Goal: Task Accomplishment & Management: Complete application form

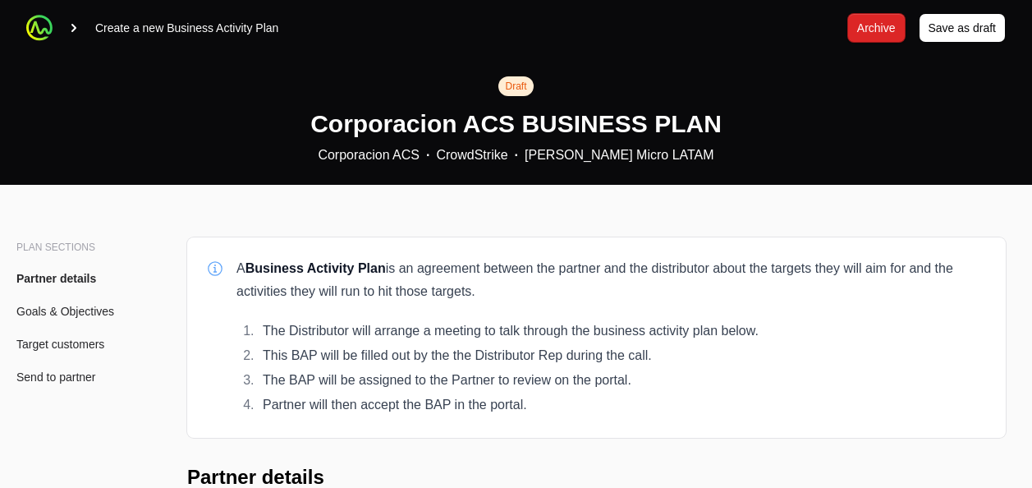
scroll to position [392, 0]
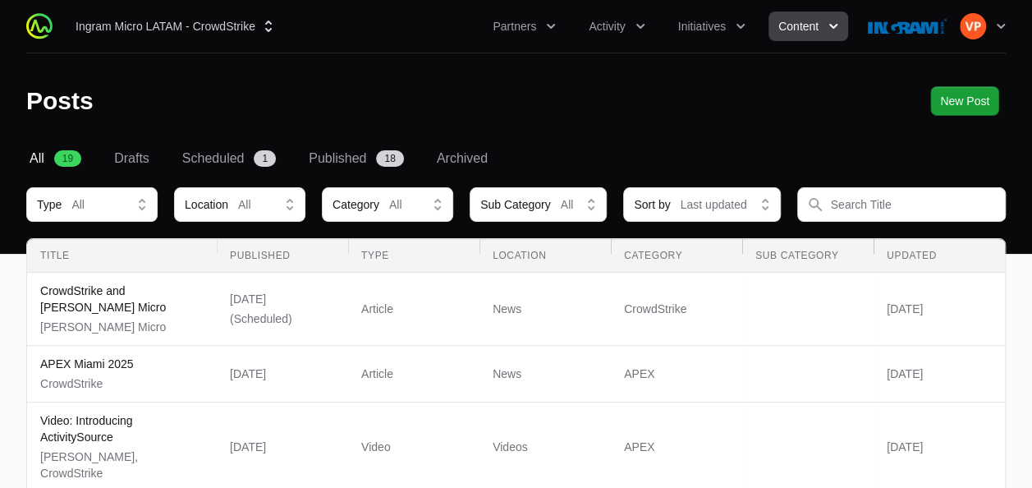
click at [32, 161] on span "All" at bounding box center [37, 159] width 15 height 20
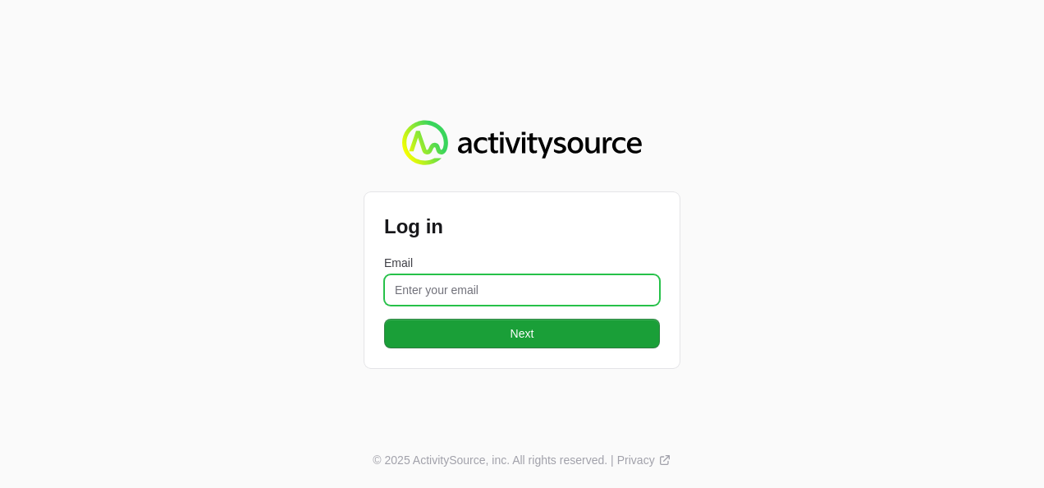
click at [402, 299] on input "Email" at bounding box center [522, 289] width 276 height 31
type input "vanessa.paredesayala@ingrammicro.com"
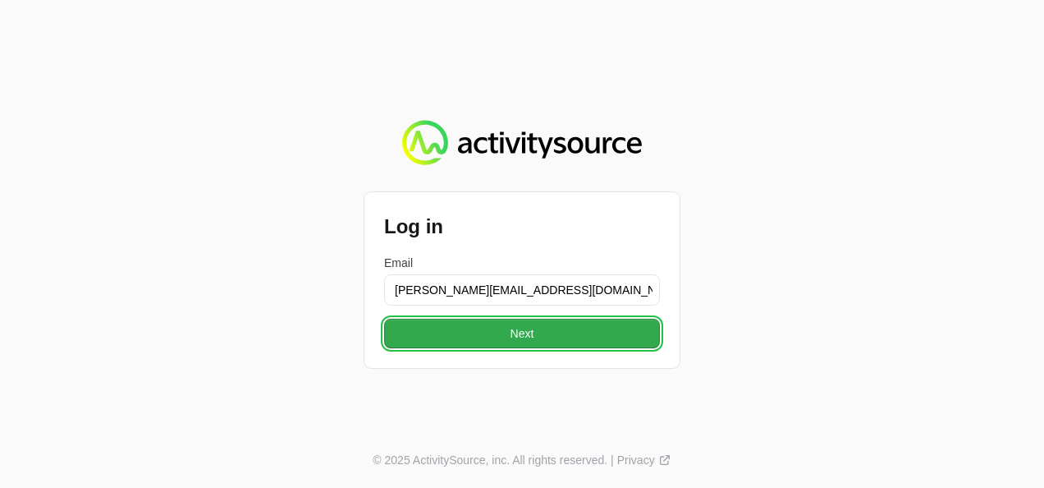
click at [497, 337] on button "Next" at bounding box center [522, 333] width 276 height 30
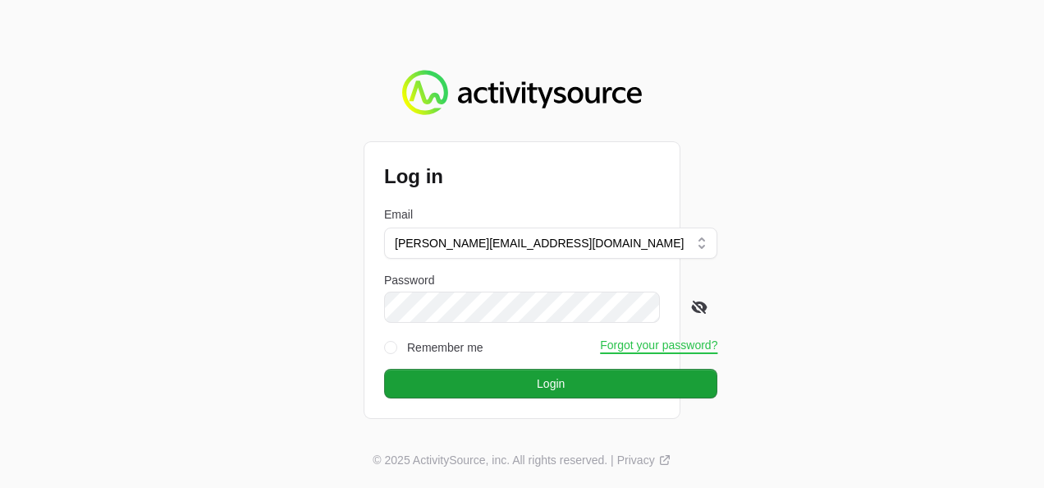
click at [691, 314] on icon at bounding box center [699, 307] width 16 height 16
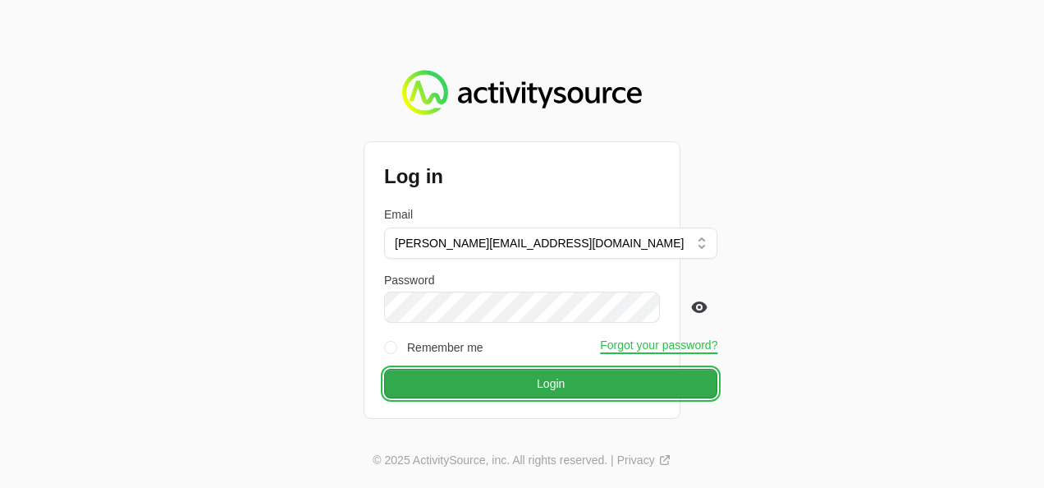
click at [537, 387] on span "Login" at bounding box center [551, 383] width 28 height 20
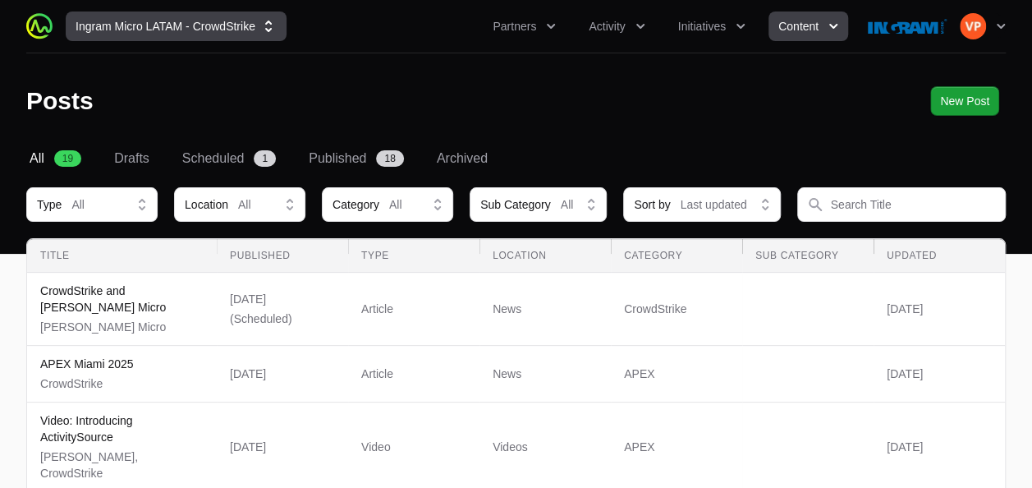
click at [149, 25] on button "Ingram Micro LATAM - CrowdStrike" at bounding box center [176, 26] width 221 height 30
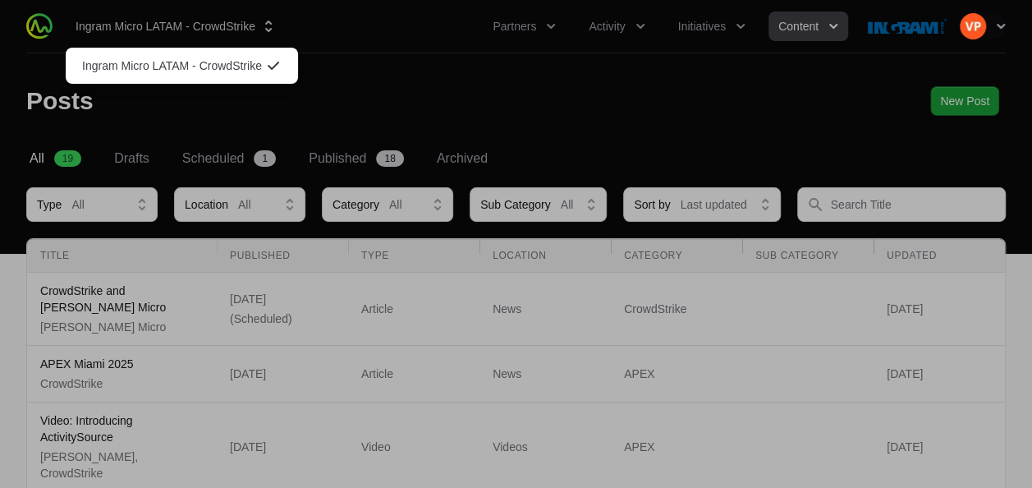
click at [69, 103] on div "Supplier switch menu" at bounding box center [516, 244] width 1032 height 488
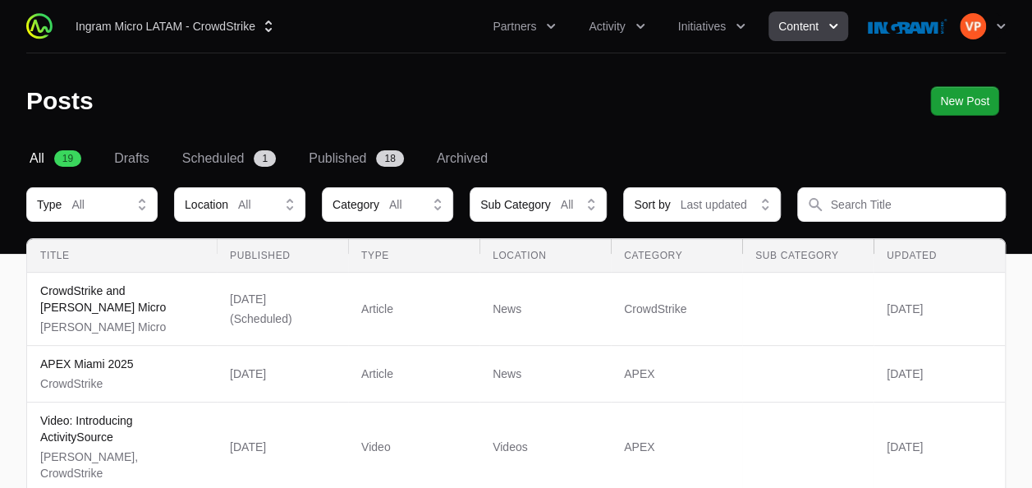
click at [39, 31] on img at bounding box center [39, 26] width 26 height 26
click at [525, 35] on button "Partners" at bounding box center [524, 26] width 83 height 30
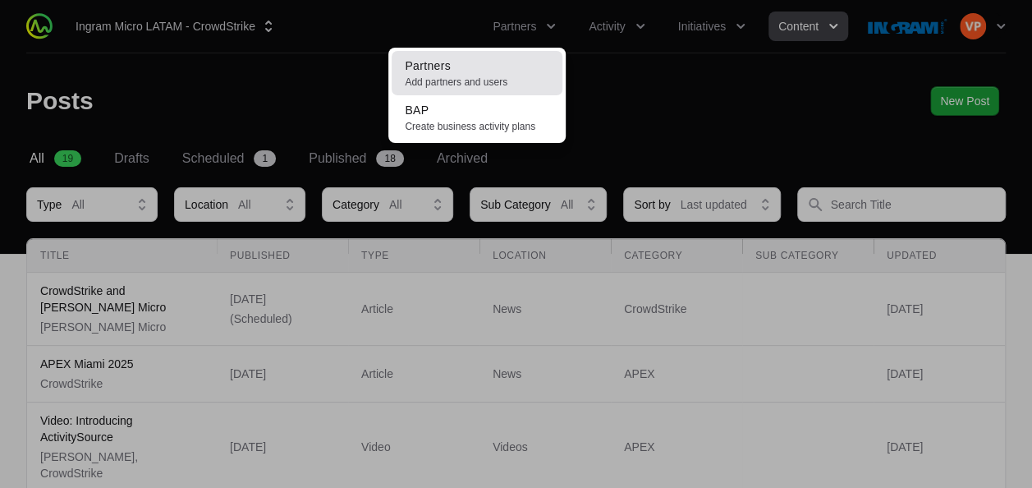
click at [469, 76] on span "Add partners and users" at bounding box center [477, 82] width 144 height 13
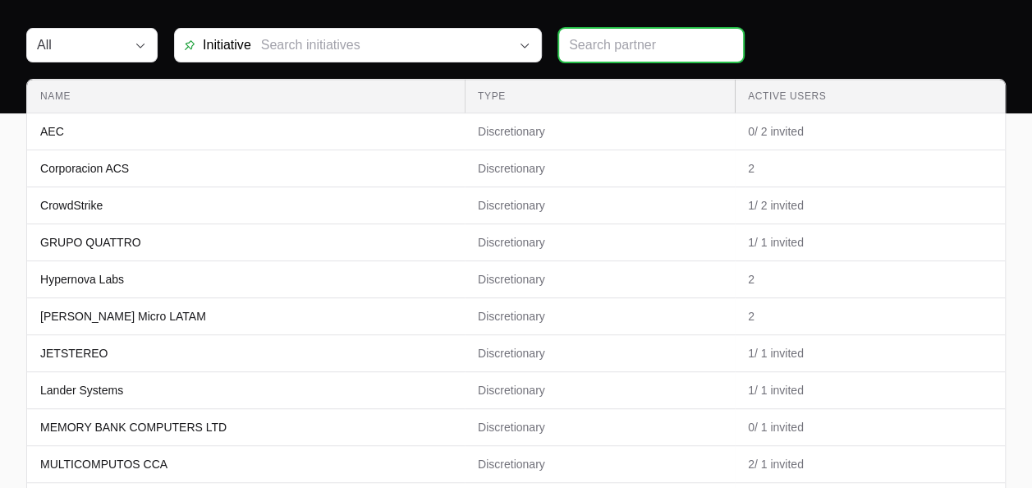
scroll to position [141, 0]
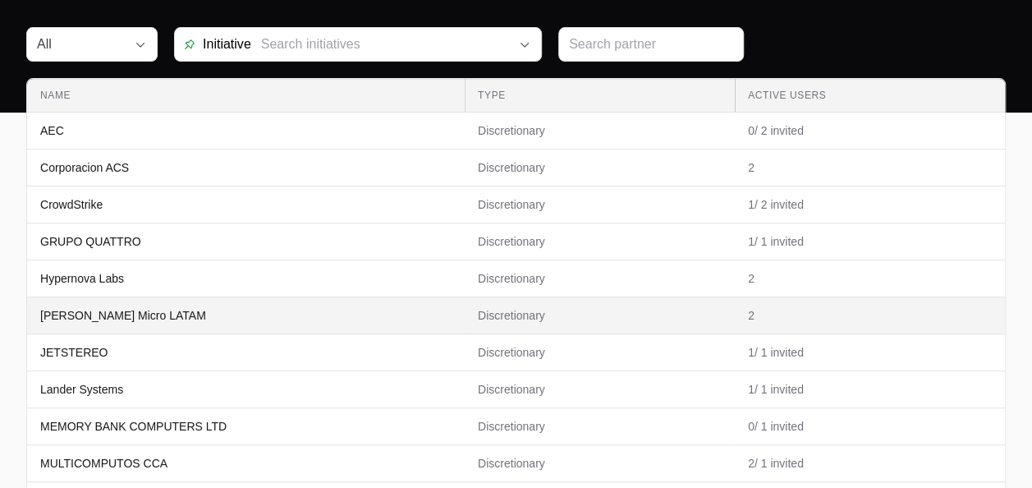
click at [130, 316] on p "[PERSON_NAME] Micro LATAM" at bounding box center [123, 315] width 166 height 16
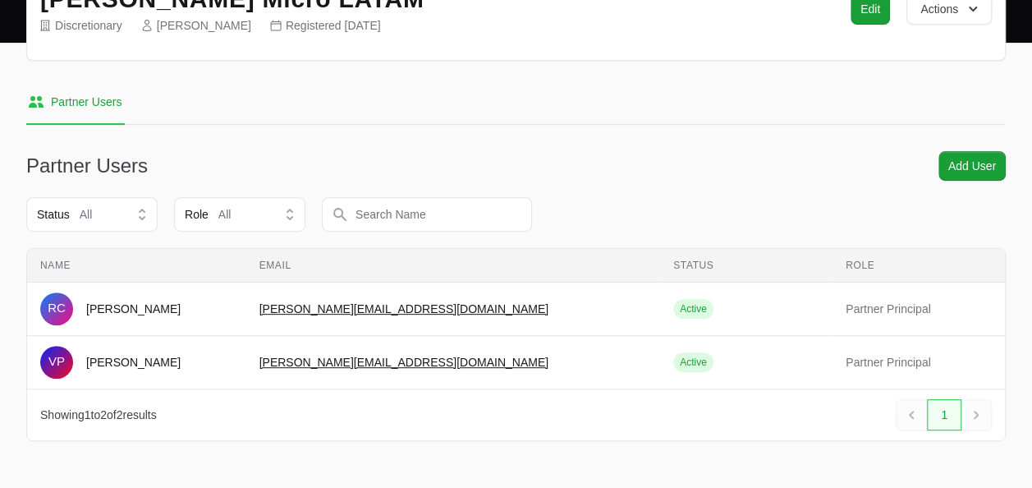
scroll to position [221, 0]
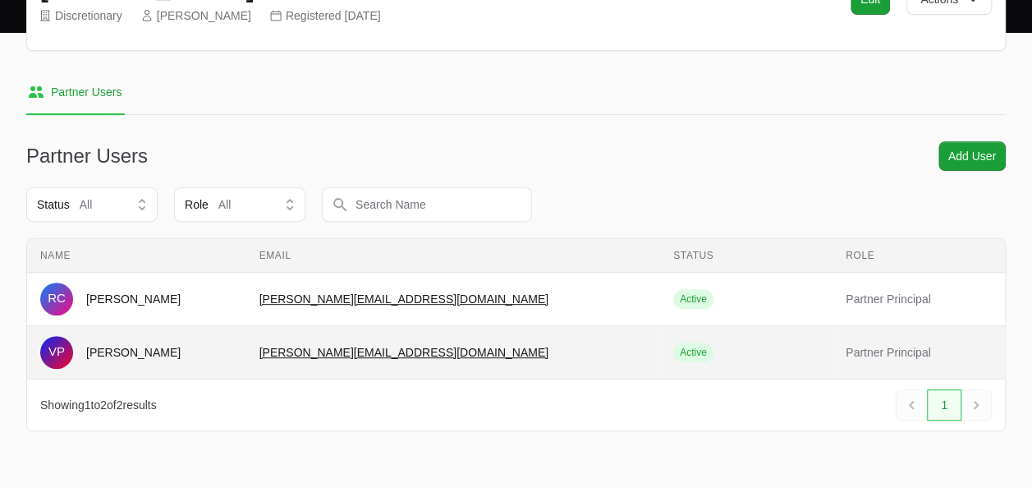
click at [808, 353] on td "Status Active" at bounding box center [746, 352] width 172 height 53
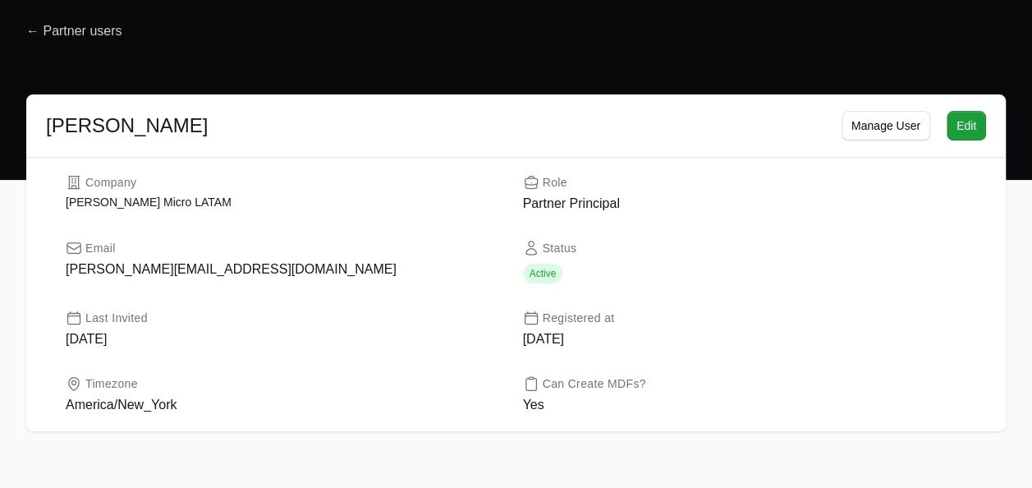
scroll to position [72, 0]
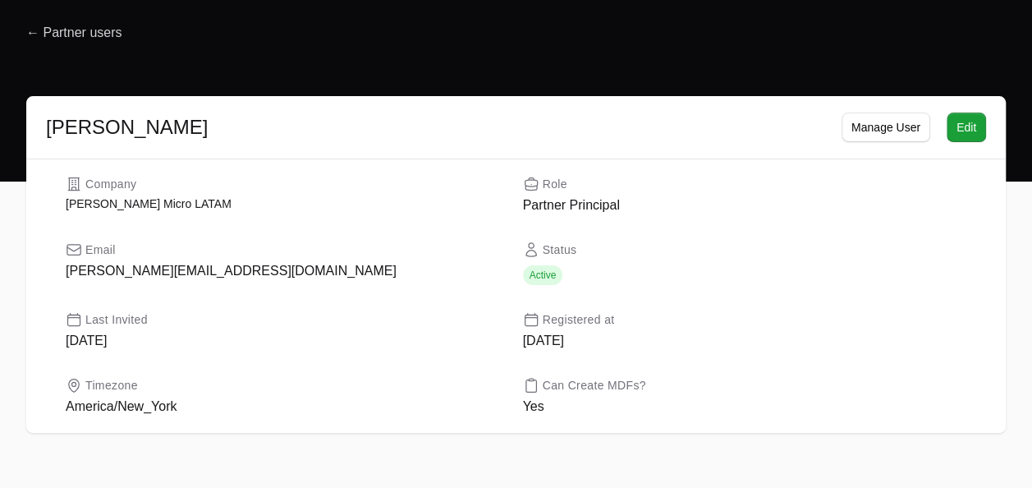
drag, startPoint x: 884, startPoint y: 130, endPoint x: 442, endPoint y: 208, distance: 449.2
click at [442, 208] on dd "[PERSON_NAME] Micro LATAM" at bounding box center [288, 203] width 444 height 16
click at [900, 117] on span "Manage User" at bounding box center [885, 127] width 69 height 20
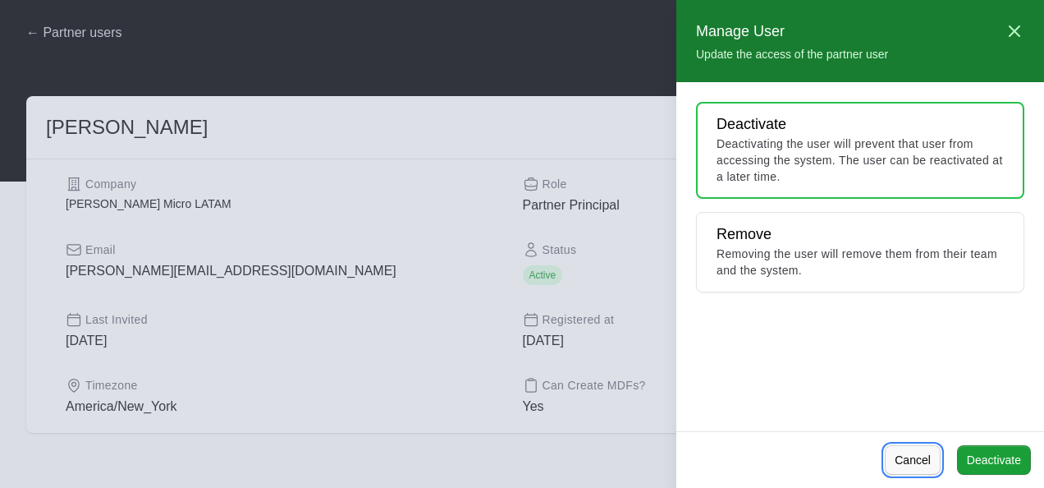
click at [918, 455] on span "Cancel" at bounding box center [913, 460] width 36 height 20
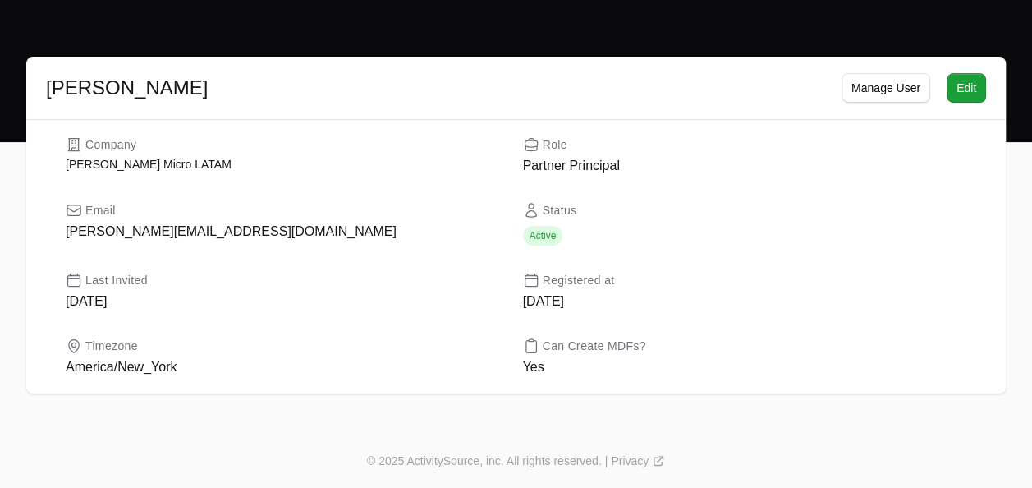
scroll to position [0, 0]
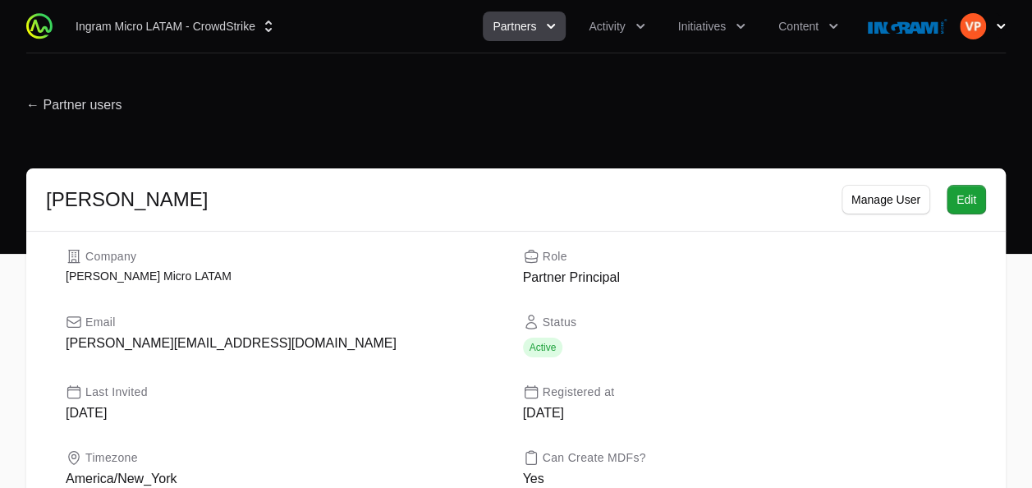
click at [991, 35] on button "Open user menu" at bounding box center [982, 26] width 46 height 26
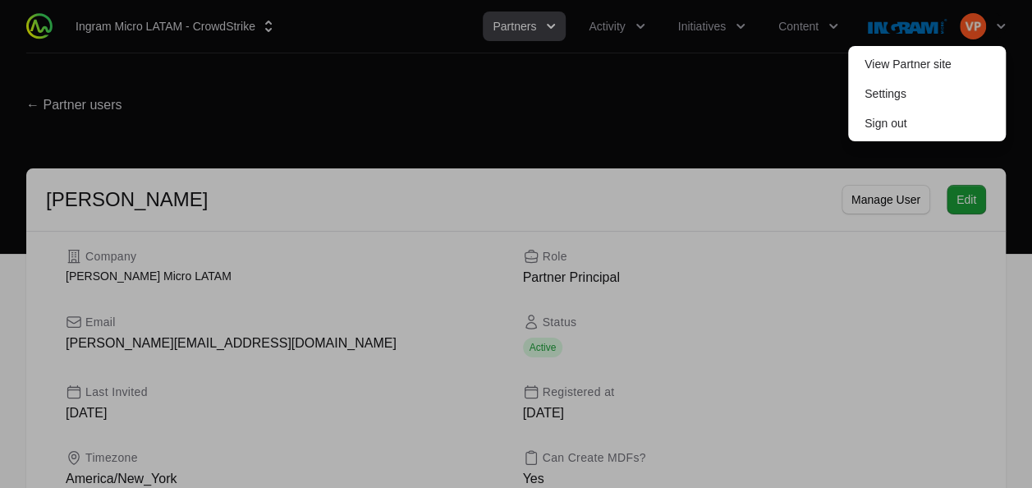
click at [712, 145] on div at bounding box center [516, 244] width 1032 height 488
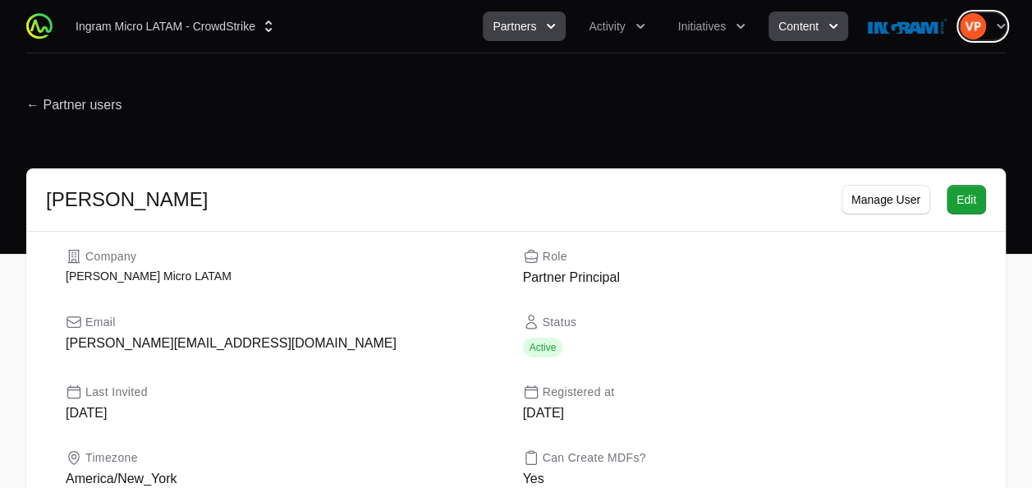
click at [799, 34] on button "Content" at bounding box center [808, 26] width 80 height 30
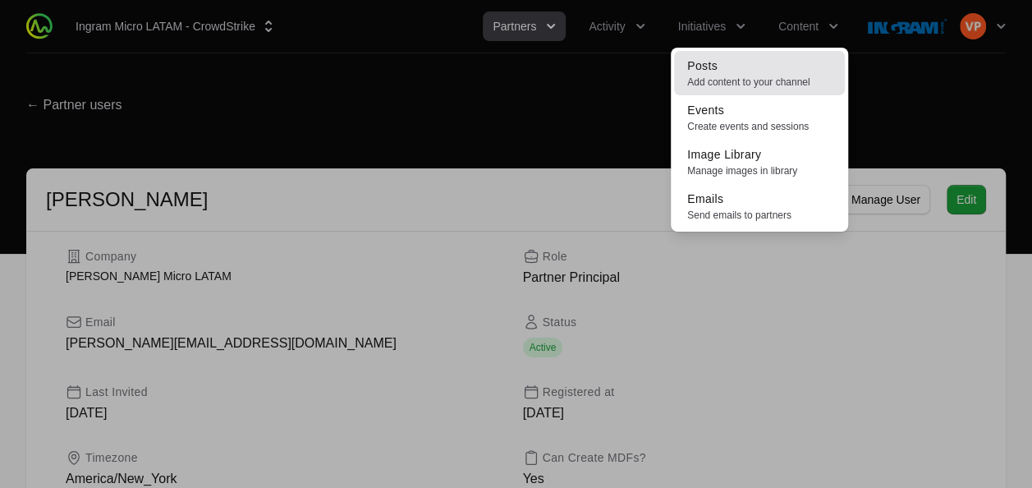
click at [749, 79] on span "Add content to your channel" at bounding box center [759, 82] width 144 height 13
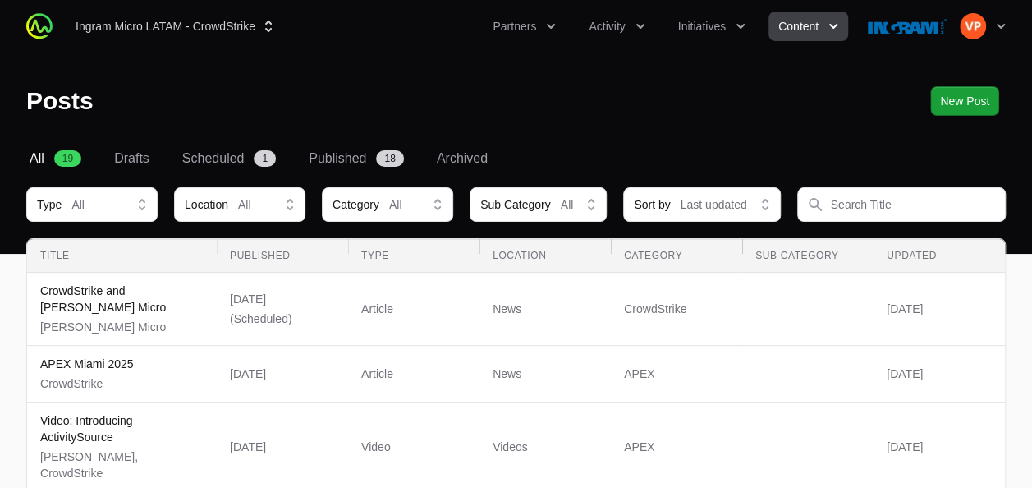
click at [804, 25] on span "Content" at bounding box center [798, 26] width 40 height 16
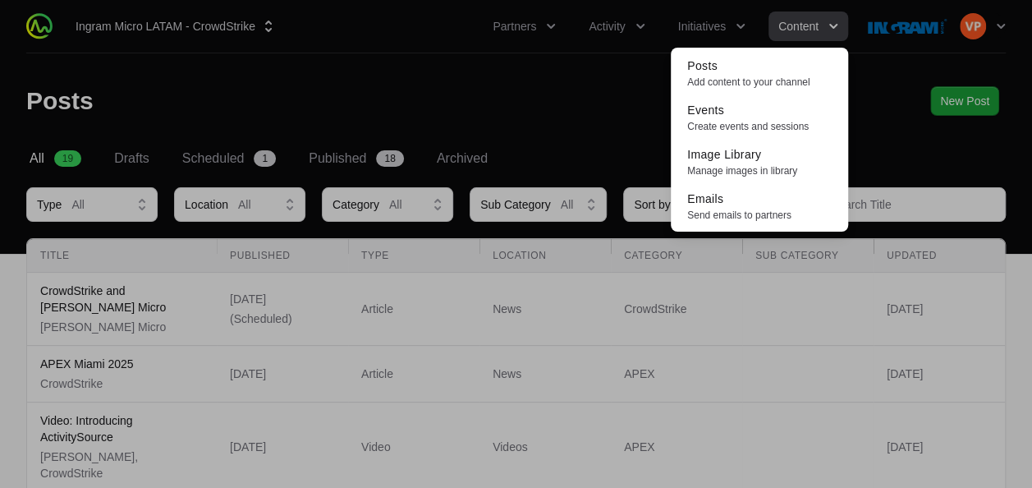
click at [636, 131] on div "Content menu" at bounding box center [516, 244] width 1032 height 488
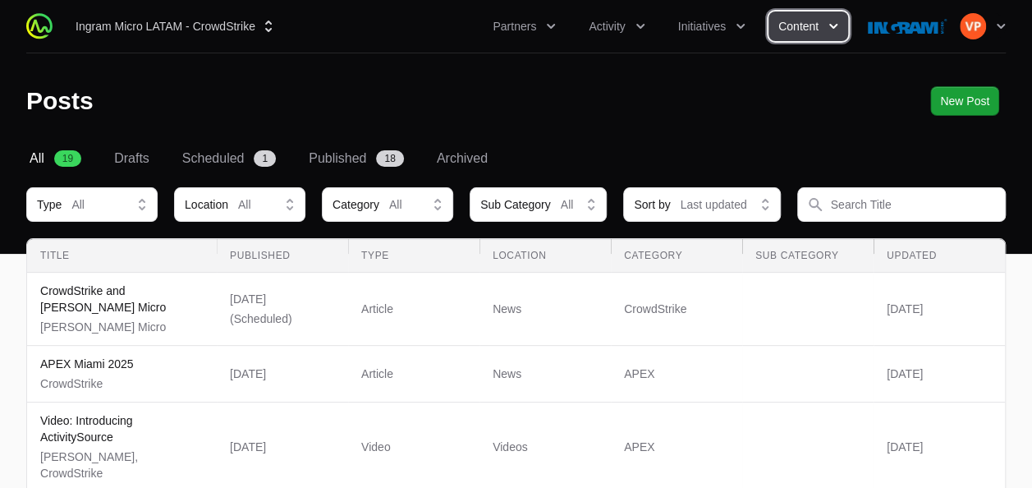
click at [816, 29] on span "Content" at bounding box center [798, 26] width 40 height 16
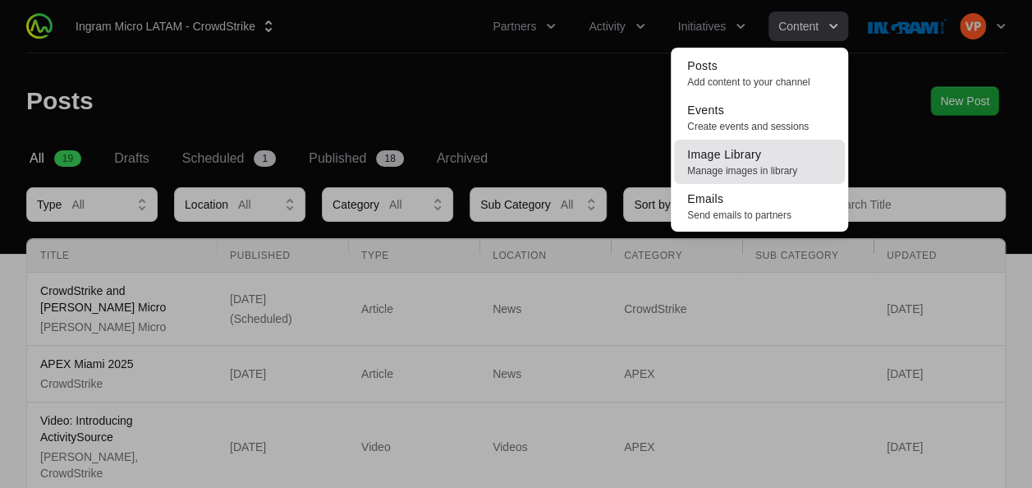
click at [758, 153] on span "Image Library" at bounding box center [724, 154] width 74 height 13
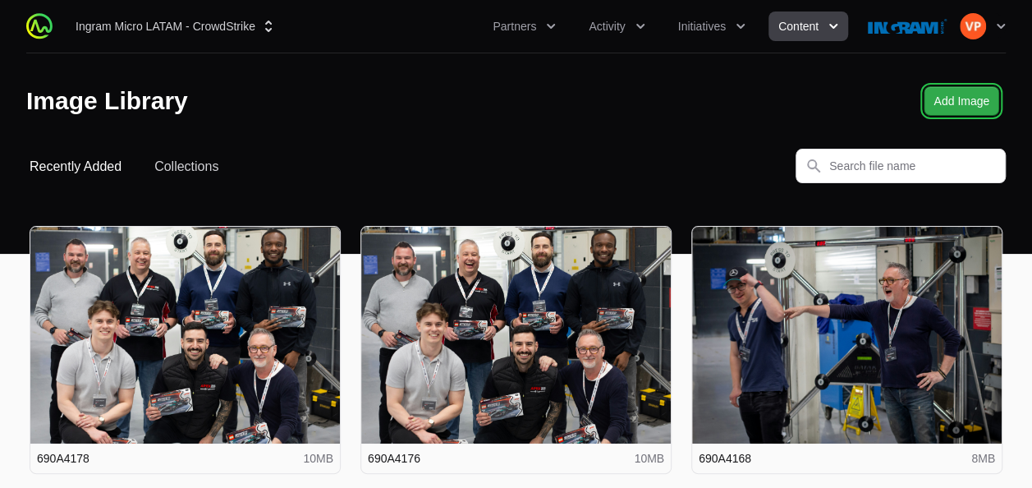
click at [939, 102] on span "Add Image" at bounding box center [961, 101] width 56 height 20
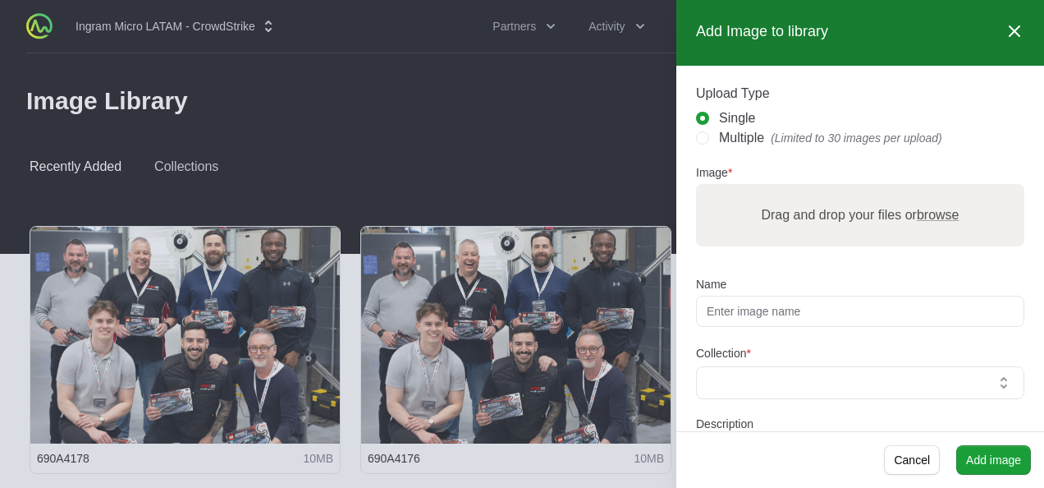
click at [1010, 31] on icon at bounding box center [1015, 31] width 10 height 10
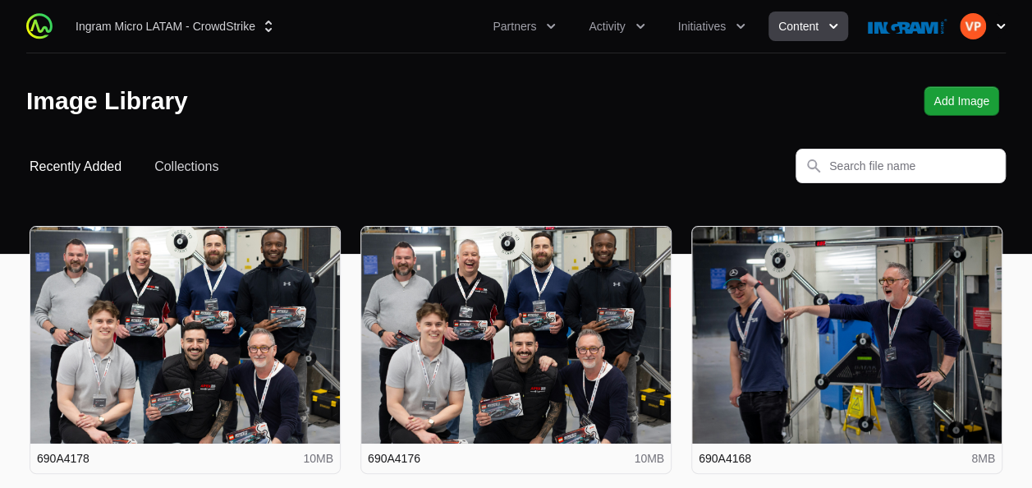
click at [996, 24] on icon "button" at bounding box center [1000, 26] width 8 height 5
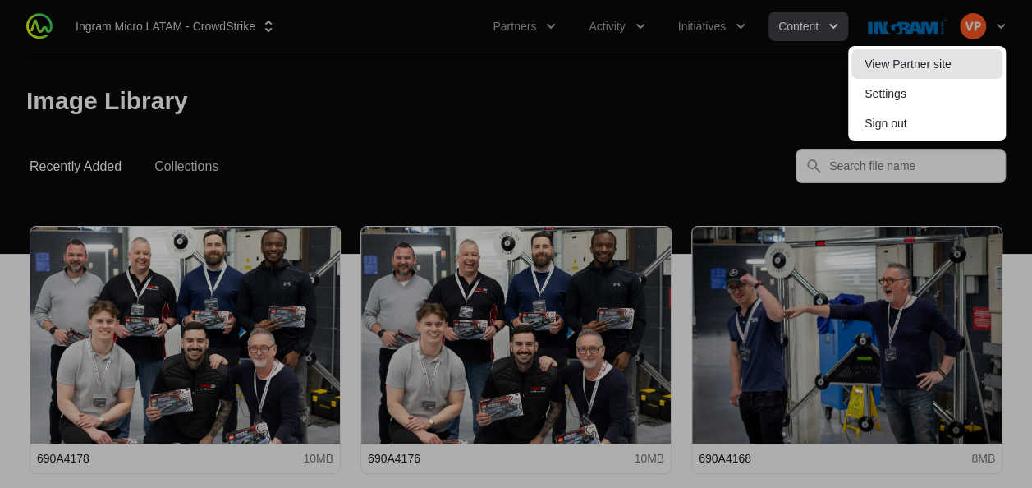
click at [952, 59] on link "View Partner site" at bounding box center [926, 64] width 151 height 30
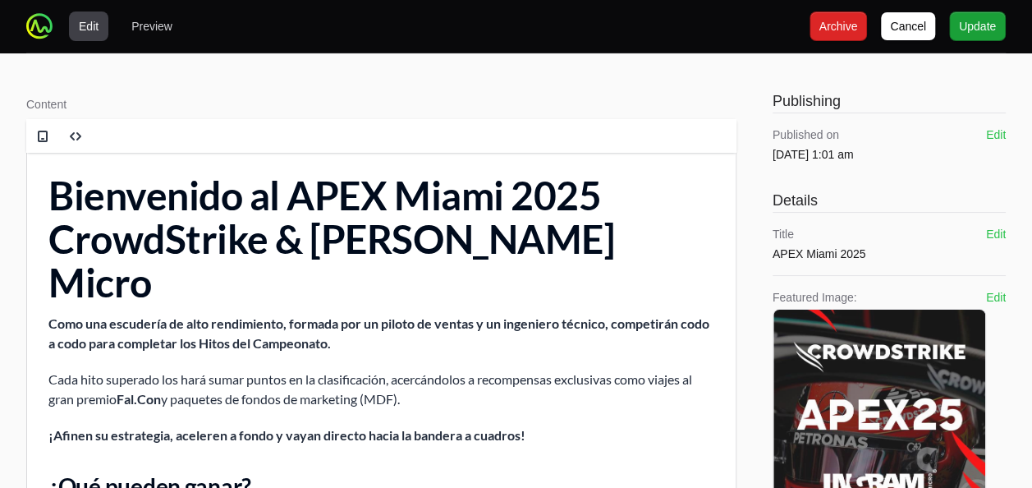
drag, startPoint x: 138, startPoint y: 32, endPoint x: 55, endPoint y: 79, distance: 95.2
click at [40, 27] on icon "button" at bounding box center [39, 26] width 16 height 16
click at [972, 30] on span "Update" at bounding box center [977, 26] width 37 height 20
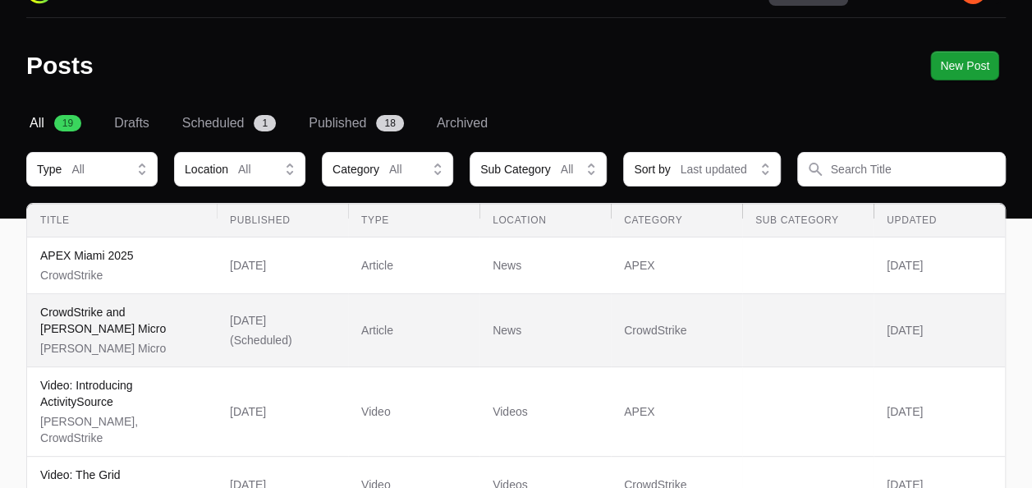
scroll to position [36, 0]
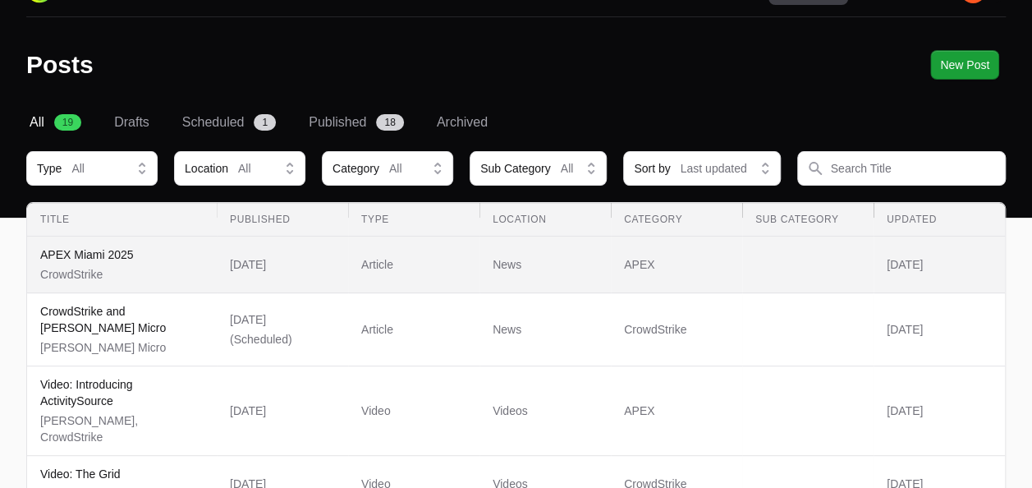
click at [85, 270] on p "CrowdStrike" at bounding box center [87, 274] width 94 height 16
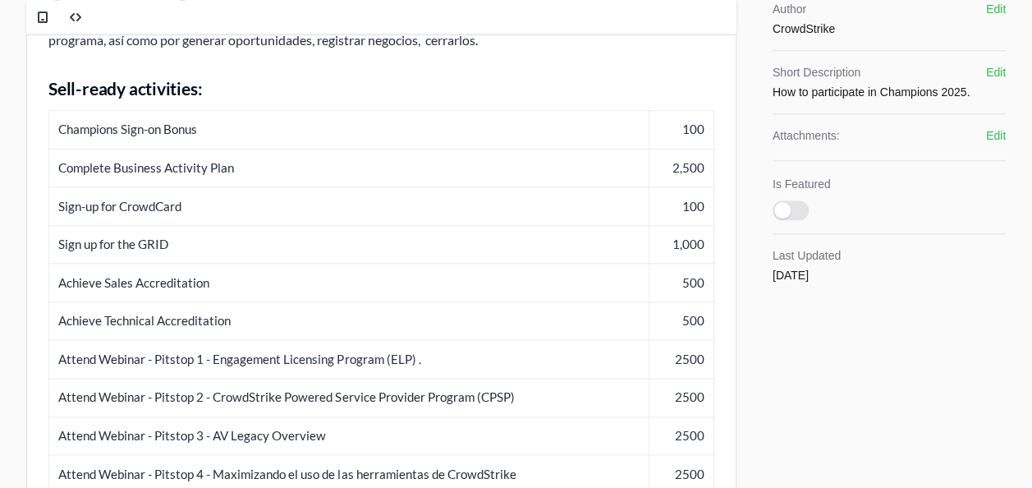
scroll to position [721, 0]
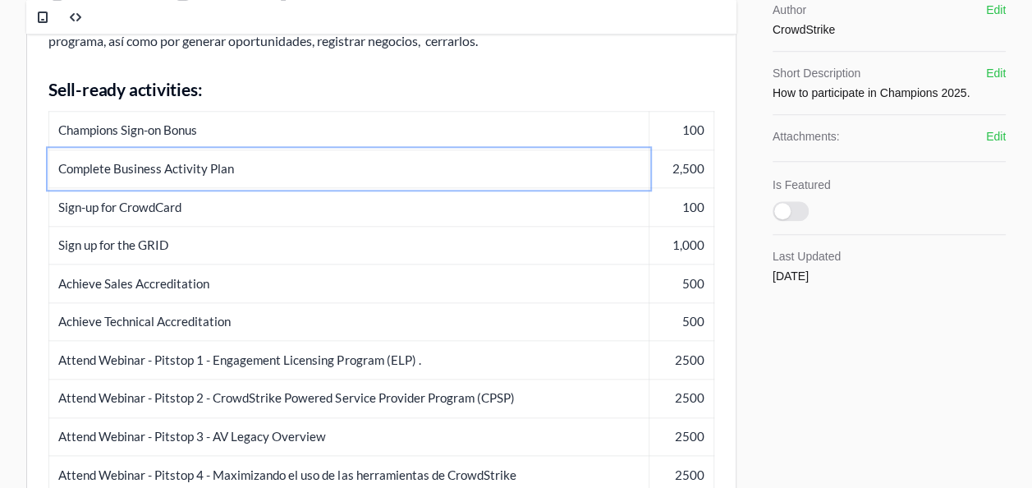
click at [149, 149] on td "Complete Business Activity Plan" at bounding box center [349, 168] width 600 height 39
copy td "Complete Business Activity Plan"
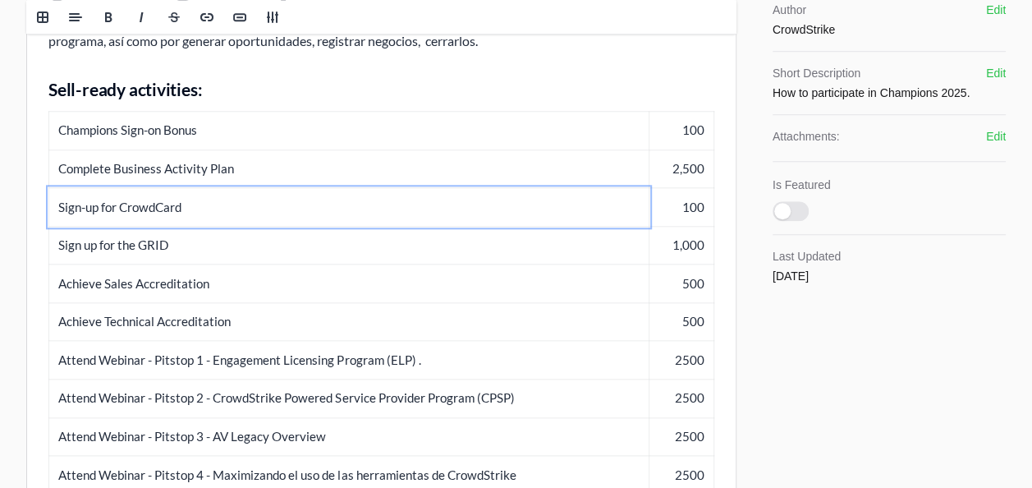
click at [131, 188] on td "Sign-up for CrowdCard" at bounding box center [349, 207] width 600 height 39
click at [110, 226] on td "Sign up for the GRID" at bounding box center [349, 245] width 600 height 39
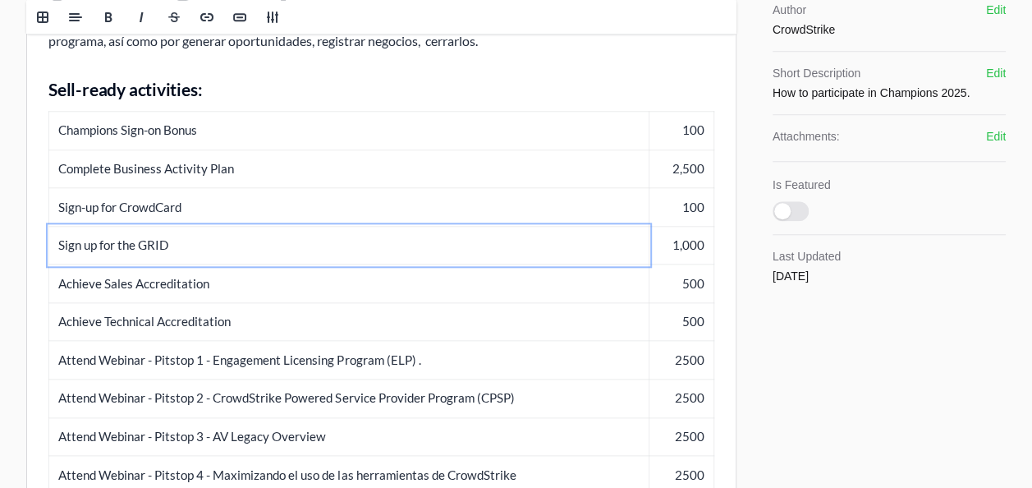
click at [110, 226] on td "Sign up for the GRID" at bounding box center [349, 245] width 600 height 39
copy td "Sign up for the GRID"
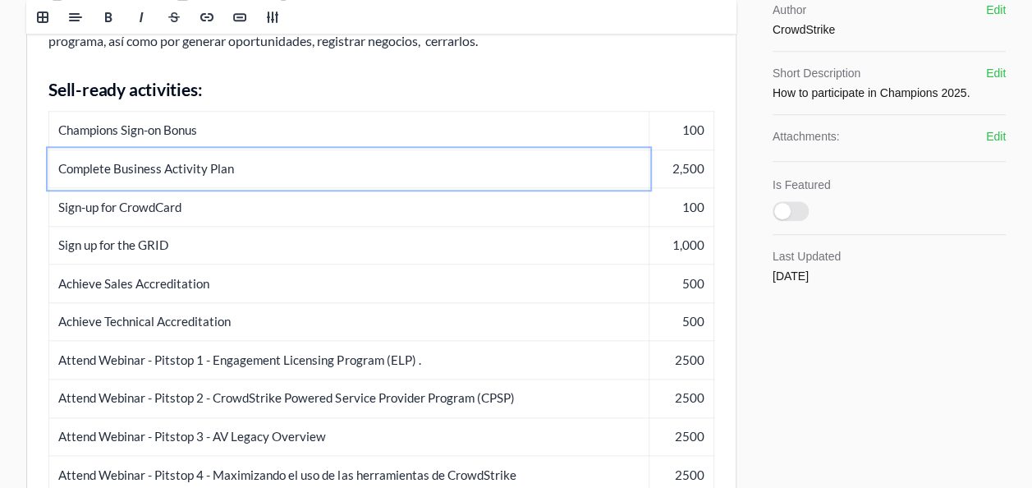
click at [162, 149] on td "Complete Business Activity Plan" at bounding box center [349, 168] width 600 height 39
copy td "Complete Business Activity Plan"
click at [113, 226] on td "Sign up for the GRID" at bounding box center [349, 245] width 600 height 39
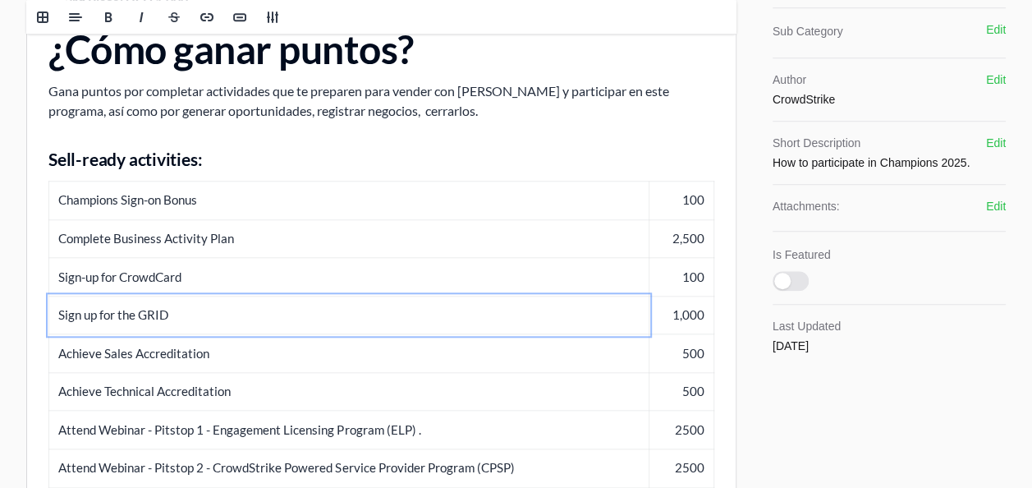
scroll to position [642, 0]
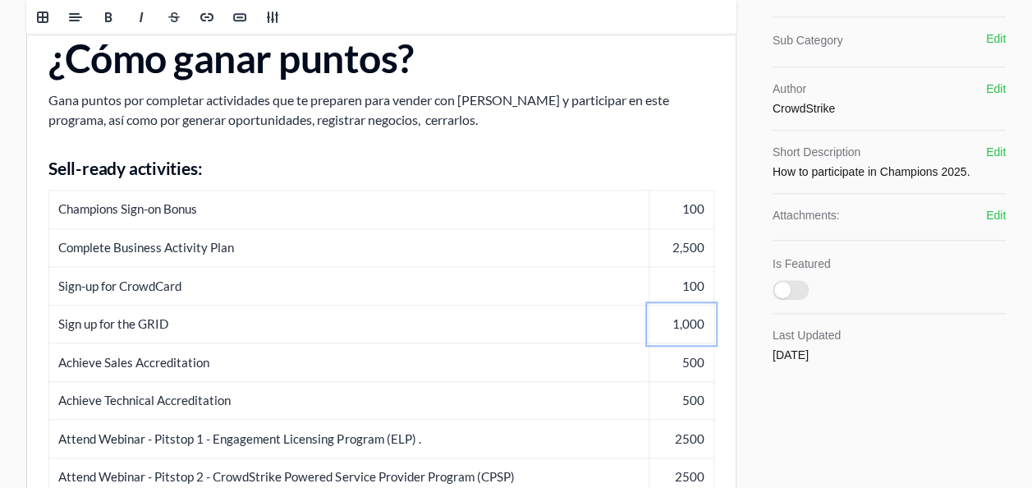
click at [134, 343] on td "Achieve Sales Accreditation" at bounding box center [349, 362] width 600 height 39
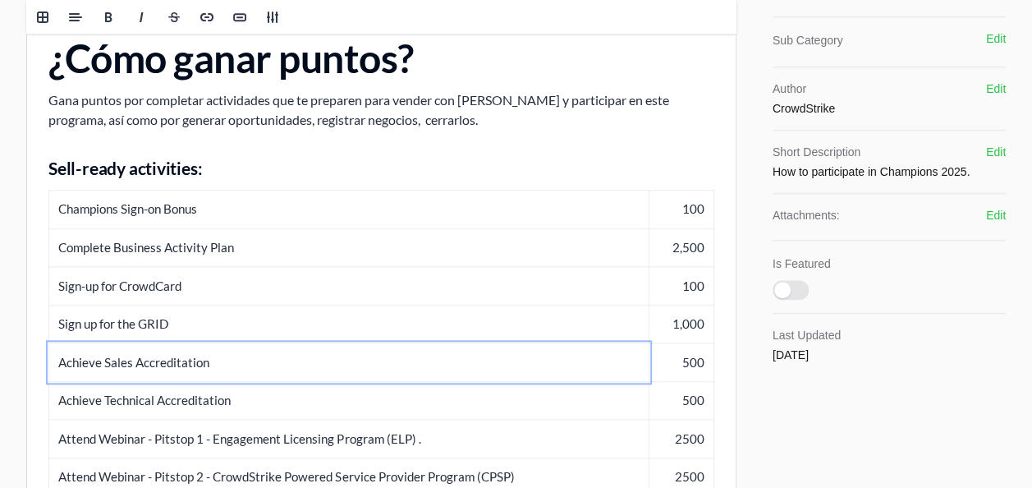
click at [134, 343] on td "Achieve Sales Accreditation" at bounding box center [349, 362] width 600 height 39
copy td "Achieve Sales Accreditation"
click at [137, 381] on td "Achieve Technical Accreditation" at bounding box center [349, 400] width 600 height 39
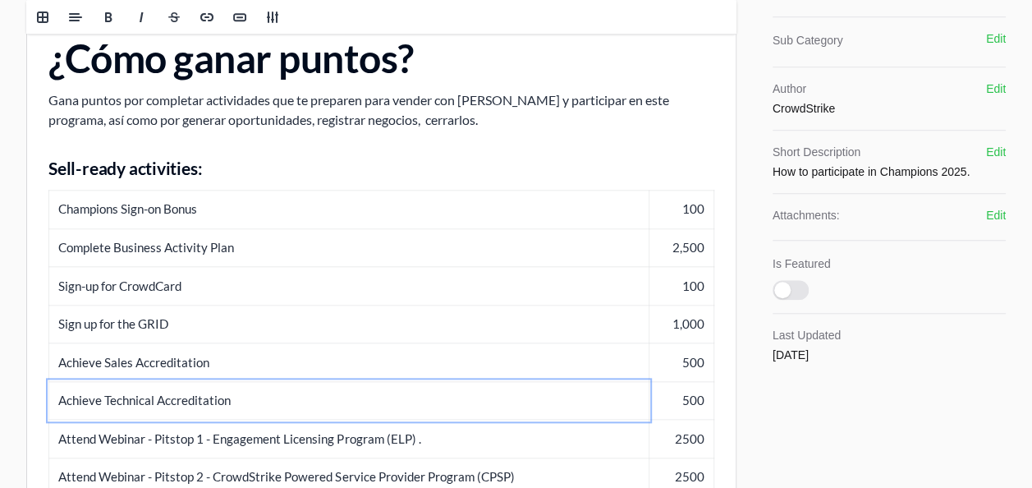
click at [137, 381] on td "Achieve Technical Accreditation" at bounding box center [349, 400] width 600 height 39
copy td "Achieve Technical Accreditation"
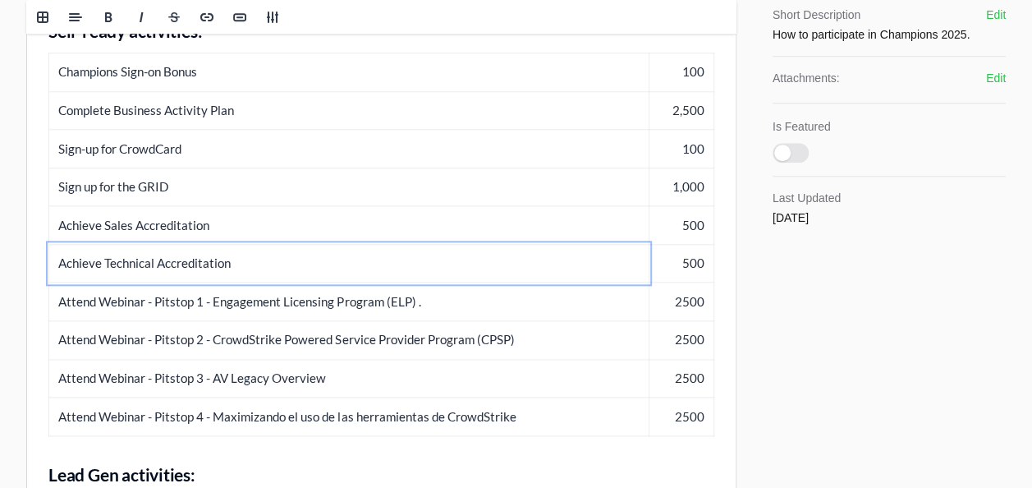
scroll to position [783, 0]
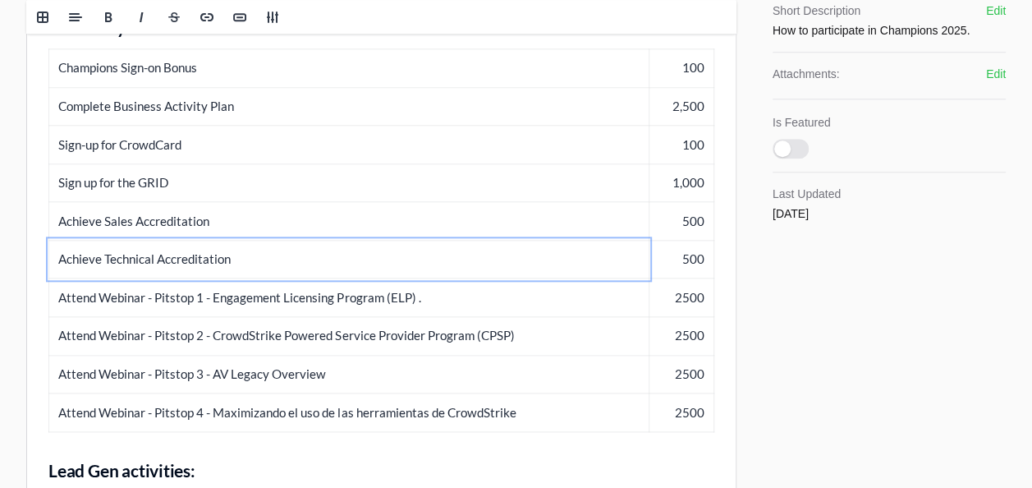
click at [255, 278] on td "Attend Webinar - Pitstop 1 - Engagement Licensing Program (ELP) ." at bounding box center [349, 297] width 600 height 39
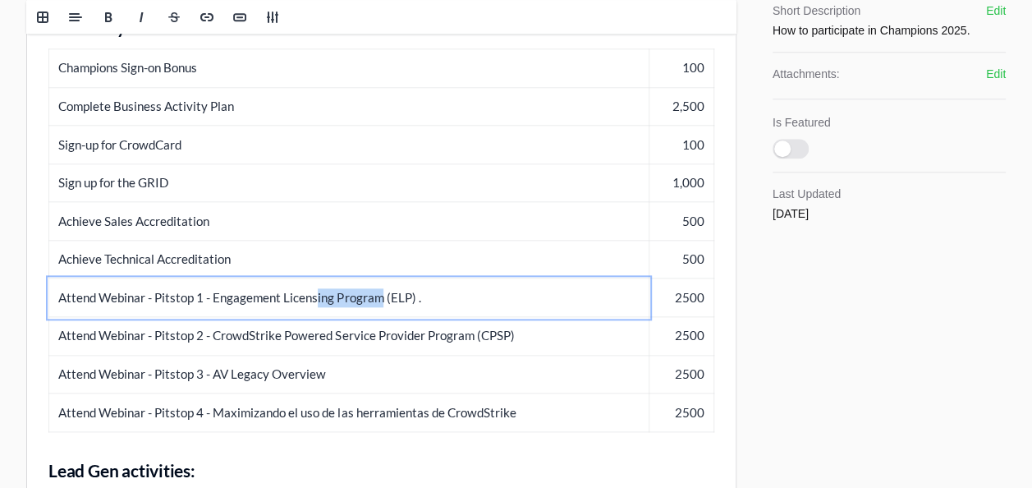
click at [255, 278] on td "Attend Webinar - Pitstop 1 - Engagement Licensing Program (ELP) ." at bounding box center [349, 297] width 600 height 39
copy td "Attend Webinar - Pitstop 1 - Engagement Licensing Program (ELP) ."
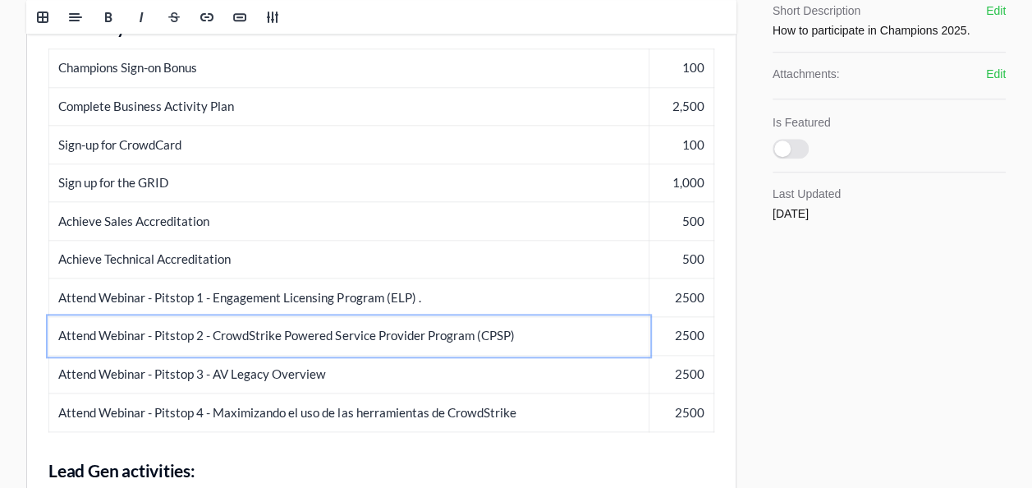
click at [307, 317] on td "Attend Webinar - Pitstop 2 - CrowdStrike Powered Service Provider Program (CPSP)" at bounding box center [349, 336] width 600 height 39
copy td "Attend Webinar - Pitstop 2 - CrowdStrike Powered Service Provider Program (CPSP)"
click at [227, 355] on td "Attend Webinar - Pitstop 3 - AV Legacy Overview" at bounding box center [349, 374] width 600 height 39
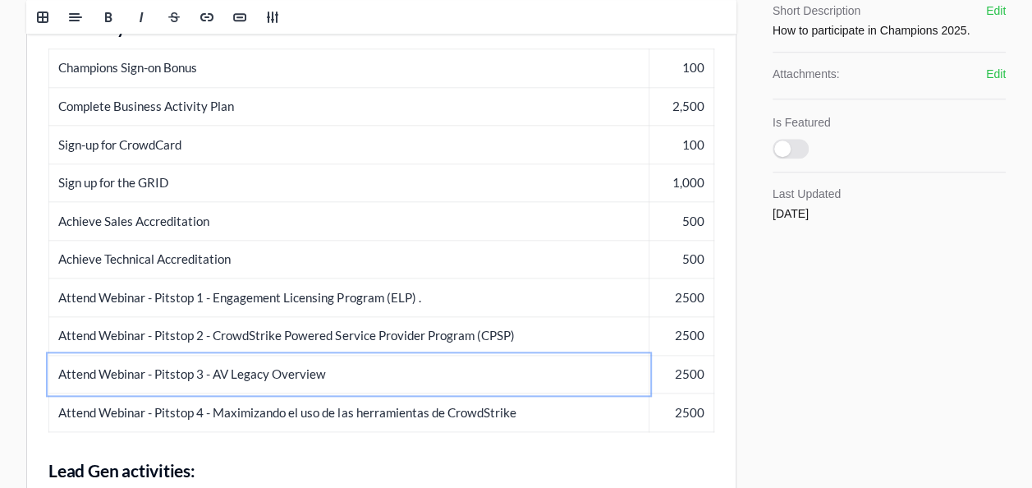
click at [227, 355] on td "Attend Webinar - Pitstop 3 - AV Legacy Overview" at bounding box center [349, 374] width 600 height 39
copy td "Attend Webinar - Pitstop 3 - AV Legacy Overview"
click at [456, 393] on td "Attend Webinar - Pitstop 4 - Maximizando el uso de las herramientas de CrowdStr…" at bounding box center [349, 412] width 600 height 39
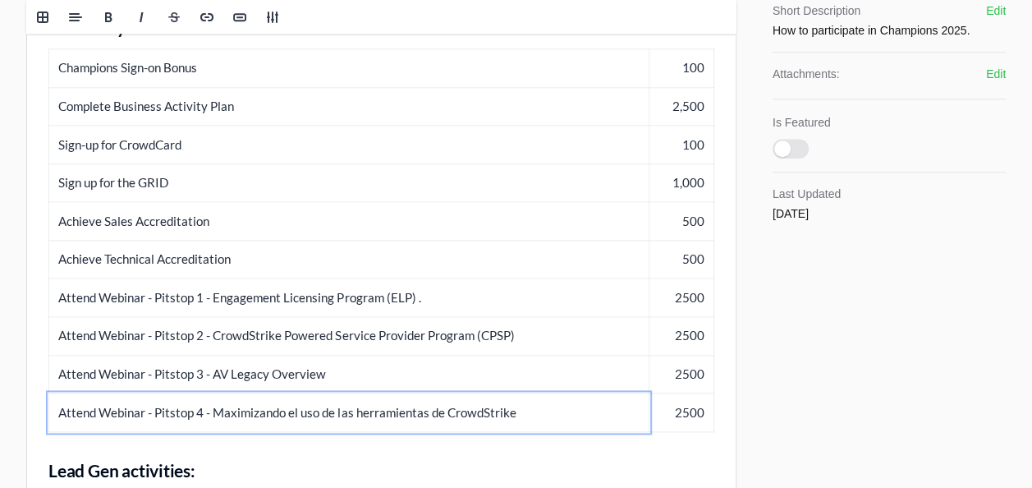
click at [456, 393] on td "Attend Webinar - Pitstop 4 - Maximizando el uso de las herramientas de CrowdStr…" at bounding box center [349, 412] width 600 height 39
copy td "Attend Webinar - Pitstop 4 - Maximizando el uso de las herramientas de CrowdStr…"
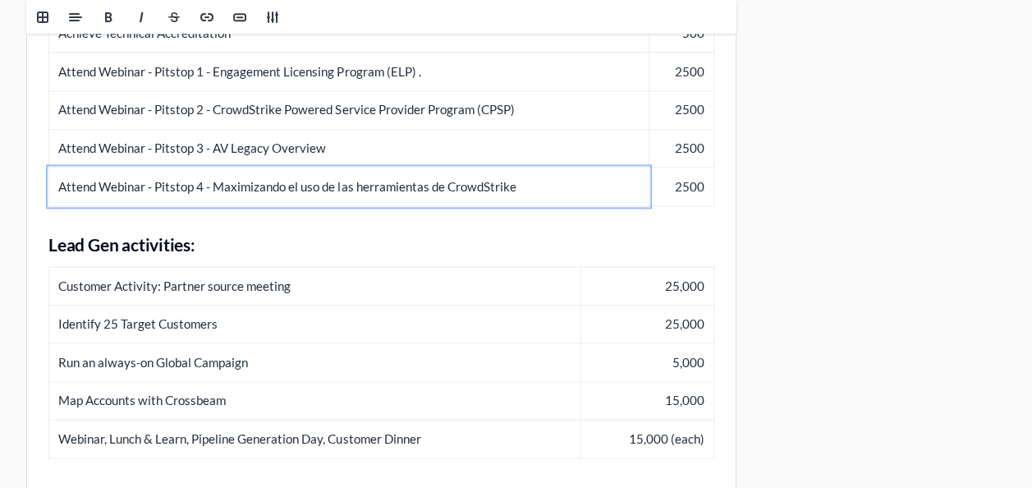
scroll to position [1025, 0]
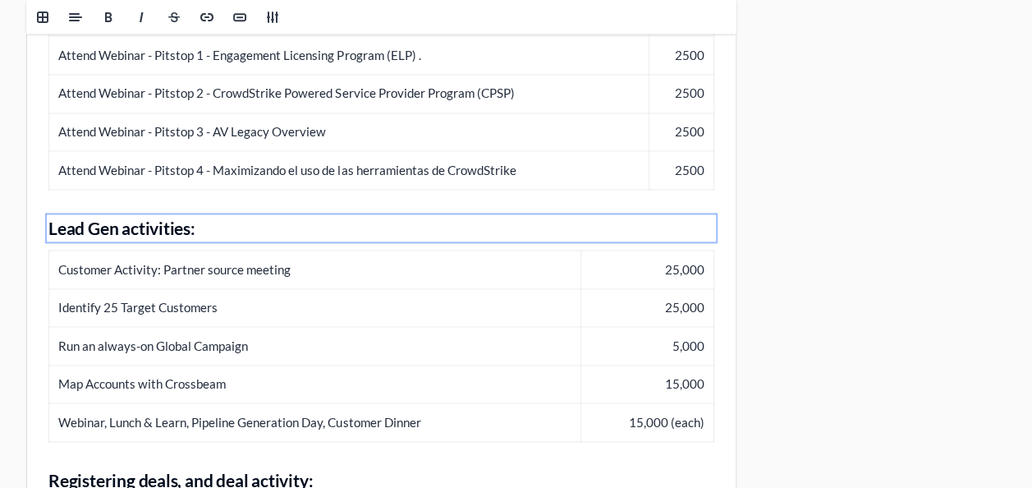
click at [131, 218] on b "Lead Gen activities:" at bounding box center [121, 228] width 147 height 21
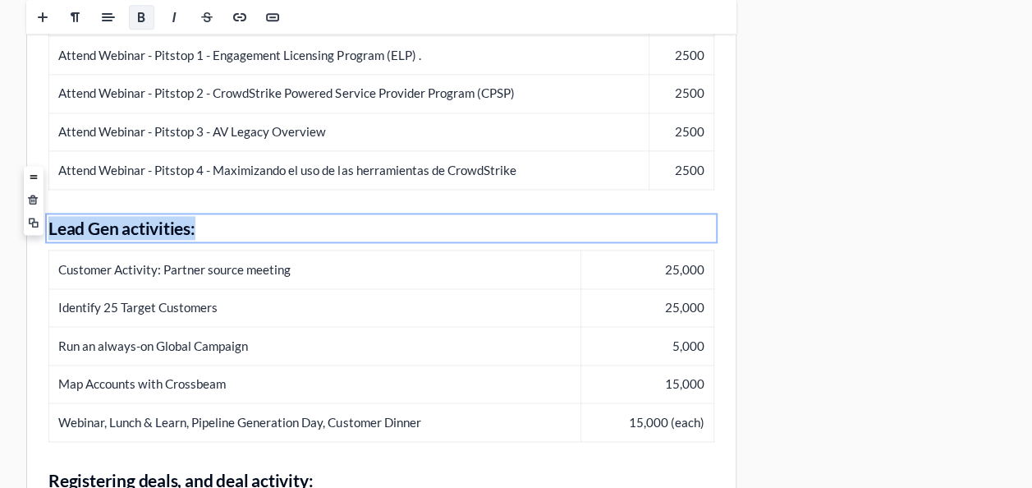
click at [131, 218] on b "Lead Gen activities:" at bounding box center [121, 228] width 147 height 21
copy b "Lead Gen activities:"
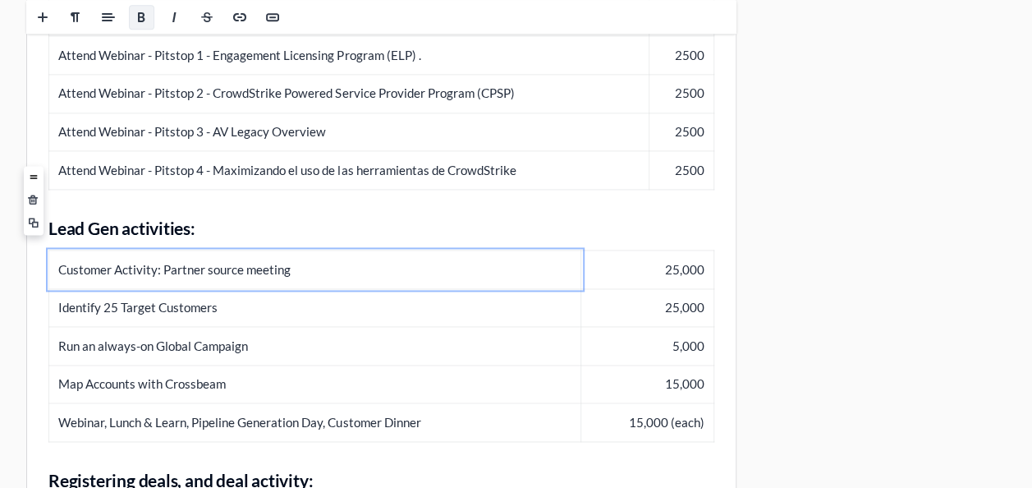
click at [221, 250] on td "Customer Activity: Partner source meeting" at bounding box center [315, 269] width 532 height 39
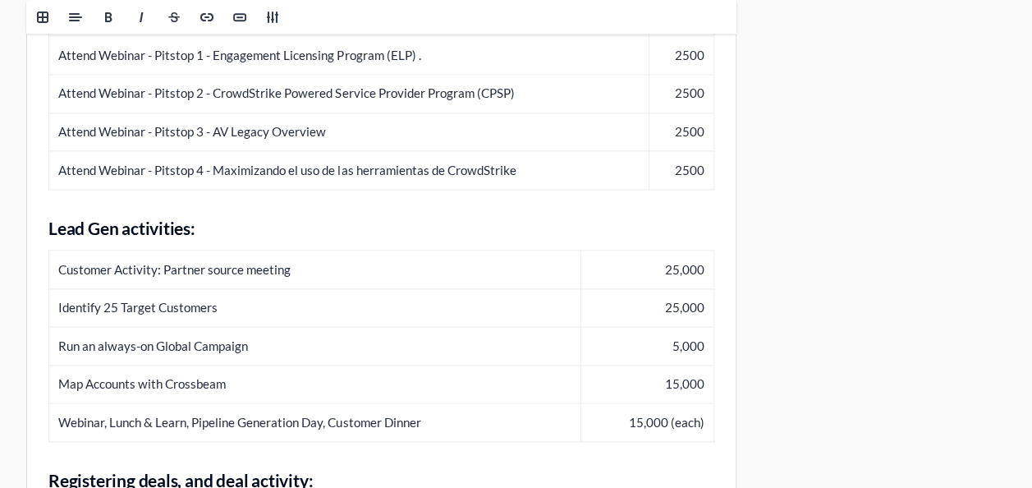
click at [76, 250] on td "Customer Activity: Partner source meeting" at bounding box center [315, 269] width 532 height 39
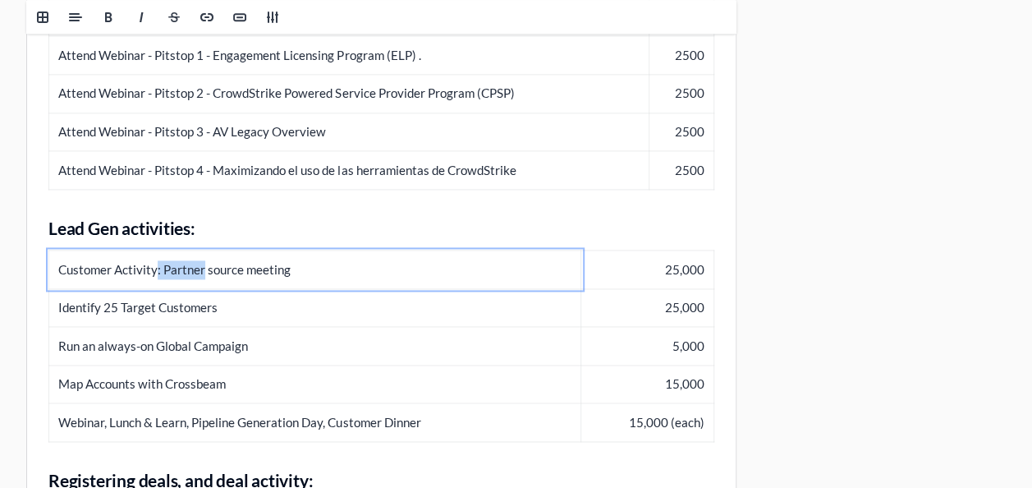
click at [76, 250] on td "Customer Activity: Partner source meeting" at bounding box center [315, 269] width 532 height 39
click at [160, 288] on td "Identify 25 Target Customers" at bounding box center [315, 307] width 532 height 39
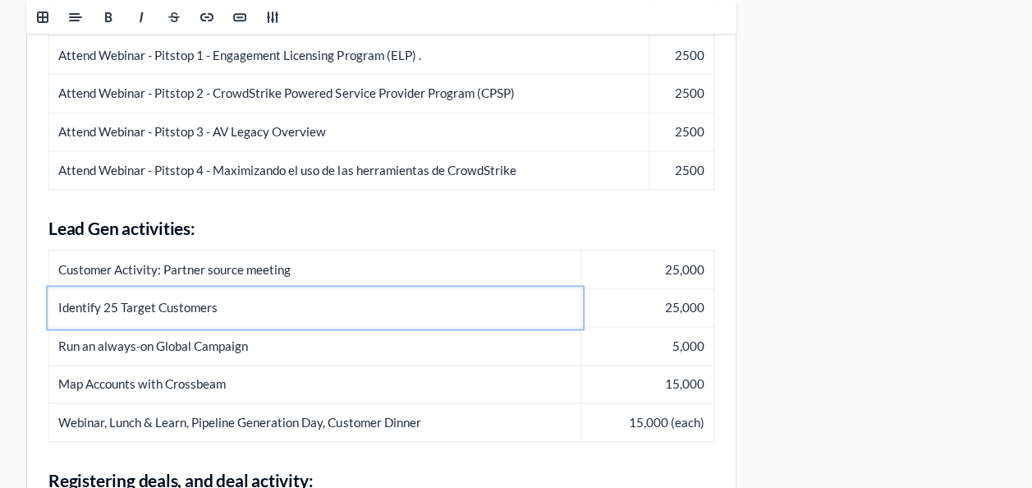
click at [160, 288] on td "Identify 25 Target Customers" at bounding box center [315, 307] width 532 height 39
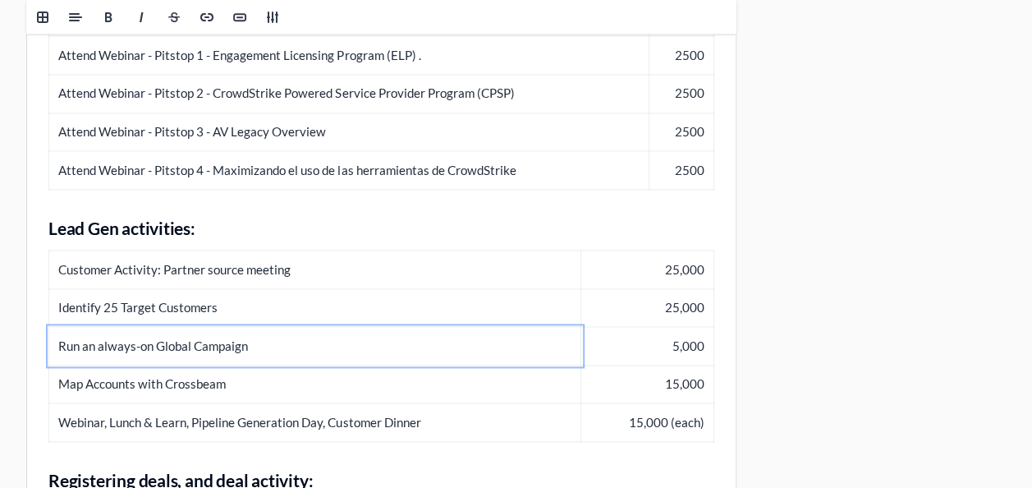
click at [158, 327] on td "Run an always-on Global Campaign" at bounding box center [315, 346] width 532 height 39
click at [160, 364] on td "Map Accounts with Crossbeam" at bounding box center [315, 383] width 532 height 39
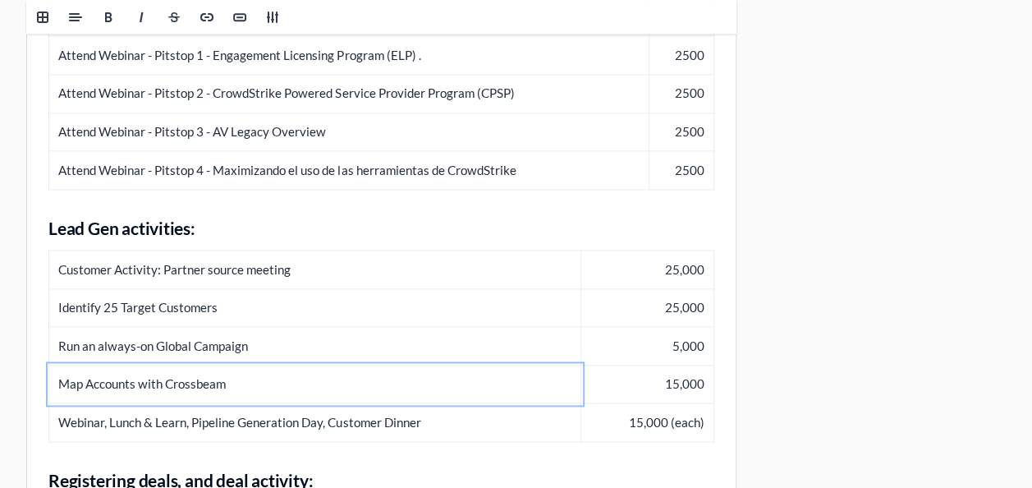
click at [160, 364] on td "Map Accounts with Crossbeam" at bounding box center [315, 383] width 532 height 39
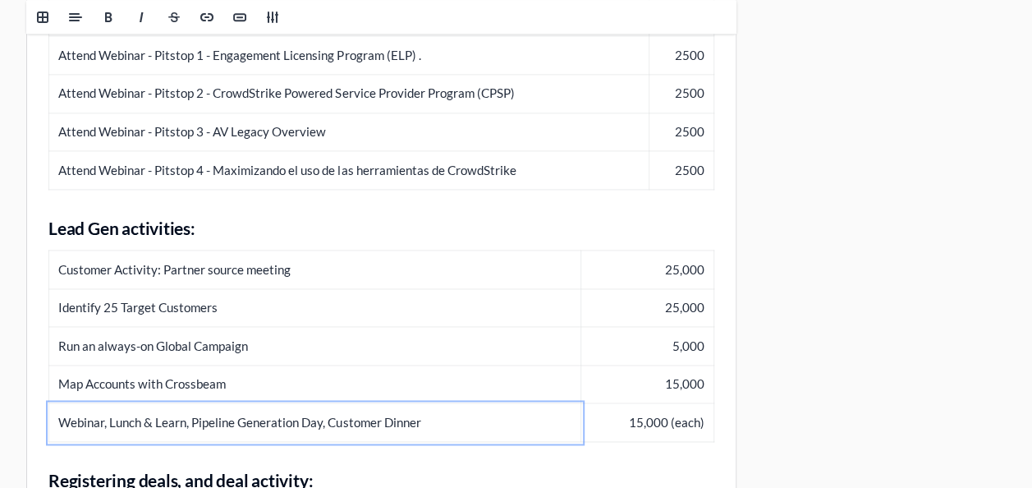
click at [356, 403] on td "Webinar, Lunch & Learn, Pipeline Generation Day, Customer Dinner" at bounding box center [315, 422] width 532 height 39
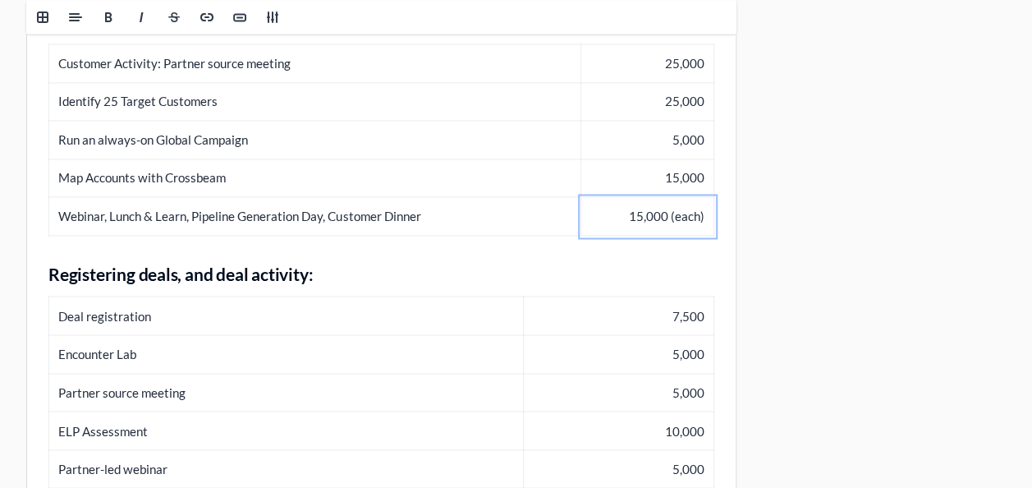
scroll to position [1232, 0]
click at [239, 263] on b "Registering deals, and deal activity:" at bounding box center [180, 273] width 264 height 21
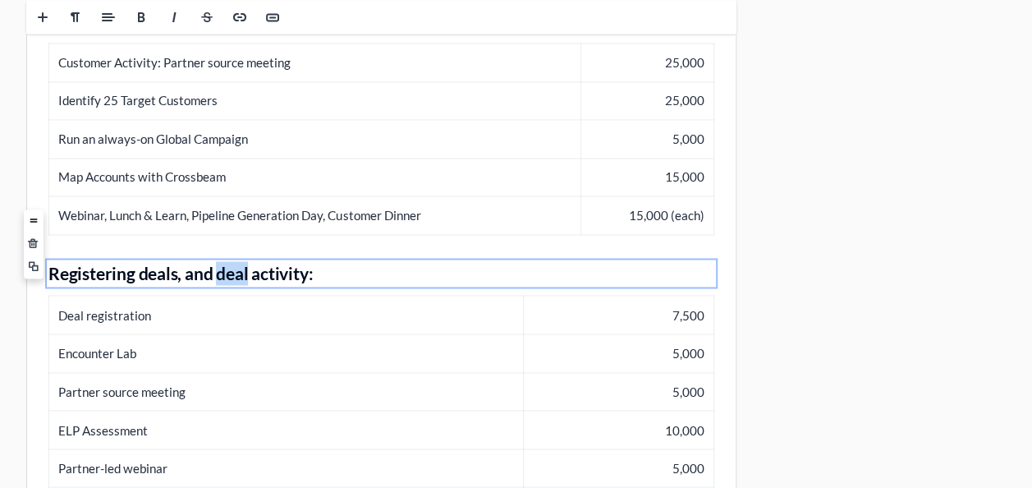
click at [239, 263] on b "Registering deals, and deal activity:" at bounding box center [180, 273] width 264 height 21
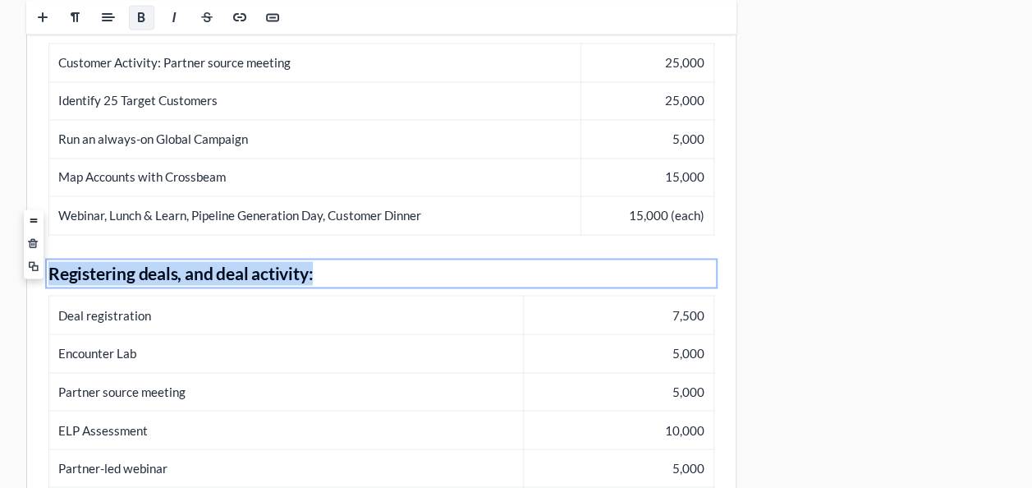
click at [239, 263] on b "Registering deals, and deal activity:" at bounding box center [180, 273] width 264 height 21
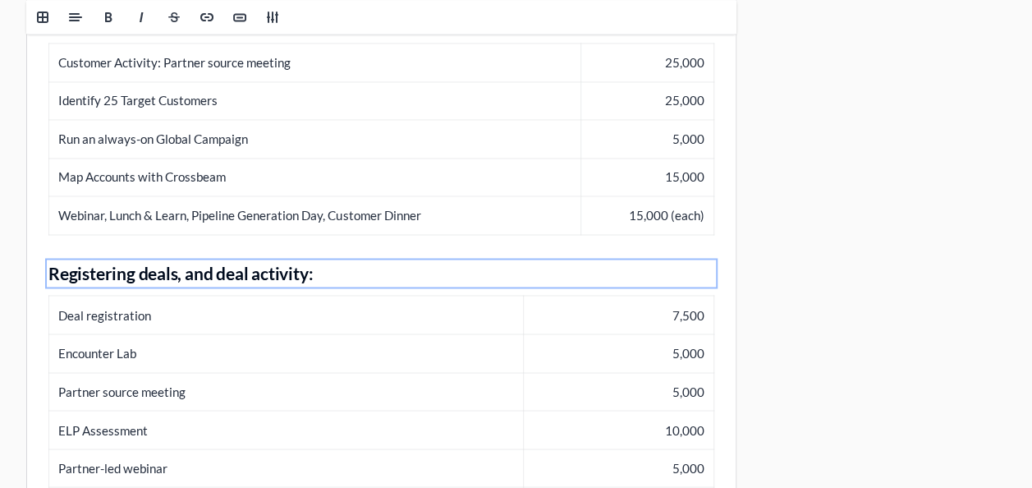
click at [105, 295] on td "Deal registration" at bounding box center [286, 314] width 474 height 39
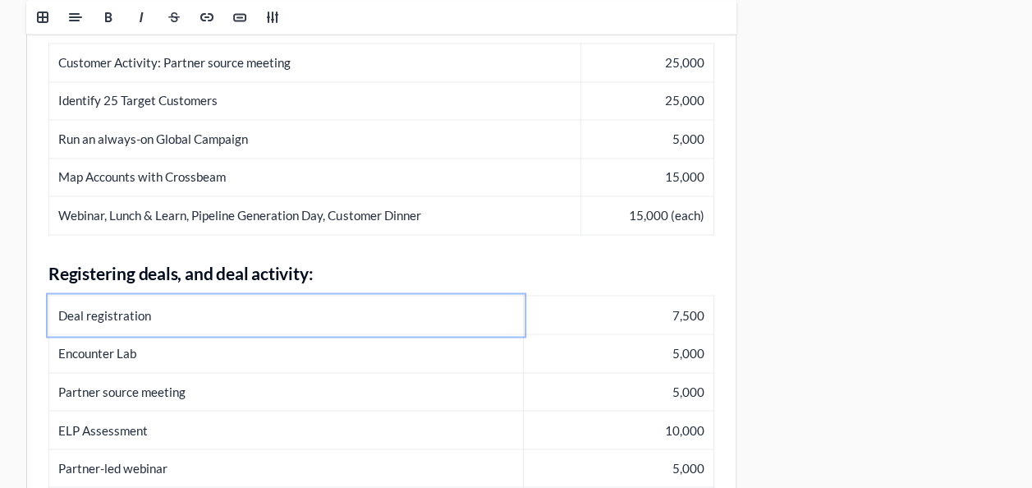
click at [105, 295] on td "Deal registration" at bounding box center [286, 314] width 474 height 39
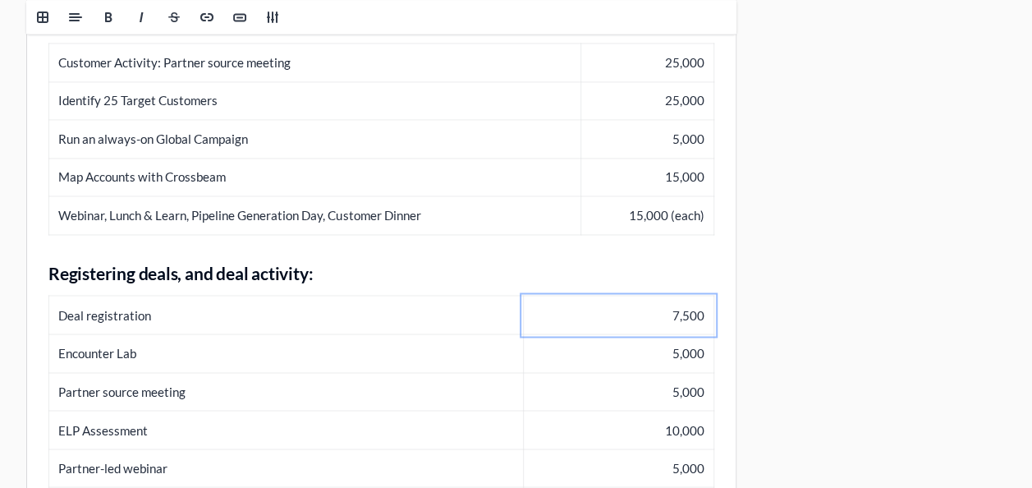
click at [108, 372] on td "Partner source meeting" at bounding box center [286, 391] width 474 height 39
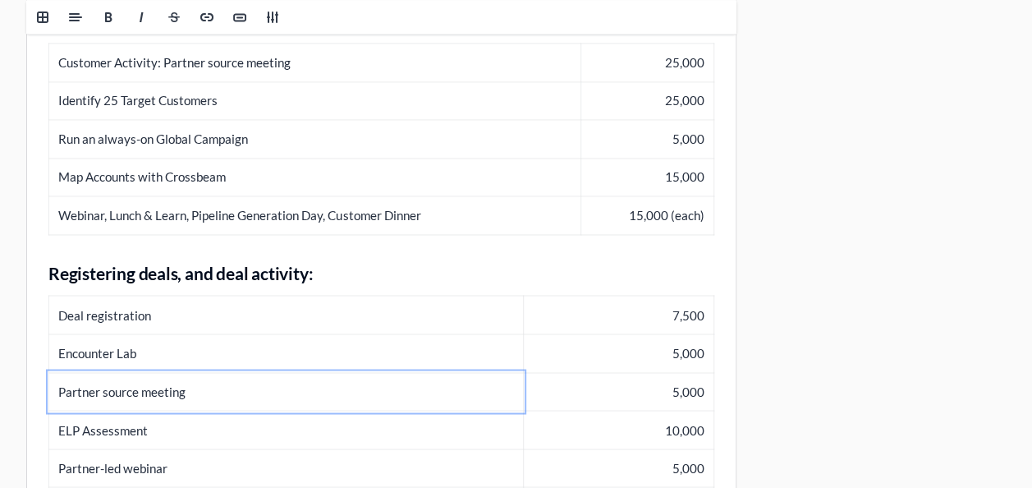
click at [108, 372] on td "Partner source meeting" at bounding box center [286, 391] width 474 height 39
click at [112, 410] on td "ELP Assessment" at bounding box center [286, 429] width 474 height 39
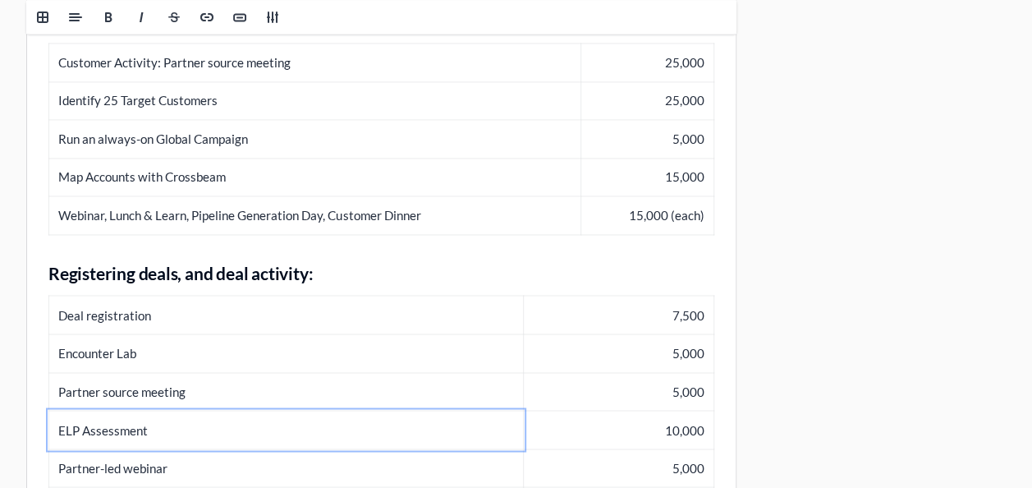
click at [112, 410] on td "ELP Assessment" at bounding box center [286, 429] width 474 height 39
click at [106, 448] on td "Partner-led webinar" at bounding box center [286, 467] width 474 height 39
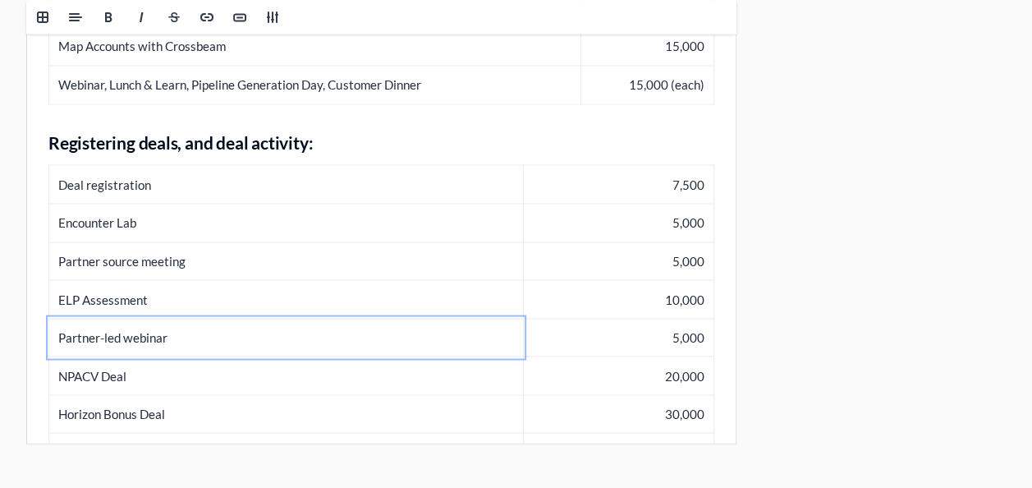
scroll to position [1367, 0]
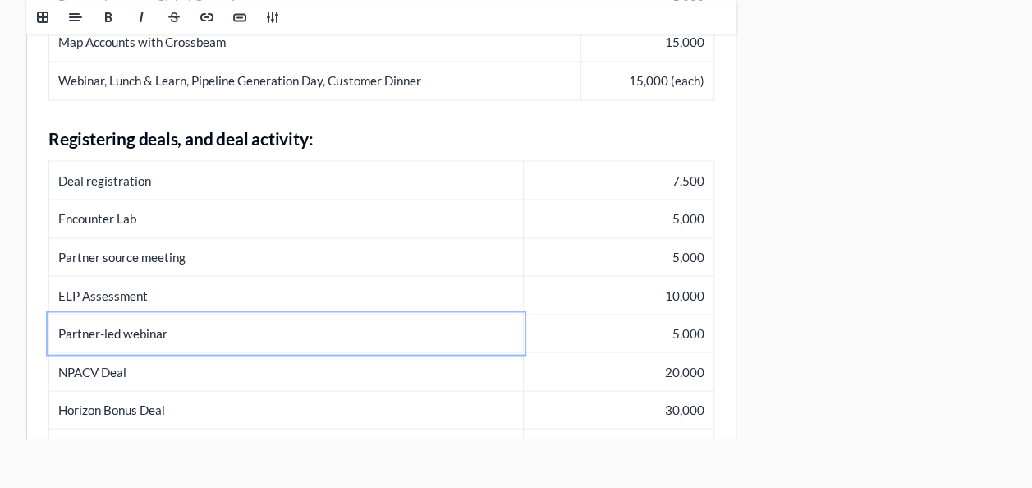
click at [81, 352] on td "NPACV Deal" at bounding box center [286, 371] width 474 height 39
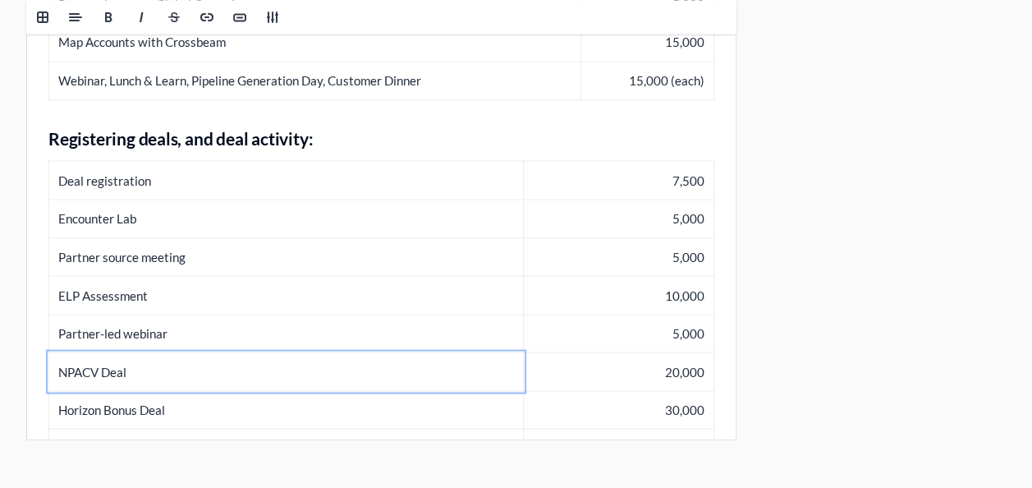
click at [81, 352] on td "NPACV Deal" at bounding box center [286, 371] width 474 height 39
click at [681, 352] on td "20,000" at bounding box center [618, 371] width 190 height 39
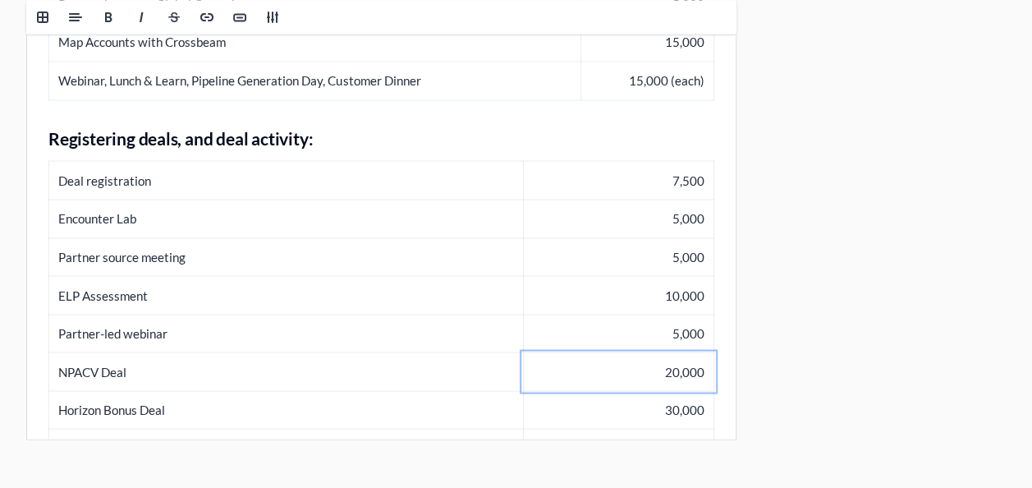
click at [681, 352] on td "20,000" at bounding box center [618, 371] width 190 height 39
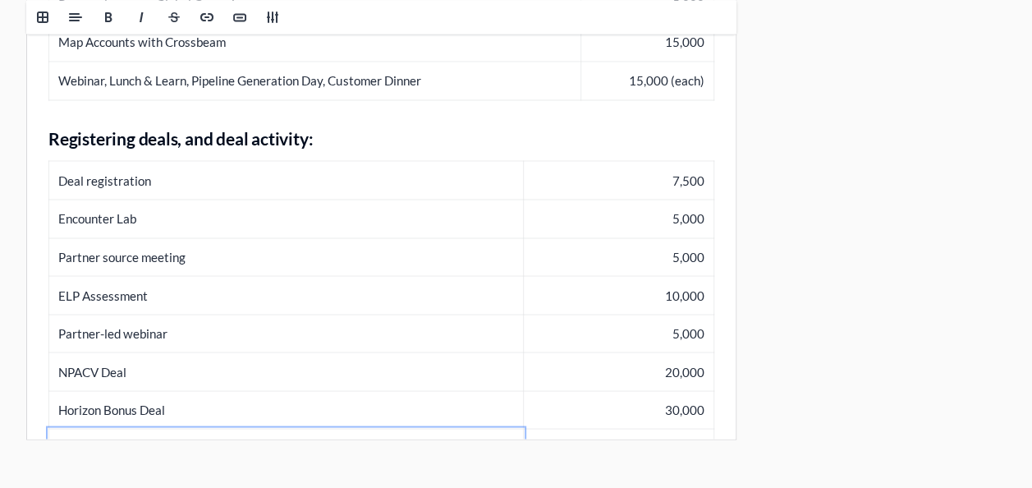
click at [98, 428] on td "Velocity Bundle Deal" at bounding box center [286, 447] width 474 height 39
click at [139, 390] on td "Horizon Bonus Deal" at bounding box center [286, 409] width 474 height 39
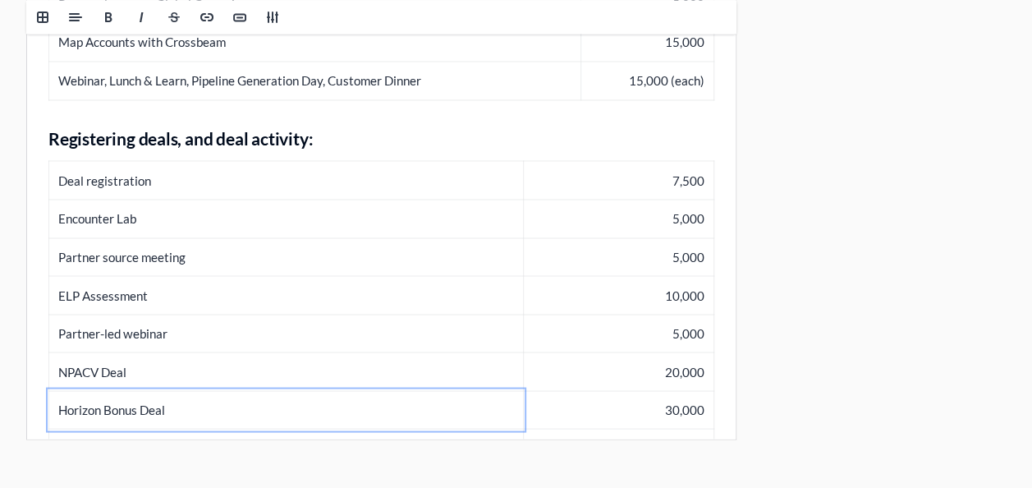
click at [139, 390] on td "Horizon Bonus Deal" at bounding box center [286, 409] width 474 height 39
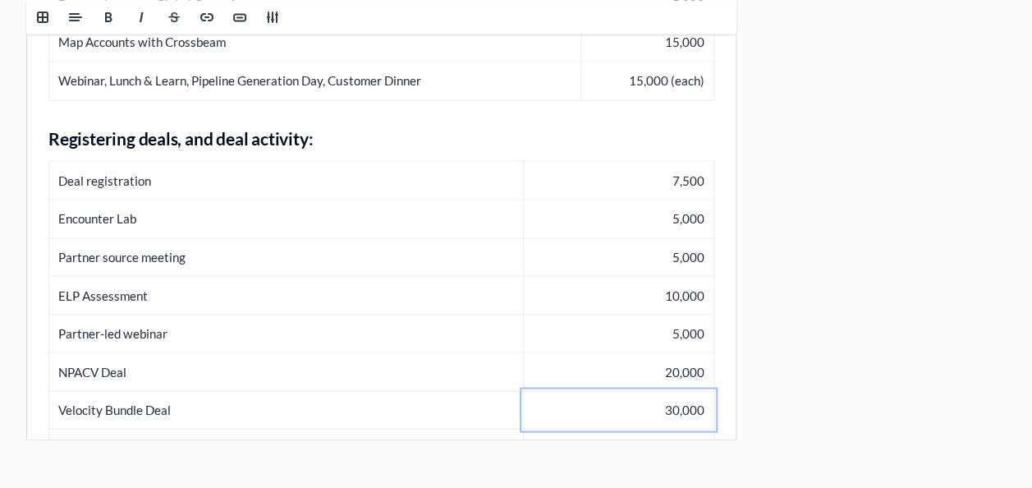
click at [680, 390] on td "30,000" at bounding box center [618, 409] width 190 height 39
click at [667, 390] on td "30,000" at bounding box center [618, 409] width 190 height 39
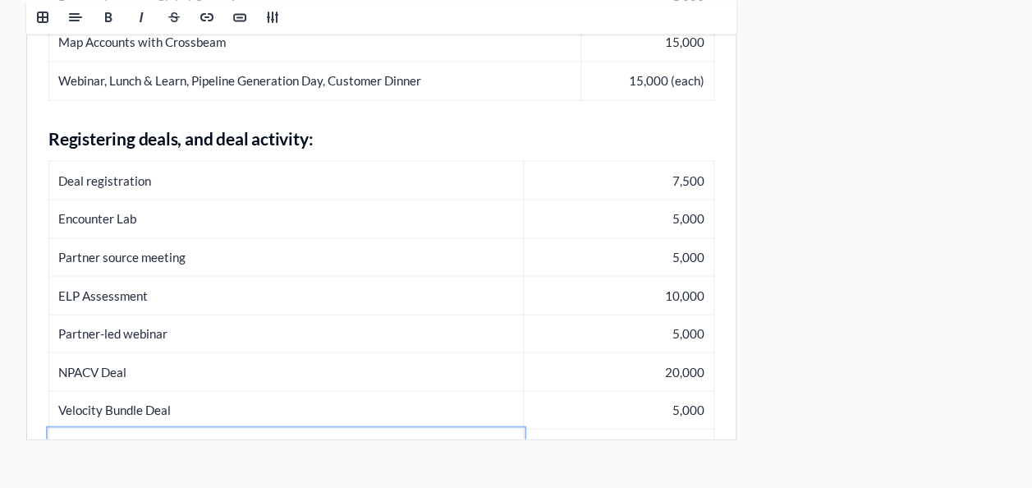
click at [135, 428] on td "Velocity Bundle Deal" at bounding box center [286, 447] width 474 height 39
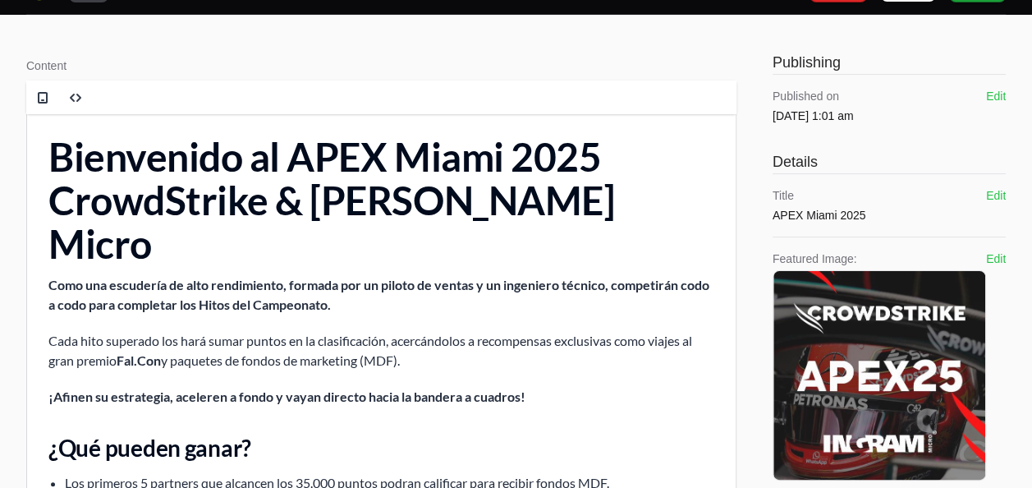
scroll to position [0, 0]
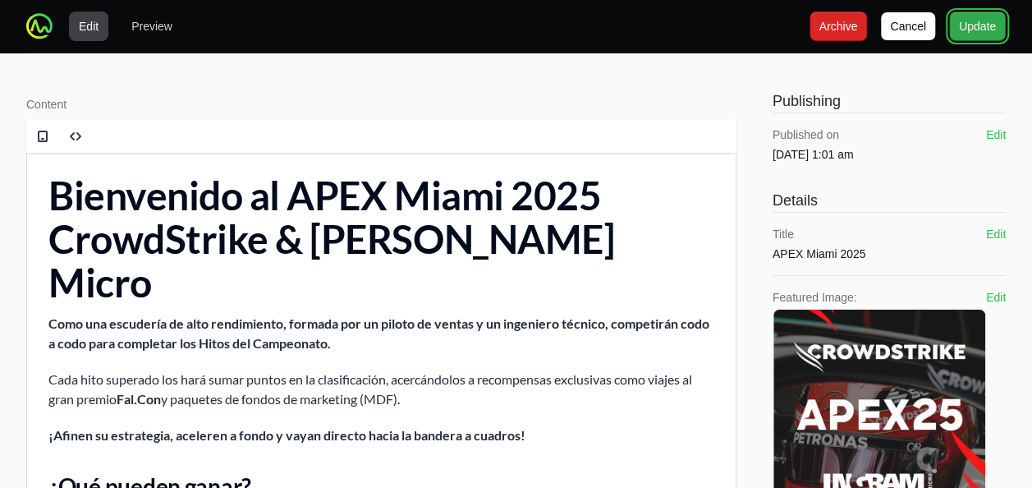
click at [978, 34] on span "Update" at bounding box center [977, 26] width 37 height 20
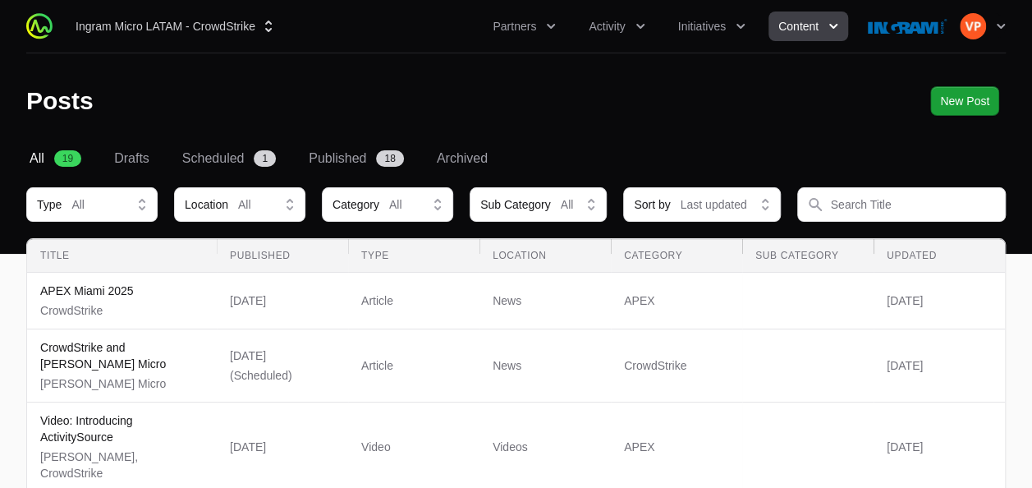
scroll to position [844, 0]
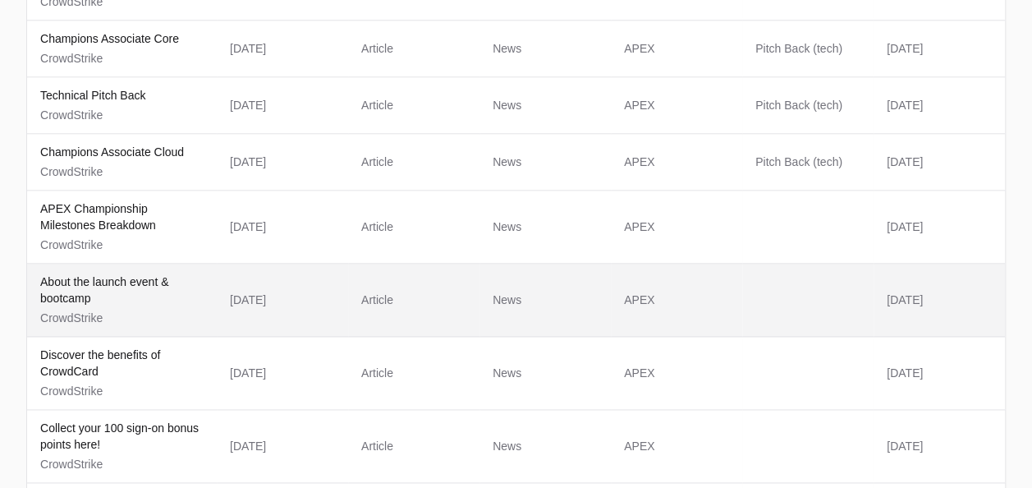
click at [72, 273] on p "About the launch event & bootcamp" at bounding box center [121, 289] width 163 height 33
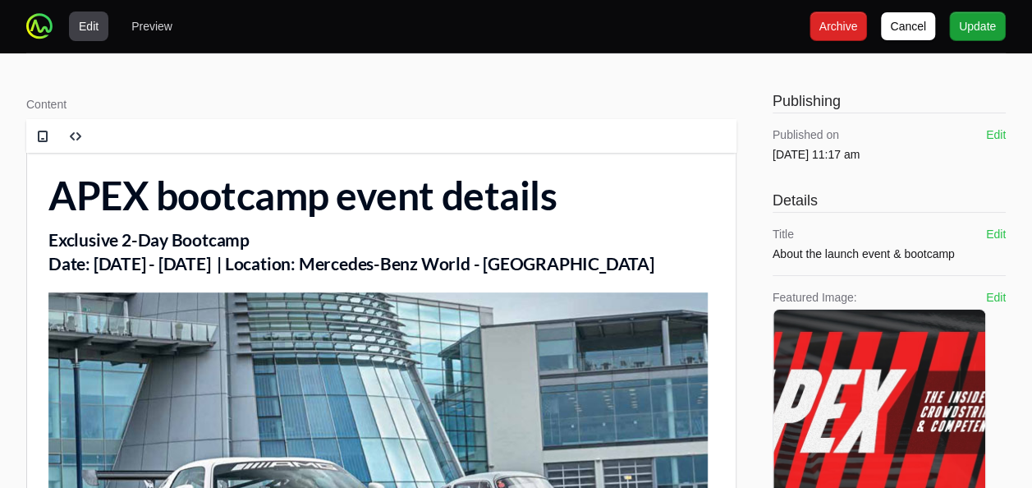
click at [362, 234] on h3 "Exclusive 2-Day Bootcamp Date: 3rd - 5th September, 2024 | Location: Mercedes-B…" at bounding box center [381, 251] width 666 height 48
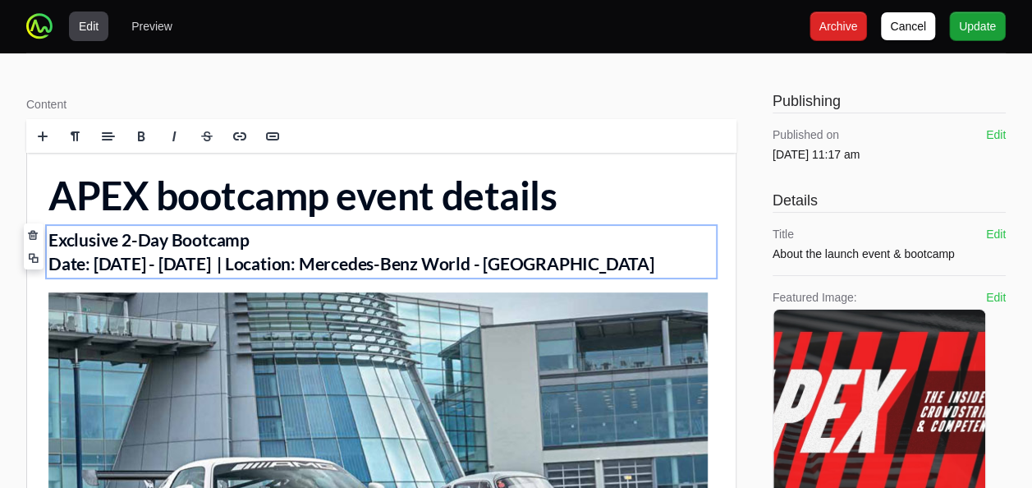
click at [362, 374] on img at bounding box center [377, 455] width 659 height 326
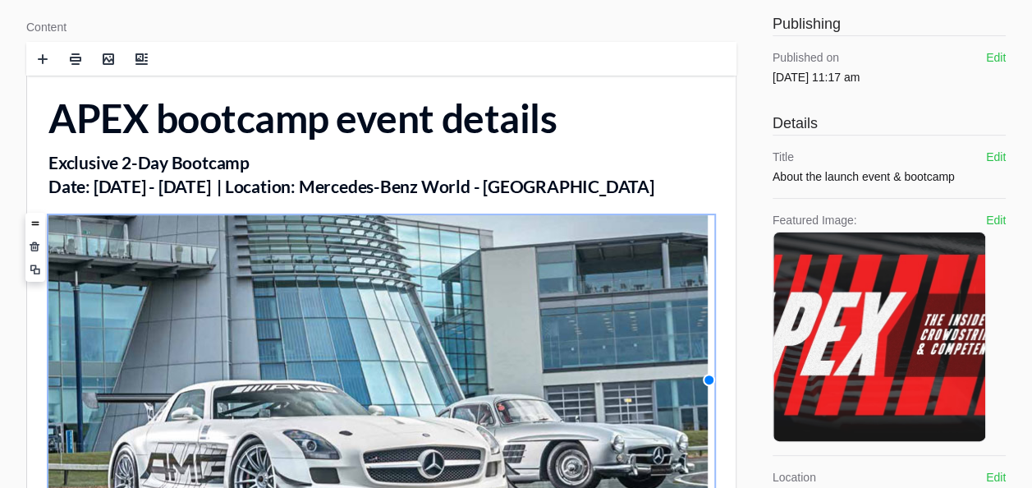
scroll to position [84, 0]
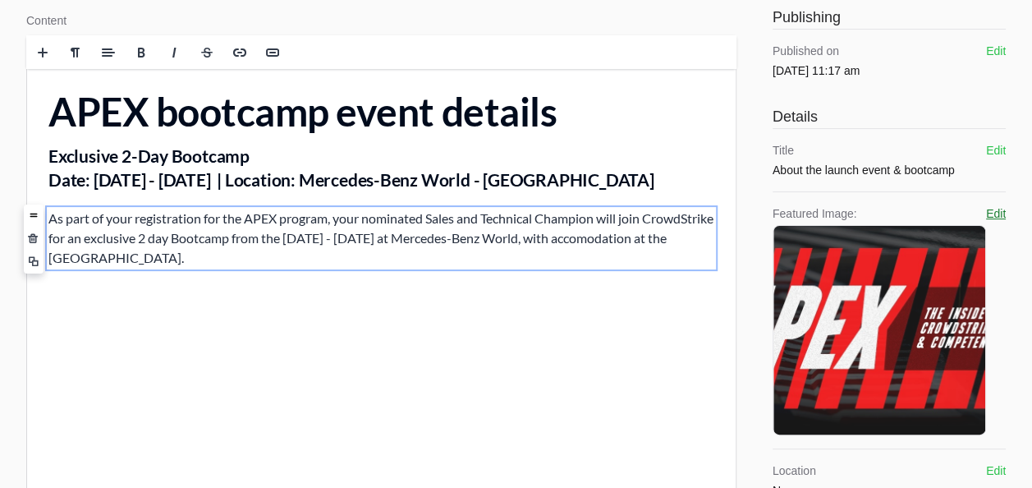
click at [986, 217] on button "Edit" at bounding box center [996, 213] width 20 height 16
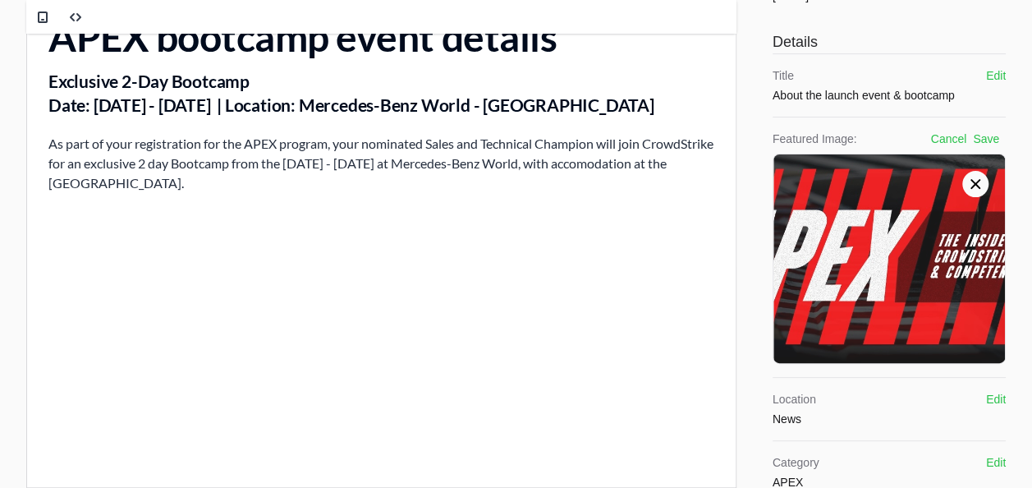
scroll to position [142, 0]
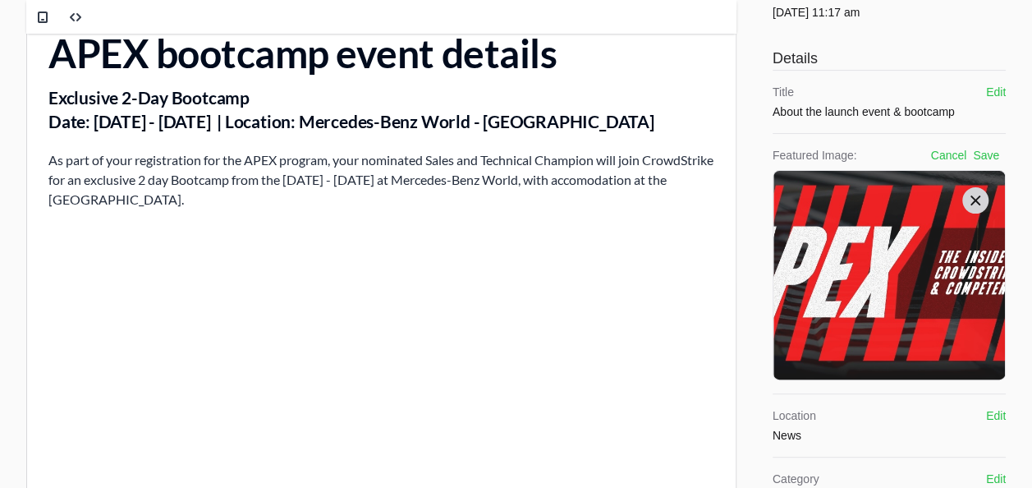
click at [980, 193] on icon at bounding box center [975, 200] width 16 height 16
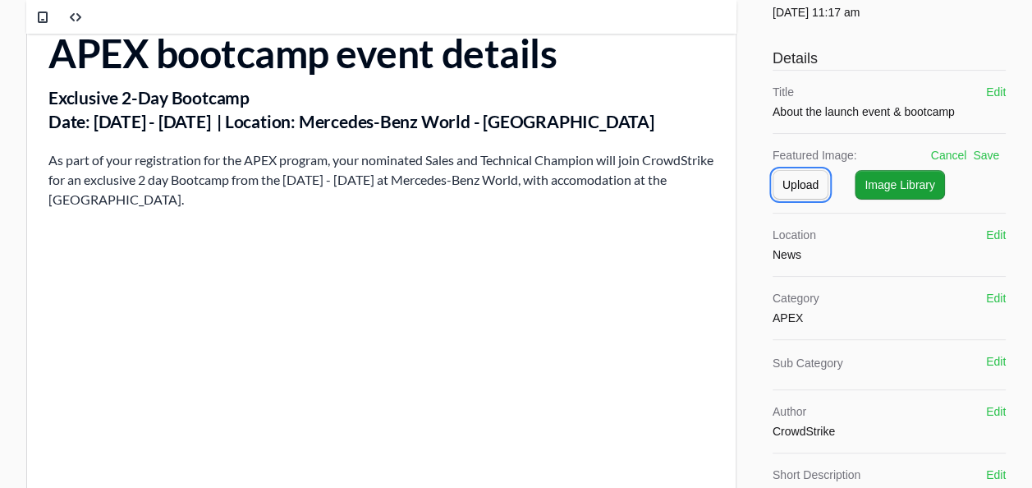
click at [813, 185] on span "Upload" at bounding box center [800, 185] width 36 height 20
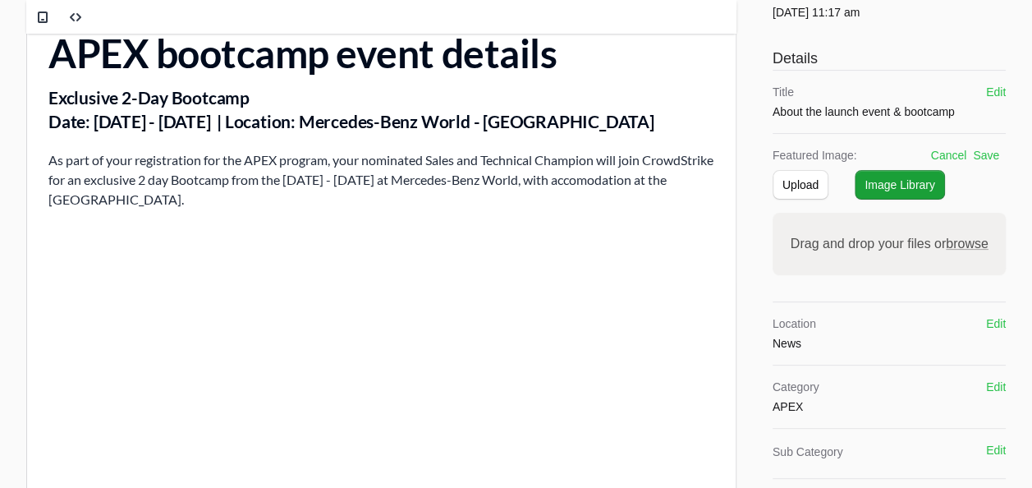
click at [914, 242] on label "Drag and drop your files or browse" at bounding box center [888, 243] width 211 height 33
click at [914, 218] on input "Drag and drop your files or browse" at bounding box center [888, 215] width 233 height 5
type input "C:\fakepath\hablador.jpg"
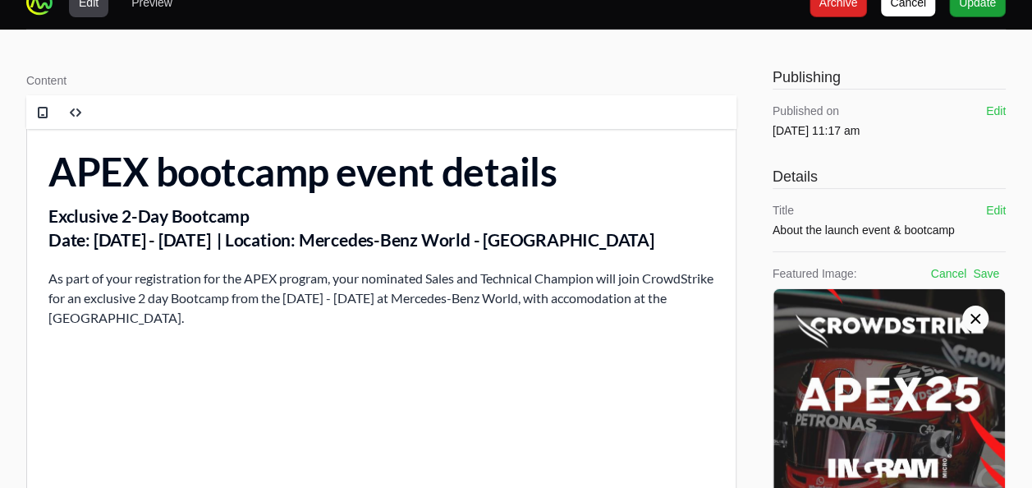
scroll to position [22, 0]
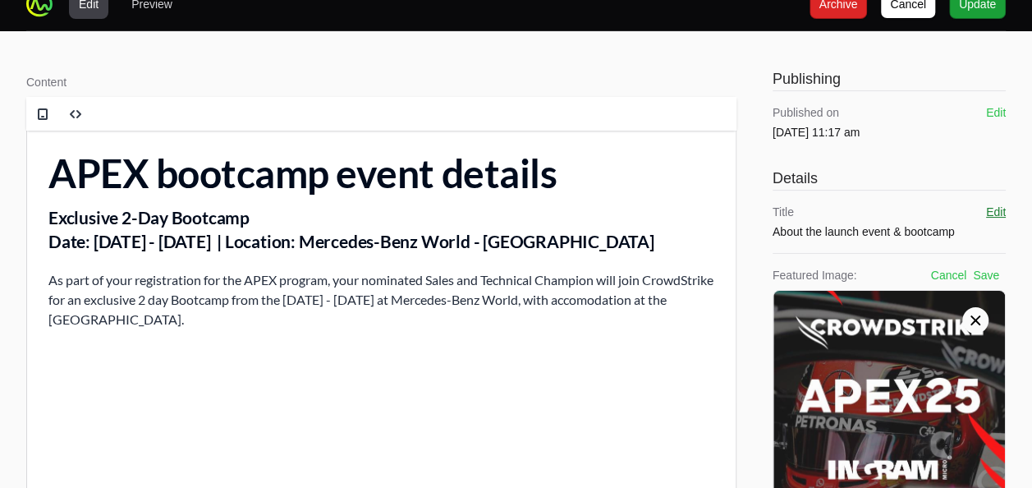
click at [996, 209] on button "Edit" at bounding box center [996, 212] width 20 height 16
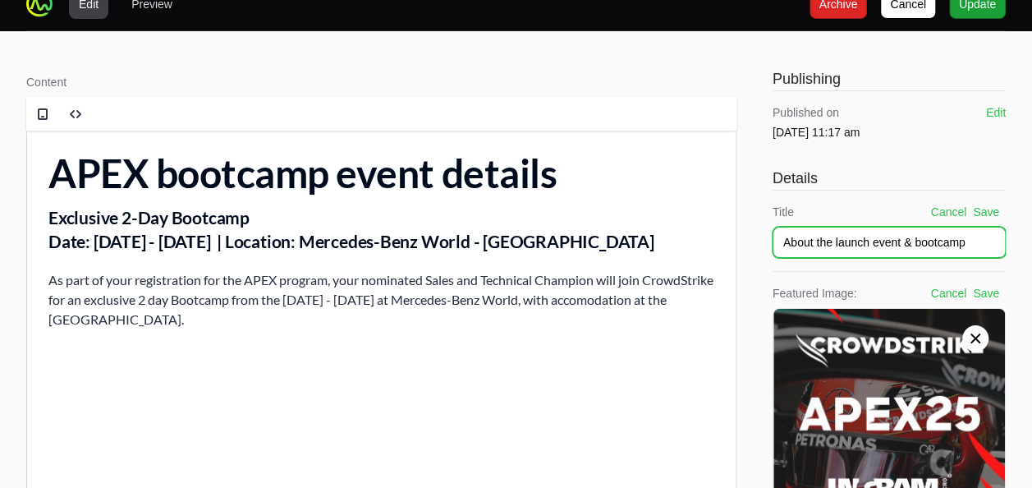
click at [849, 245] on input "About the launch event & bootcamp" at bounding box center [888, 242] width 233 height 31
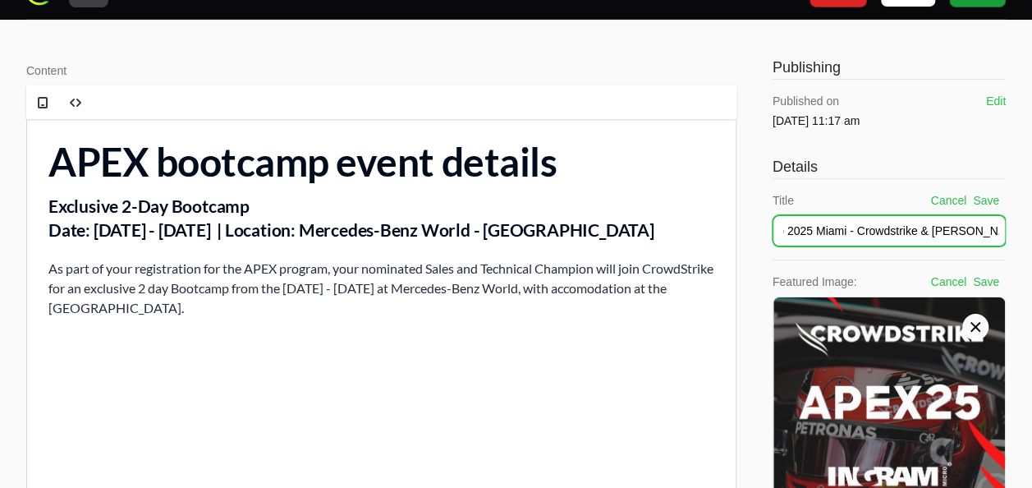
scroll to position [31, 0]
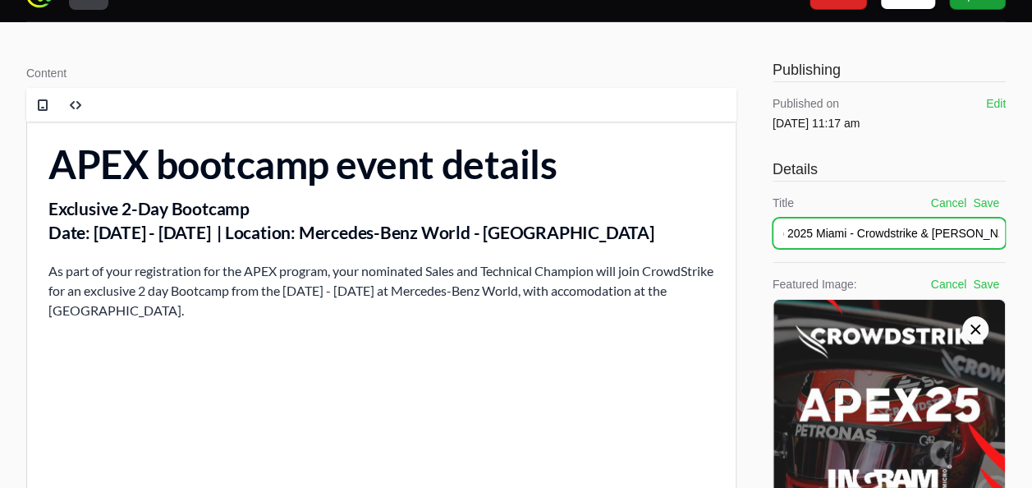
type input "Acerca del Bootcamp 2025 Miami - Crowdstrike & Ingram Micro"
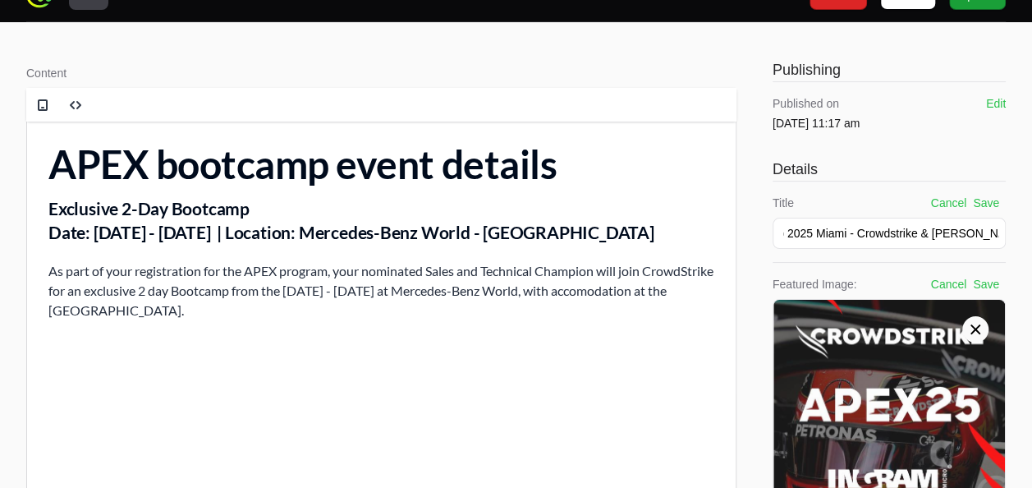
click at [155, 211] on h3 "Exclusive 2-Day Bootcamp Date: 3rd - 5th September, 2024 | Location: Mercedes-B…" at bounding box center [381, 220] width 666 height 48
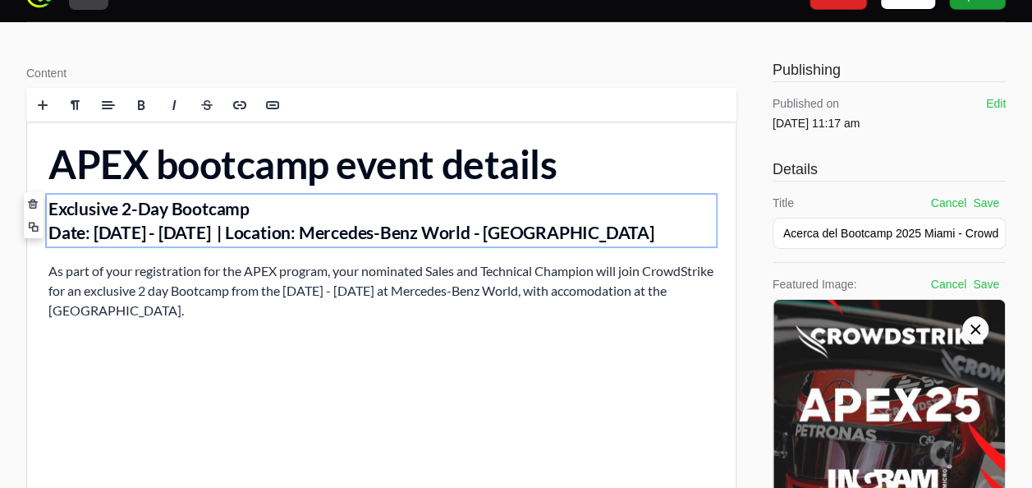
click at [137, 233] on h3 "Exclusive 2-Day Bootcamp Date: 3rd - 5th September, 2024 | Location: Mercedes-B…" at bounding box center [381, 220] width 666 height 48
click at [105, 236] on h3 "Exclusive 2-Day Bootcamp Date: 3rd - 5th September, 2024 | Location: Mercedes-B…" at bounding box center [381, 220] width 666 height 48
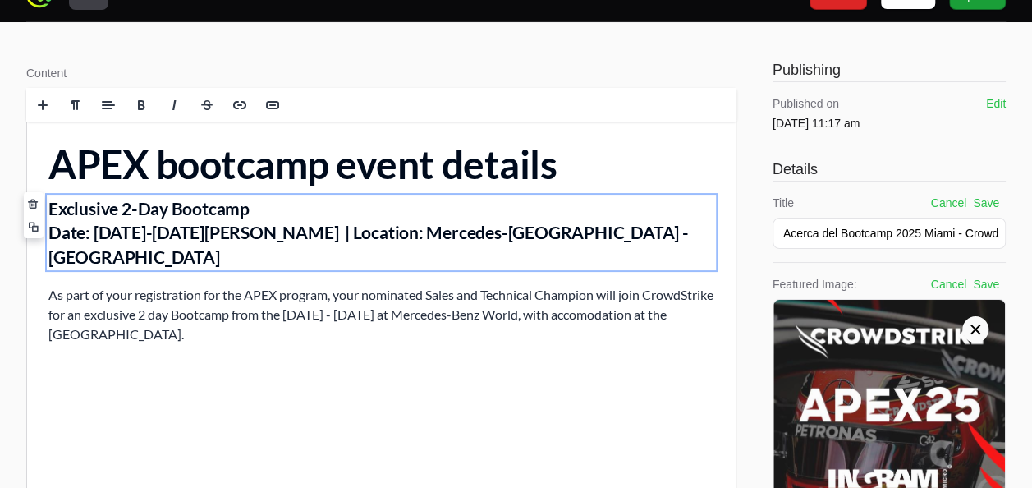
click at [296, 226] on h3 "Exclusive 2-Day Bootcamp Date: 13-14 de Agosto, 2025 | Location: Mercedes-Benz …" at bounding box center [381, 232] width 666 height 72
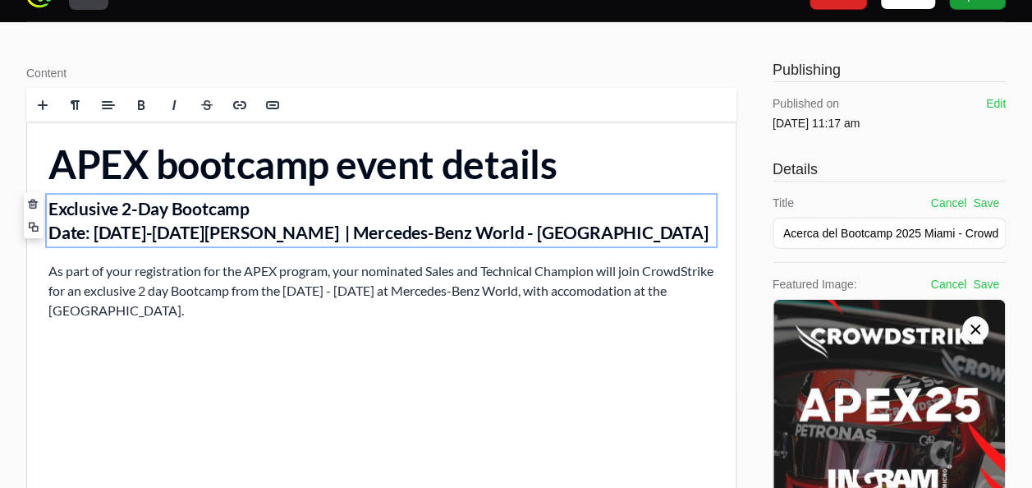
click at [309, 230] on h3 "Exclusive 2-Day Bootcamp Date: 13-14 de Agosto, 2025 | Mercedes-Benz World - Br…" at bounding box center [381, 220] width 666 height 48
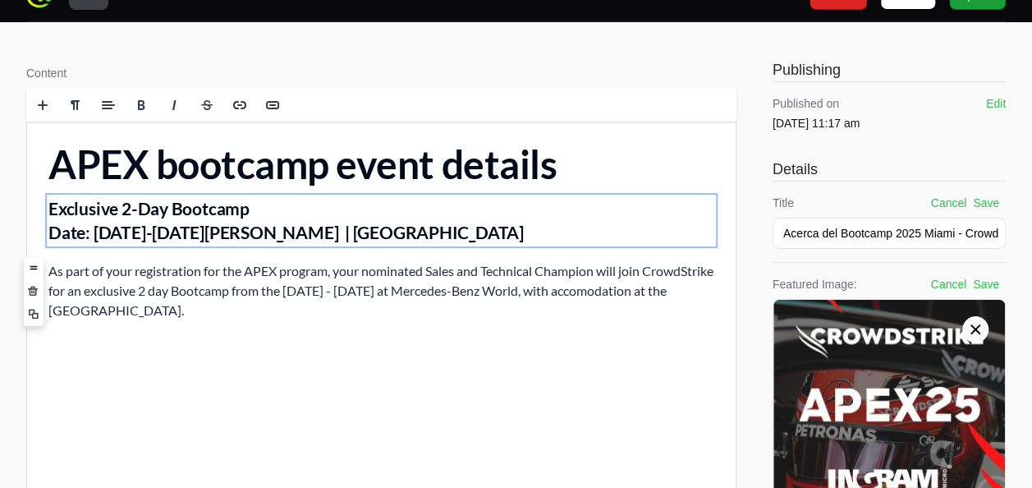
click at [293, 285] on p "As part of your registration for the APEX program, your nominated Sales and Tec…" at bounding box center [381, 290] width 666 height 59
click at [355, 223] on h3 "Exclusive 2-Day Bootcamp Date: 13-14 de Agosto, 2025 | Miami" at bounding box center [381, 220] width 666 height 48
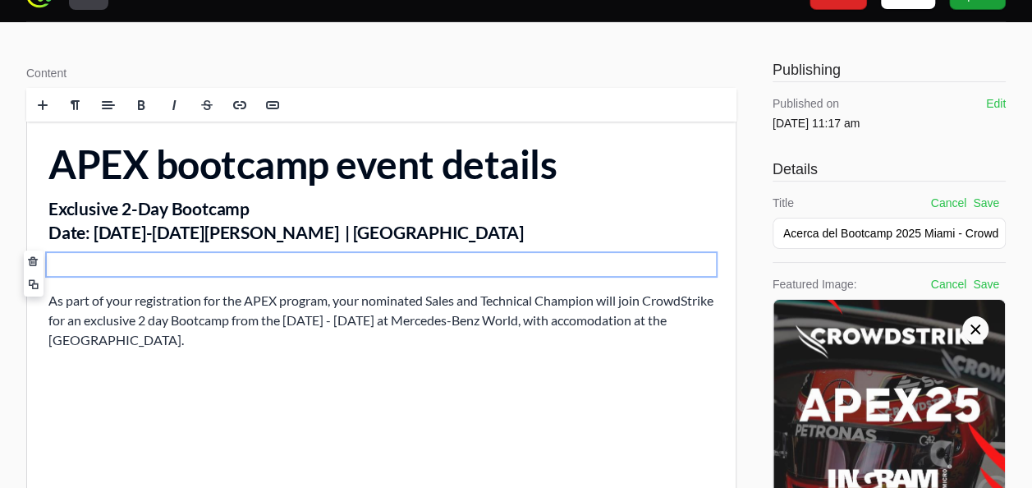
click at [101, 266] on p at bounding box center [381, 264] width 666 height 20
drag, startPoint x: 101, startPoint y: 269, endPoint x: 80, endPoint y: 267, distance: 20.7
click at [47, 110] on span at bounding box center [42, 104] width 13 height 13
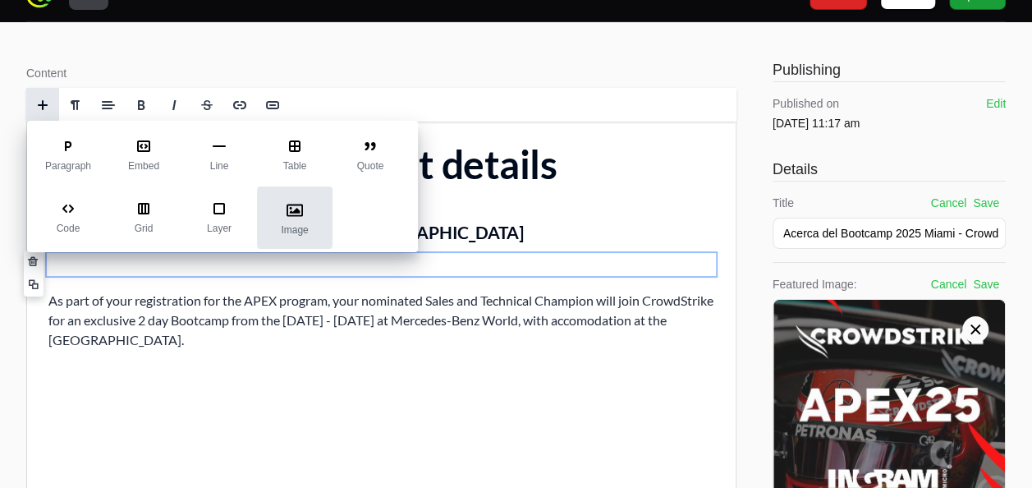
click at [286, 203] on icon at bounding box center [294, 210] width 16 height 16
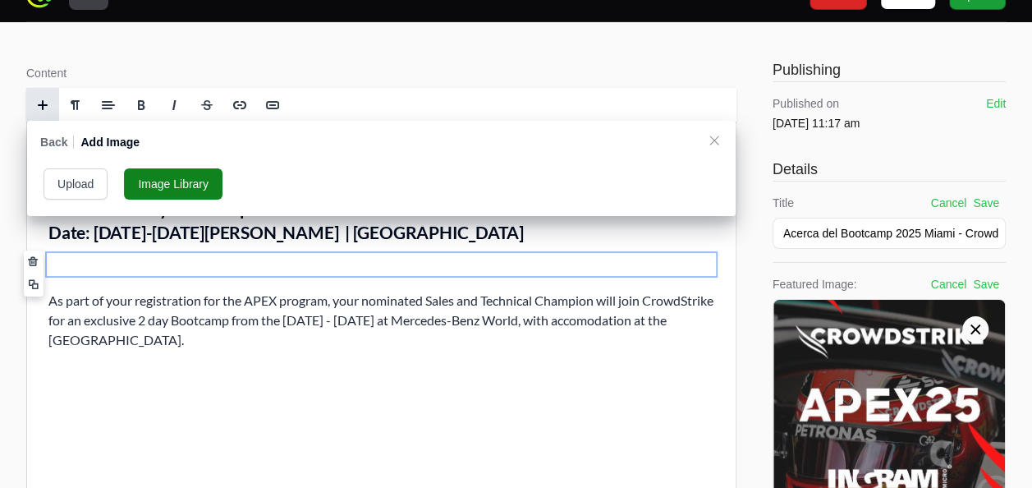
click at [64, 190] on button "Upload" at bounding box center [76, 183] width 64 height 31
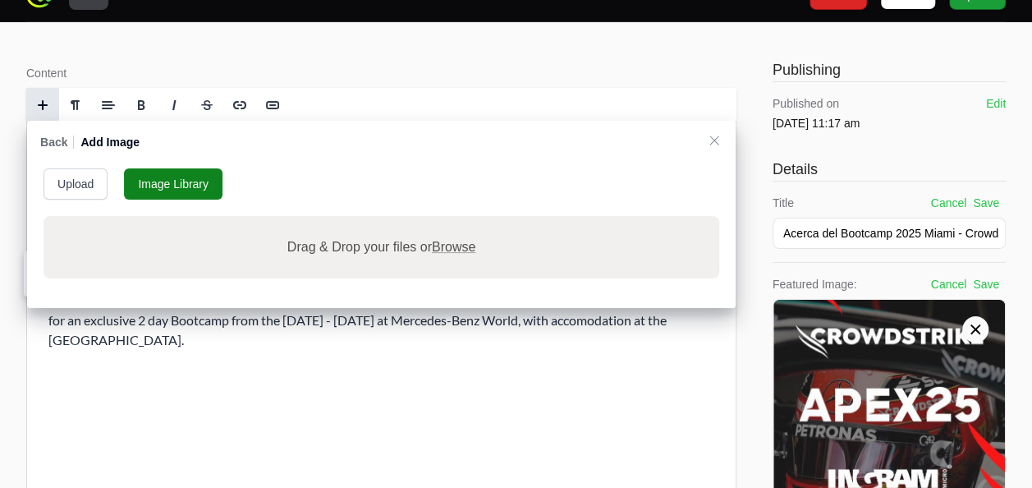
click at [328, 246] on label "Drag & Drop your files or Browse" at bounding box center [381, 247] width 201 height 33
click at [328, 221] on input "Drag & Drop your files or Browse" at bounding box center [381, 218] width 675 height 5
type input "C:\fakepath\Agenda Día 1_Update.jpg"
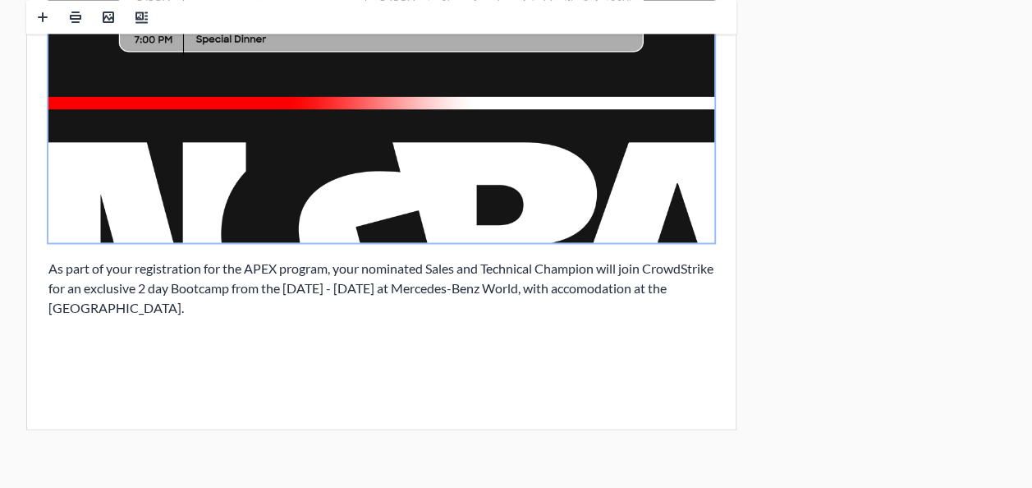
scroll to position [1242, 0]
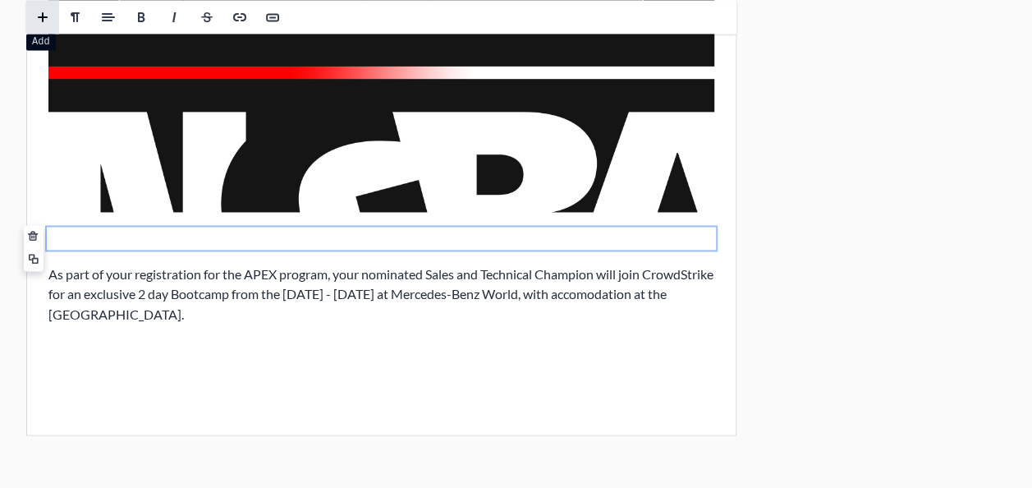
click at [41, 24] on span at bounding box center [42, 17] width 25 height 25
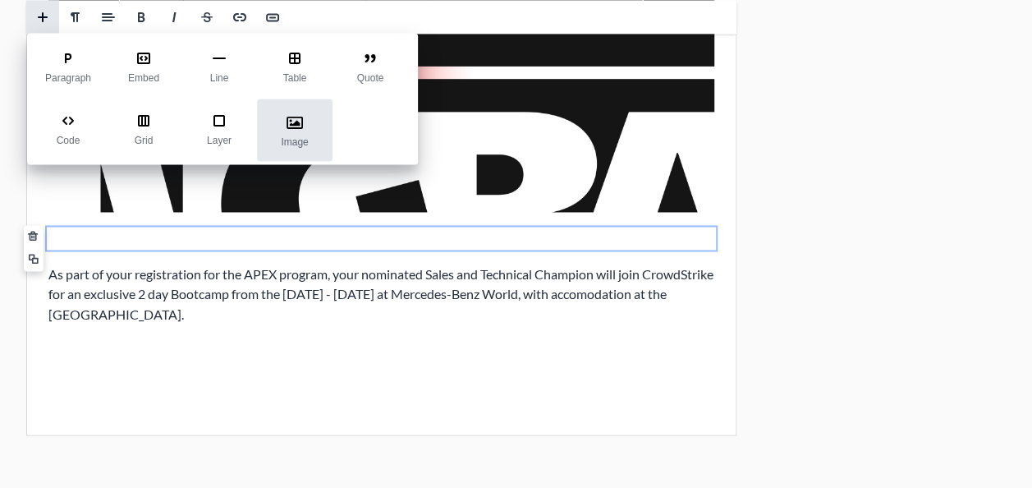
click at [277, 109] on div "Image" at bounding box center [295, 129] width 76 height 62
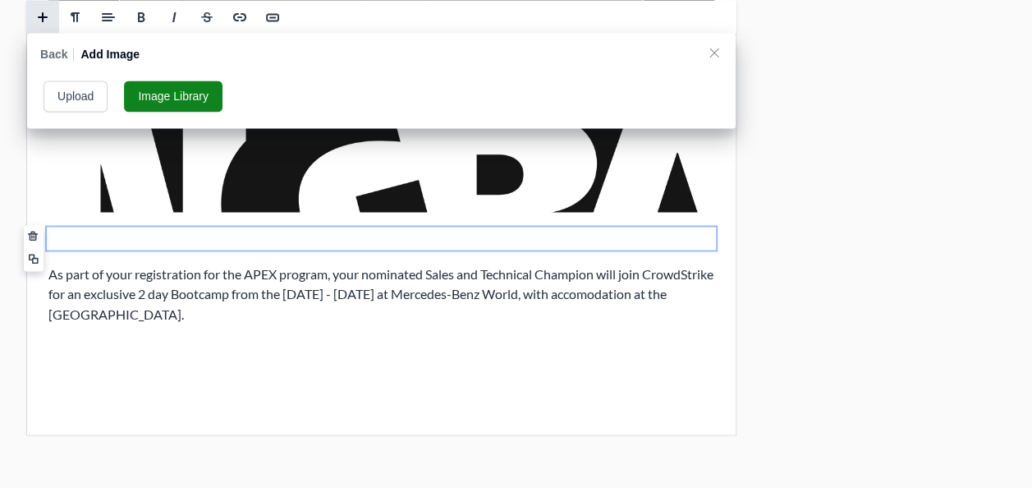
click at [67, 105] on button "Upload" at bounding box center [76, 95] width 64 height 31
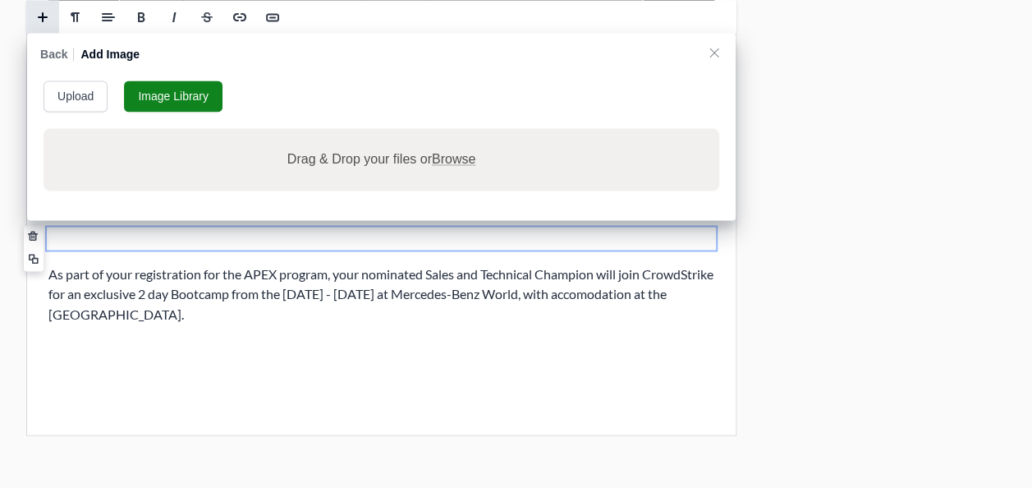
click at [346, 160] on label "Drag & Drop your files or Browse" at bounding box center [381, 159] width 201 height 33
click at [346, 133] on input "Drag & Drop your files or Browse" at bounding box center [381, 130] width 675 height 5
type input "C:\fakepath\CrowdStrike_APEX_Miami_Agenda _Día_2 4.jpg"
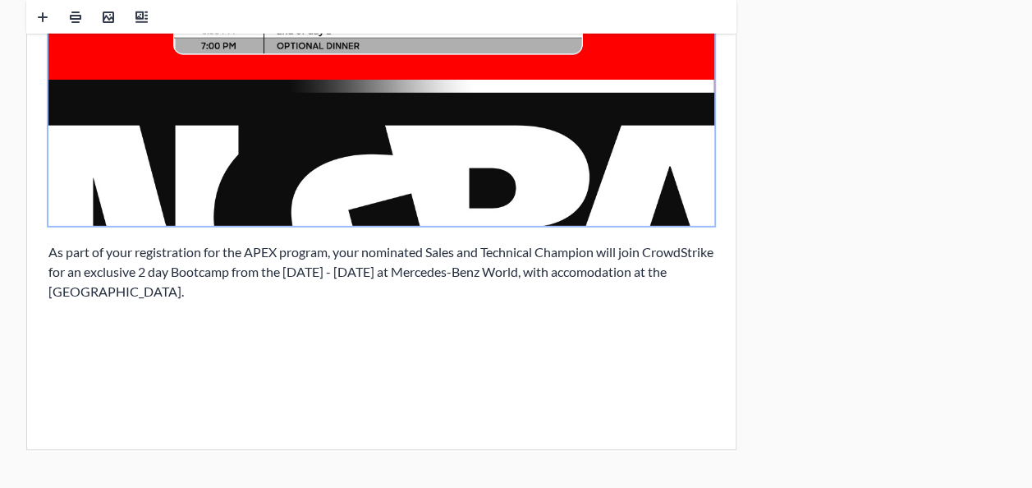
scroll to position [2473, 0]
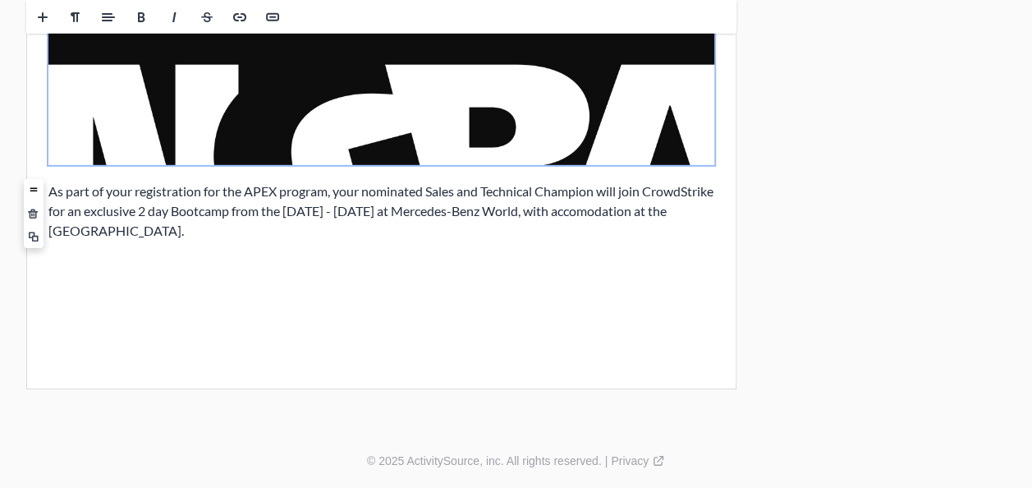
click at [195, 196] on p "As part of your registration for the APEX program, your nominated Sales and Tec…" at bounding box center [381, 210] width 666 height 59
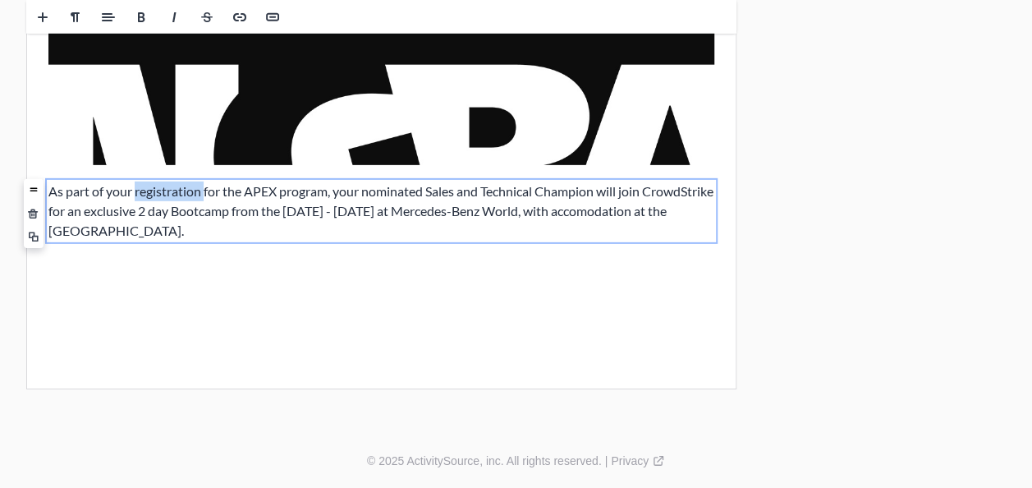
click at [195, 196] on p "As part of your registration for the APEX program, your nominated Sales and Tec…" at bounding box center [381, 210] width 666 height 59
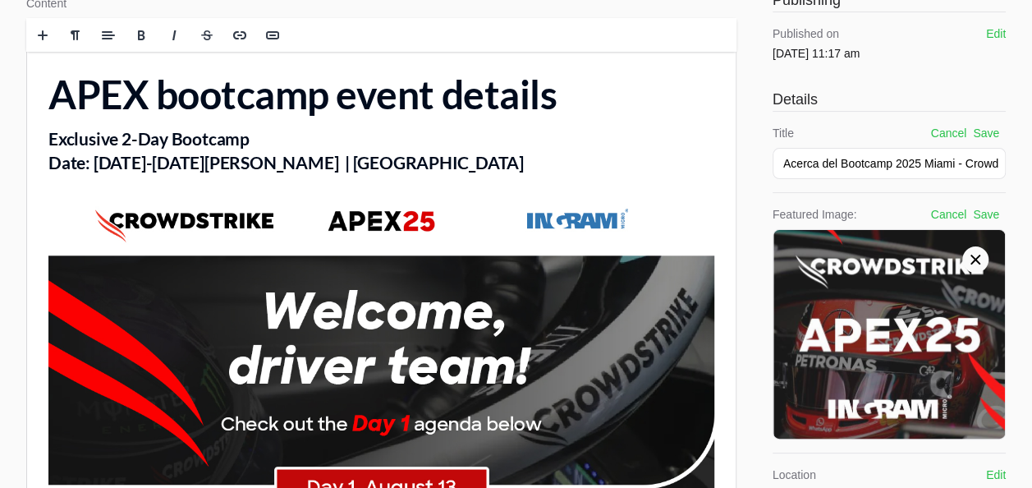
scroll to position [0, 0]
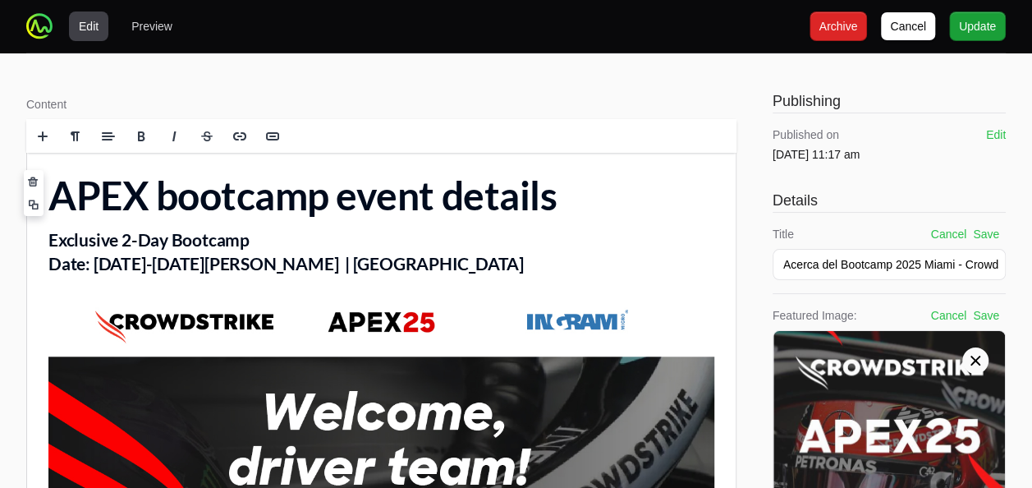
click at [350, 191] on h1 "APEX bootcamp event details" at bounding box center [381, 196] width 666 height 44
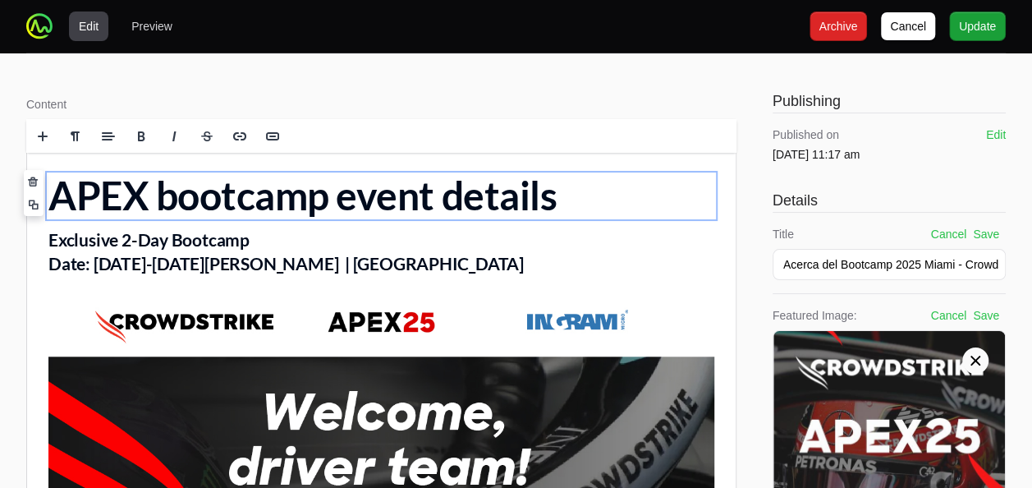
drag, startPoint x: 350, startPoint y: 191, endPoint x: 292, endPoint y: 199, distance: 58.7
click at [292, 199] on h1 "APEX bootcamp event details" at bounding box center [381, 196] width 666 height 44
click at [57, 197] on h1 "APEX bootcamp event details" at bounding box center [381, 196] width 666 height 44
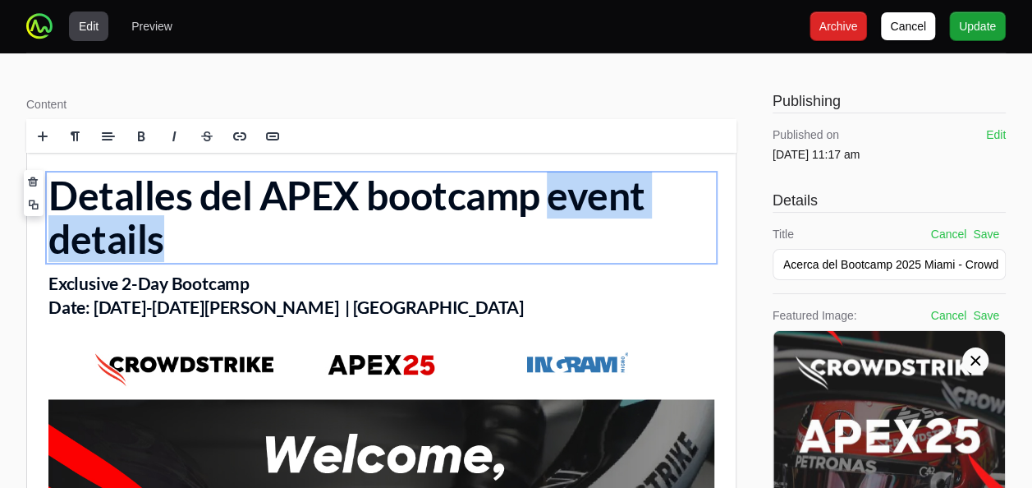
drag, startPoint x: 556, startPoint y: 195, endPoint x: 569, endPoint y: 255, distance: 62.1
click at [569, 255] on h1 "Detalles del APEX bootcamp event details" at bounding box center [381, 217] width 666 height 87
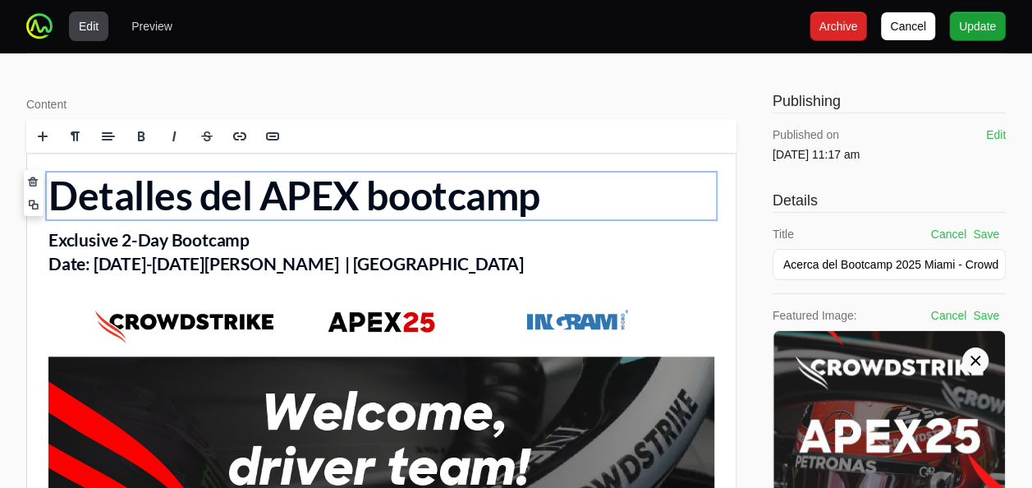
click at [272, 179] on h1 "Detalles del APEX bootcamp" at bounding box center [381, 196] width 666 height 44
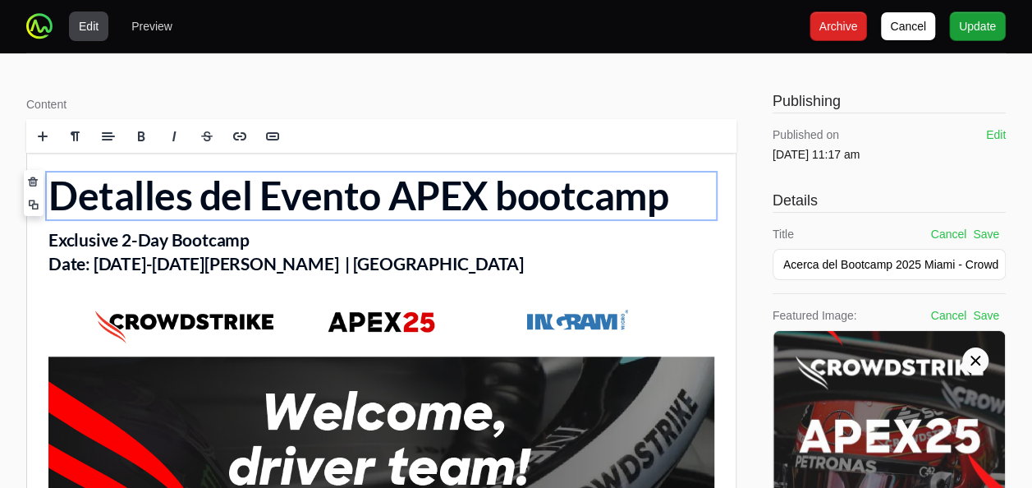
click at [539, 199] on h1 "Detalles del Evento APEX bootcamp" at bounding box center [381, 196] width 666 height 44
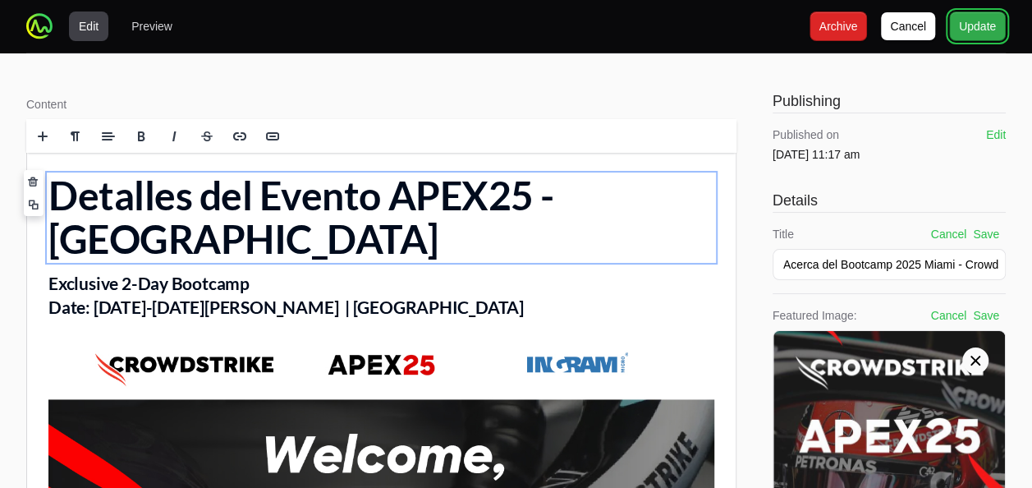
click at [980, 36] on button "Update" at bounding box center [977, 26] width 57 height 30
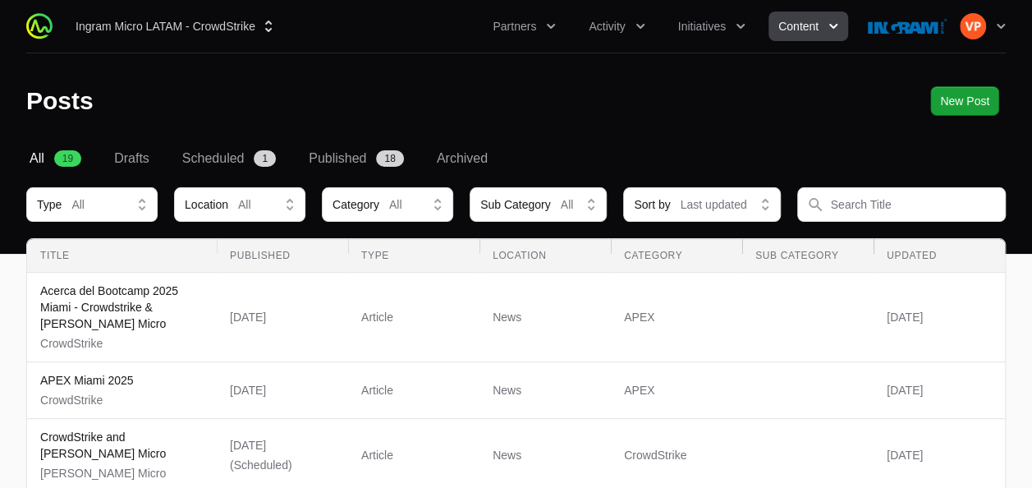
scroll to position [1148, 0]
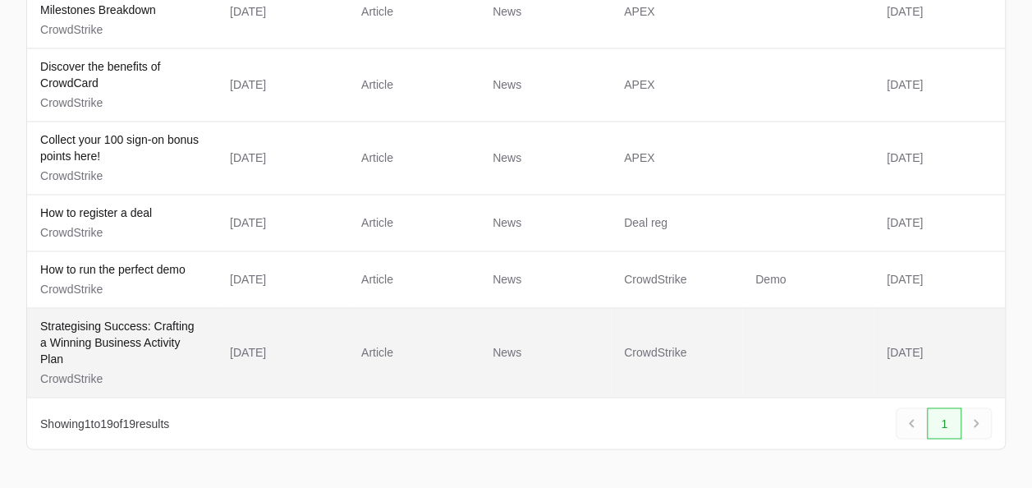
click at [135, 318] on p "Strategising Success: Crafting a Winning Business Activity Plan" at bounding box center [121, 342] width 163 height 49
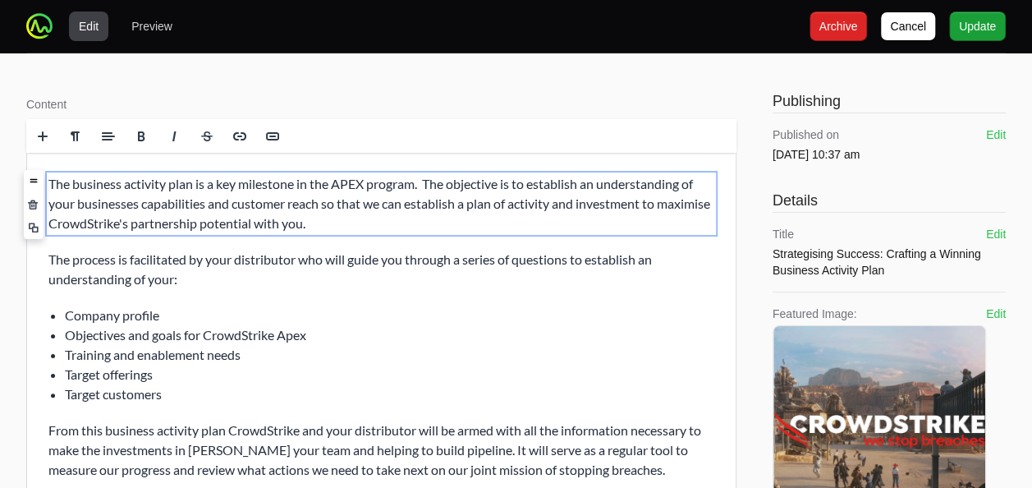
drag, startPoint x: 52, startPoint y: 177, endPoint x: 487, endPoint y: 414, distance: 495.1
click at [487, 414] on div "The business activity plan is a key milestone in the APEX program. The objectiv…" at bounding box center [381, 327] width 708 height 348
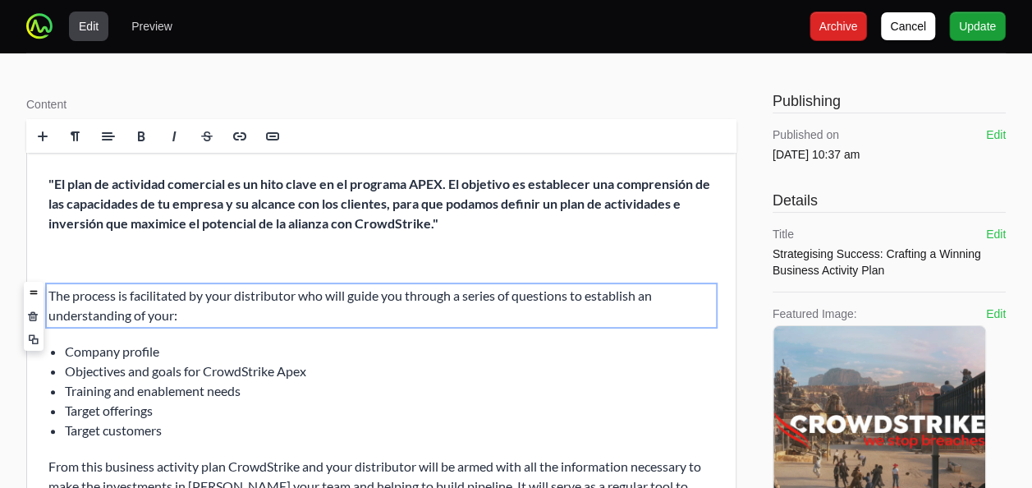
click at [195, 310] on p "The process is facilitated by your distributor who will guide you through a ser…" at bounding box center [381, 305] width 666 height 39
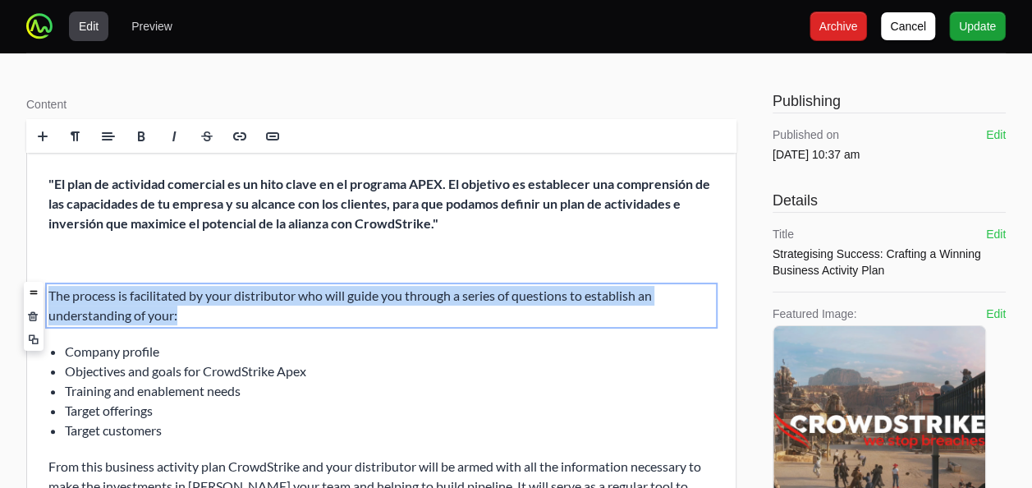
click at [195, 310] on p "The process is facilitated by your distributor who will guide you through a ser…" at bounding box center [381, 305] width 666 height 39
paste p
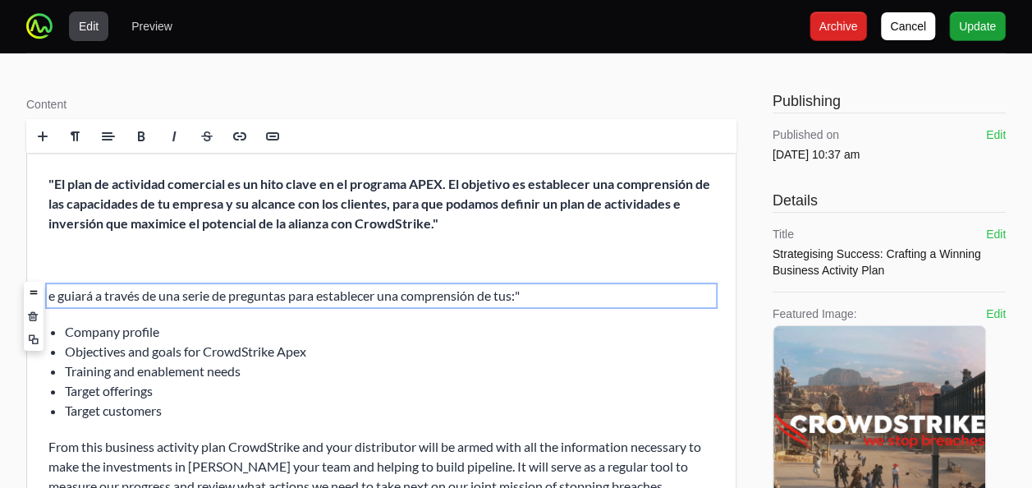
click at [87, 297] on p "e guiará a través de una serie de preguntas para establecer una comprensión de …" at bounding box center [381, 296] width 666 height 20
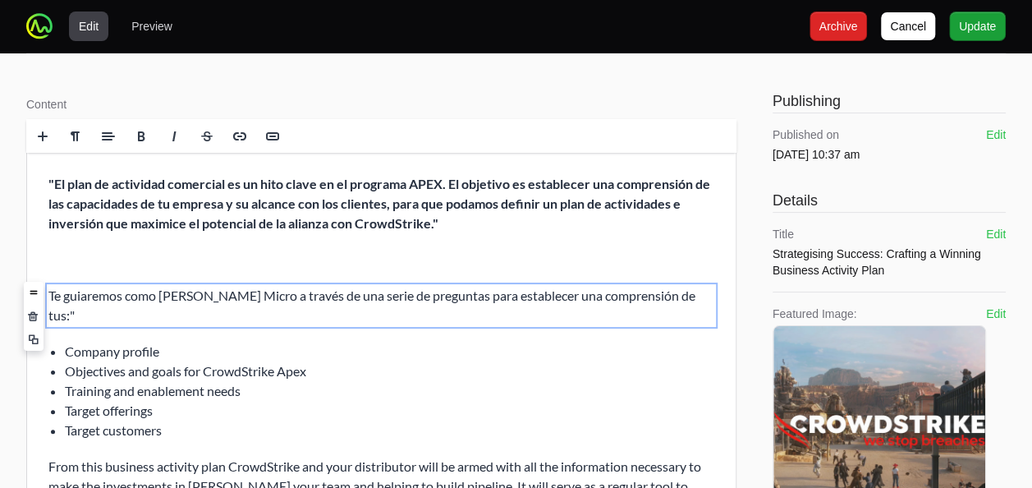
click at [605, 299] on p "Te guiaremos como Ingram Micro a través de una serie de preguntas para establec…" at bounding box center [381, 305] width 666 height 39
click at [675, 295] on p "Te guiaremos como Ingram Micro a través de una serie de preguntas para establec…" at bounding box center [381, 305] width 666 height 39
click at [359, 241] on div ""El plan de actividad comercial es un hito clave en el programa APEX. El objeti…" at bounding box center [381, 345] width 708 height 384
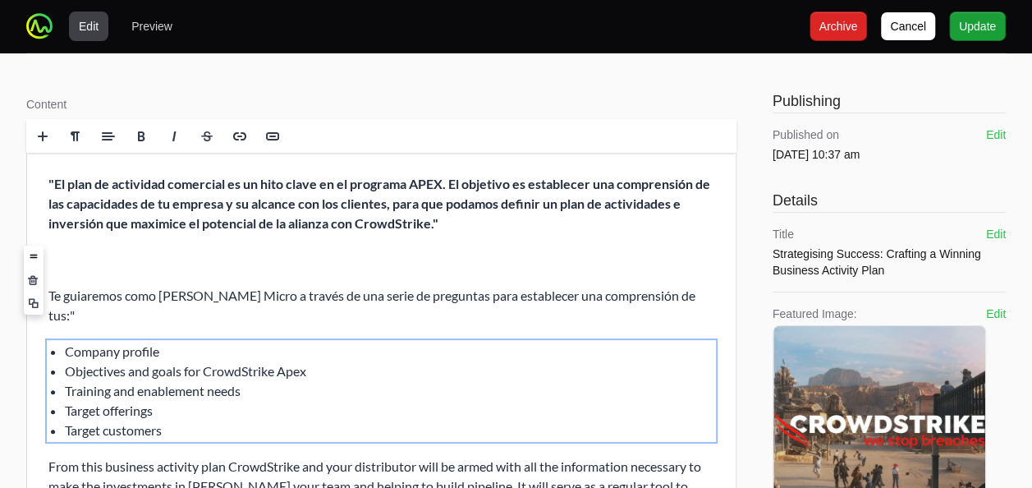
click at [334, 261] on p at bounding box center [381, 260] width 666 height 20
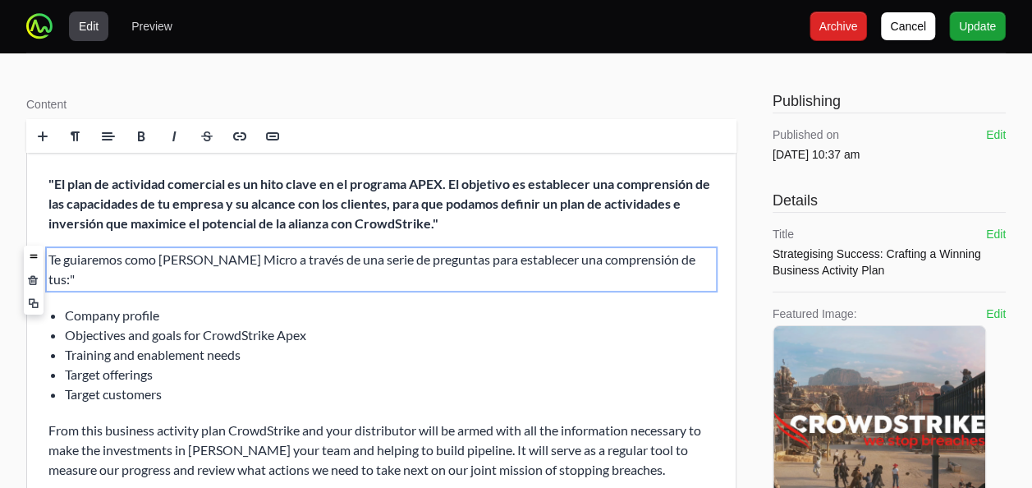
click at [633, 261] on p "Te guiaremos como Ingram Micro a través de una serie de preguntas para establec…" at bounding box center [381, 269] width 666 height 39
click at [667, 261] on p "Te guiaremos como Ingram Micro a través de una serie de preguntas para establec…" at bounding box center [381, 269] width 666 height 39
click at [203, 382] on li "Target offerings" at bounding box center [389, 374] width 649 height 20
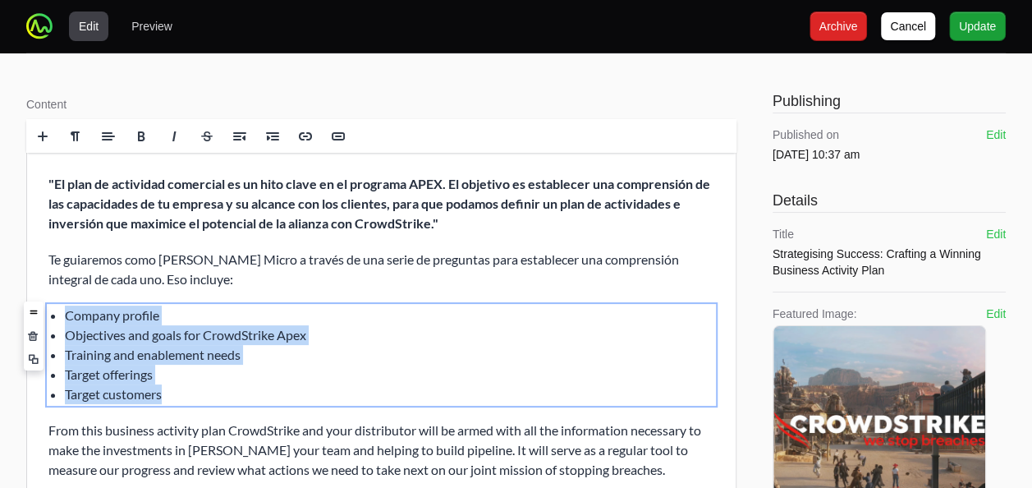
drag, startPoint x: 186, startPoint y: 397, endPoint x: 42, endPoint y: 299, distance: 174.8
click at [42, 299] on div ""El plan de actividad comercial es un hito clave en el programa APEX. El objeti…" at bounding box center [381, 327] width 708 height 348
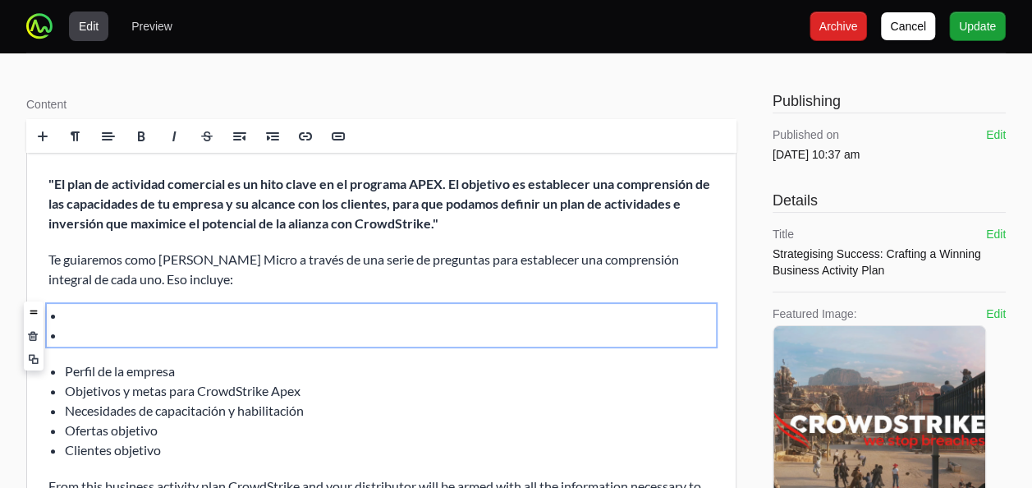
click at [91, 338] on li at bounding box center [389, 335] width 649 height 20
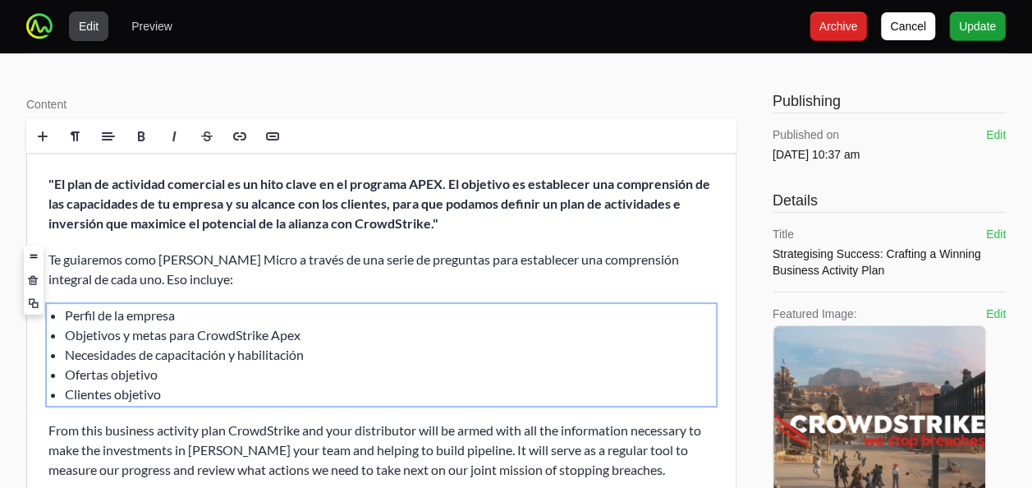
click at [112, 354] on li "Necesidades de capacitación y habilitación" at bounding box center [389, 355] width 649 height 20
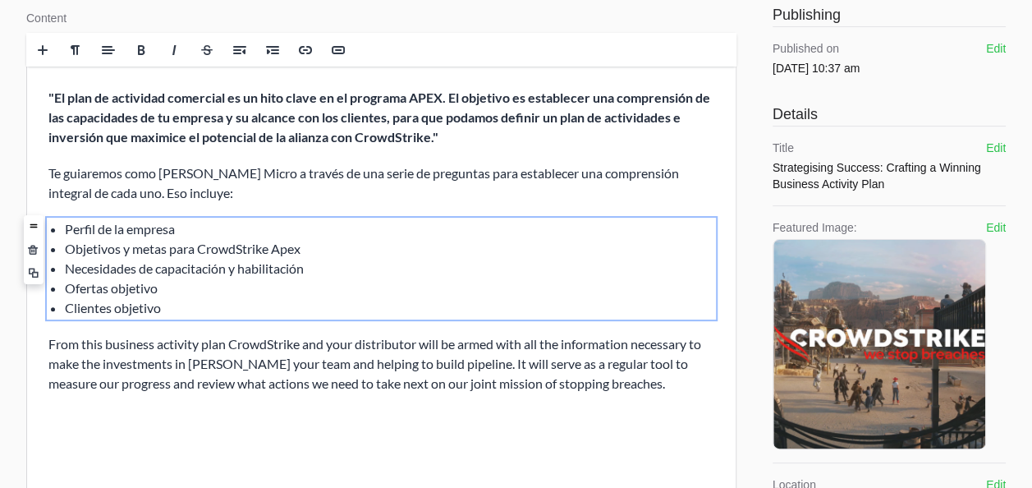
scroll to position [87, 0]
click at [111, 368] on p "From this business activity plan CrowdStrike and your distributor will be armed…" at bounding box center [381, 362] width 666 height 59
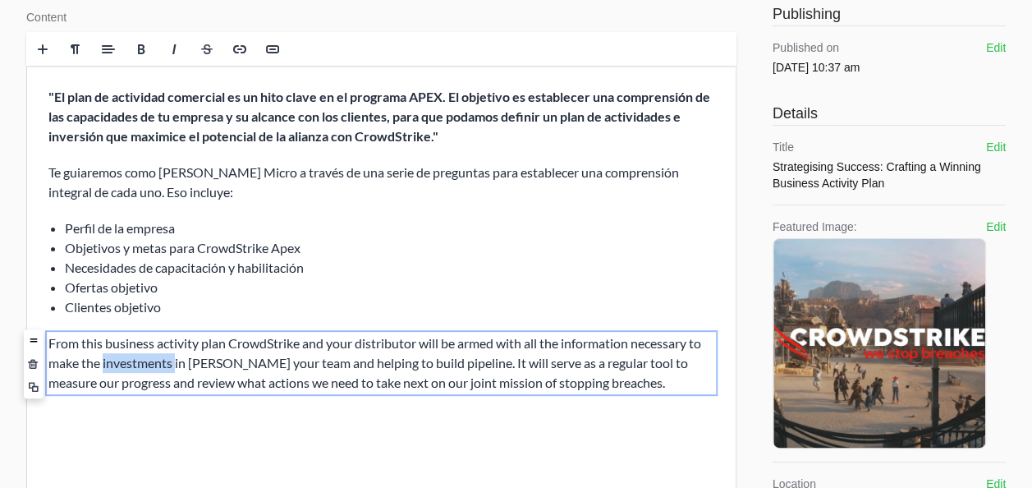
click at [111, 368] on p "From this business activity plan CrowdStrike and your distributor will be armed…" at bounding box center [381, 362] width 666 height 59
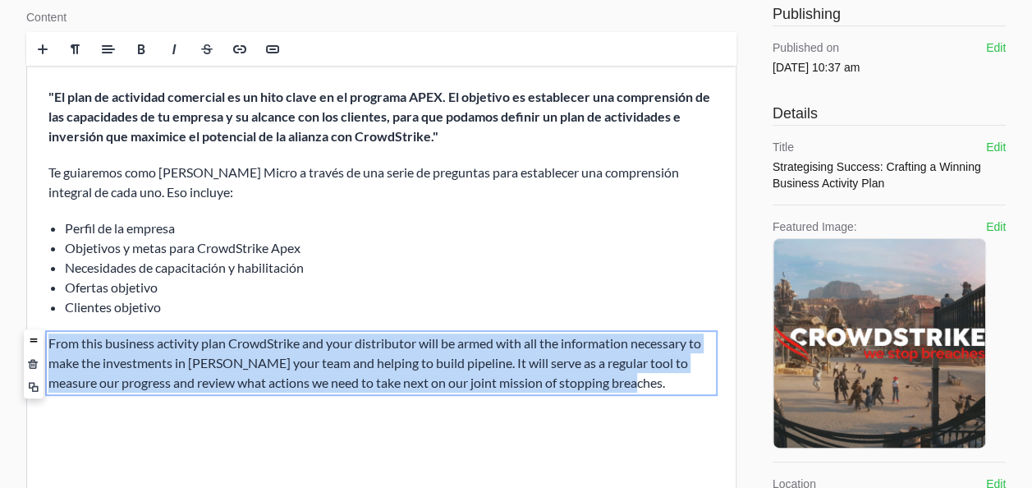
click at [111, 368] on p "From this business activity plan CrowdStrike and your distributor will be armed…" at bounding box center [381, 362] width 666 height 59
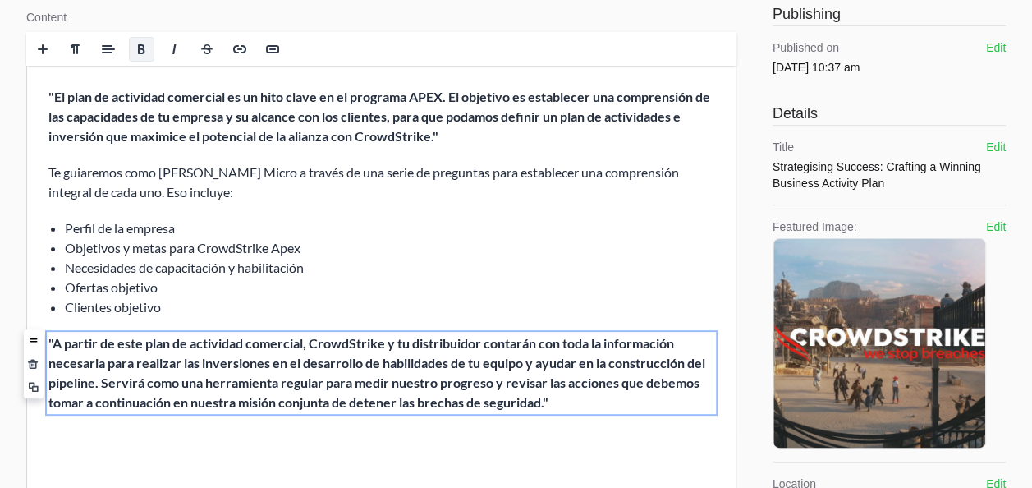
scroll to position [0, 0]
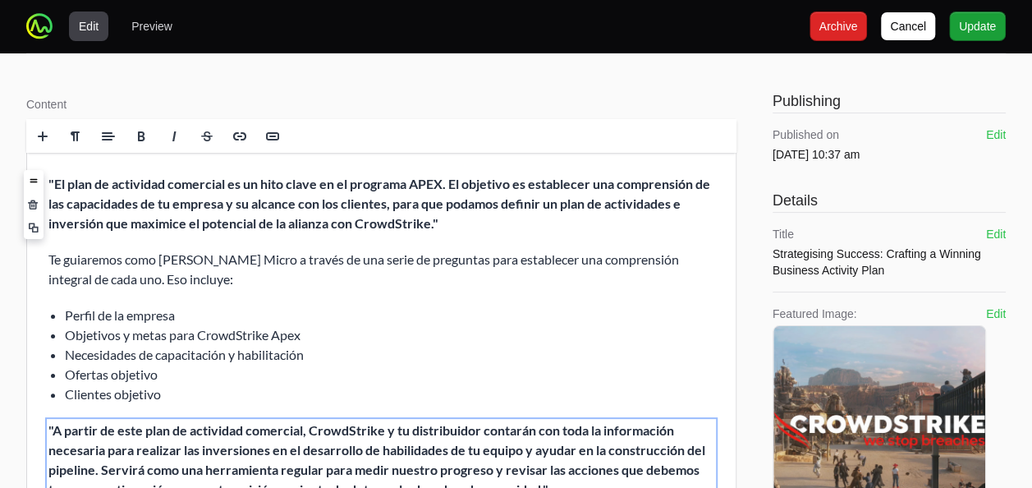
click at [53, 179] on strong ""El plan de actividad comercial es un hito clave en el programa APEX. El objeti…" at bounding box center [379, 203] width 662 height 55
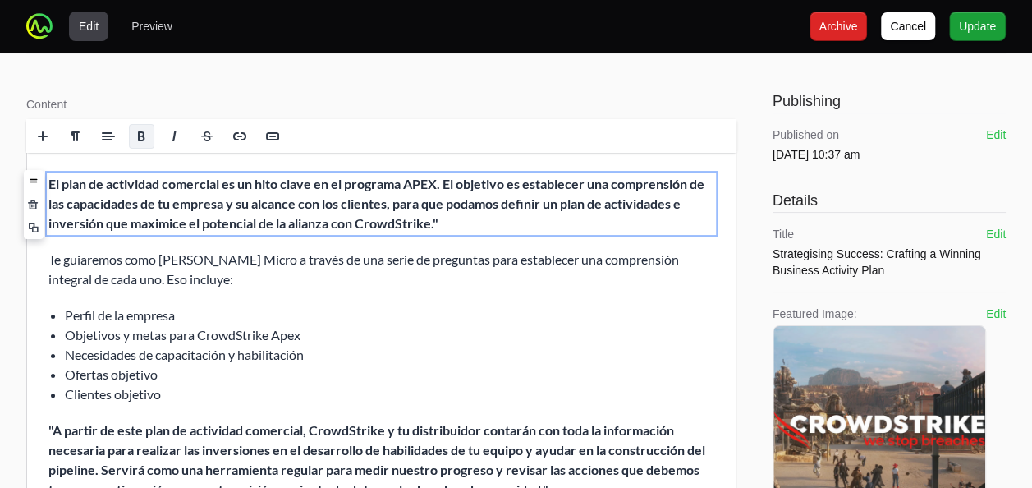
click at [459, 215] on p "El plan de actividad comercial es un hito clave en el programa APEX. El objetiv…" at bounding box center [381, 203] width 666 height 59
click at [480, 300] on div "El plan de actividad comercial es un hito clave en el programa APEX. El objetiv…" at bounding box center [381, 337] width 708 height 368
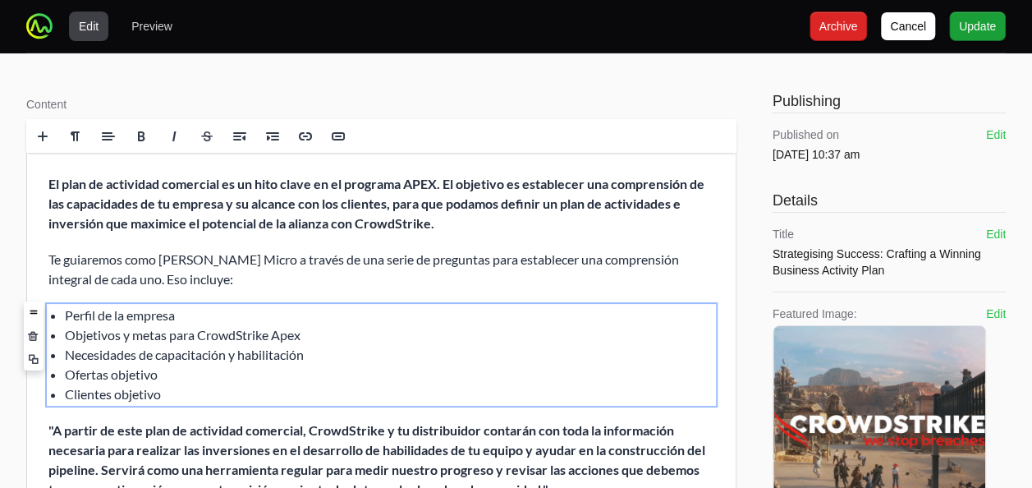
click at [62, 194] on p "El plan de actividad comercial es un hito clave en el programa APEX. El objetiv…" at bounding box center [381, 203] width 666 height 59
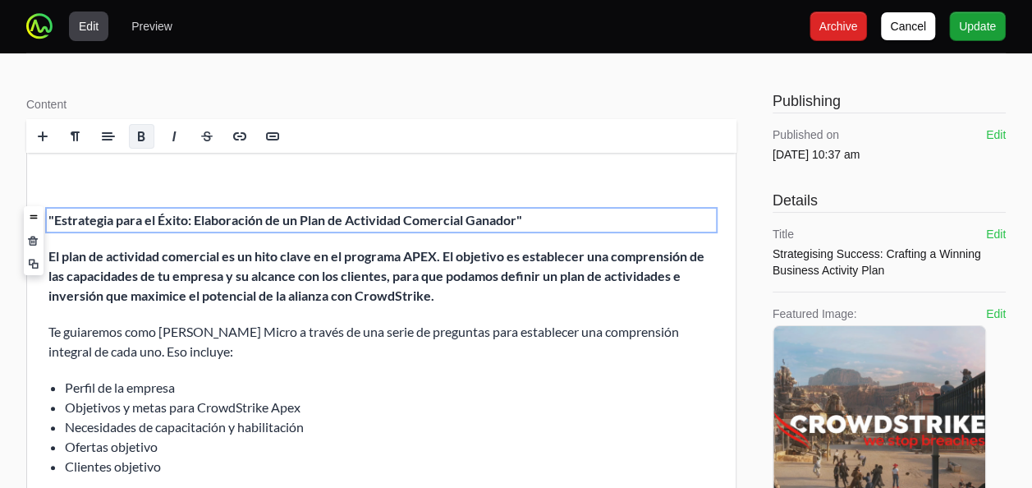
click at [101, 217] on strong ""Estrategia para el Éxito: Elaboración de un Plan de Actividad Comercial Ganado…" at bounding box center [285, 220] width 474 height 16
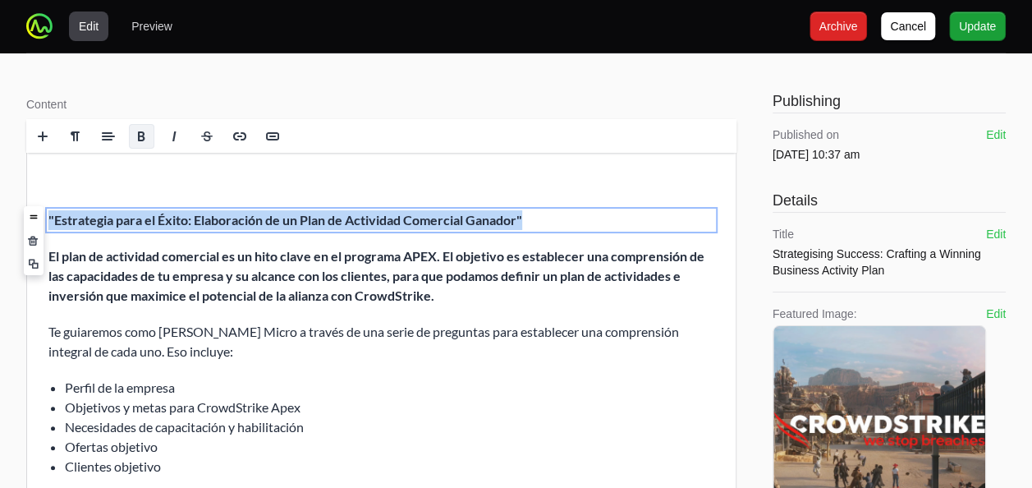
click at [101, 217] on strong ""Estrategia para el Éxito: Elaboración de un Plan de Actividad Comercial Ganado…" at bounding box center [285, 220] width 474 height 16
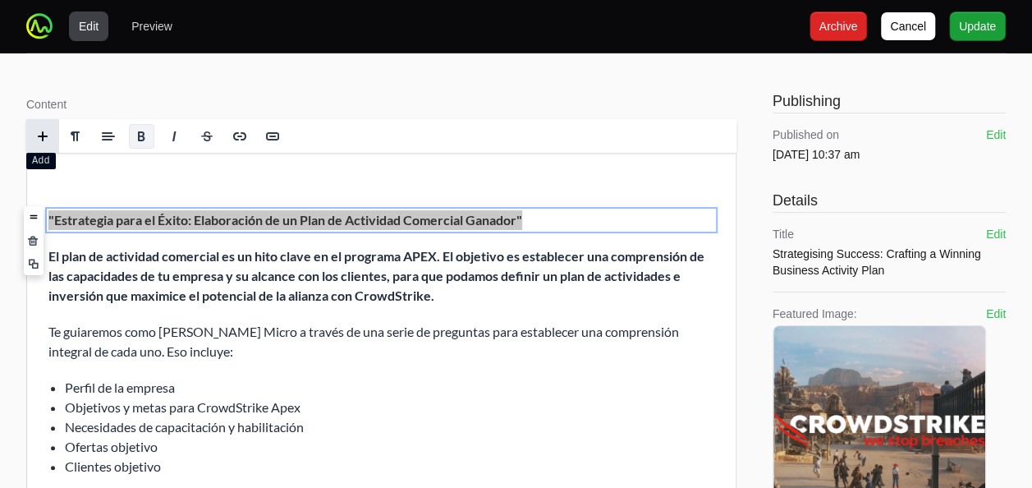
click at [48, 134] on span at bounding box center [42, 136] width 13 height 13
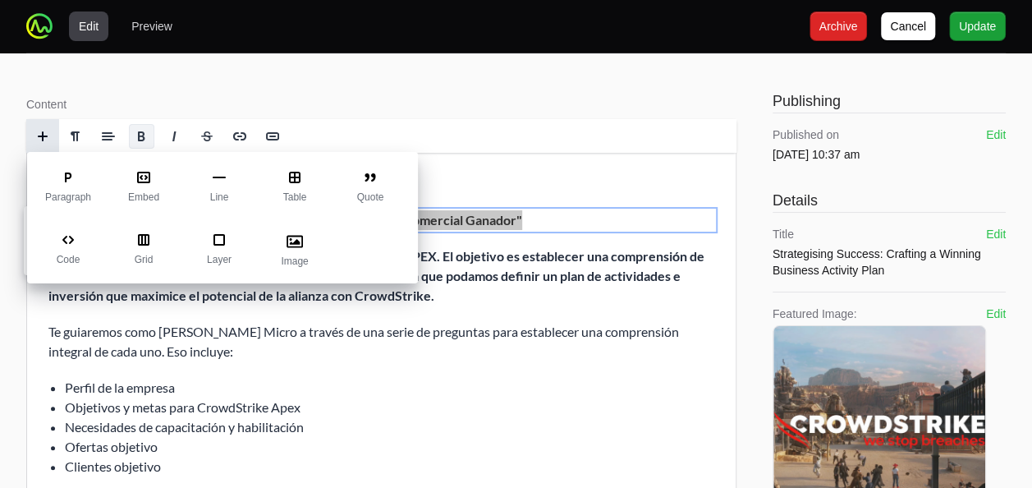
click at [48, 134] on span at bounding box center [42, 136] width 13 height 13
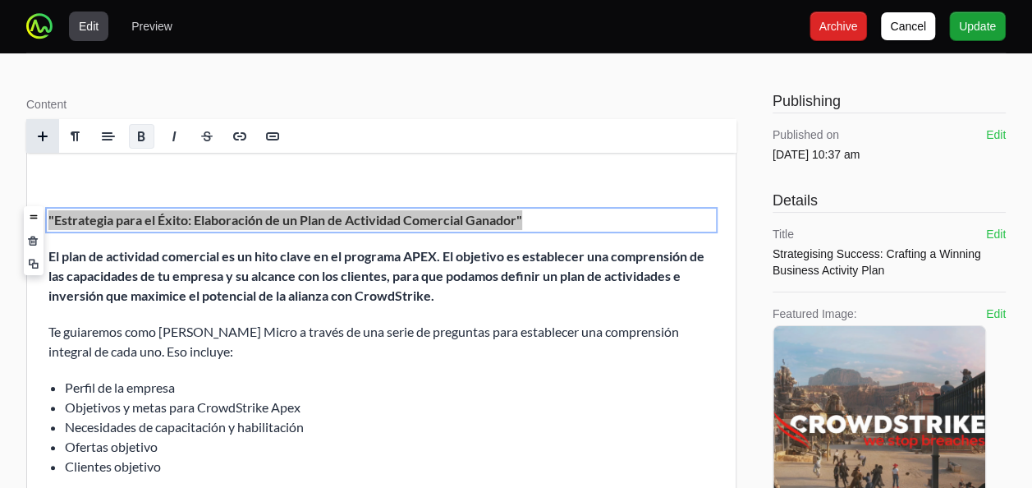
click at [48, 134] on span at bounding box center [42, 136] width 13 height 13
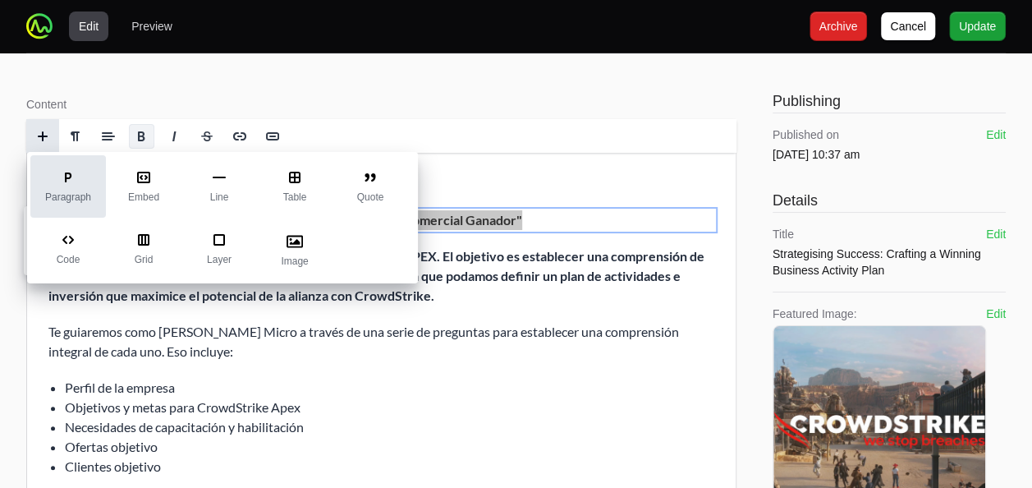
click at [79, 199] on span "Paragraph" at bounding box center [68, 197] width 46 height 10
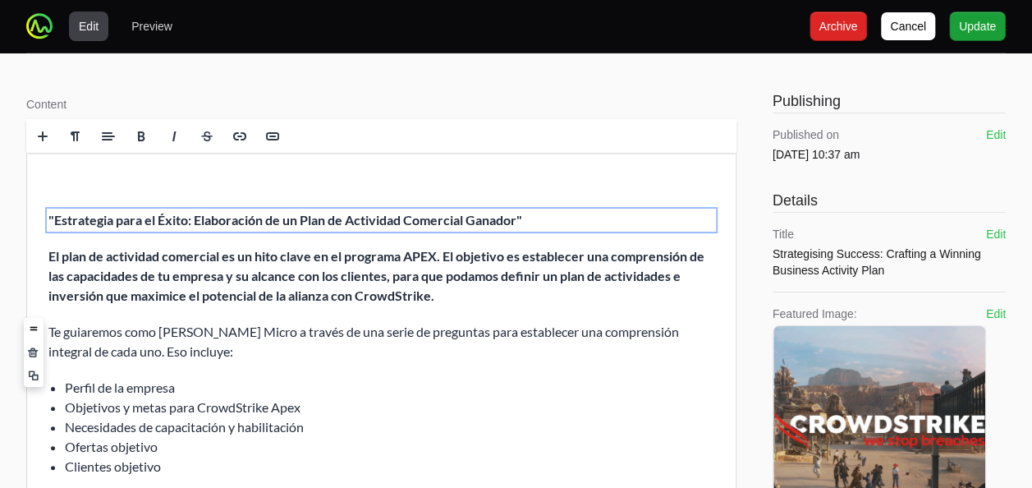
click at [101, 220] on strong ""Estrategia para el Éxito: Elaboración de un Plan de Actividad Comercial Ganado…" at bounding box center [285, 220] width 474 height 16
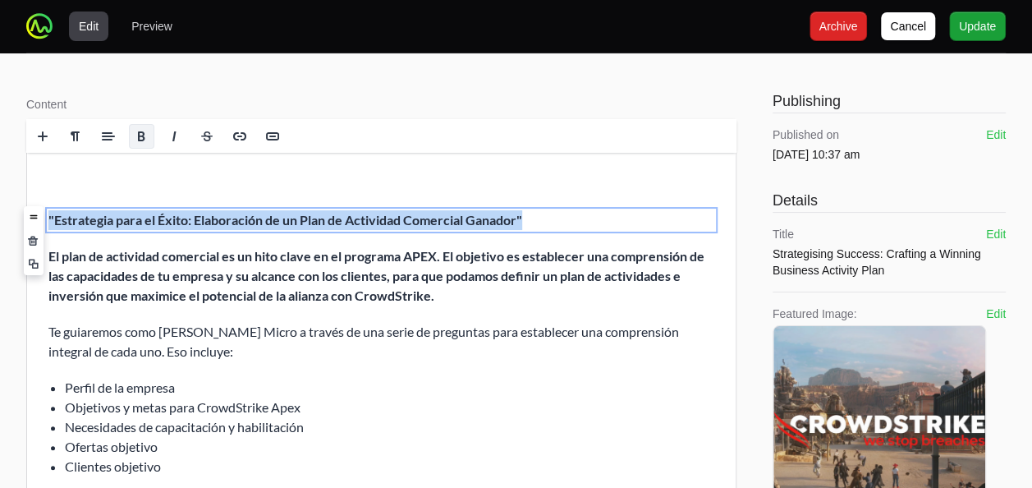
click at [101, 220] on strong ""Estrategia para el Éxito: Elaboración de un Plan de Actividad Comercial Ganado…" at bounding box center [285, 220] width 474 height 16
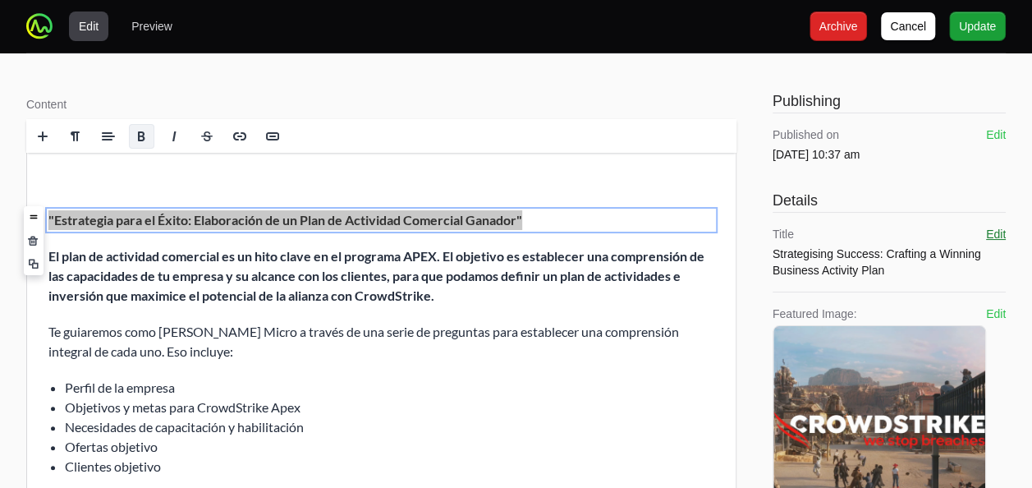
click at [996, 236] on button "Edit" at bounding box center [996, 234] width 20 height 16
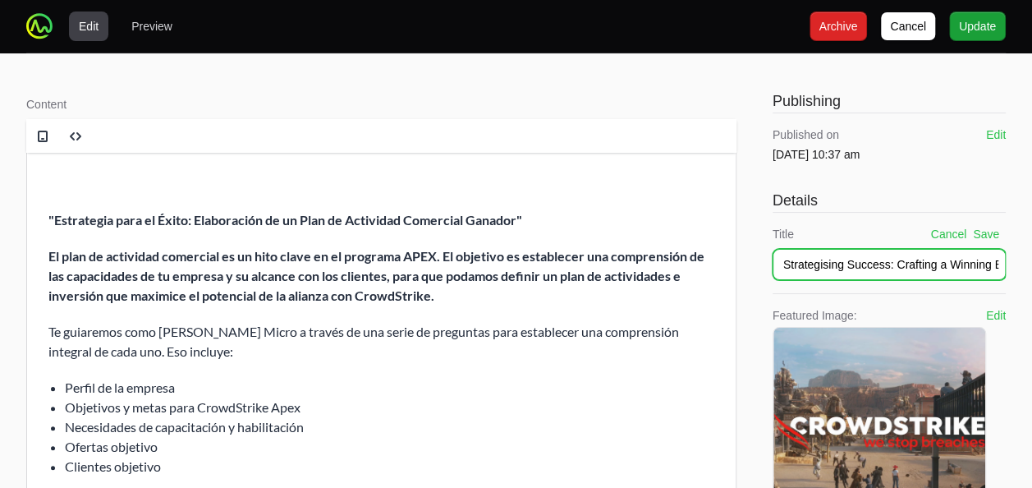
click at [864, 268] on input "Strategising Success: Crafting a Winning Business Activity Plan" at bounding box center [888, 264] width 233 height 31
paste input ""Estrategia para el Éxito: Elaboración de un Plan de Actividad Comercial Ganado…"
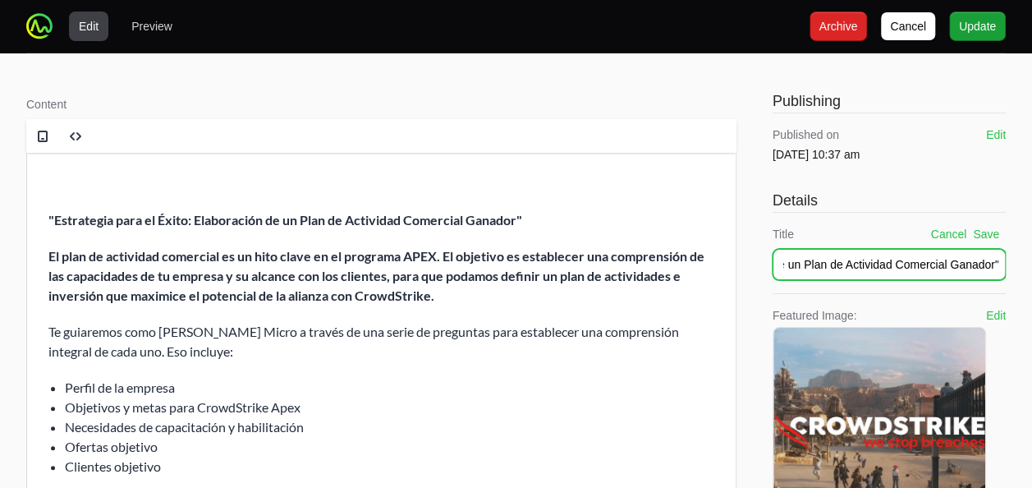
type input ""Estrategia para el Éxito: Elaboración de un Plan de Actividad Comercial Ganado…"
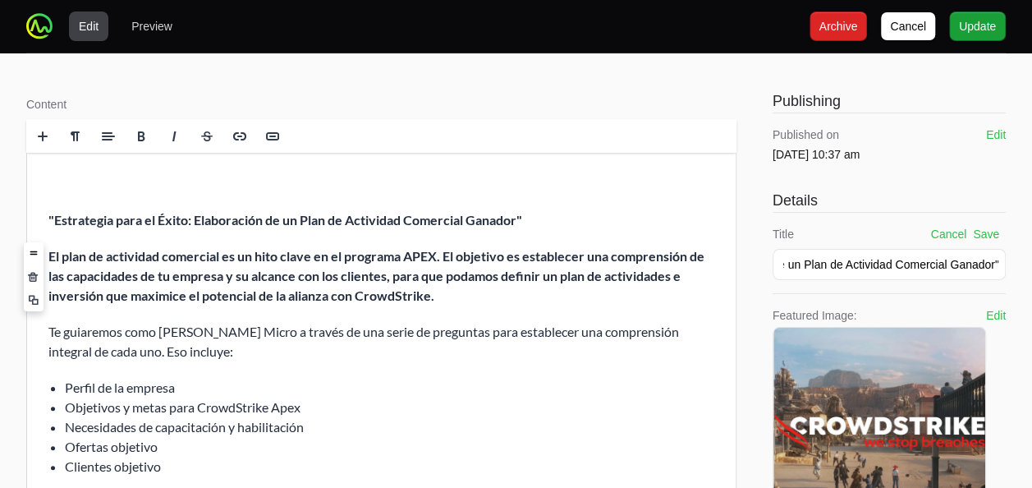
click at [585, 259] on strong "El plan de actividad comercial es un hito clave en el programa APEX. El objetiv…" at bounding box center [376, 275] width 656 height 55
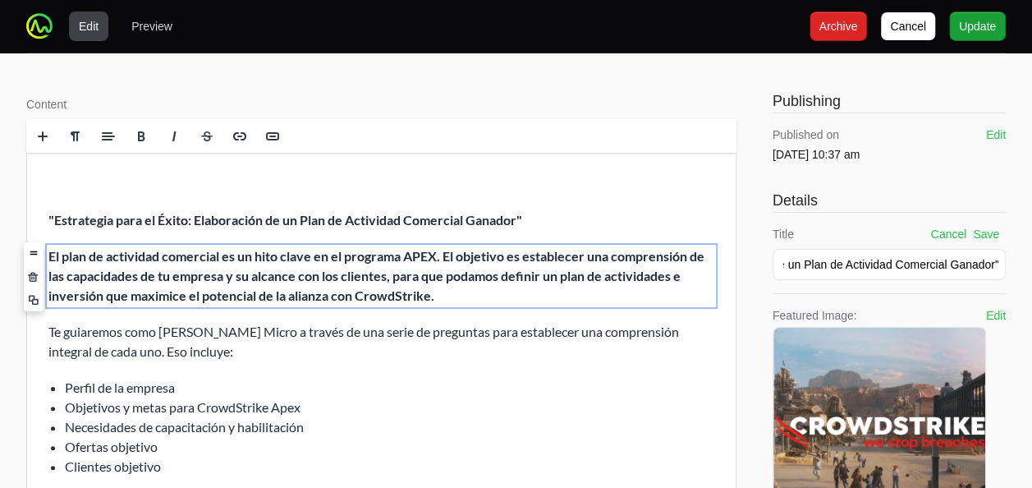
scroll to position [0, 0]
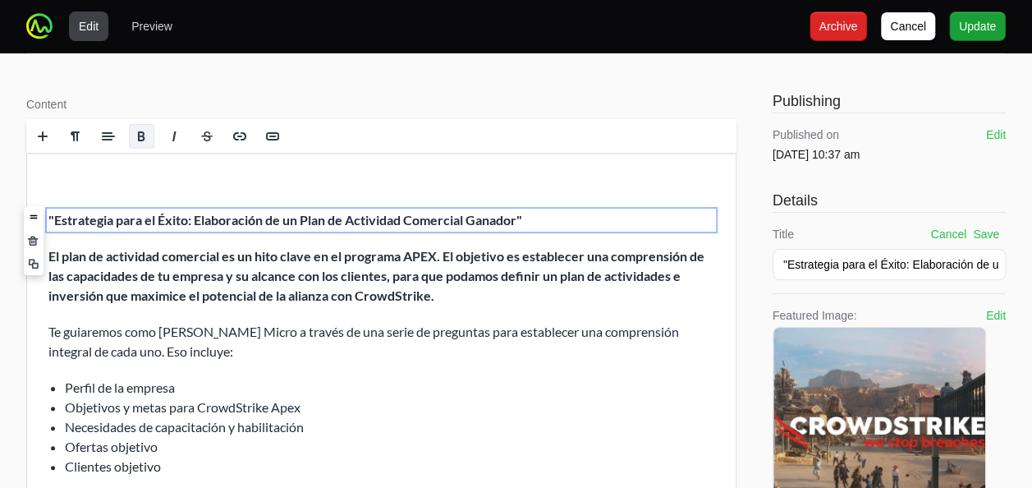
click at [186, 213] on strong ""Estrategia para el Éxito: Elaboración de un Plan de Actividad Comercial Ganado…" at bounding box center [285, 220] width 474 height 16
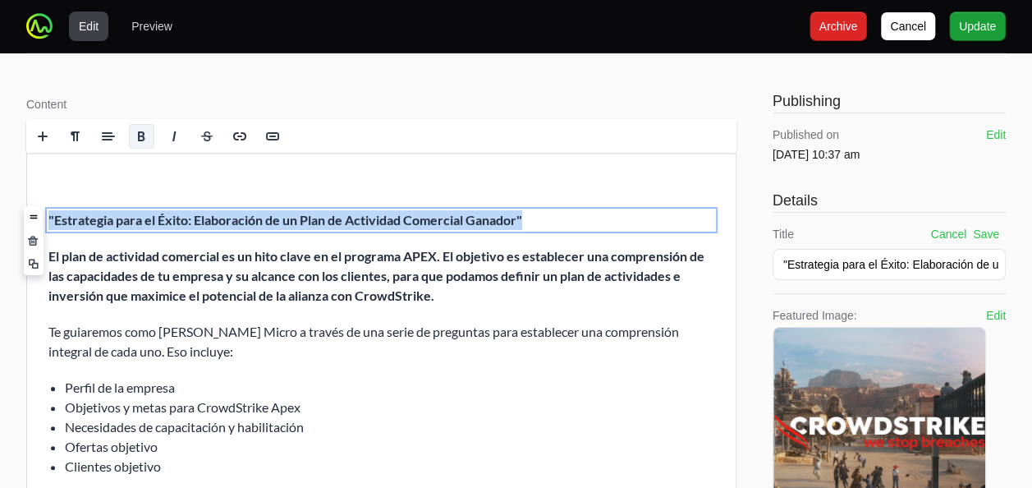
click at [186, 213] on strong ""Estrategia para el Éxito: Elaboración de un Plan de Actividad Comercial Ganado…" at bounding box center [285, 220] width 474 height 16
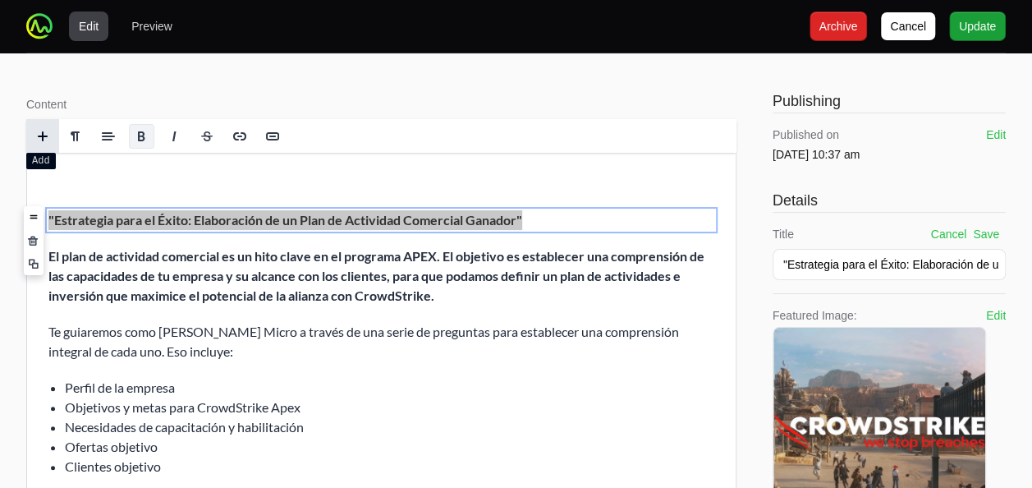
click at [36, 131] on span at bounding box center [42, 136] width 13 height 13
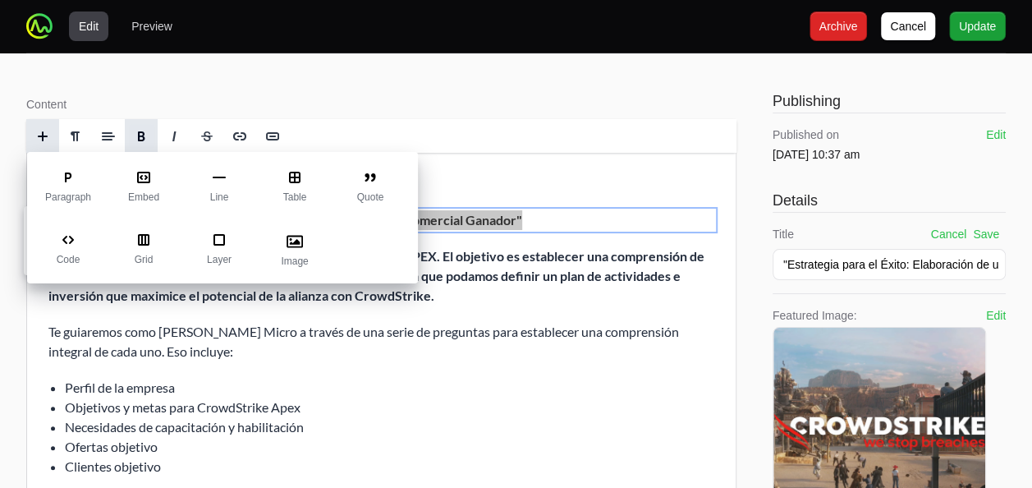
click at [135, 131] on span at bounding box center [141, 136] width 13 height 13
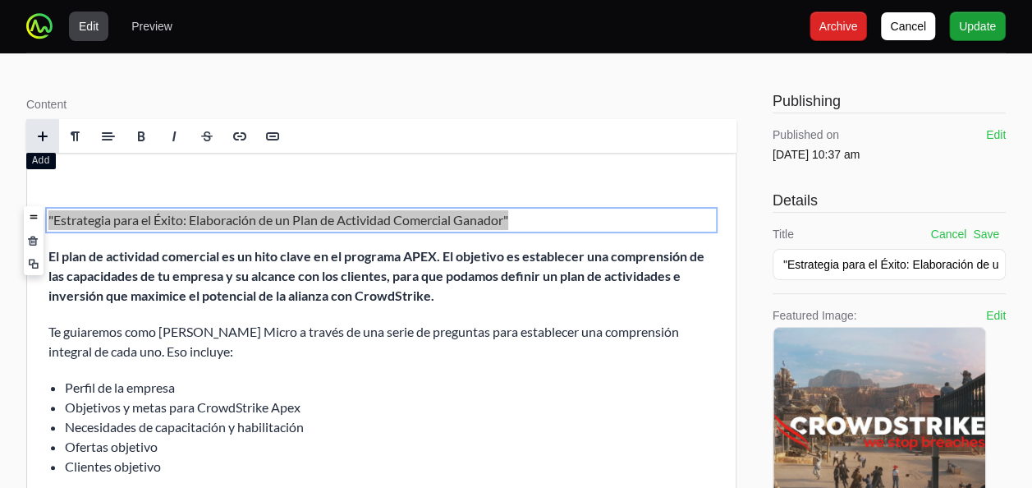
click at [34, 135] on span at bounding box center [42, 136] width 25 height 25
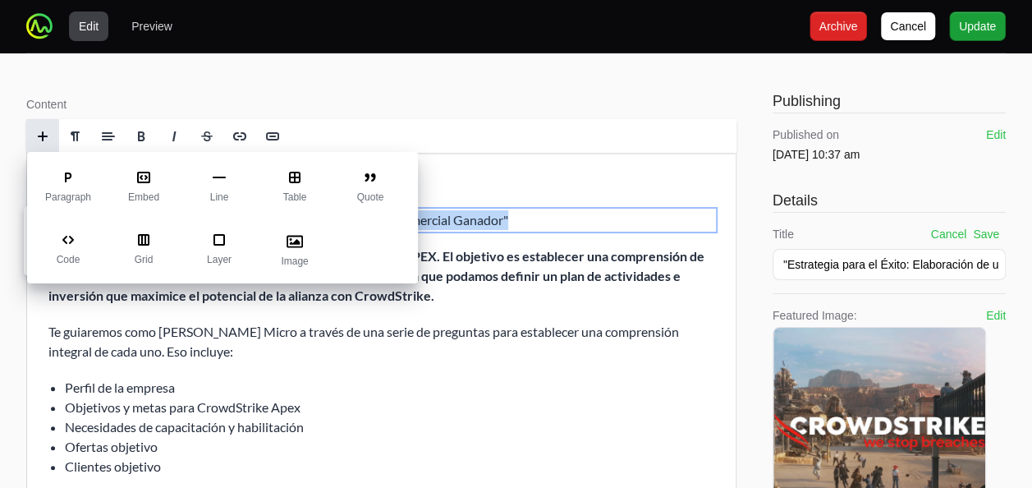
click at [450, 320] on div ""Estrategia para el Éxito: Elaboración de un Plan de Actividad Comercial Ganado…" at bounding box center [381, 373] width 708 height 440
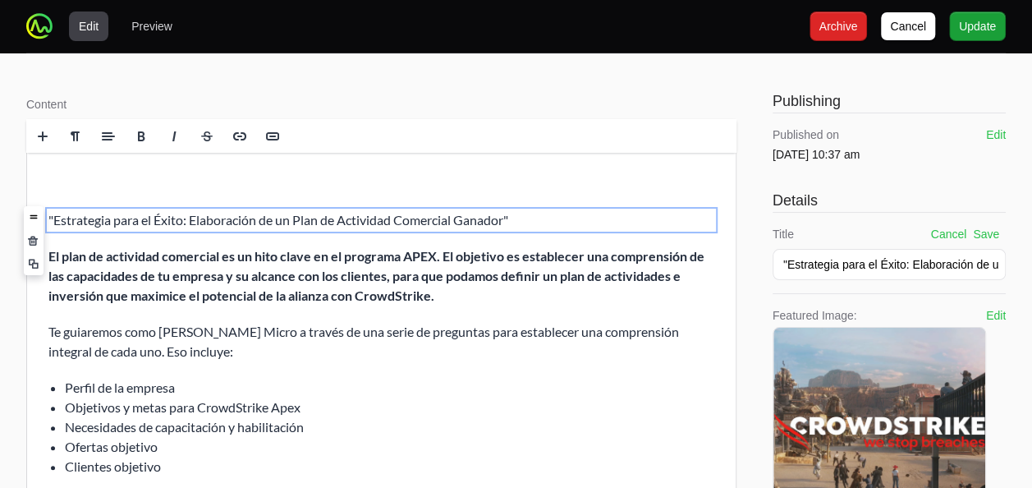
click at [334, 208] on div ""Estrategia para el Éxito: Elaboración de un Plan de Actividad Comercial Ganado…" at bounding box center [381, 373] width 708 height 440
click at [327, 222] on p ""Estrategia para el Éxito: Elaboración de un Plan de Actividad Comercial Ganado…" at bounding box center [381, 220] width 666 height 20
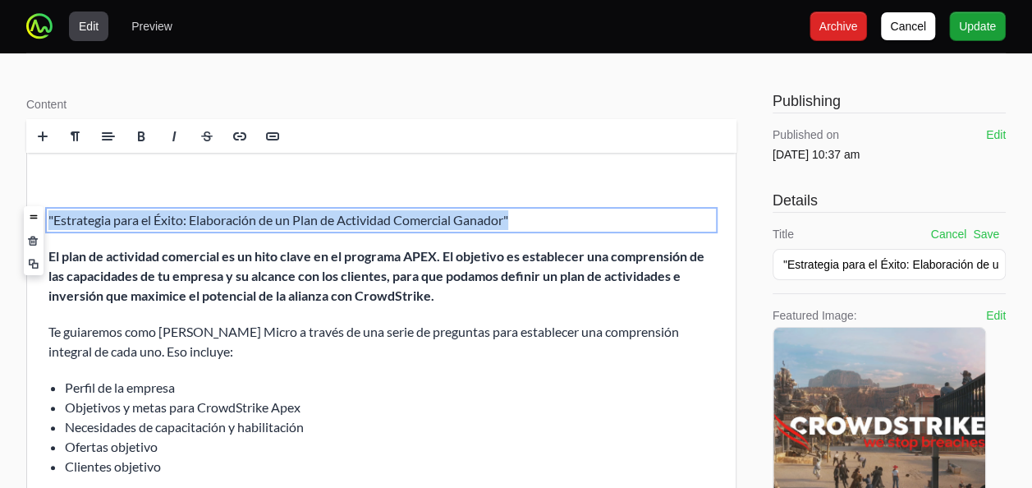
click at [327, 222] on p ""Estrategia para el Éxito: Elaboración de un Plan de Actividad Comercial Ganado…" at bounding box center [381, 220] width 666 height 20
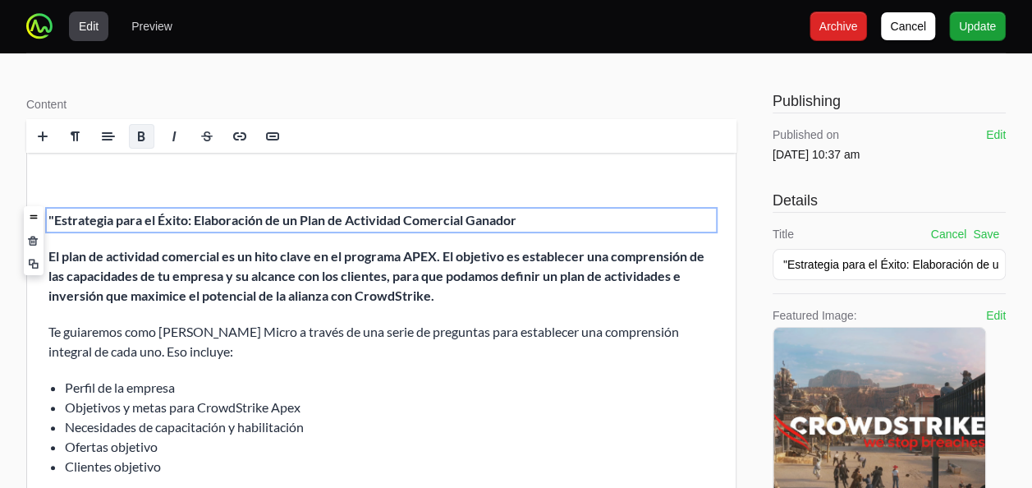
click at [50, 218] on b ""Estrategia para el Éxito: Elaboración de un Plan de Actividad Comercial Ganador" at bounding box center [282, 220] width 468 height 16
drag, startPoint x: 60, startPoint y: 371, endPoint x: 33, endPoint y: 219, distance: 154.2
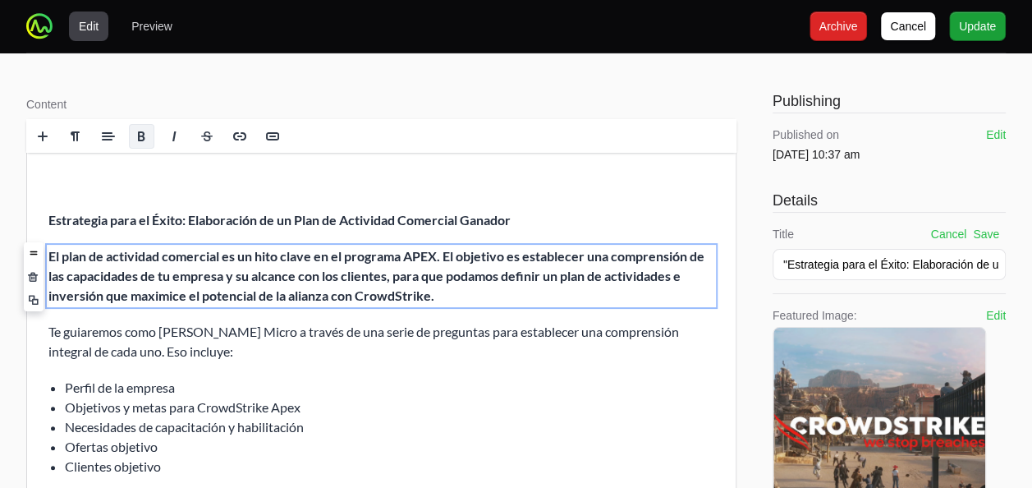
click at [280, 279] on strong "El plan de actividad comercial es un hito clave en el programa APEX. El objetiv…" at bounding box center [376, 275] width 656 height 55
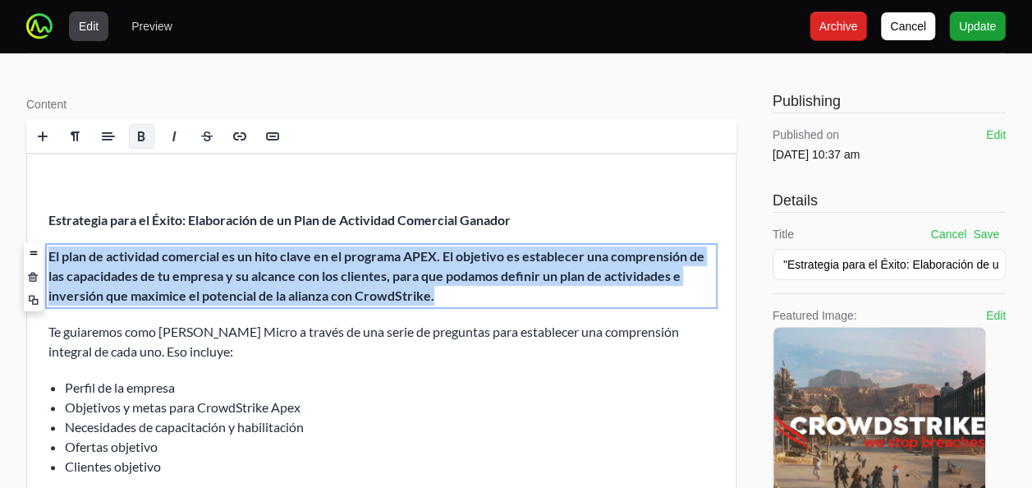
click at [280, 279] on strong "El plan de actividad comercial es un hito clave en el programa APEX. El objetiv…" at bounding box center [376, 275] width 656 height 55
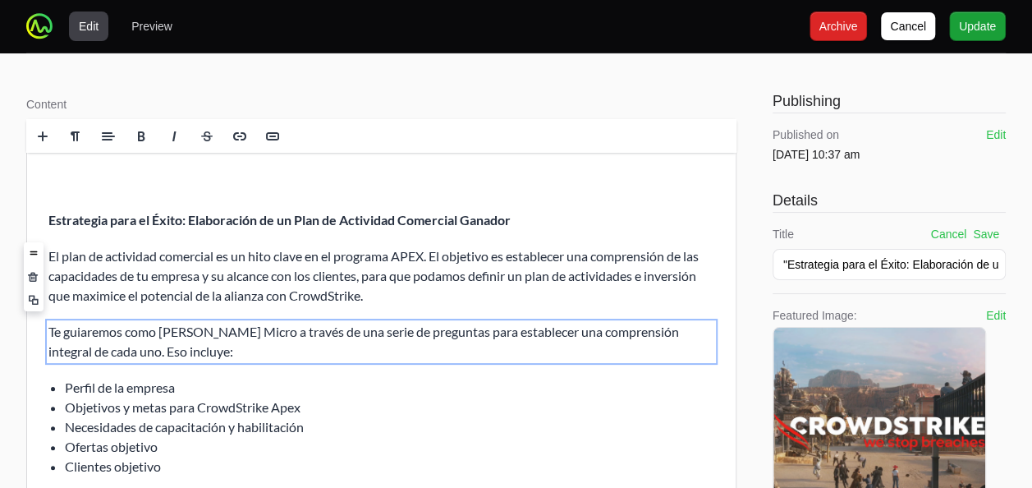
click at [321, 347] on p "Te guiaremos como Ingram Micro a través de una serie de preguntas para establec…" at bounding box center [381, 341] width 666 height 39
click at [464, 187] on p at bounding box center [381, 184] width 666 height 20
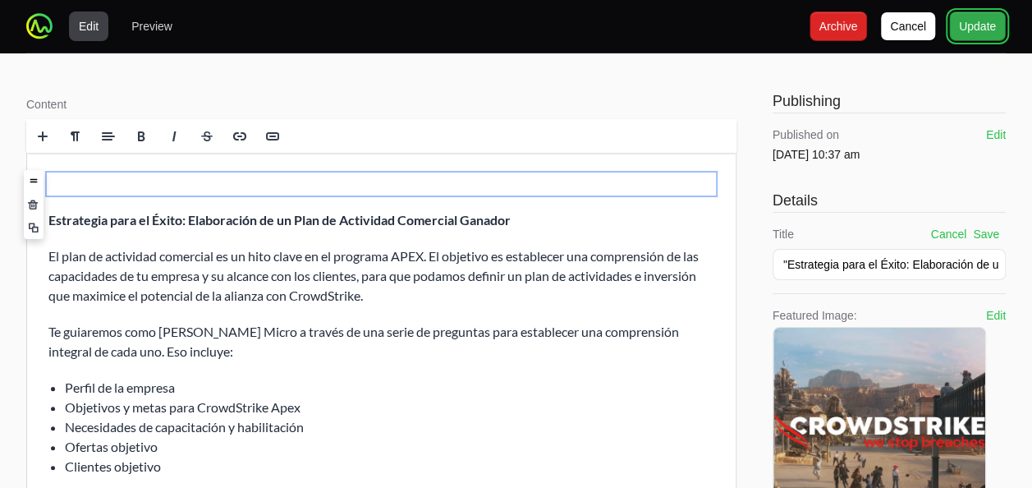
click at [973, 22] on span "Update" at bounding box center [977, 26] width 37 height 20
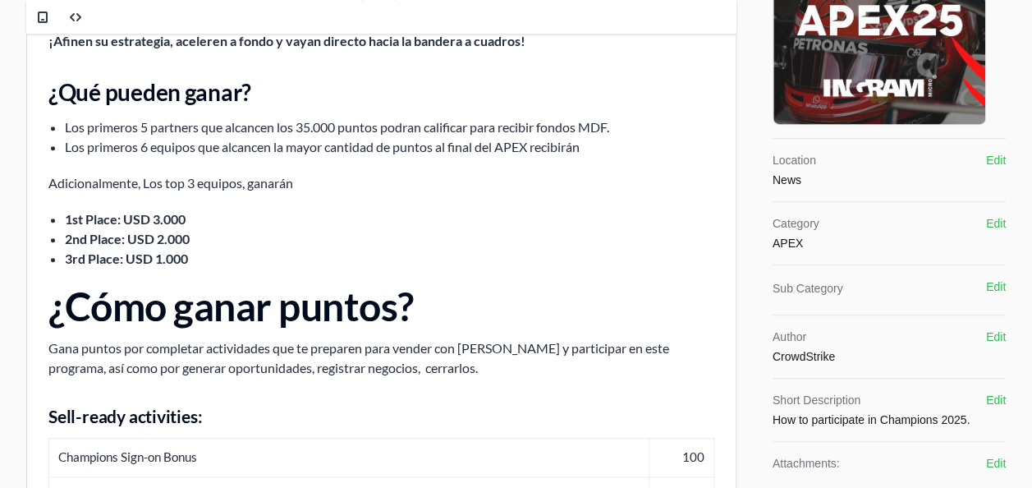
scroll to position [396, 0]
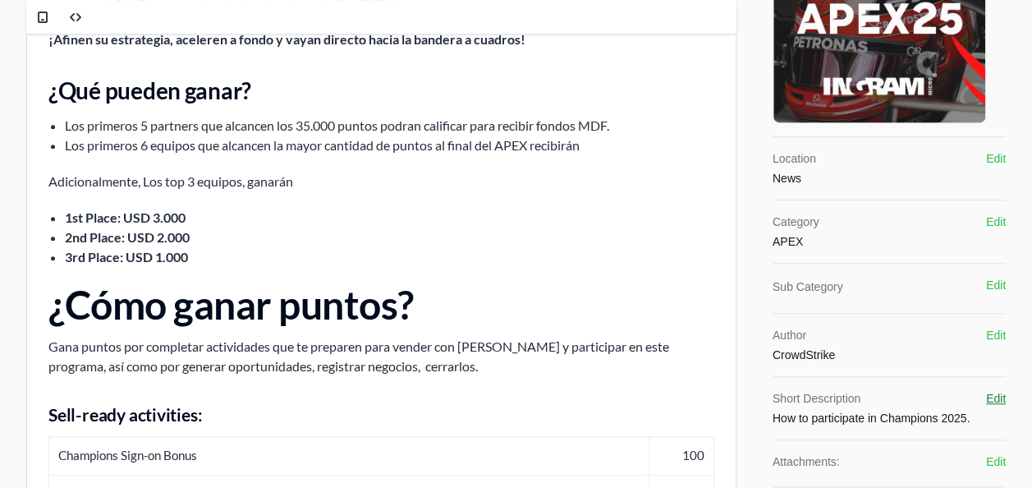
click at [996, 392] on button "Edit" at bounding box center [996, 398] width 20 height 16
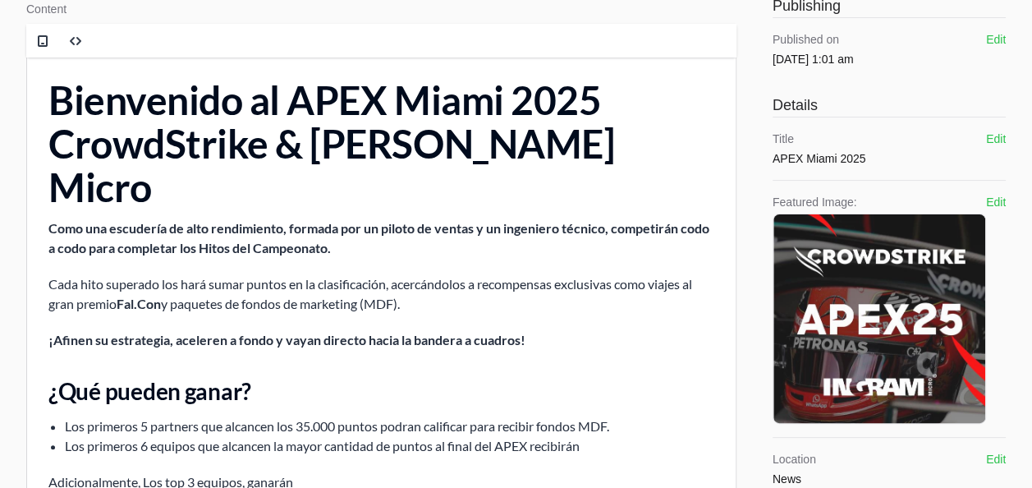
scroll to position [92, 0]
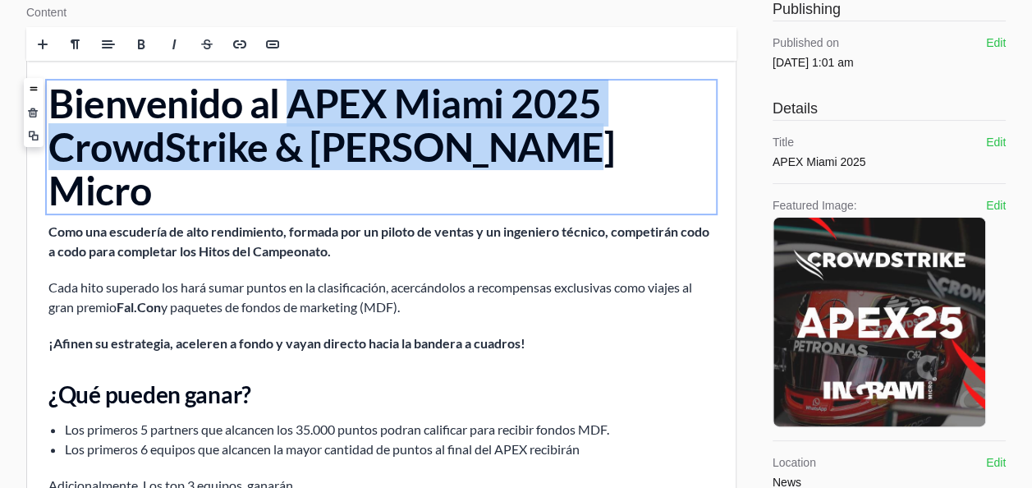
drag, startPoint x: 296, startPoint y: 92, endPoint x: 556, endPoint y: 135, distance: 262.8
click at [556, 135] on h1 "Bienvenido al APEX Miami 2025 CrowdStrike & [PERSON_NAME] Micro" at bounding box center [381, 147] width 666 height 130
copy h1 "APEX Miami 2025 CrowdStrike & [PERSON_NAME] Micro"
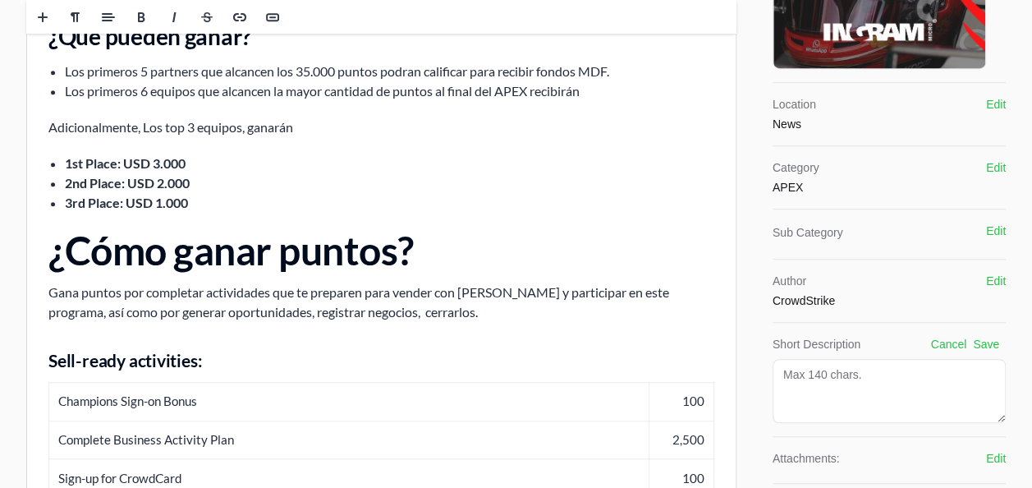
scroll to position [450, 0]
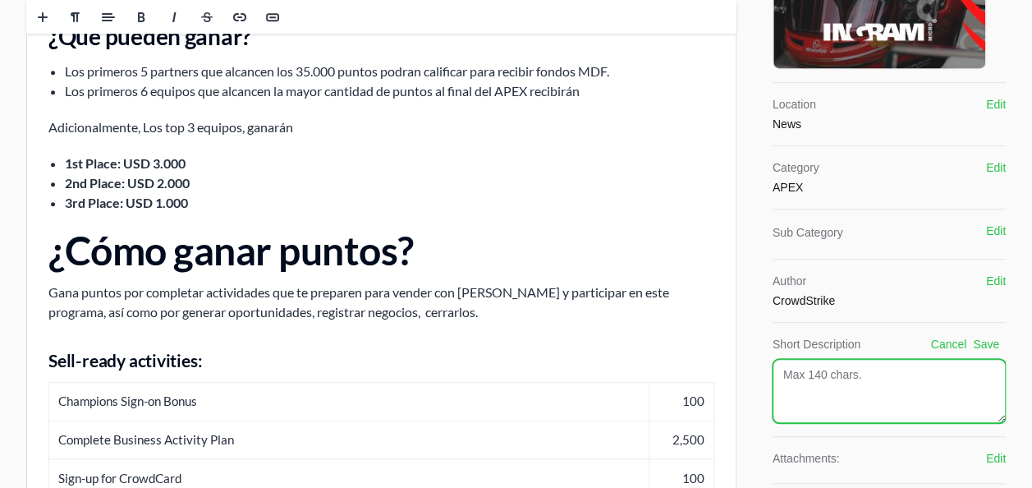
drag, startPoint x: 822, startPoint y: 395, endPoint x: 744, endPoint y: 350, distance: 90.8
paste textarea "APEX Miami 2025 CrowdStrike & [PERSON_NAME] Micro"
type textarea "APEX Miami 2025 CrowdStrike & [PERSON_NAME] Micro"
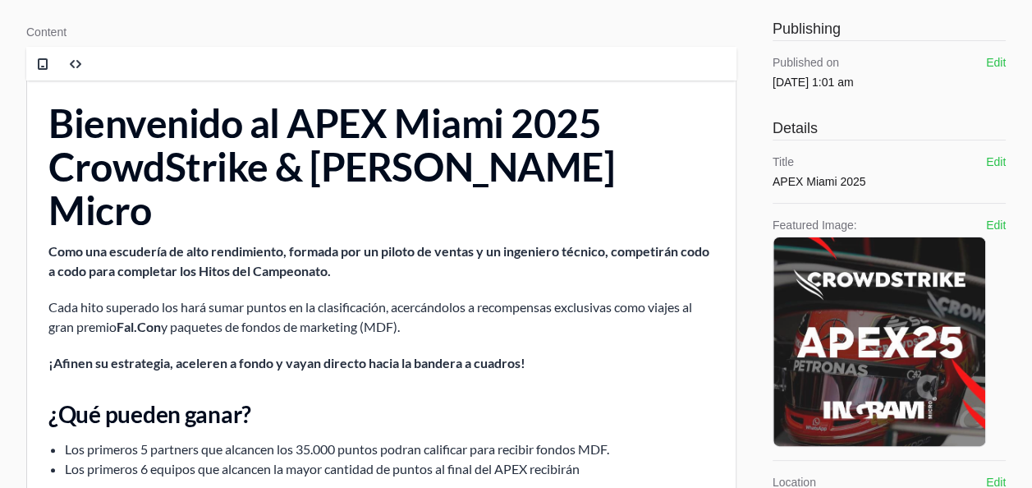
scroll to position [0, 0]
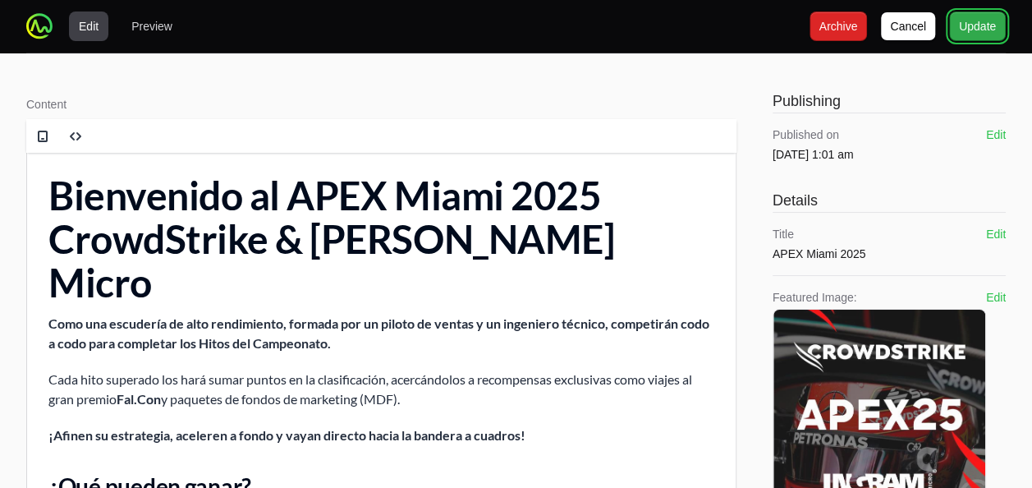
click at [976, 31] on span "Update" at bounding box center [977, 26] width 37 height 20
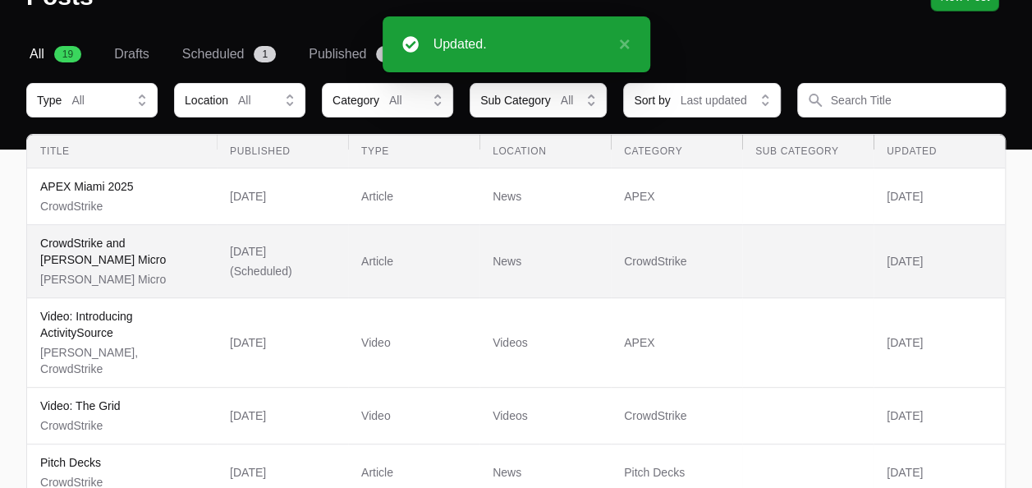
scroll to position [107, 0]
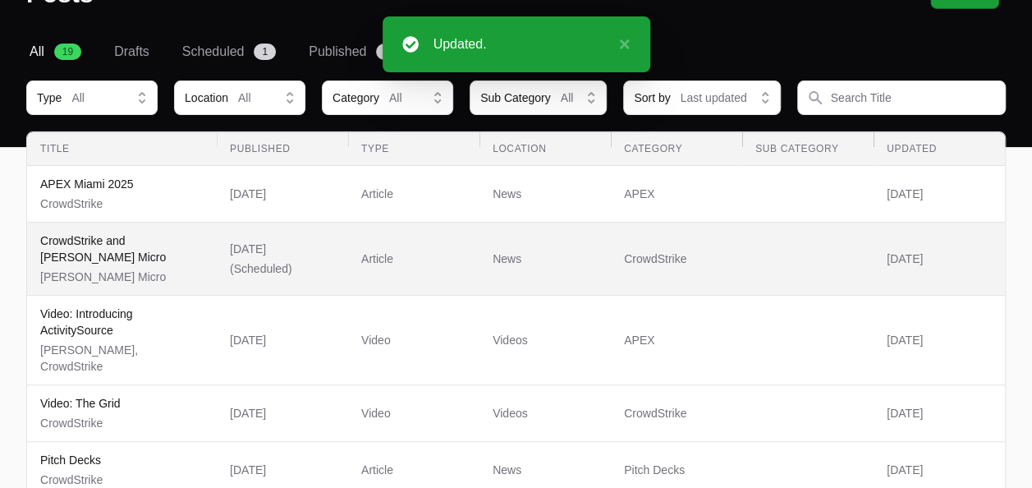
click at [122, 268] on p "Ingram Micro" at bounding box center [121, 276] width 163 height 16
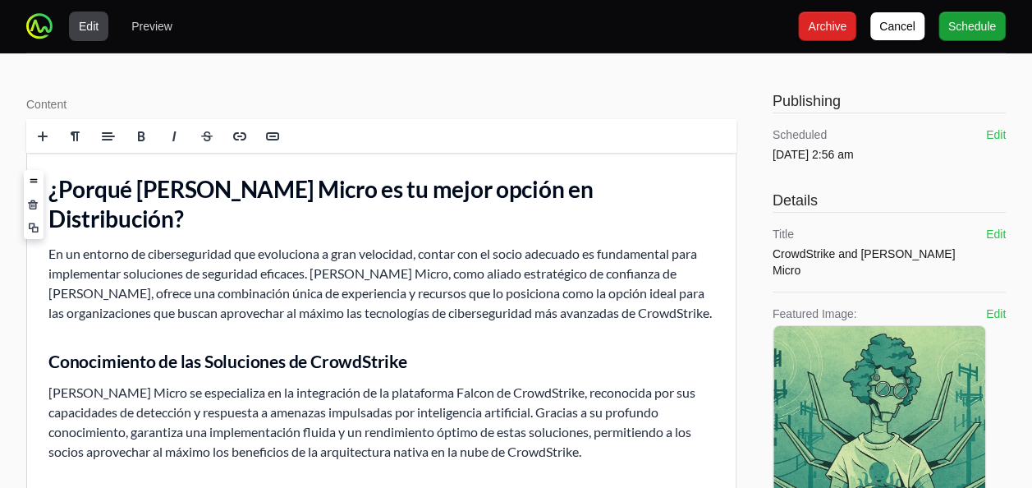
click at [424, 192] on h2 "¿Porqué Ingram Micro es tu mejor opción en Distribución?" at bounding box center [381, 204] width 666 height 60
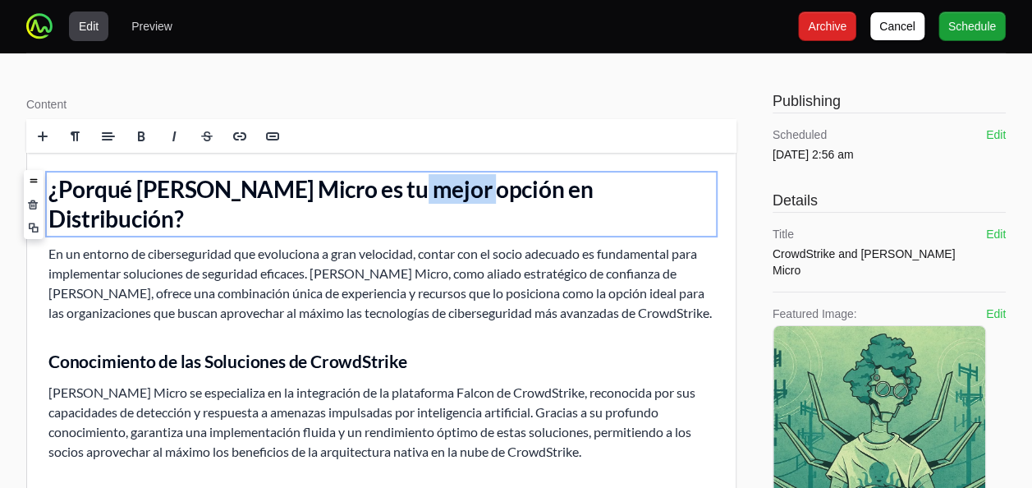
click at [424, 192] on h2 "¿Porqué Ingram Micro es tu mejor opción en Distribución?" at bounding box center [381, 204] width 666 height 60
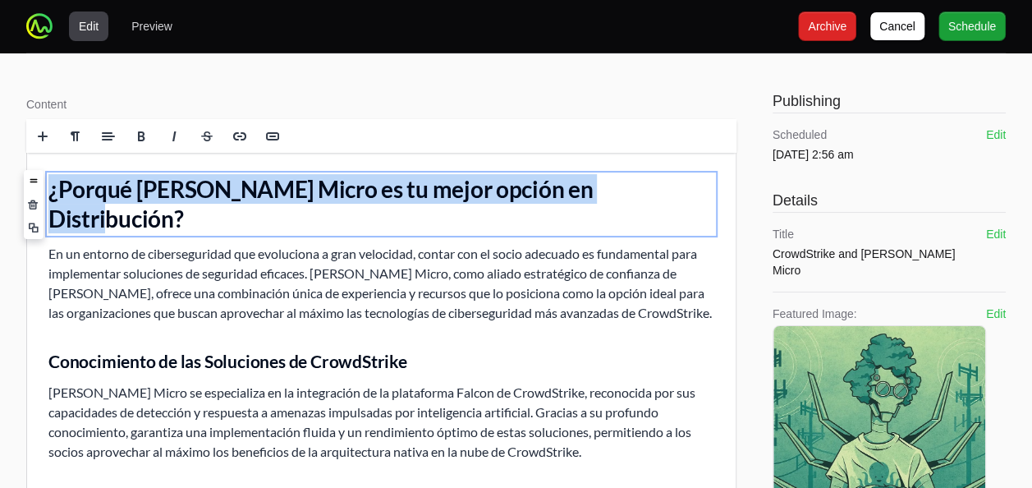
click at [424, 192] on h2 "¿Porqué Ingram Micro es tu mejor opción en Distribución?" at bounding box center [381, 204] width 666 height 60
copy h2 "¿Porqué Ingram Micro es tu mejor opción en Distribución?"
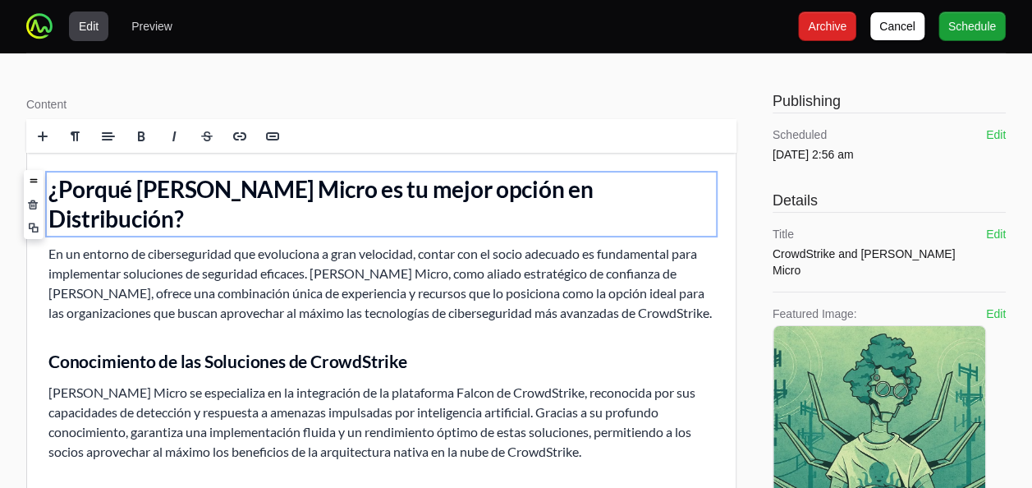
click at [661, 382] on p "Ingram Micro se especializa en la integración de la plataforma Falcon de CrowdS…" at bounding box center [381, 421] width 666 height 79
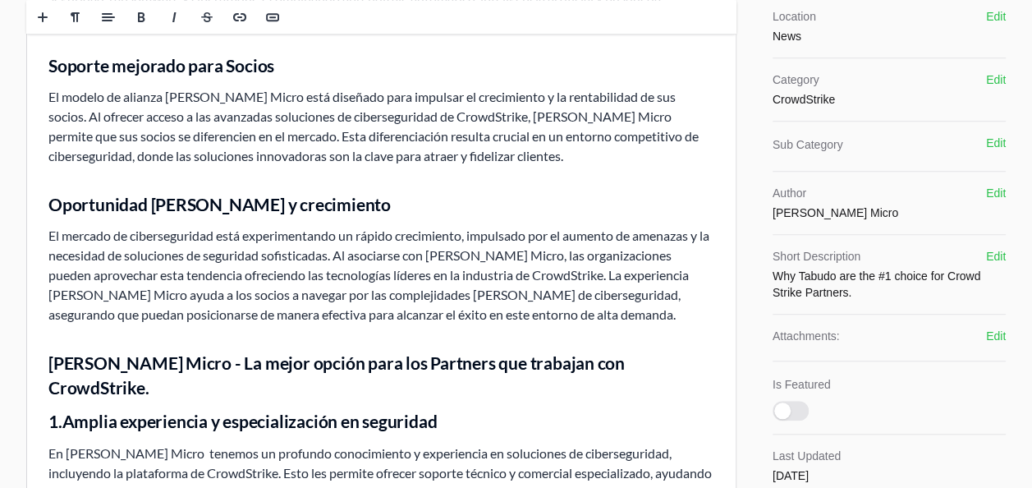
scroll to position [559, 0]
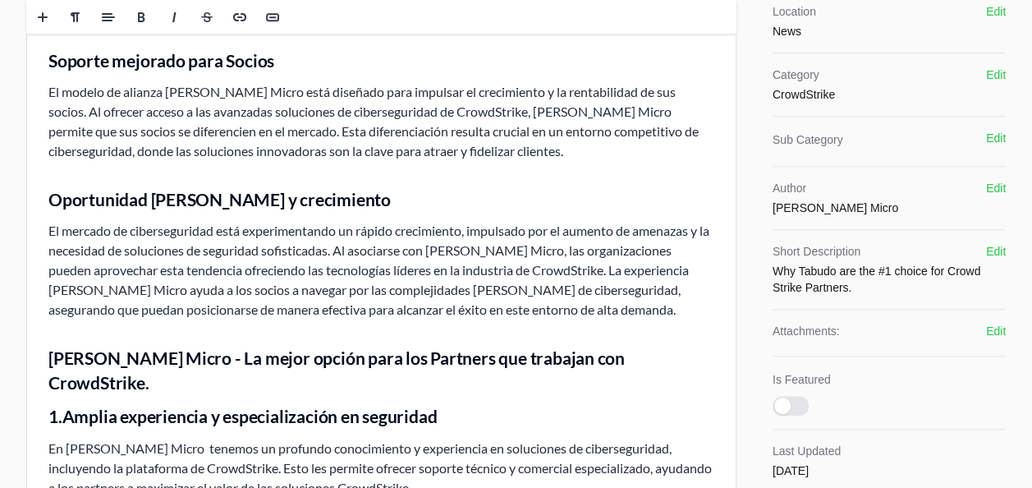
click at [929, 243] on dt "Short Description" at bounding box center [878, 251] width 213 height 16
click at [1000, 243] on button "Edit" at bounding box center [996, 251] width 20 height 16
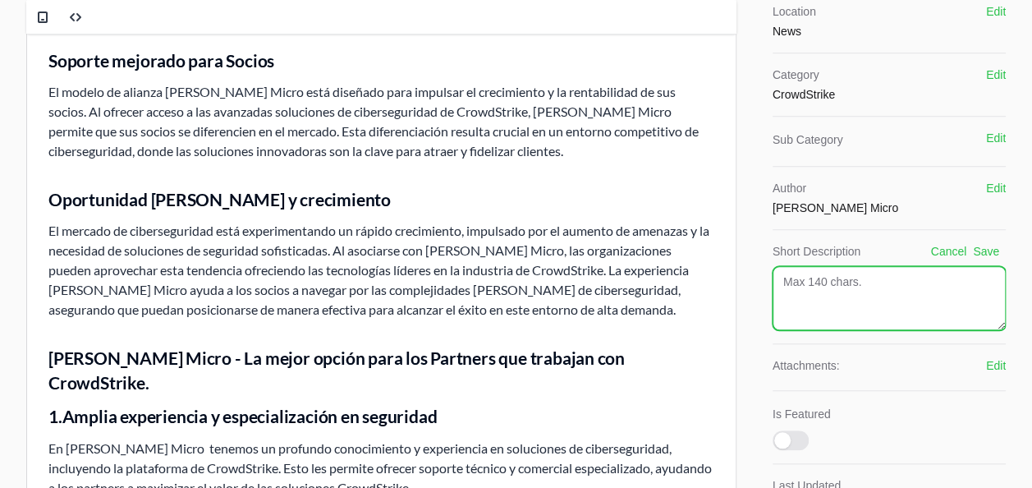
click at [847, 266] on textarea at bounding box center [888, 298] width 233 height 64
paste textarea "¿Porqué Ingram Micro es tu mejor opción en Distribución?"
type textarea "¿Porqué Ingram Micro es tu mejor opción en Distribución?"
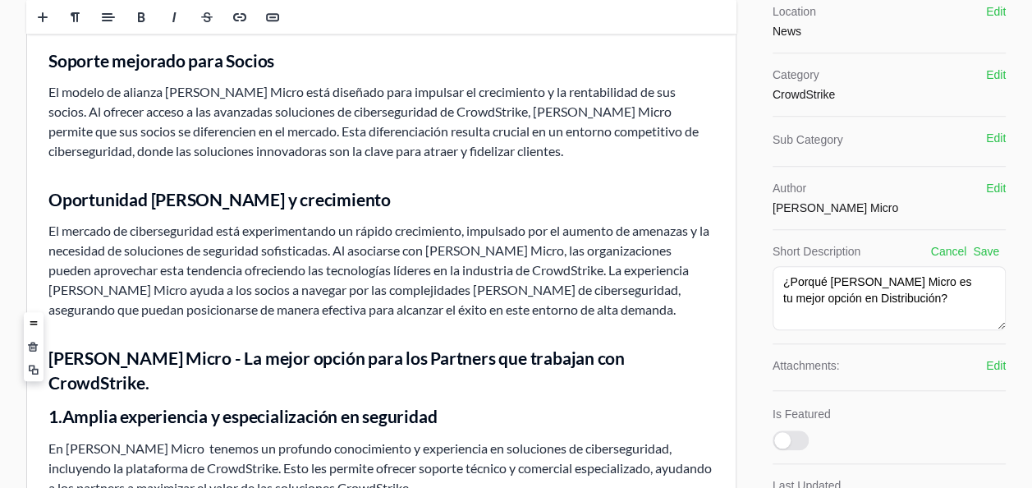
click at [653, 346] on h3 "Ingram Micro - La mejor opción para los Partners que trabajan con CrowdStrike." at bounding box center [381, 370] width 666 height 48
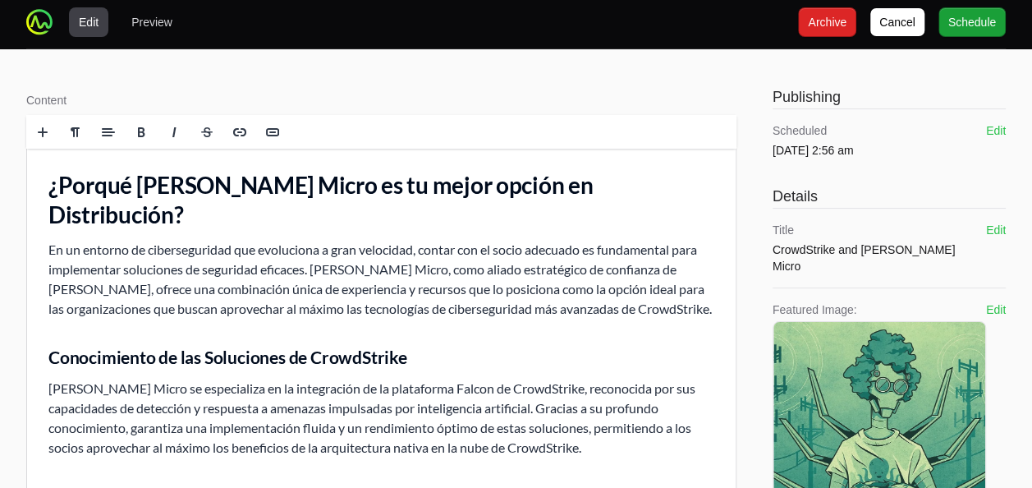
scroll to position [0, 0]
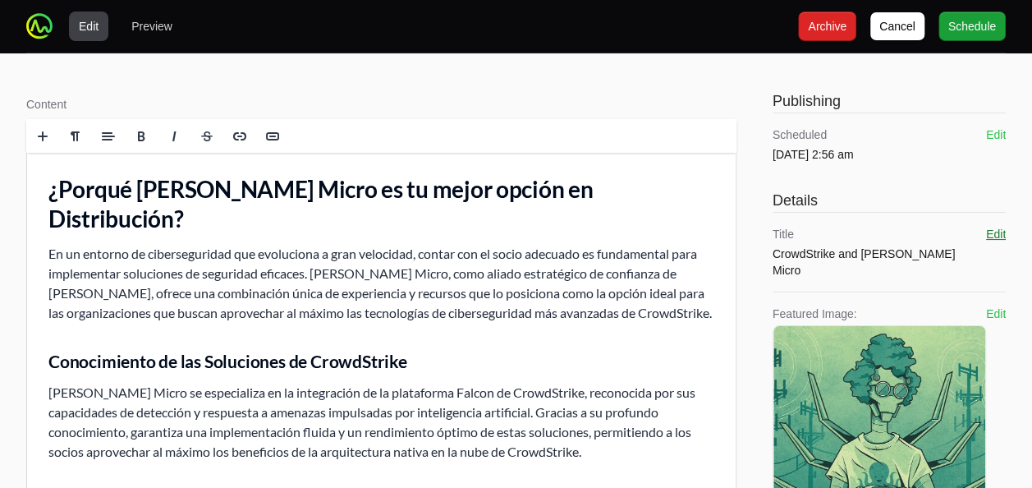
click at [991, 228] on button "Edit" at bounding box center [996, 234] width 20 height 16
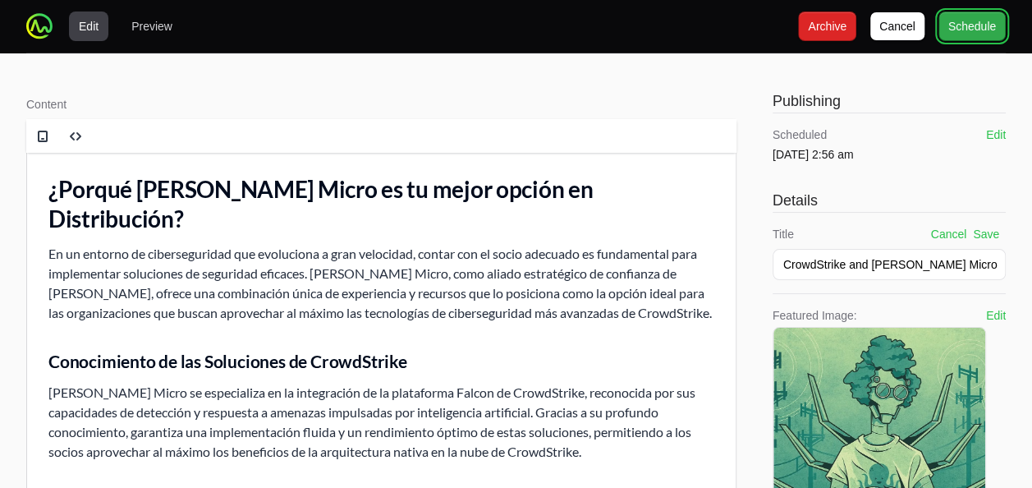
click at [963, 30] on span "Schedule" at bounding box center [972, 26] width 48 height 20
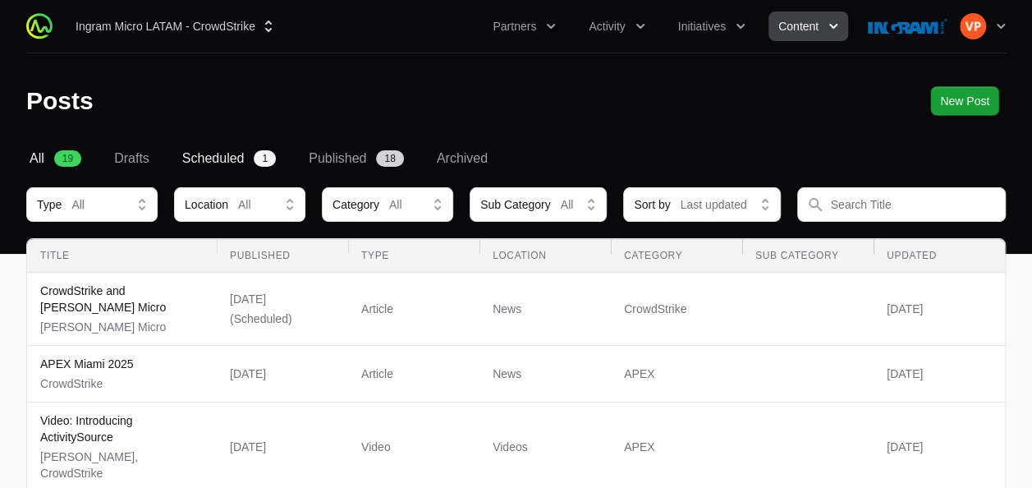
click at [217, 158] on span "Scheduled" at bounding box center [213, 159] width 62 height 20
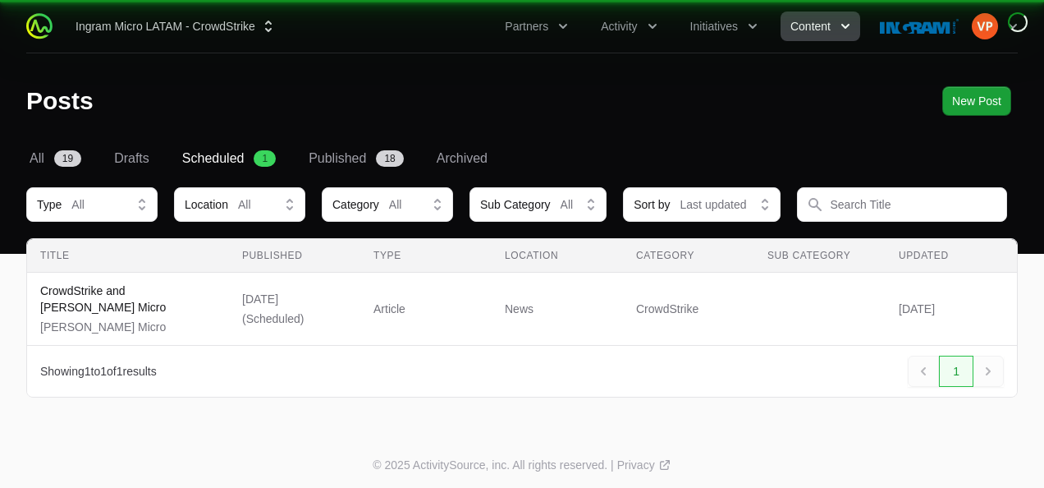
click at [337, 154] on span "Published" at bounding box center [337, 159] width 57 height 20
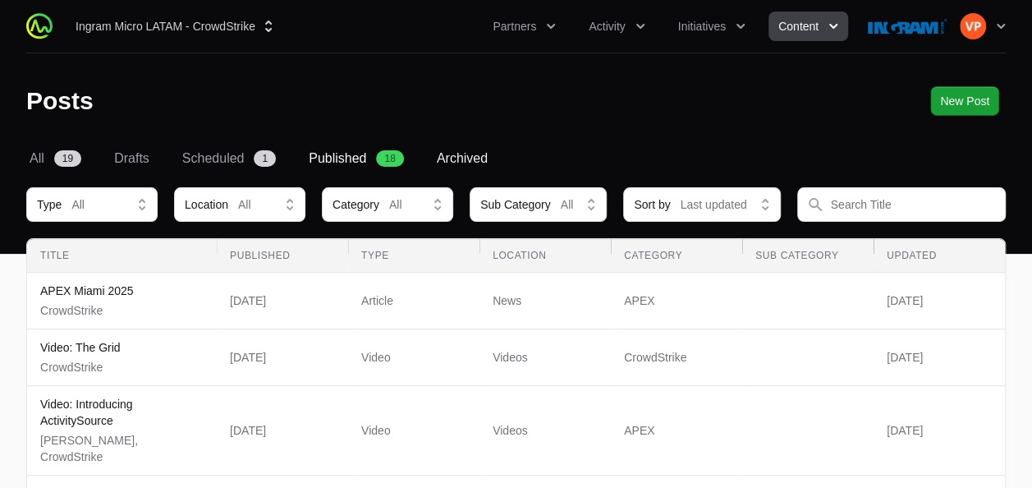
click at [445, 155] on span "Archived" at bounding box center [462, 159] width 51 height 20
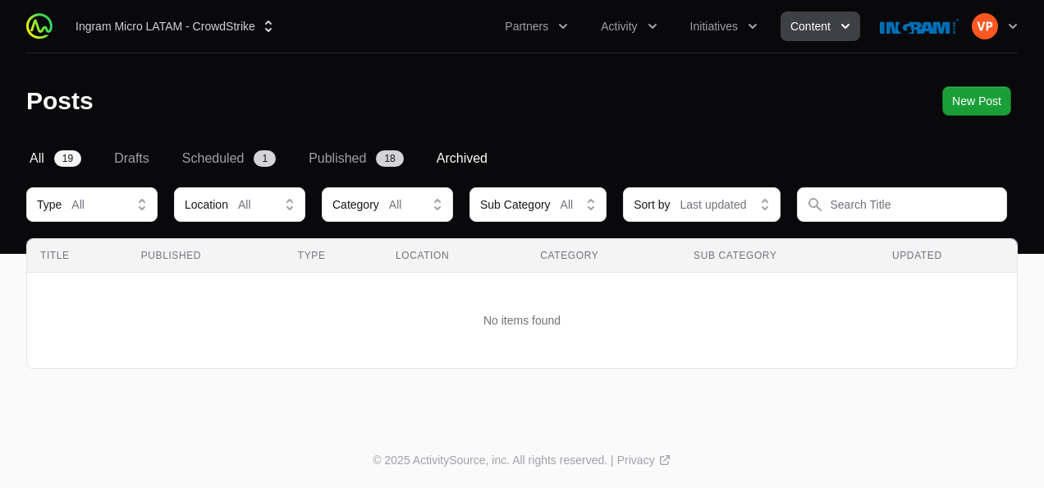
click at [62, 156] on span "19" at bounding box center [67, 158] width 27 height 16
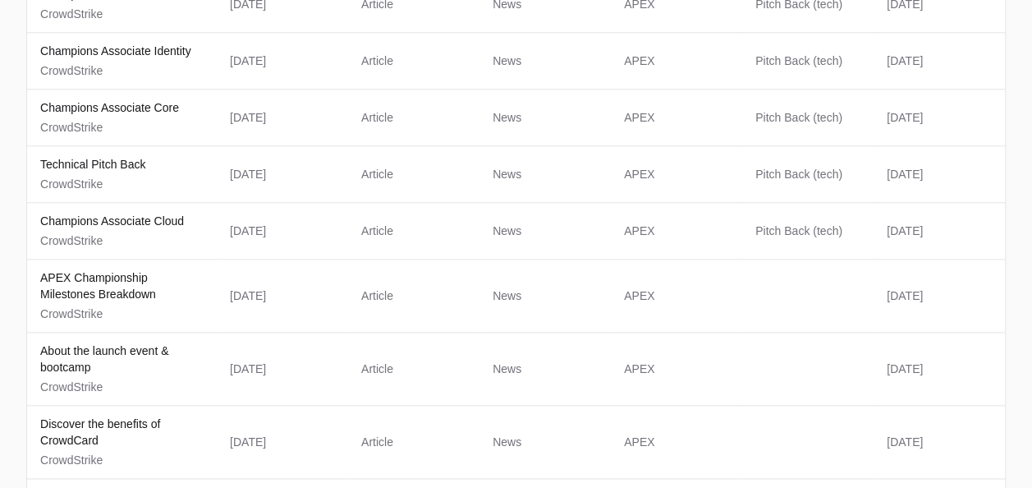
scroll to position [782, 0]
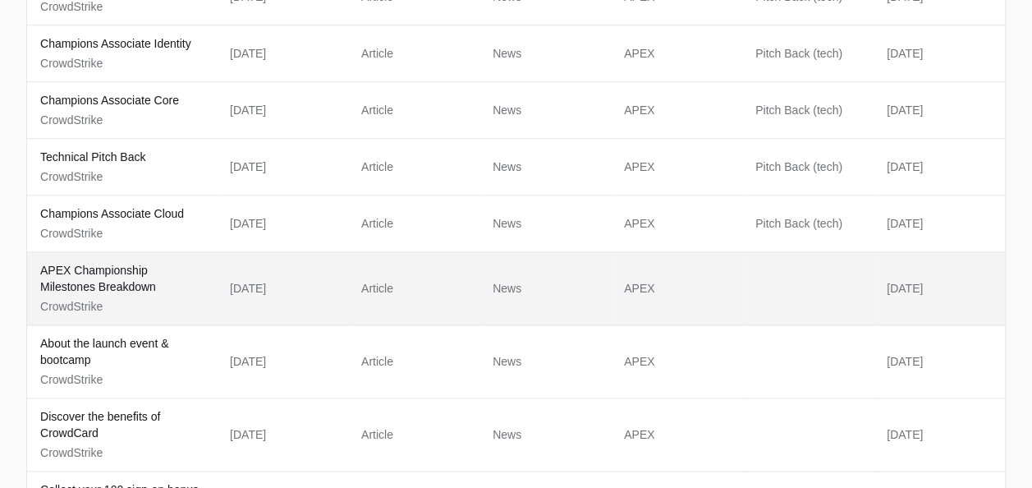
click at [72, 262] on p "APEX Championship Milestones Breakdown" at bounding box center [121, 278] width 163 height 33
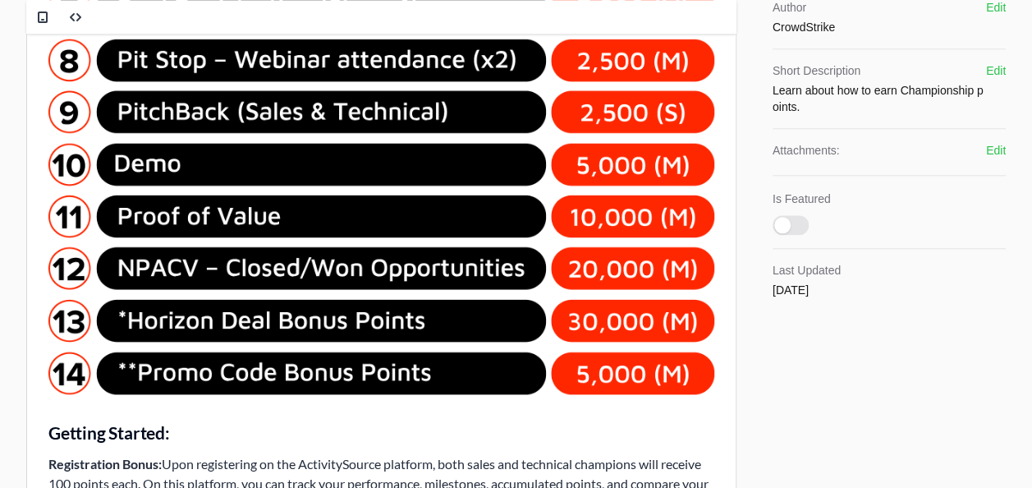
scroll to position [734, 0]
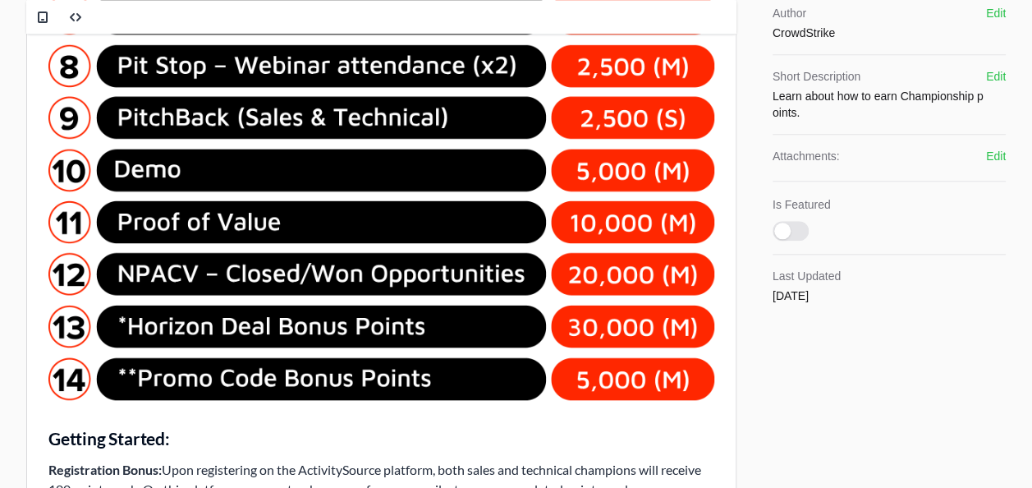
click at [309, 298] on img at bounding box center [381, 17] width 666 height 765
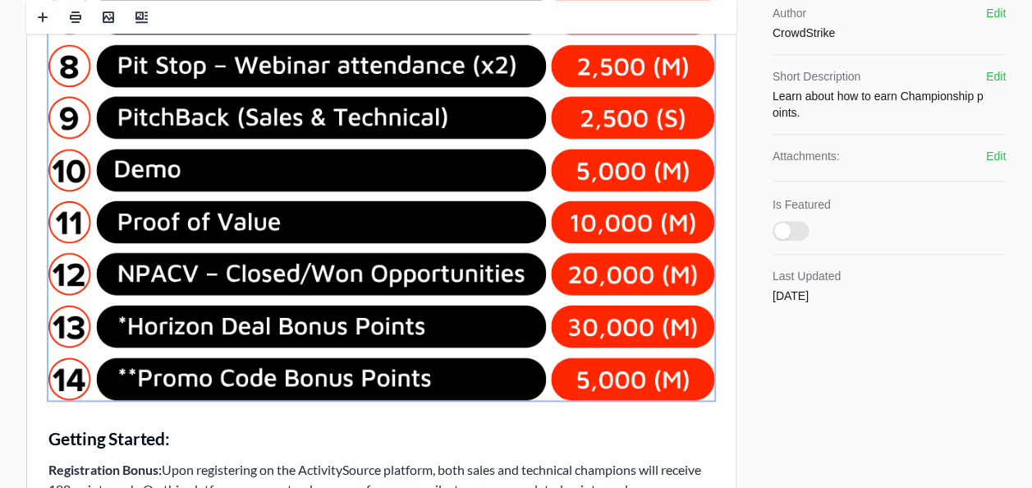
click at [314, 334] on img at bounding box center [381, 17] width 666 height 765
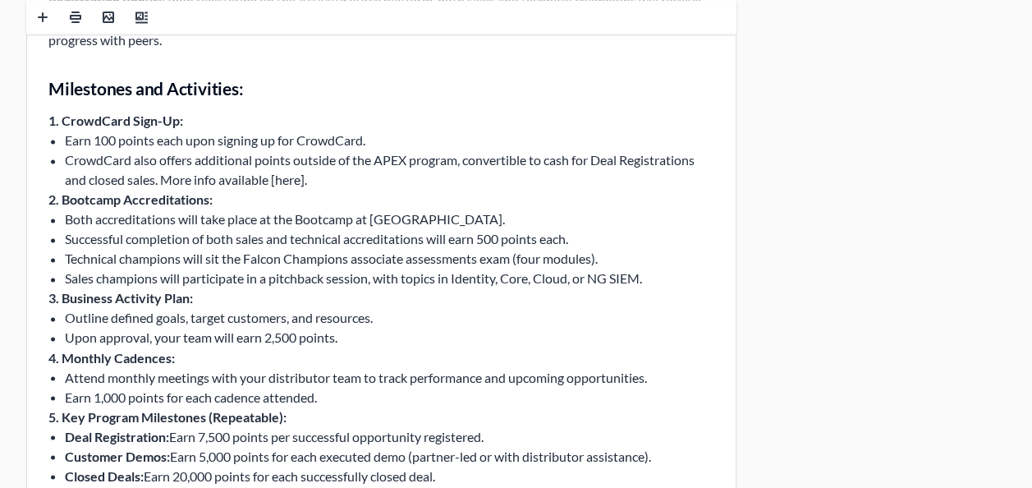
scroll to position [1203, 0]
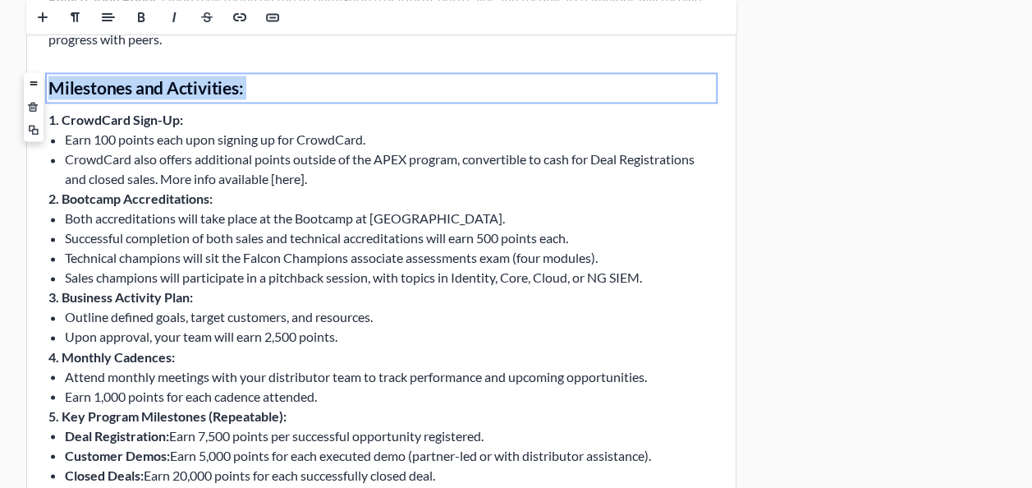
drag, startPoint x: 51, startPoint y: 77, endPoint x: 324, endPoint y: 201, distance: 300.1
click at [324, 201] on div "Welcome to the Ignition Technology CrowdStrike APEX program! As a driver pair, …" at bounding box center [381, 105] width 708 height 2313
copy h3 "Milestones and Activities:"
click at [798, 282] on div "Publishing Published on Jun 2nd 2024, 9:24 pm Edit Details Title APEX Champions…" at bounding box center [887, 78] width 236 height 2391
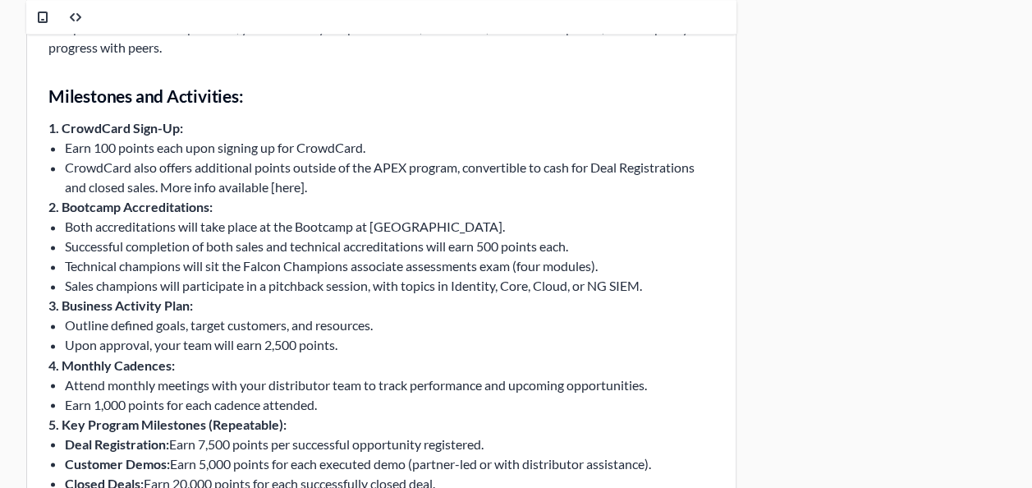
scroll to position [1184, 0]
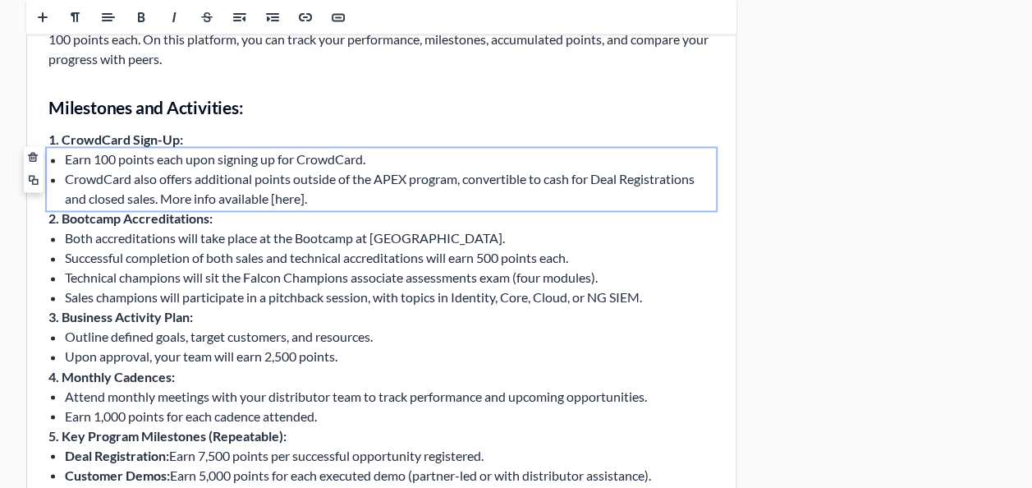
click at [207, 174] on span "CrowdCard also offers additional points outside of the APEX program, convertibl…" at bounding box center [380, 188] width 630 height 35
click at [110, 130] on p "1. CrowdCard Sign-Up:" at bounding box center [381, 140] width 666 height 20
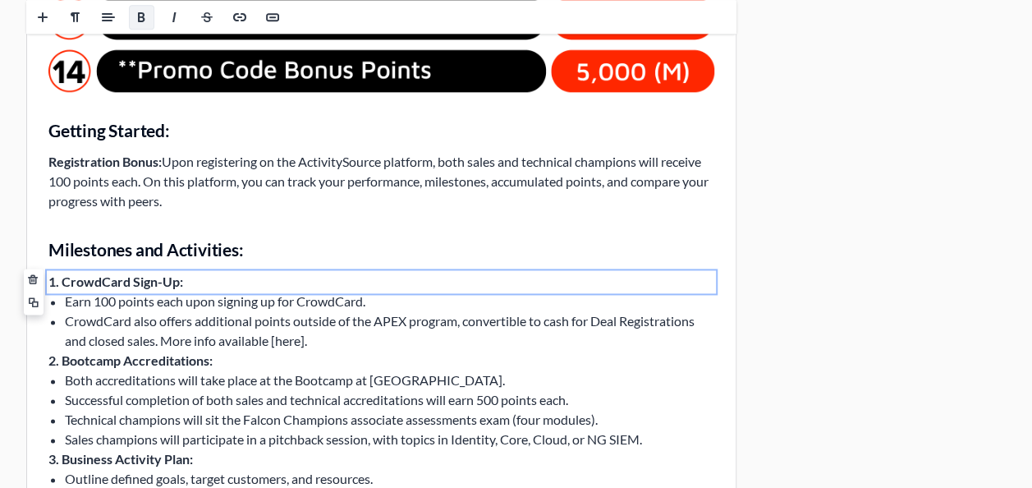
scroll to position [1026, 0]
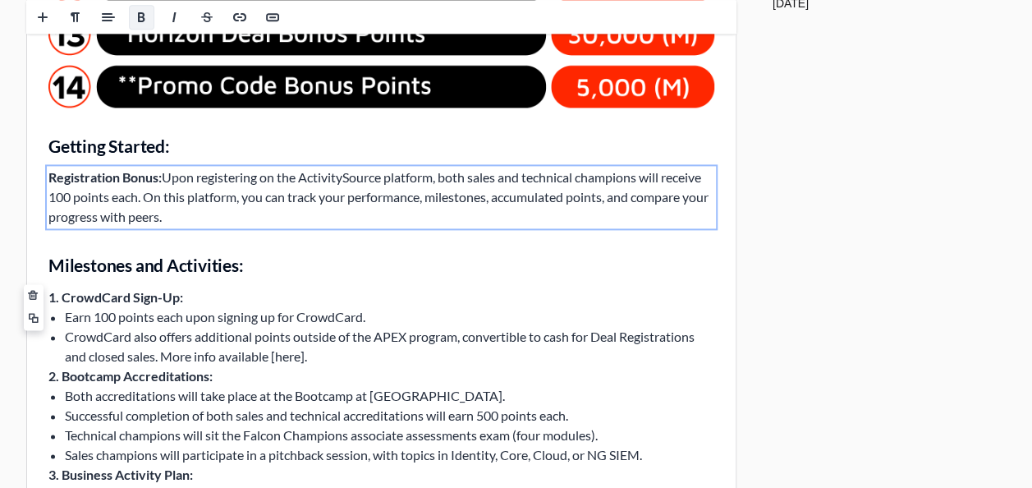
click at [131, 187] on p "Registration Bonus: Upon registering on the ActivitySource platform, both sales…" at bounding box center [381, 196] width 666 height 59
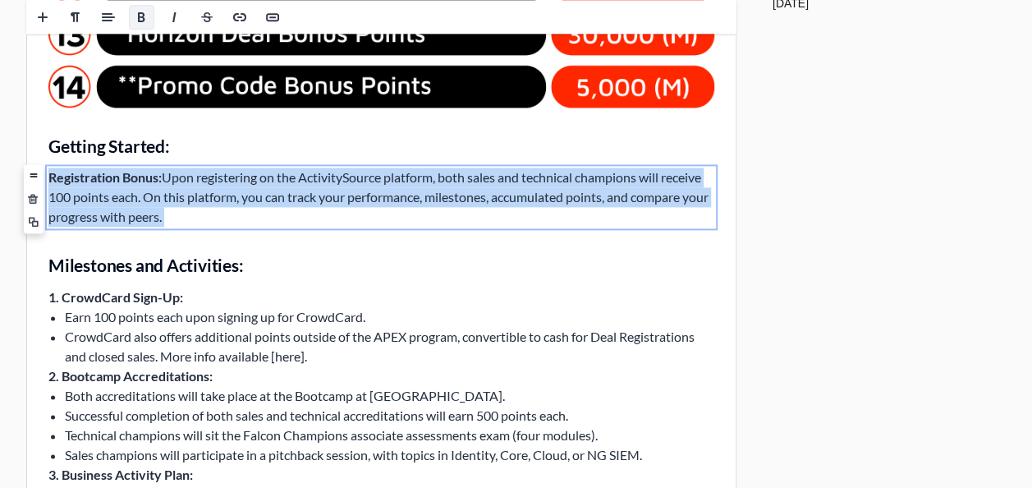
click at [131, 187] on p "Registration Bonus: Upon registering on the ActivitySource platform, both sales…" at bounding box center [381, 196] width 666 height 59
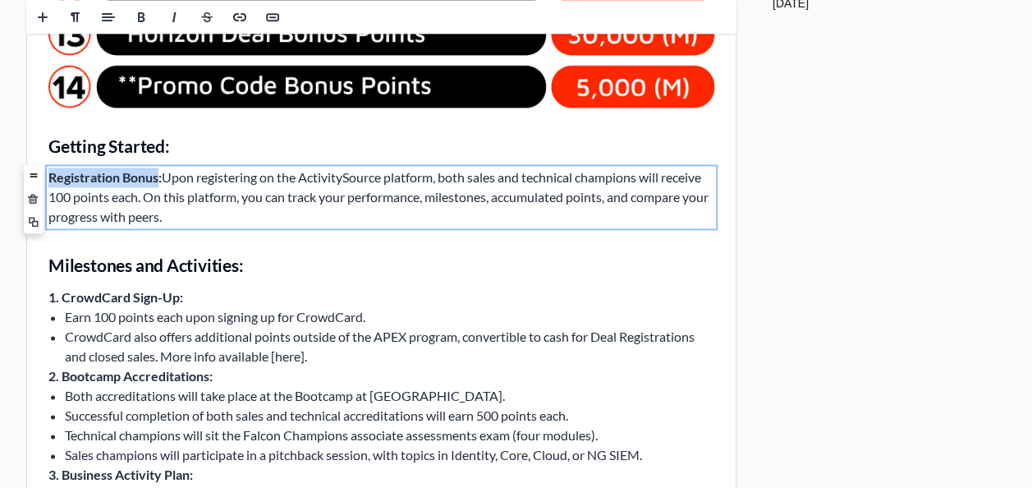
drag, startPoint x: 162, startPoint y: 180, endPoint x: -3, endPoint y: 149, distance: 167.7
click at [27, 149] on html "Welcome to the Ignition Technology CrowdStrike APEX program! As a driver pair, …" at bounding box center [381, 283] width 708 height 2313
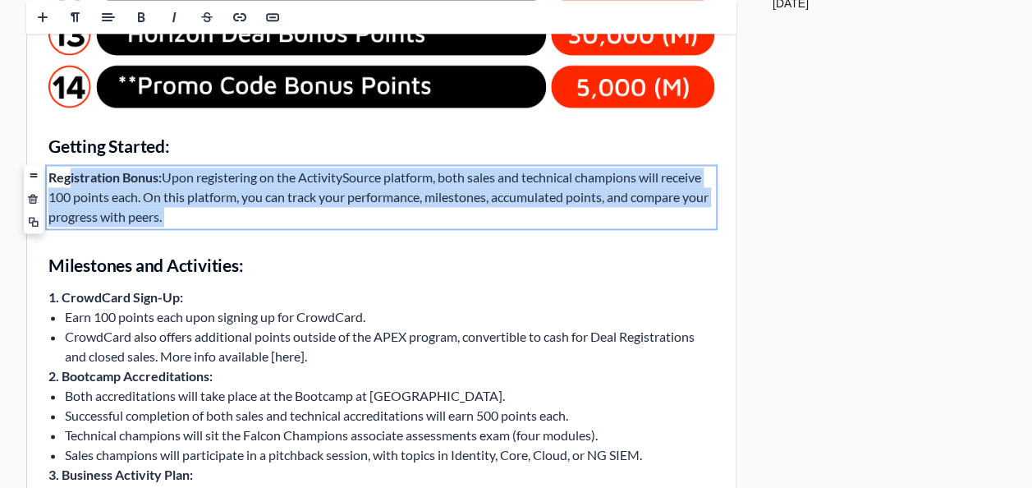
drag, startPoint x: 196, startPoint y: 217, endPoint x: 70, endPoint y: 163, distance: 137.2
click at [70, 163] on div "Welcome to the Ignition Technology CrowdStrike APEX program! As a driver pair, …" at bounding box center [381, 283] width 708 height 2313
copy p "Registration Bonus: Upon registering on the ActivitySource platform, both sales…"
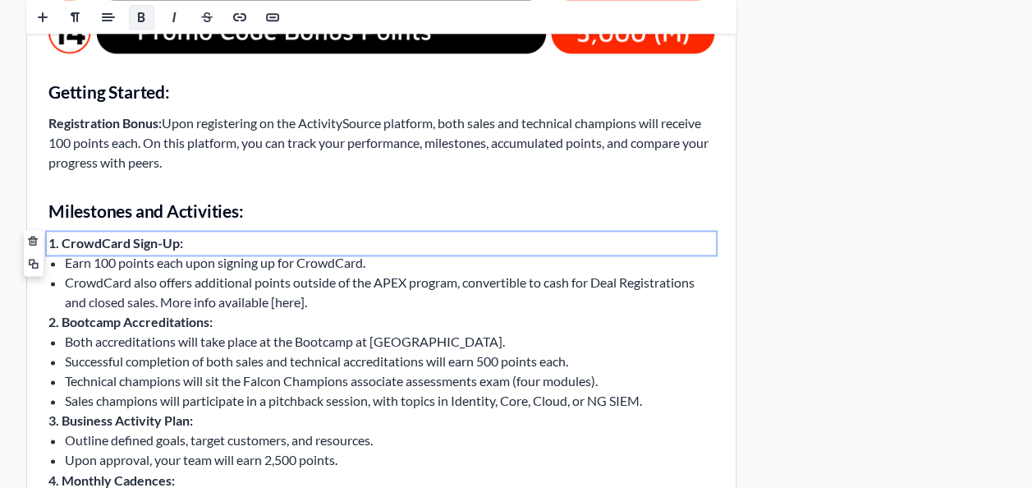
scroll to position [1052, 0]
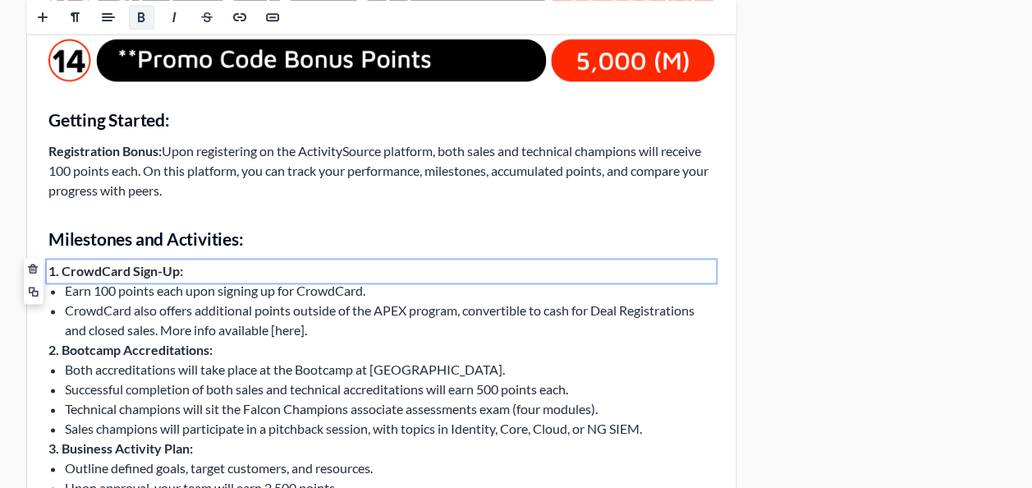
click at [140, 264] on b "Sign-Up:" at bounding box center [159, 271] width 53 height 16
copy p "1. CrowdCard Sign-Up:"
click at [196, 290] on span "Earn 100 points each upon signing up for CrowdCard." at bounding box center [215, 290] width 300 height 16
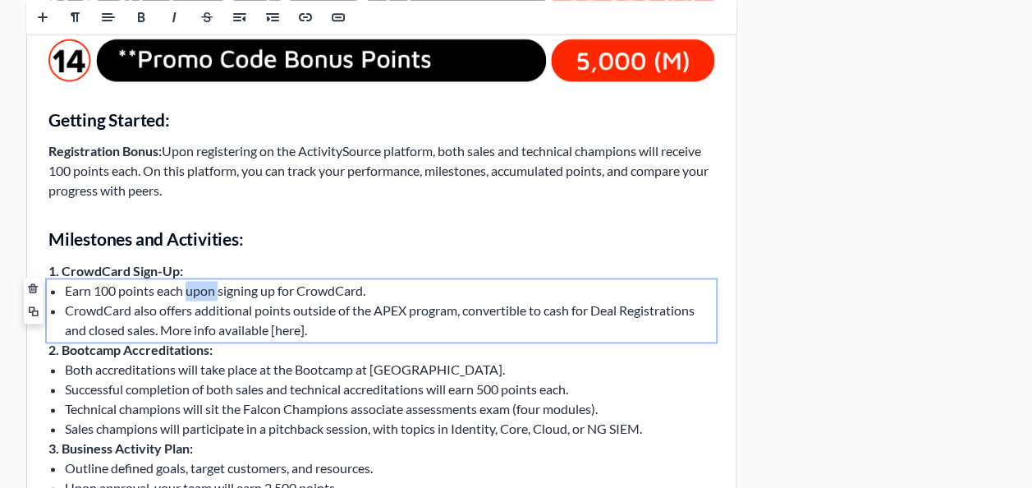
click at [196, 290] on span "Earn 100 points each upon signing up for CrowdCard." at bounding box center [215, 290] width 300 height 16
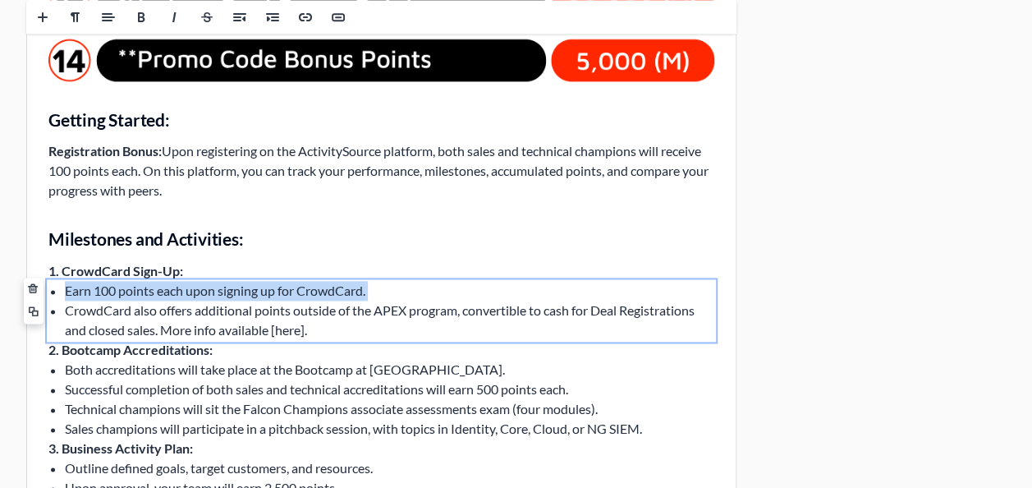
click at [196, 290] on span "Earn 100 points each upon signing up for CrowdCard." at bounding box center [215, 290] width 300 height 16
copy li "Earn 100 points each upon signing up for CrowdCard."
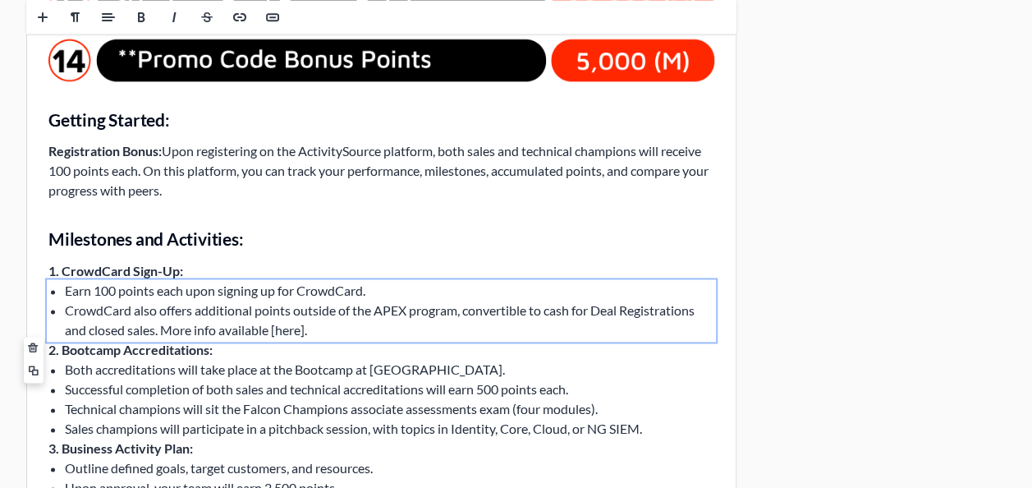
click at [178, 355] on b "2. Bootcamp Accreditations:" at bounding box center [130, 349] width 164 height 16
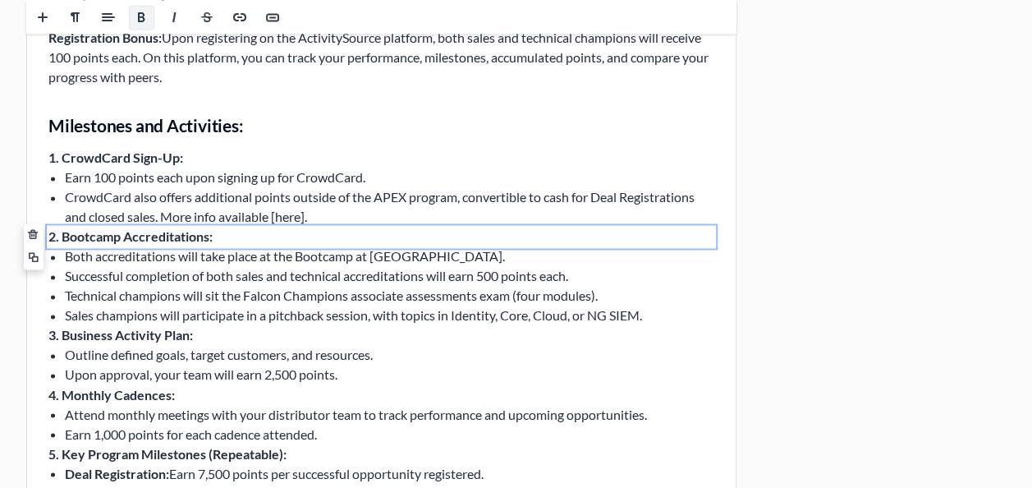
scroll to position [1178, 0]
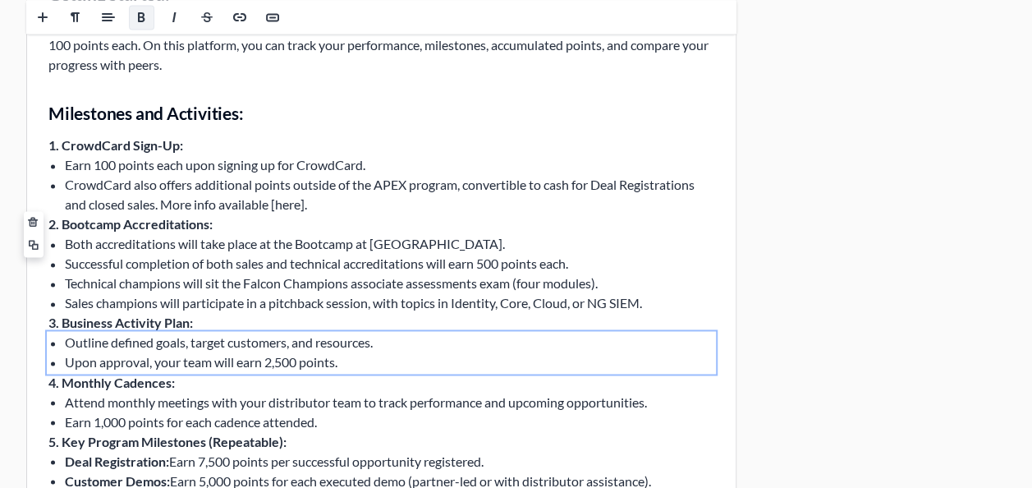
click at [101, 346] on span "Outline defined goals, target customers, and resources." at bounding box center [219, 342] width 308 height 16
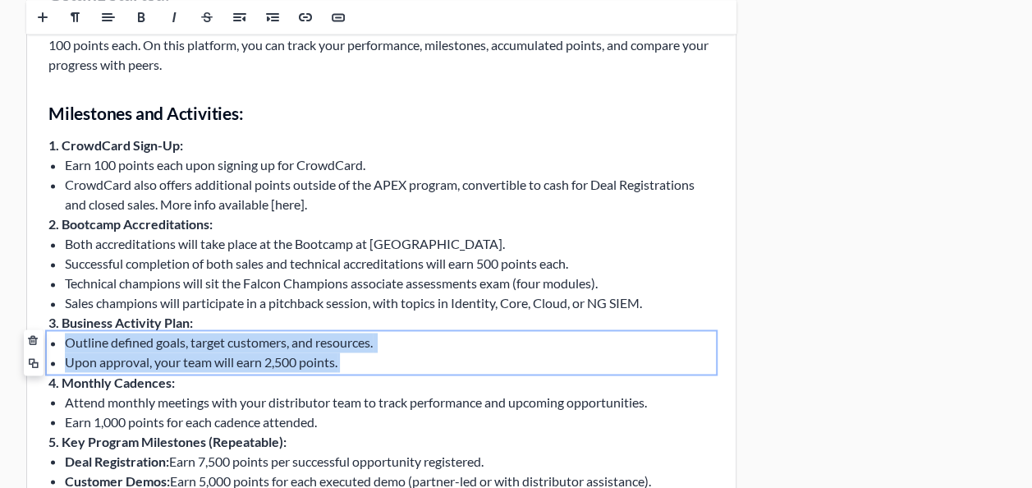
drag, startPoint x: 344, startPoint y: 364, endPoint x: 32, endPoint y: 332, distance: 313.5
click at [32, 332] on div "Welcome to the Ignition Technology CrowdStrike APEX program! As a driver pair, …" at bounding box center [381, 131] width 708 height 2313
copy ul "Outline defined goals, target customers, and resources. Upon approval, your tea…"
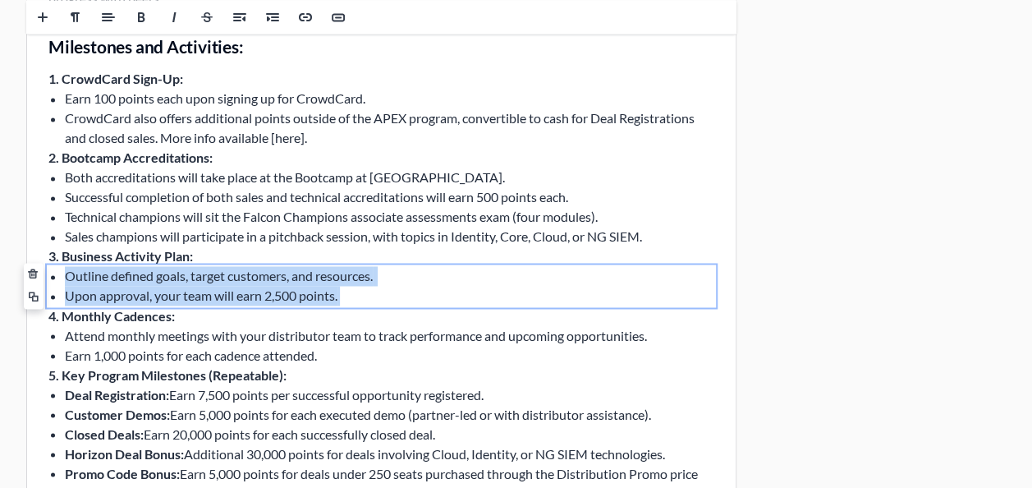
scroll to position [1235, 0]
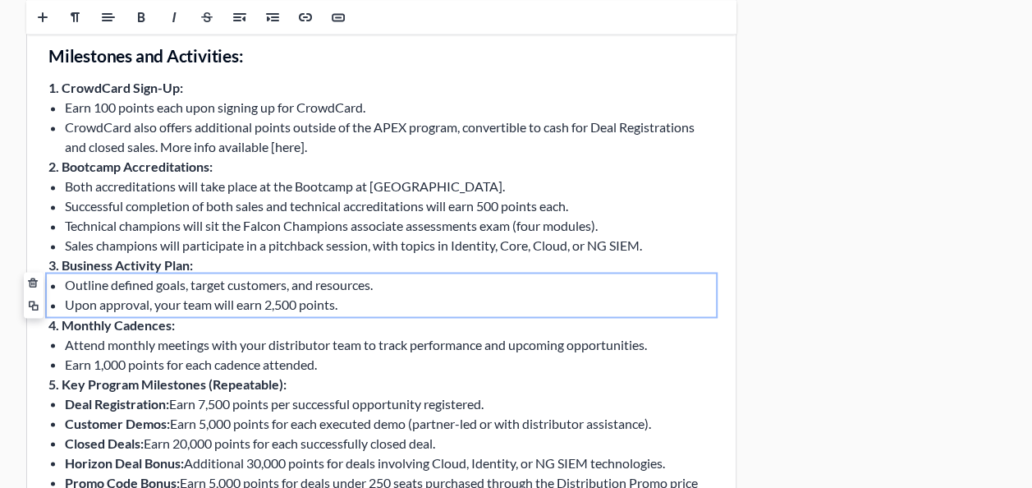
click at [145, 346] on span "Attend monthly meetings with your distributor team to track performance and upc…" at bounding box center [356, 344] width 582 height 16
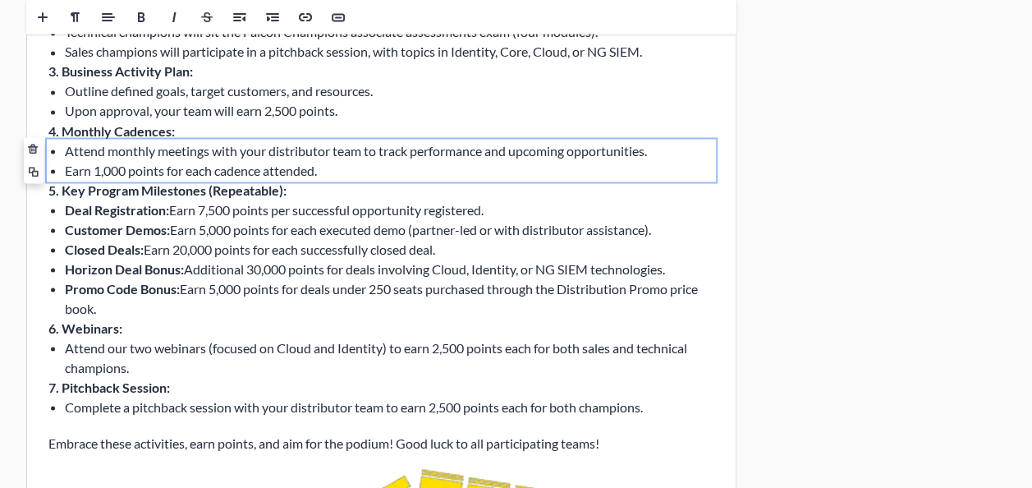
scroll to position [1362, 0]
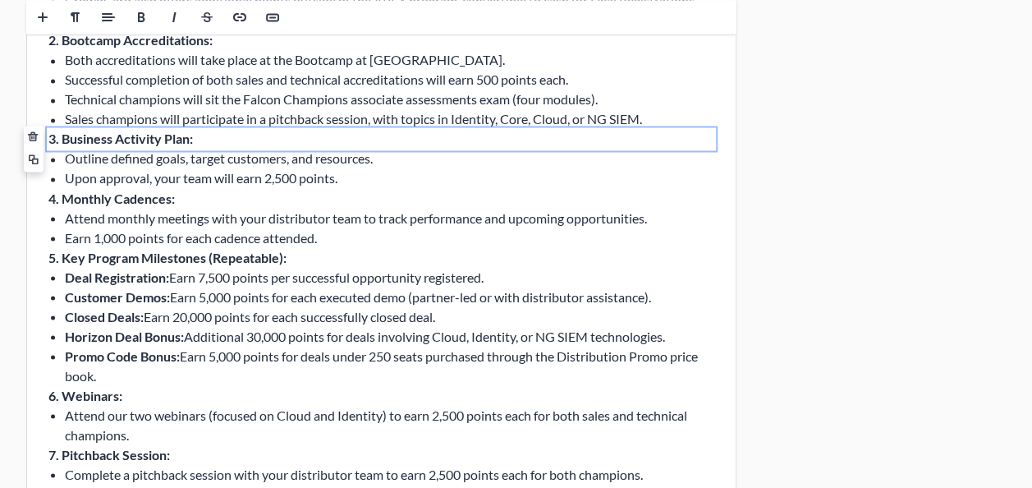
click at [178, 131] on b "3. Business Activity Plan:" at bounding box center [120, 139] width 144 height 16
click at [149, 196] on b "4. Monthly Cadences:" at bounding box center [111, 198] width 126 height 16
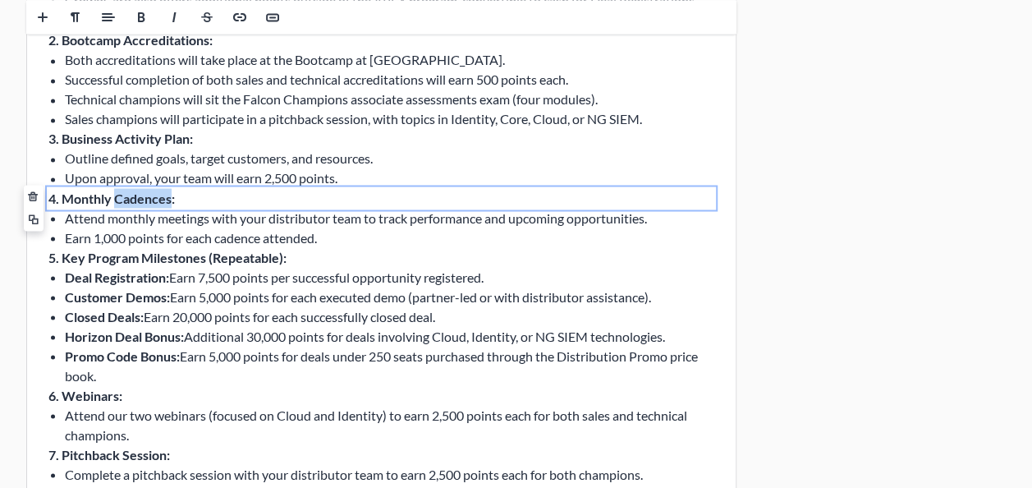
click at [149, 196] on b "4. Monthly Cadences:" at bounding box center [111, 198] width 126 height 16
copy p "4. Monthly Cadences:"
click at [131, 188] on p "4. Monthly Cadences:" at bounding box center [381, 198] width 666 height 20
click at [132, 222] on span "Attend monthly meetings with your distributor team to track performance and upc…" at bounding box center [356, 217] width 582 height 16
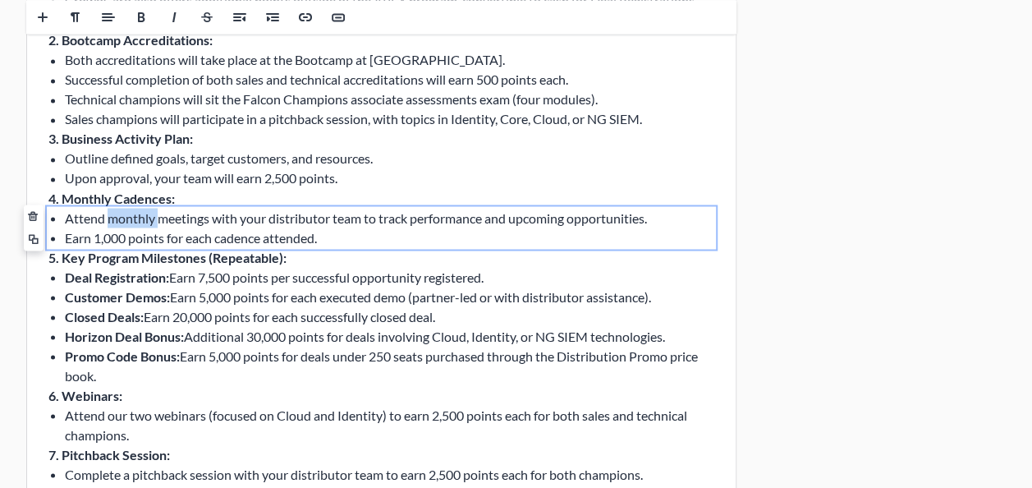
click at [132, 222] on span "Attend monthly meetings with your distributor team to track performance and upc…" at bounding box center [356, 217] width 582 height 16
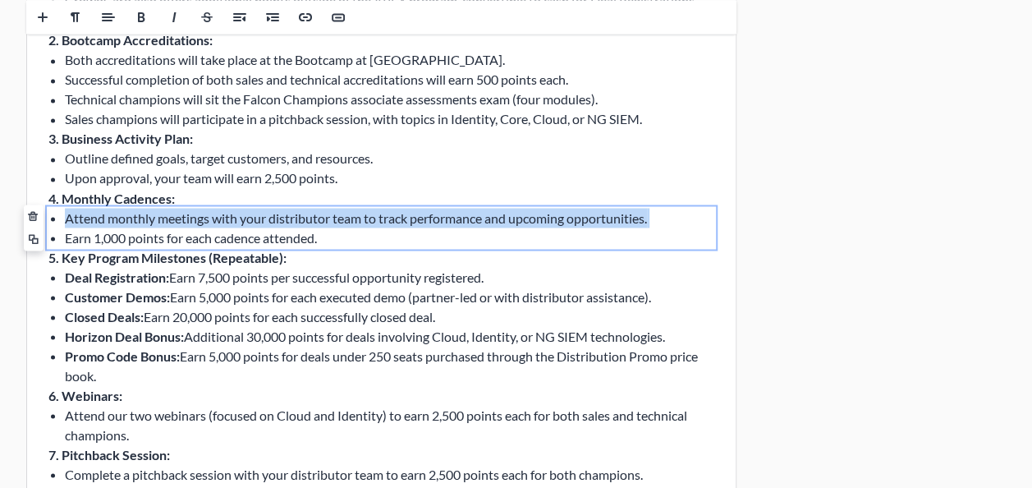
click at [132, 222] on span "Attend monthly meetings with your distributor team to track performance and upc…" at bounding box center [356, 217] width 582 height 16
copy li "Attend monthly meetings with your distributor team to track performance and upc…"
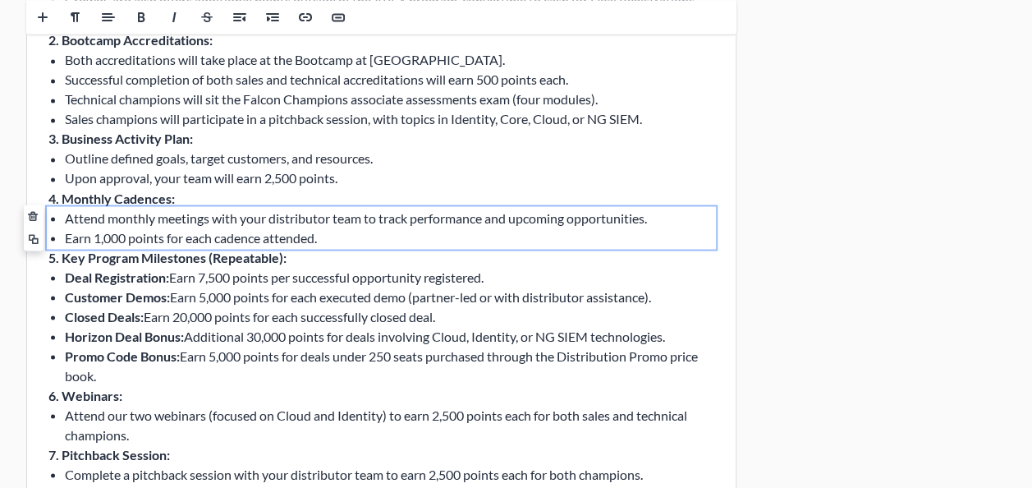
click at [193, 243] on span "Earn 1,000 points for each cadence attended." at bounding box center [191, 237] width 252 height 16
copy li "Earn 1,000 points for each cadence attended."
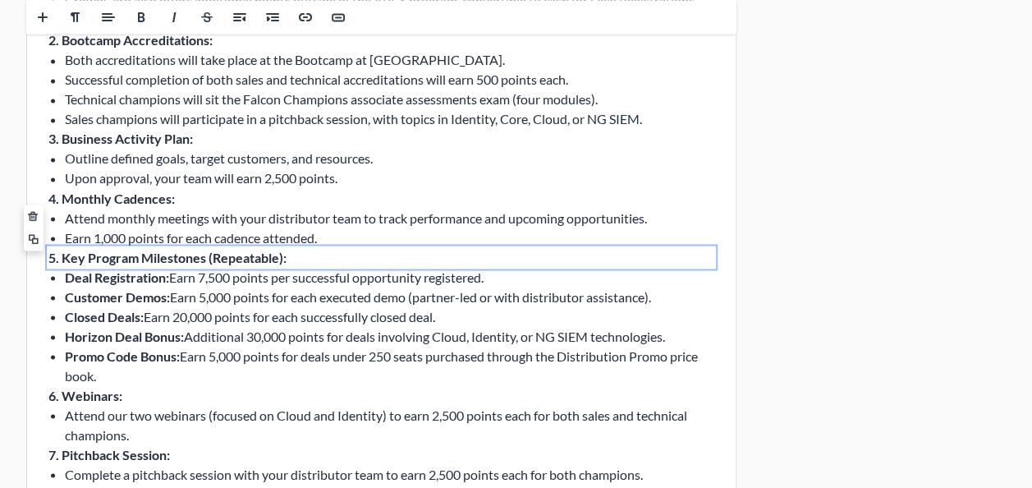
click at [206, 259] on b "5. Key Program Milestones (Repeatable):" at bounding box center [167, 257] width 238 height 16
click at [89, 392] on b "6. Webinars:" at bounding box center [85, 395] width 74 height 16
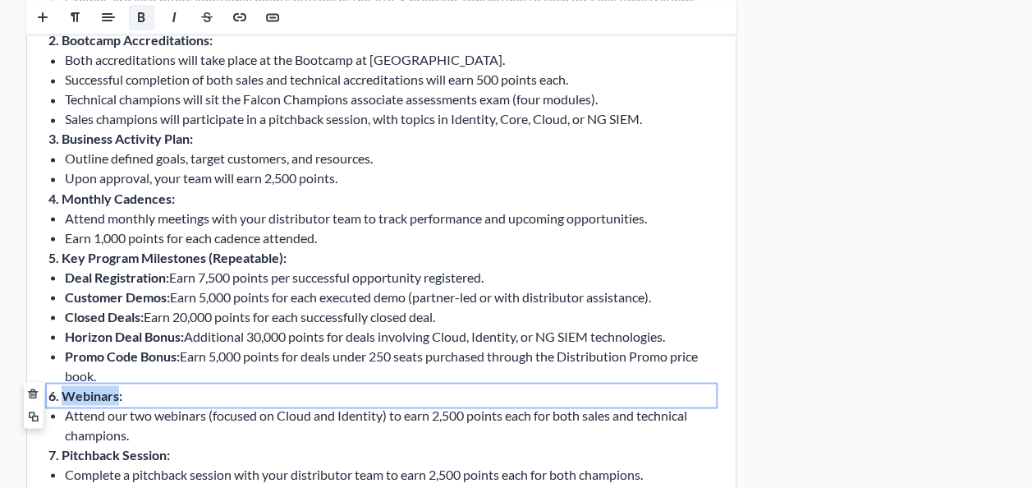
click at [89, 392] on b "6. Webinars:" at bounding box center [85, 395] width 74 height 16
click at [153, 418] on span "Attend our two webinars (focused on Cloud and Identity) to earn 2,500 points ea…" at bounding box center [376, 423] width 622 height 35
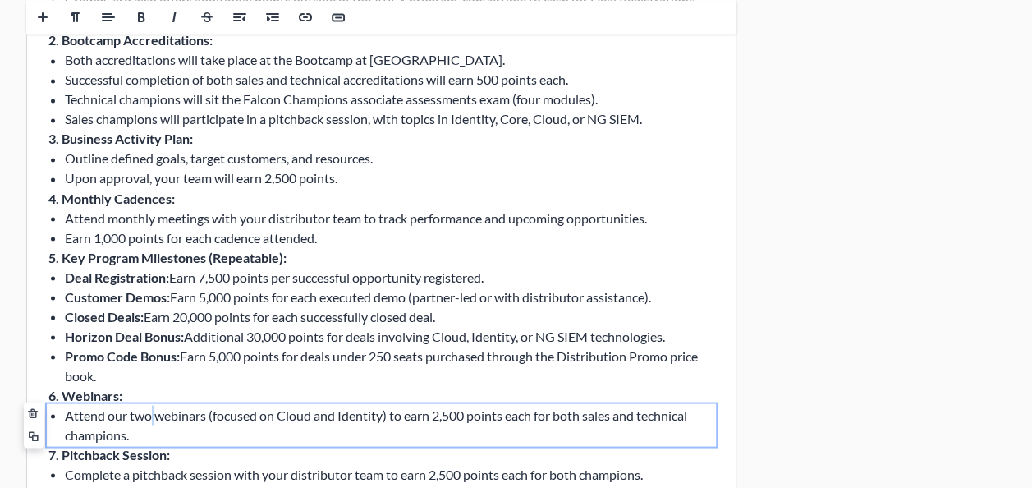
click at [153, 418] on span "Attend our two webinars (focused on Cloud and Identity) to earn 2,500 points ea…" at bounding box center [376, 423] width 622 height 35
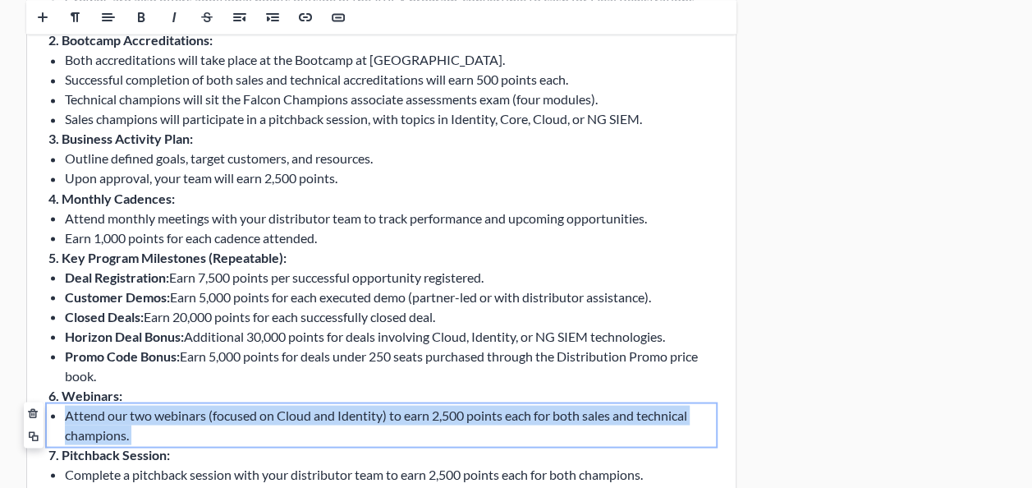
click at [153, 418] on span "Attend our two webinars (focused on Cloud and Identity) to earn 2,500 points ea…" at bounding box center [376, 423] width 622 height 35
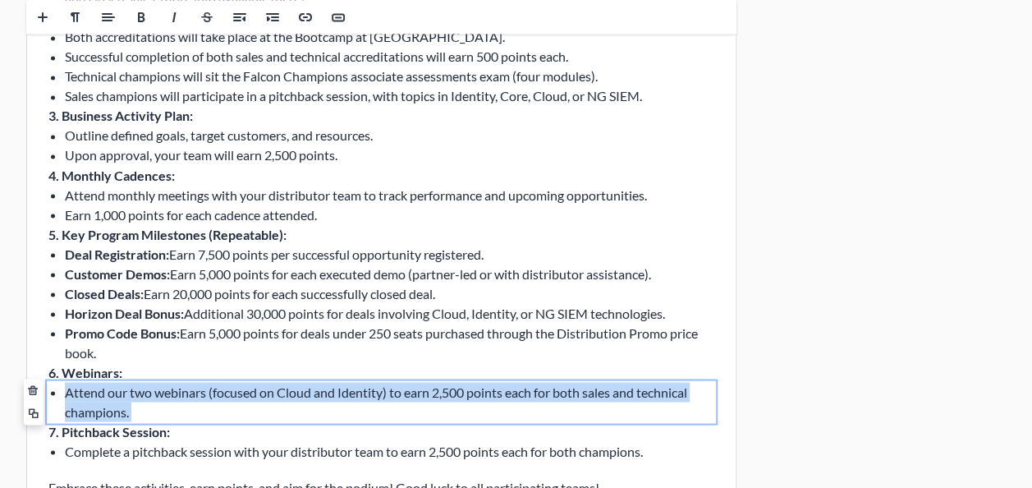
scroll to position [1380, 0]
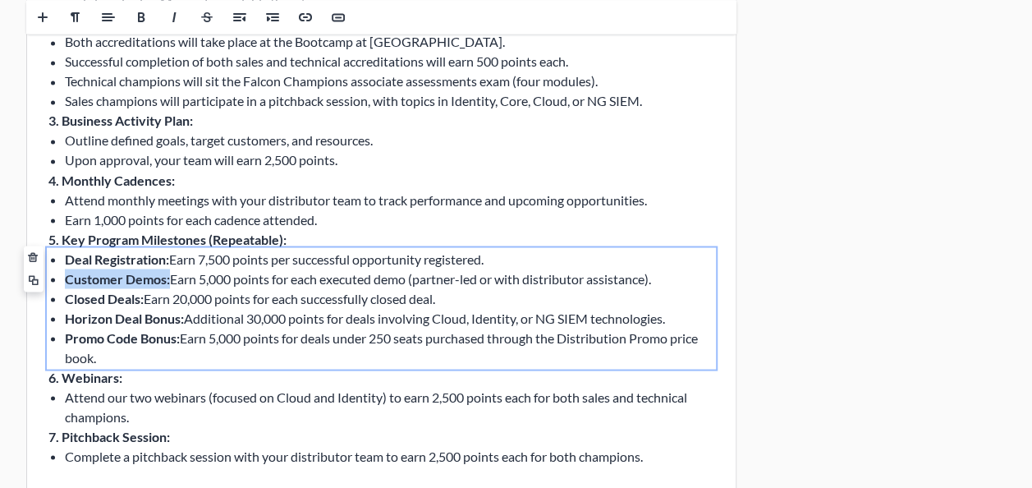
drag, startPoint x: 169, startPoint y: 278, endPoint x: 62, endPoint y: 274, distance: 107.6
click at [62, 274] on ul "Deal Registration: Earn 7,500 points per successful opportunity registered. Cus…" at bounding box center [381, 308] width 666 height 118
click at [132, 295] on b "Closed Deals:" at bounding box center [104, 298] width 79 height 16
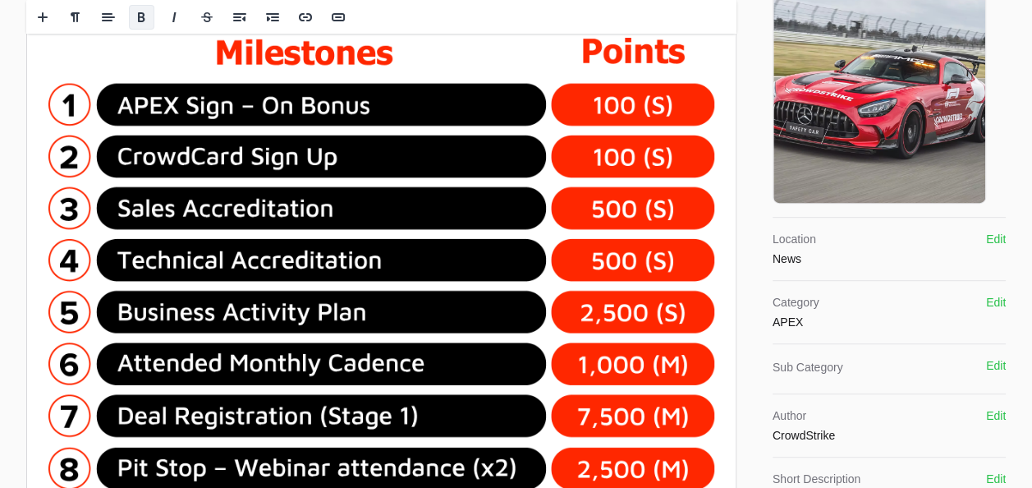
scroll to position [0, 0]
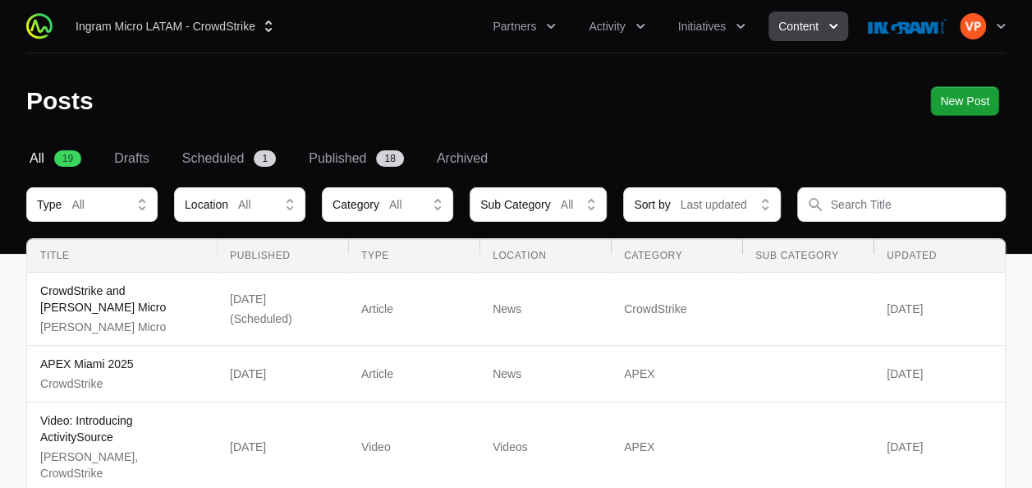
scroll to position [782, 0]
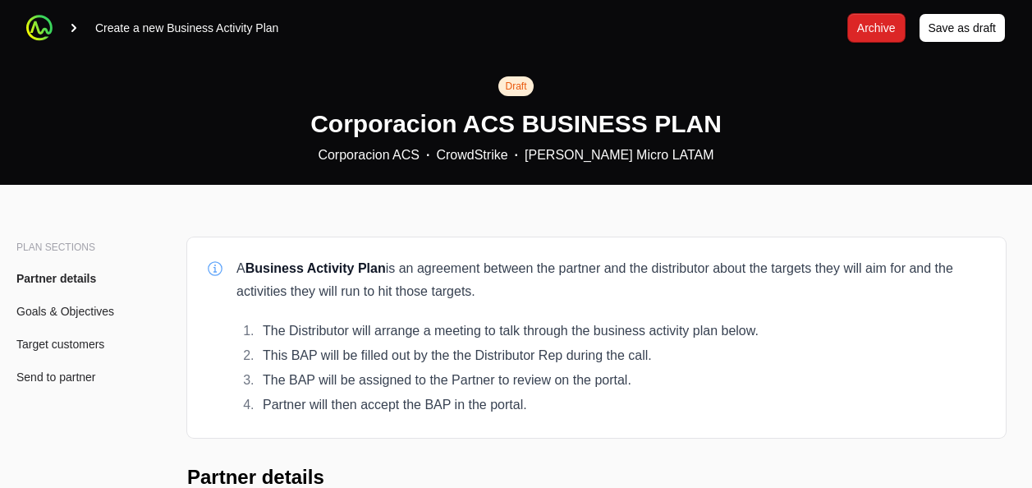
scroll to position [392, 0]
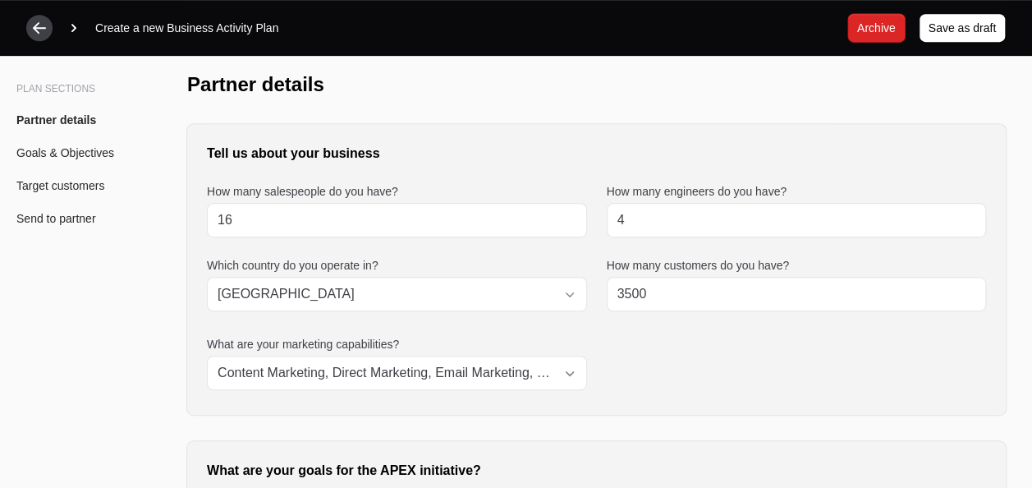
click at [28, 26] on div at bounding box center [39, 28] width 26 height 26
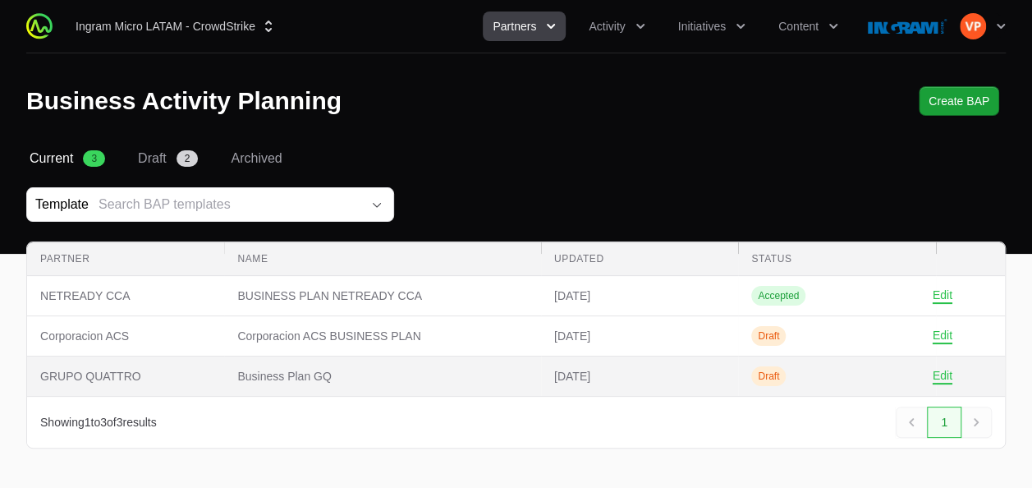
scroll to position [49, 0]
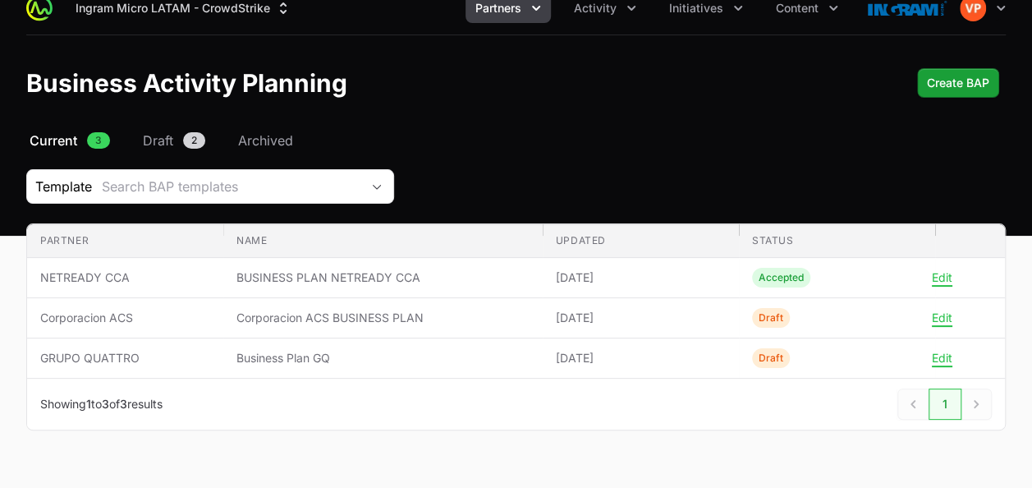
scroll to position [8, 0]
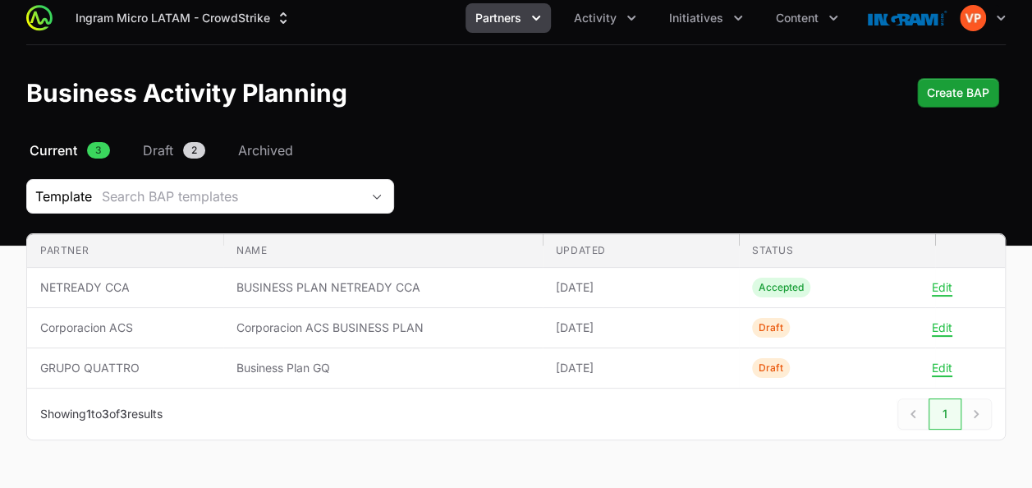
click at [506, 19] on span "Partners" at bounding box center [498, 18] width 46 height 16
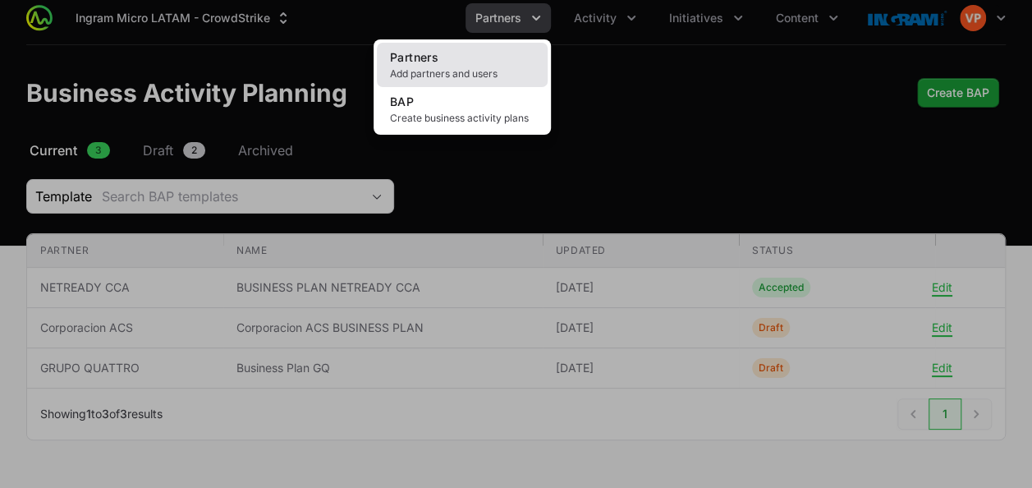
click at [469, 48] on link "Partners Add partners and users" at bounding box center [462, 65] width 171 height 44
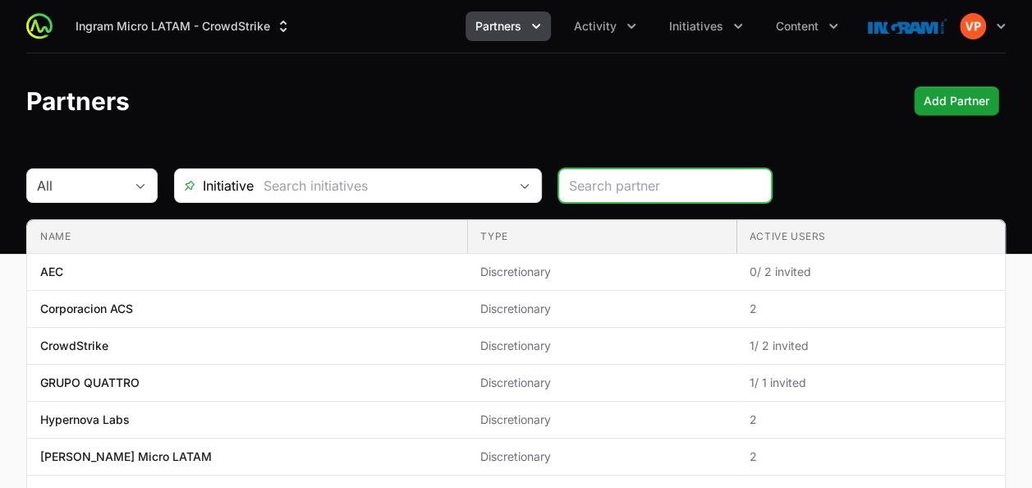
click at [506, 38] on button "Partners" at bounding box center [507, 26] width 85 height 30
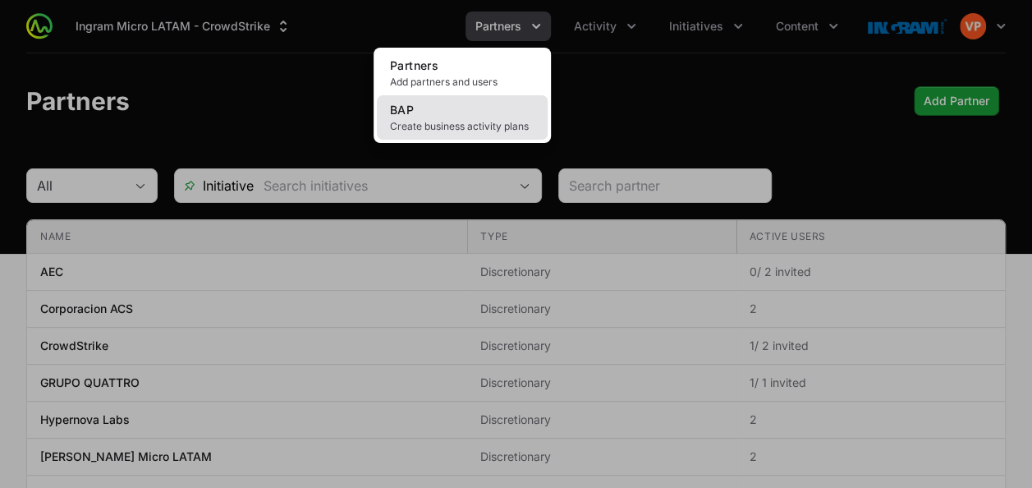
click at [439, 116] on link "BAP Create business activity plans" at bounding box center [462, 117] width 171 height 44
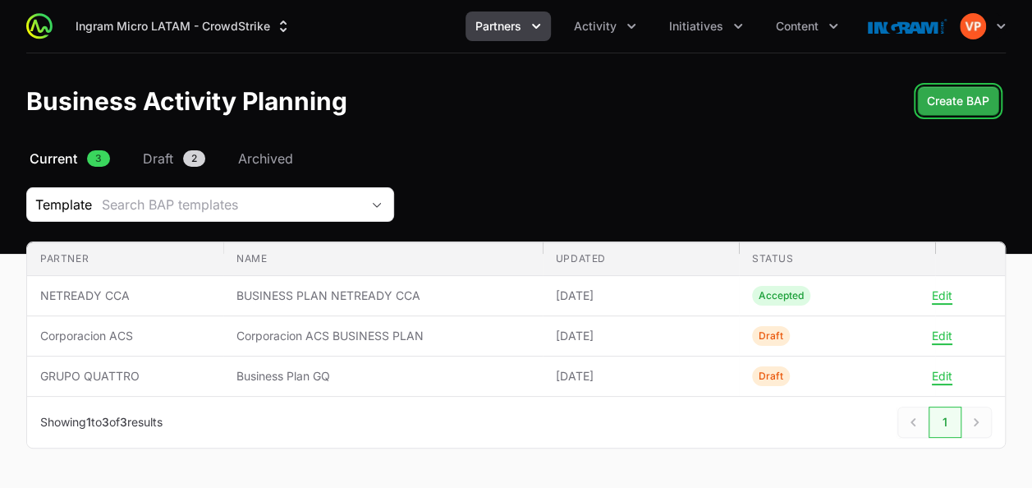
click at [955, 107] on span "Create BAP" at bounding box center [958, 101] width 62 height 20
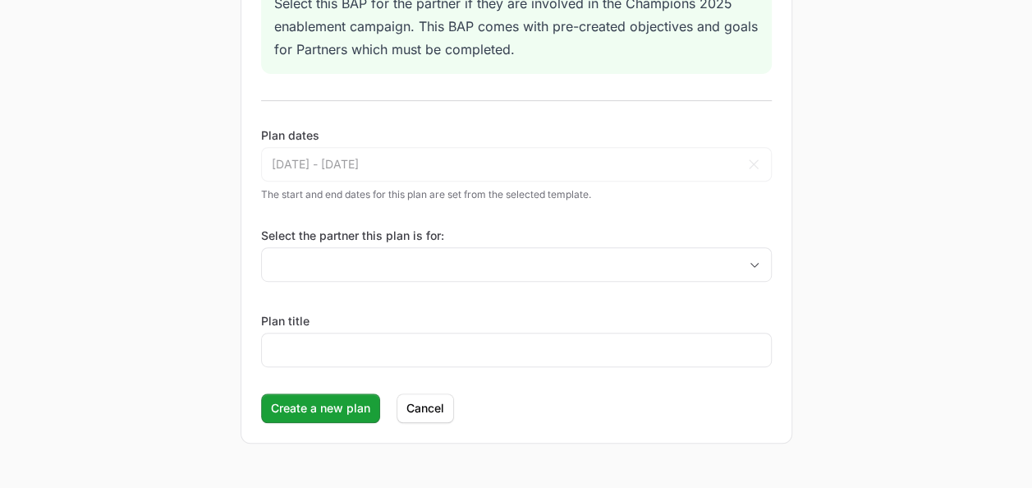
scroll to position [288, 0]
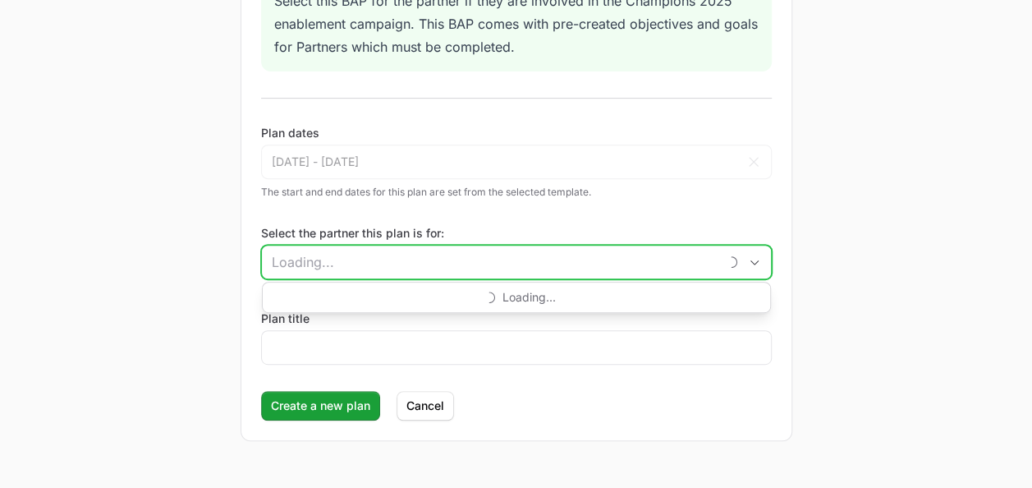
click at [392, 259] on input "Select the partner this plan is for:" at bounding box center [490, 261] width 456 height 33
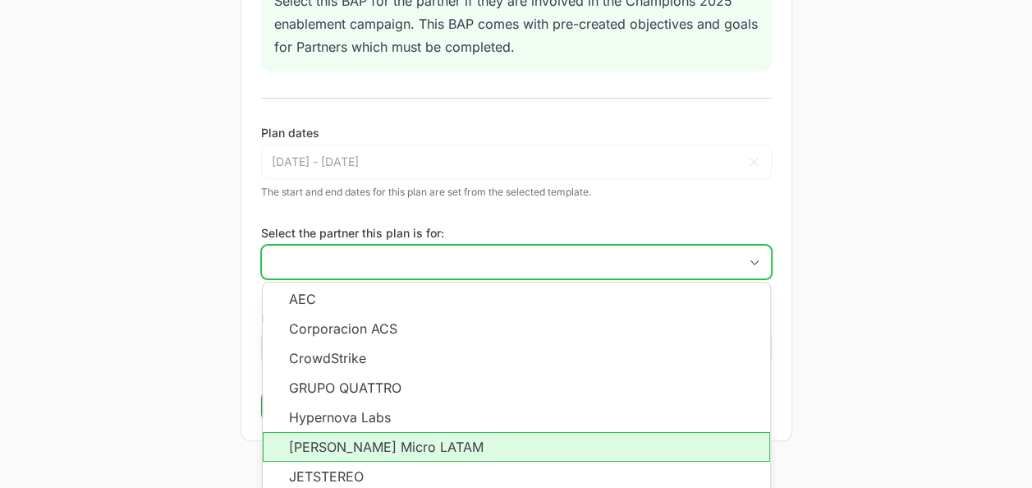
click at [369, 439] on li "[PERSON_NAME] Micro LATAM" at bounding box center [516, 447] width 507 height 30
type input "[PERSON_NAME] Micro LATAM"
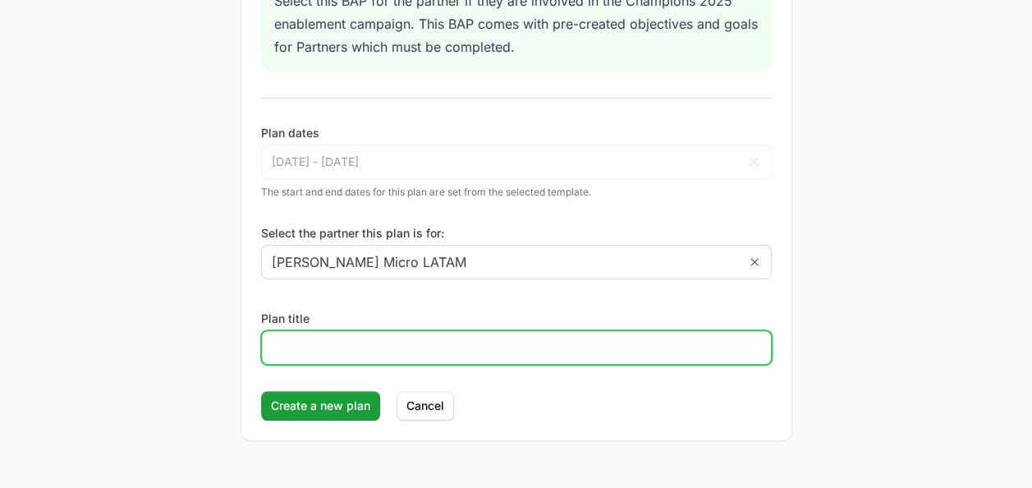
click at [323, 337] on input "Plan title" at bounding box center [516, 347] width 489 height 20
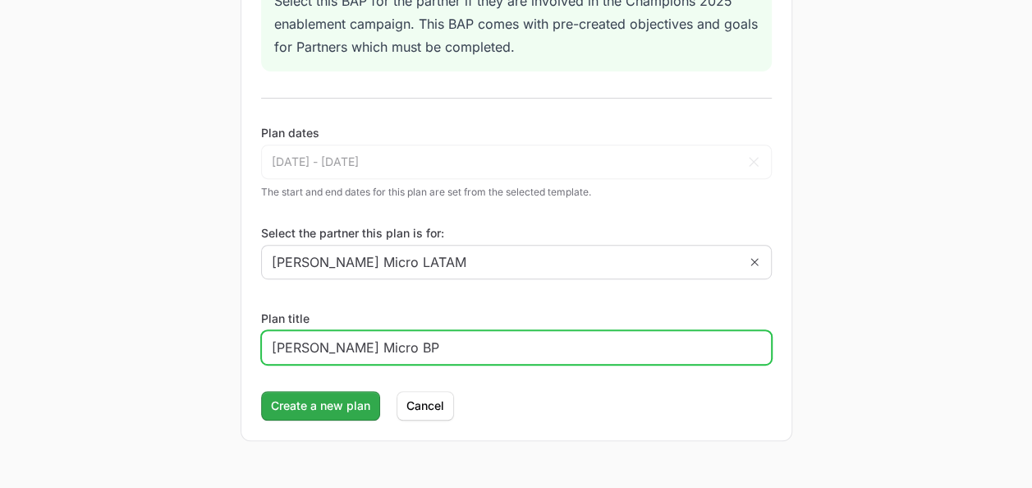
type input "[PERSON_NAME] Micro BP"
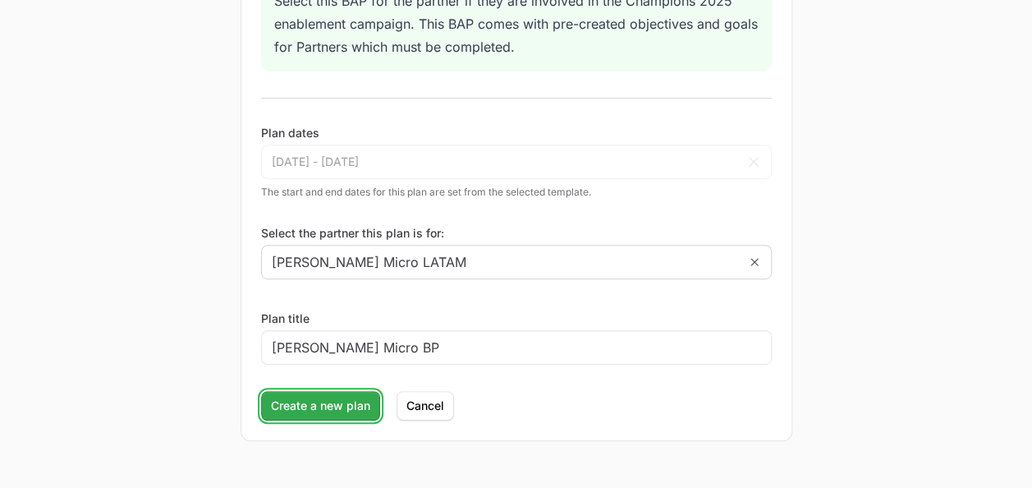
click at [320, 402] on span "Create a new plan" at bounding box center [320, 406] width 99 height 20
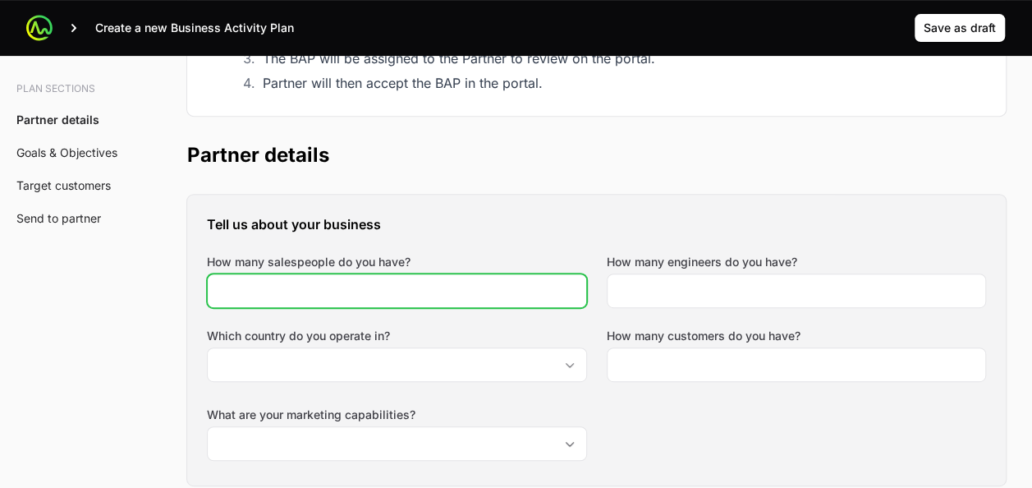
click at [390, 284] on input "How many salespeople do you have?" at bounding box center [397, 291] width 359 height 20
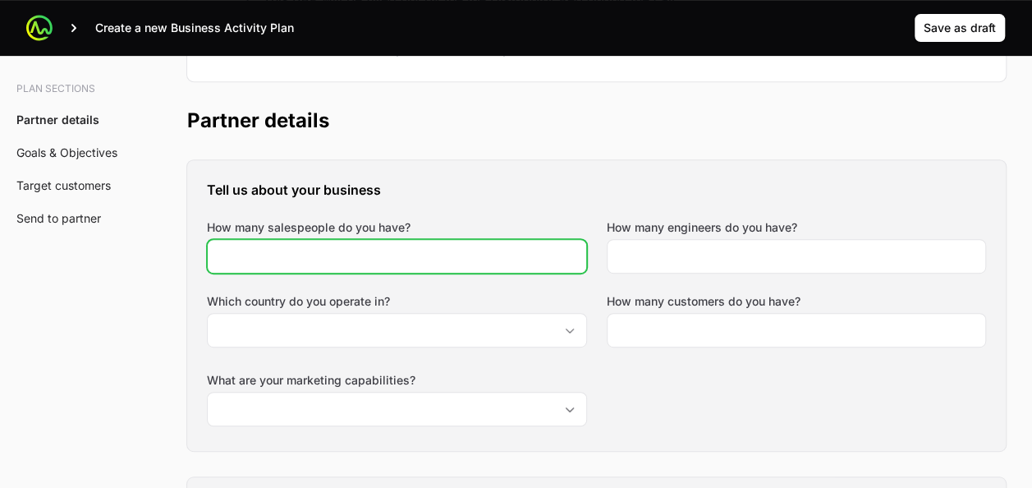
scroll to position [321, 0]
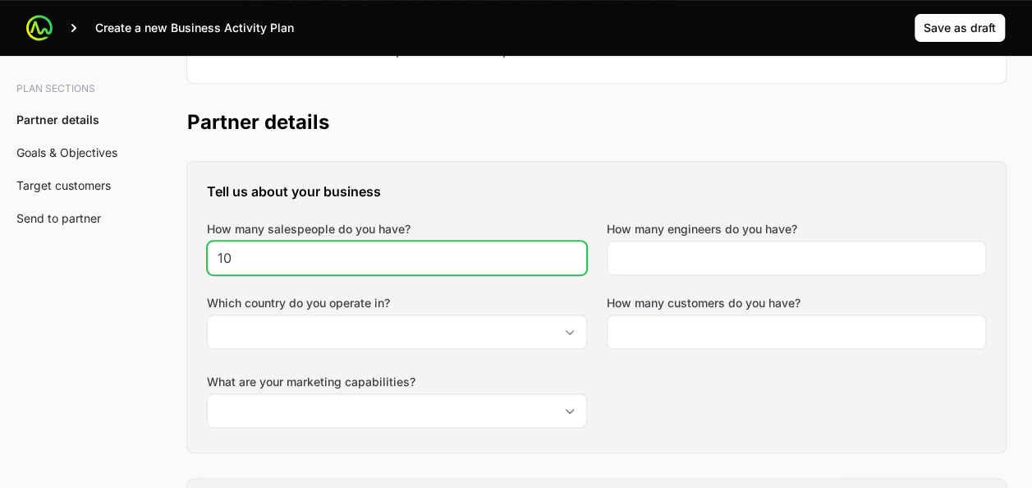
type input "10"
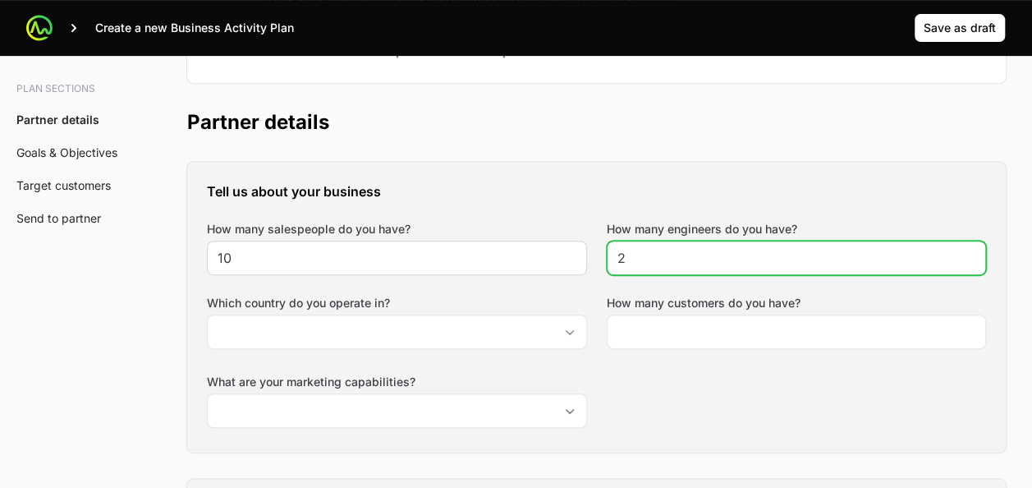
type input "2"
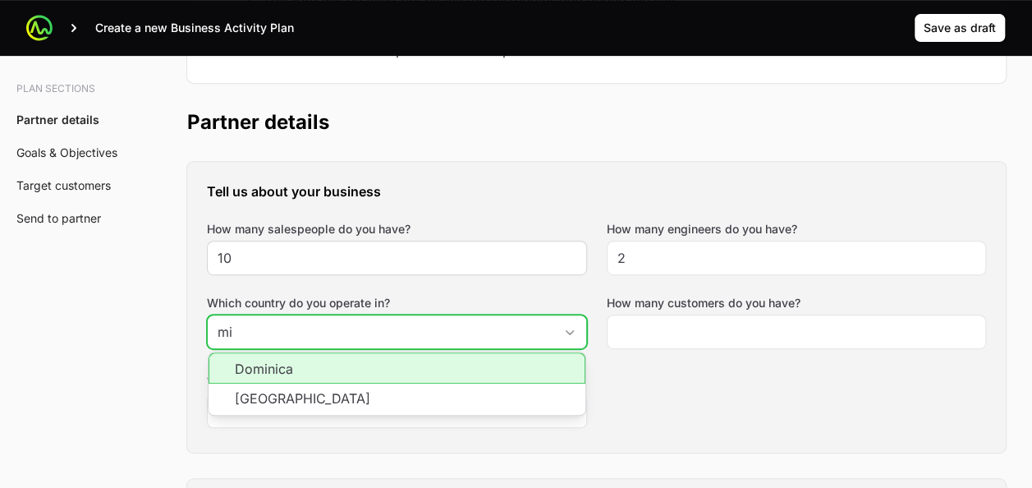
type input "m"
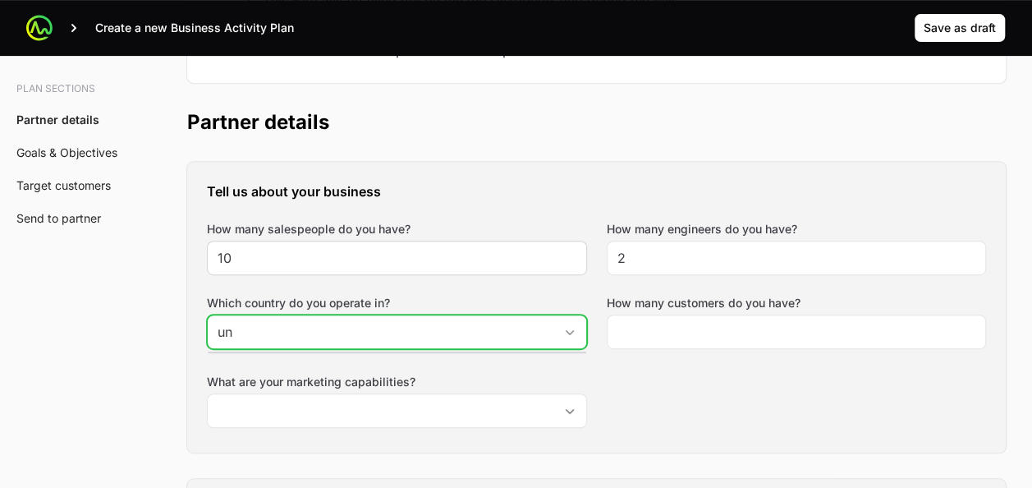
type input "u"
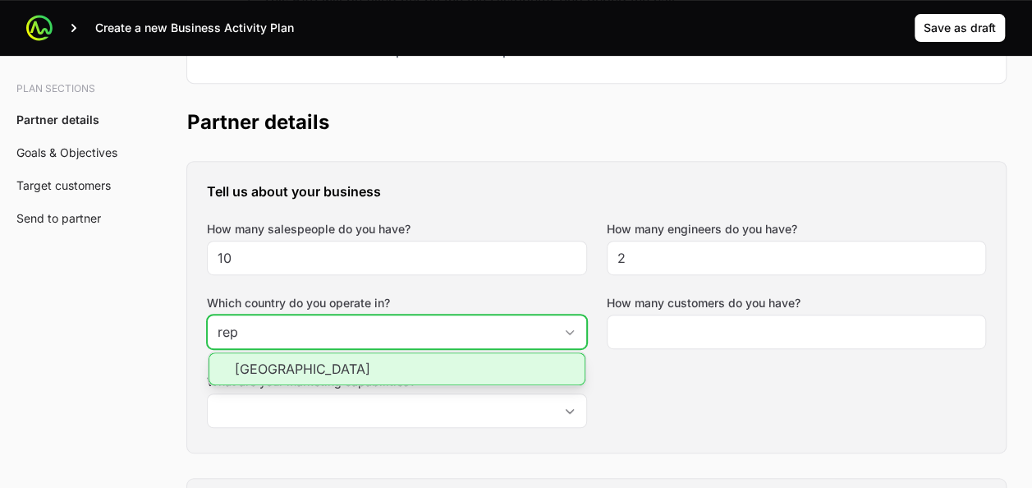
click at [429, 369] on li "[GEOGRAPHIC_DATA]" at bounding box center [396, 368] width 377 height 33
type input "[GEOGRAPHIC_DATA]"
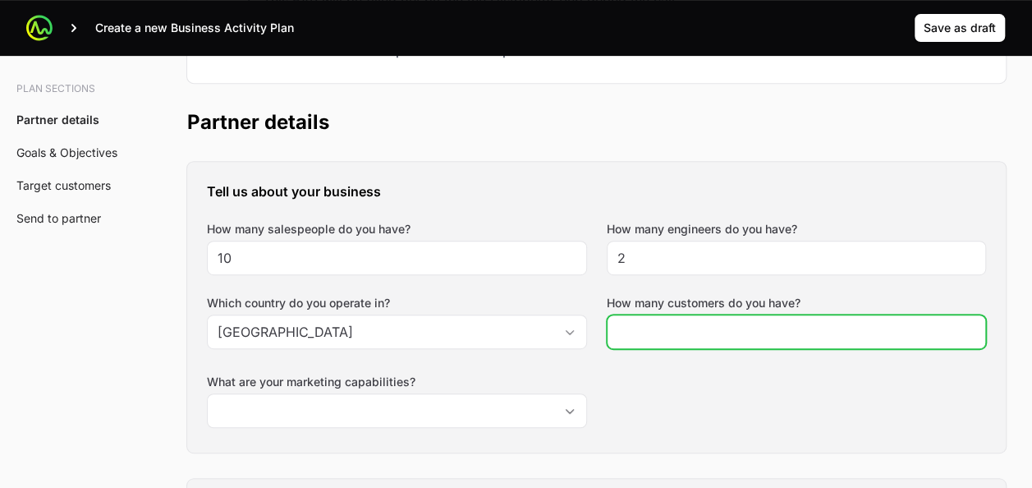
click at [629, 325] on input "How many customers do you have?" at bounding box center [796, 332] width 359 height 20
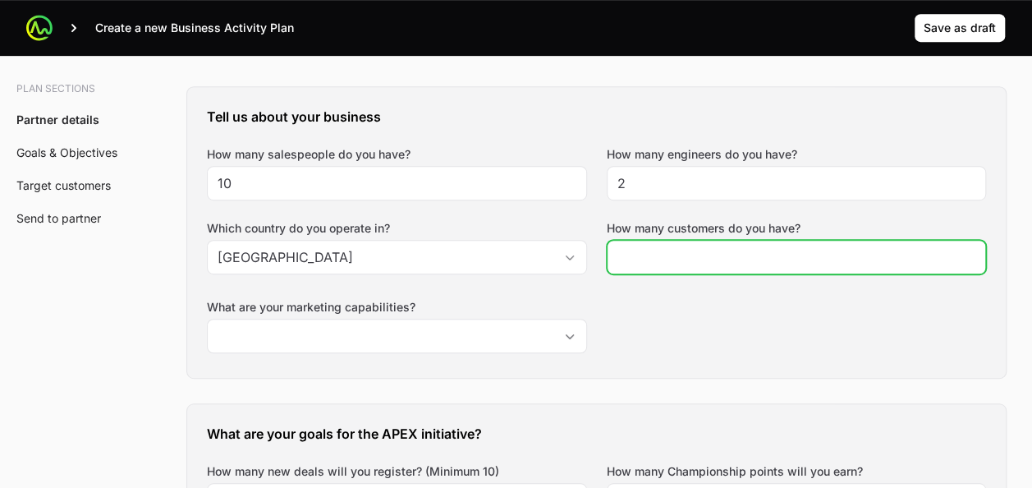
scroll to position [414, 0]
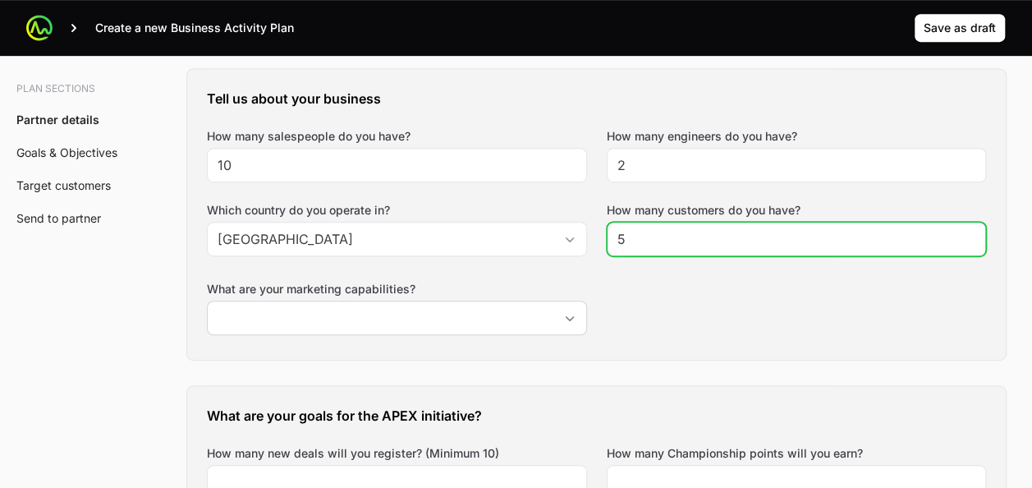
type input "5"
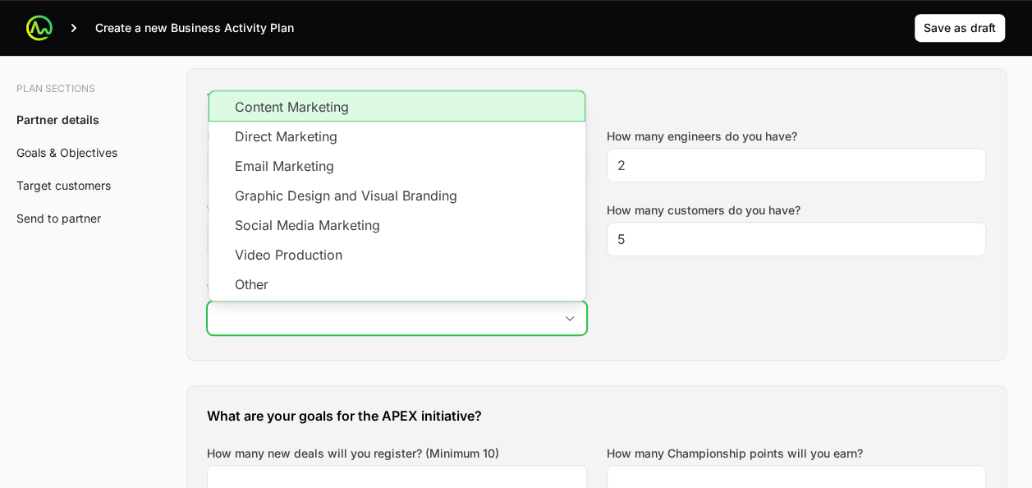
click at [483, 305] on input "What are your marketing capabilities?" at bounding box center [381, 317] width 346 height 33
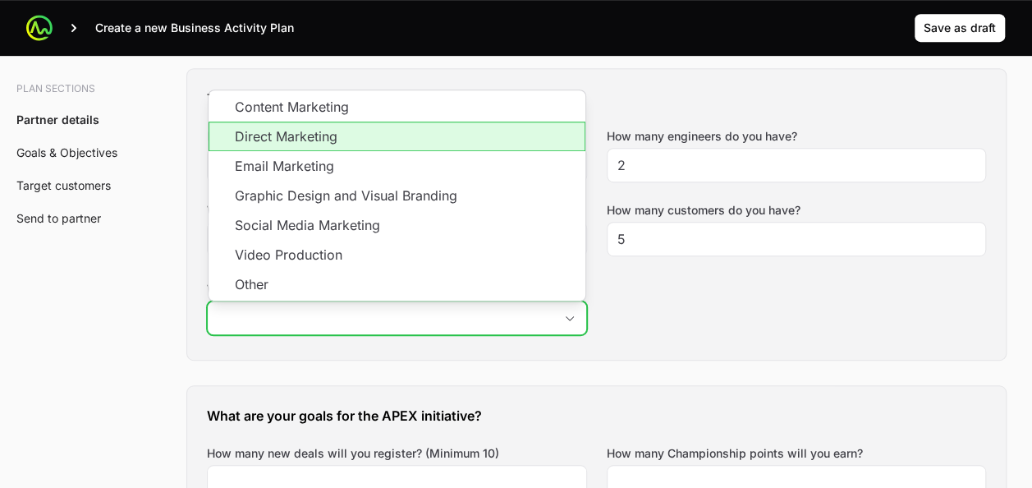
click at [409, 128] on li "Direct Marketing" at bounding box center [396, 136] width 377 height 30
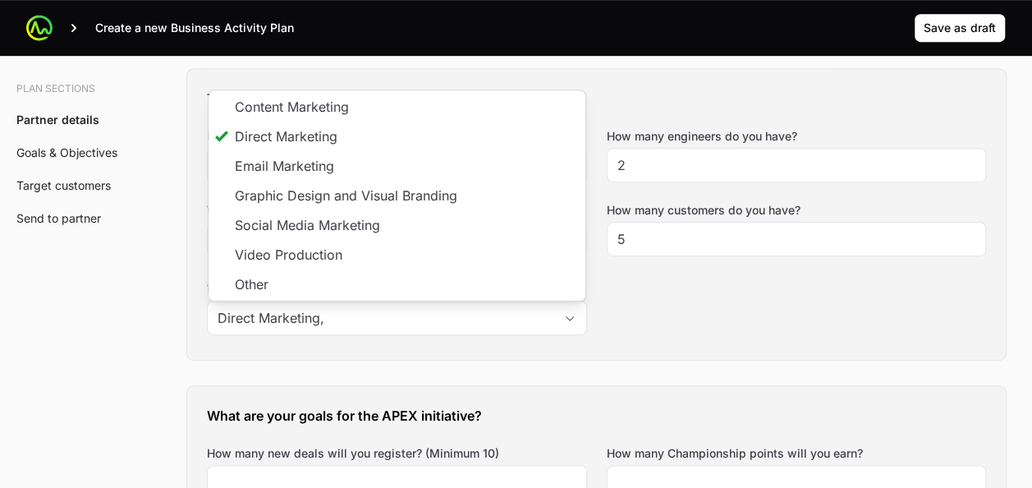
type input "Direct Marketing"
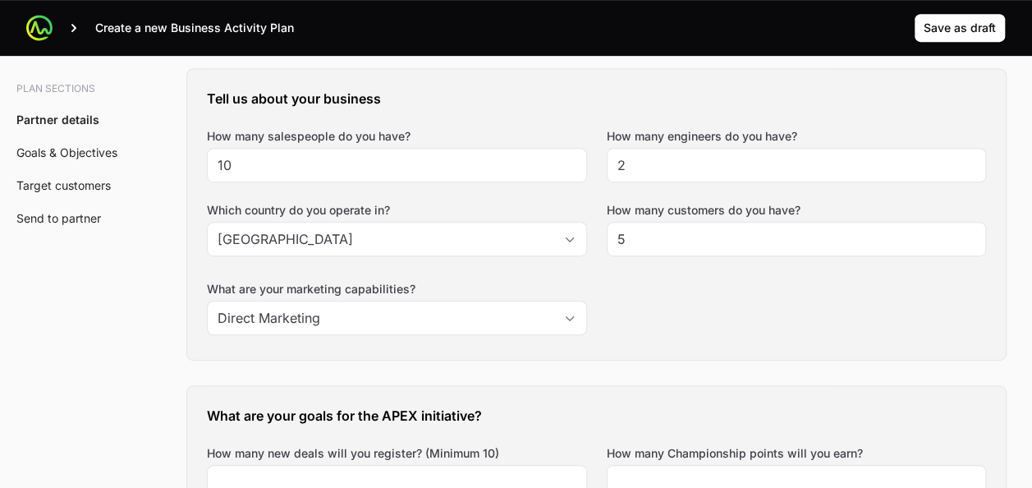
click at [674, 294] on div "Tell us about your business How many salespeople do you have? 10 How many engin…" at bounding box center [596, 214] width 818 height 291
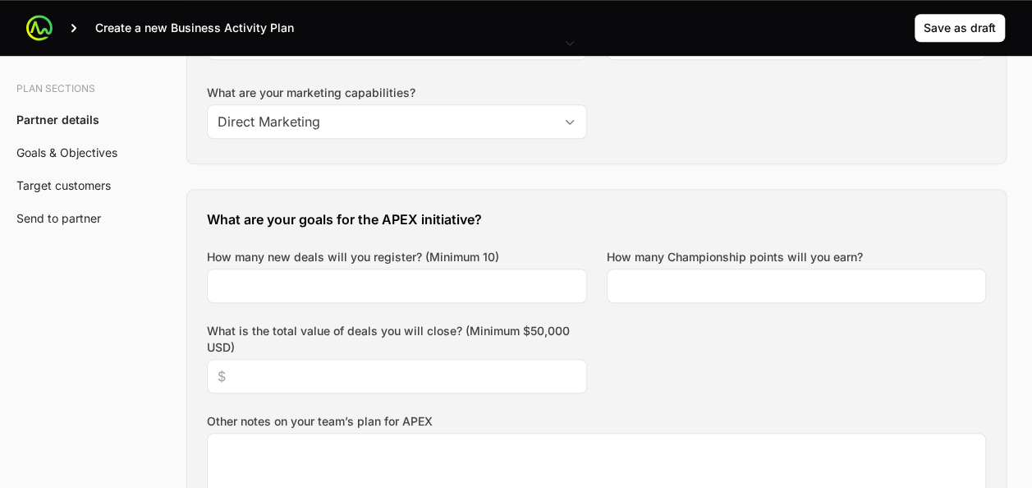
scroll to position [614, 0]
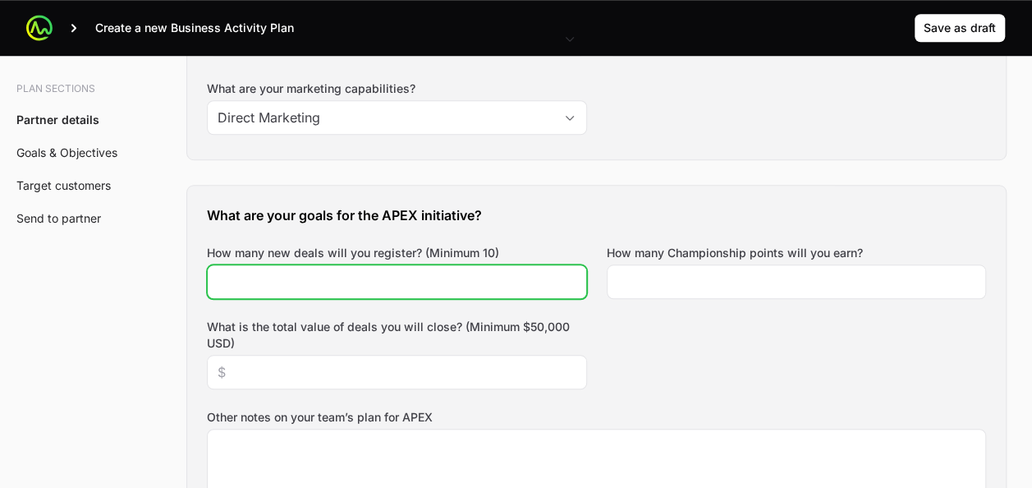
click at [487, 284] on input "How many new deals will you register? (Minimum 10)" at bounding box center [397, 282] width 359 height 20
type input "10"
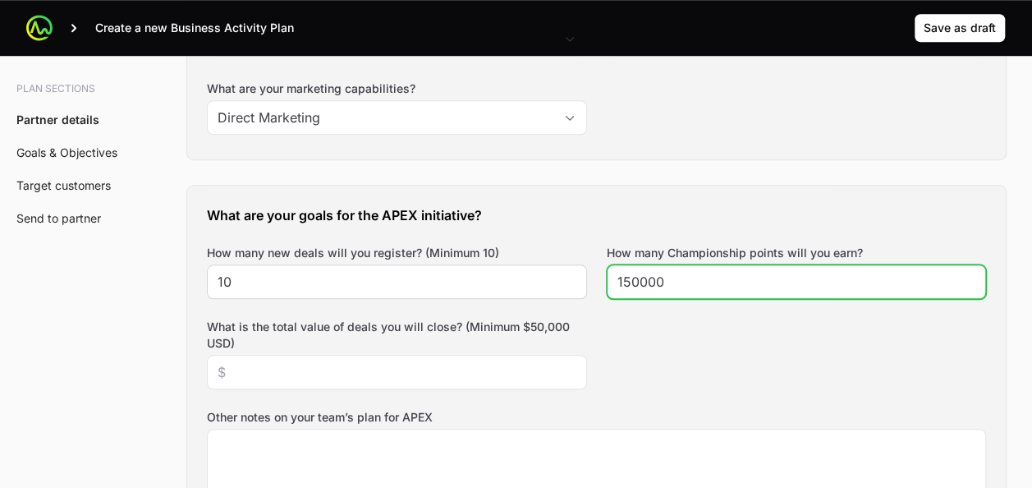
type input "150000"
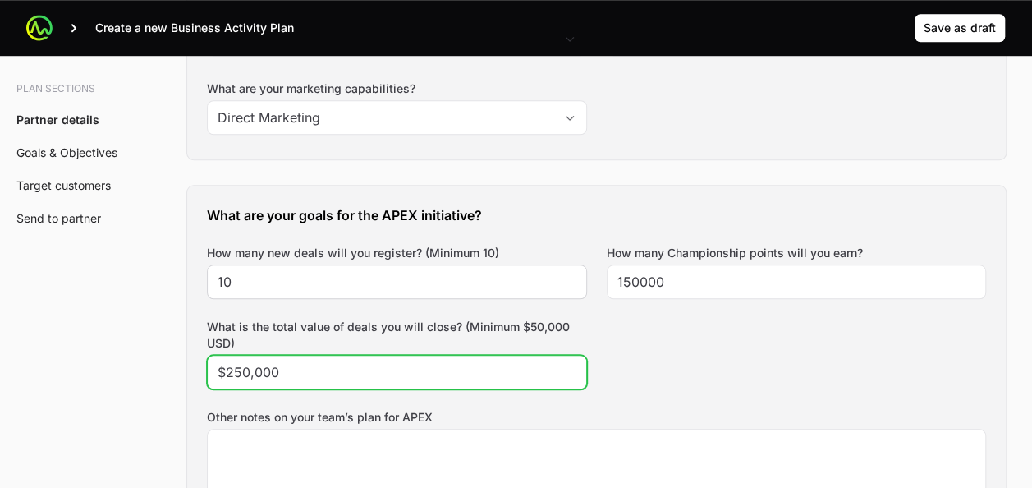
type input "$250,000"
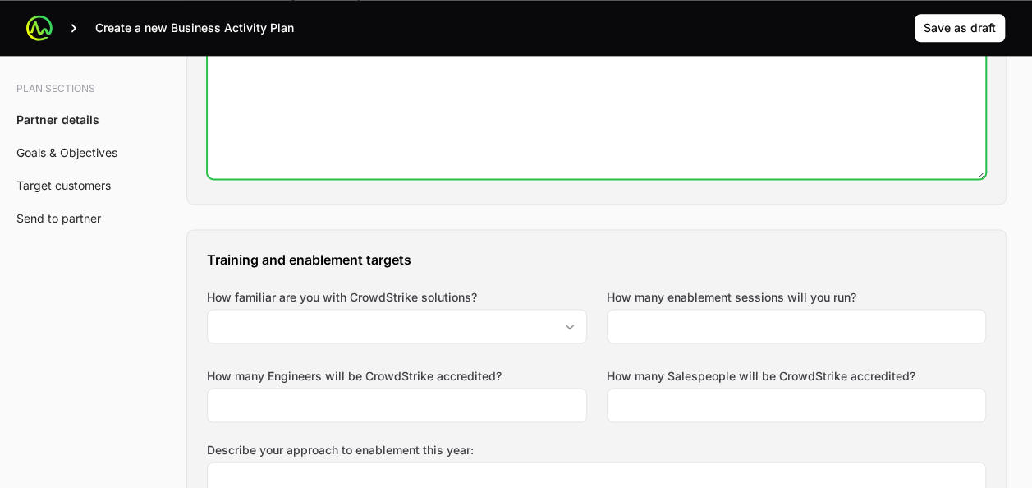
scroll to position [1052, 0]
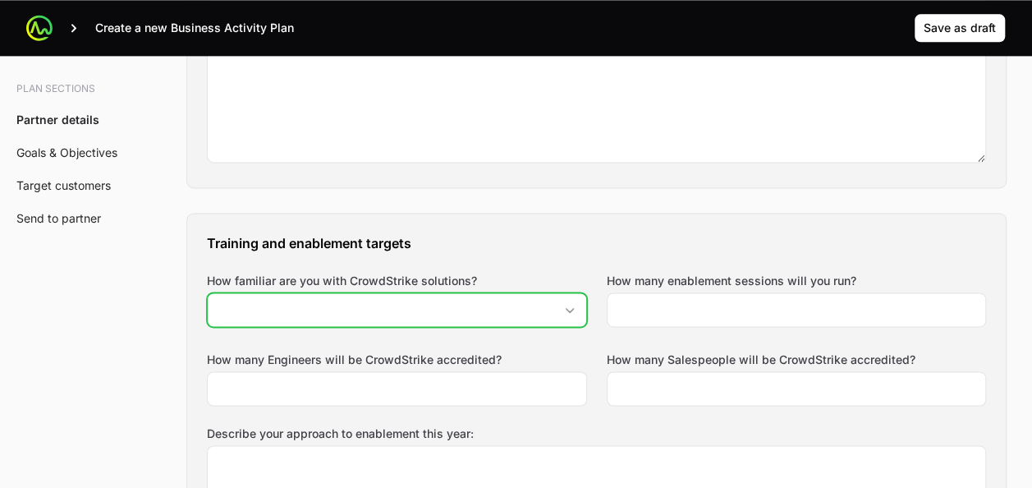
click at [382, 297] on div at bounding box center [397, 309] width 380 height 34
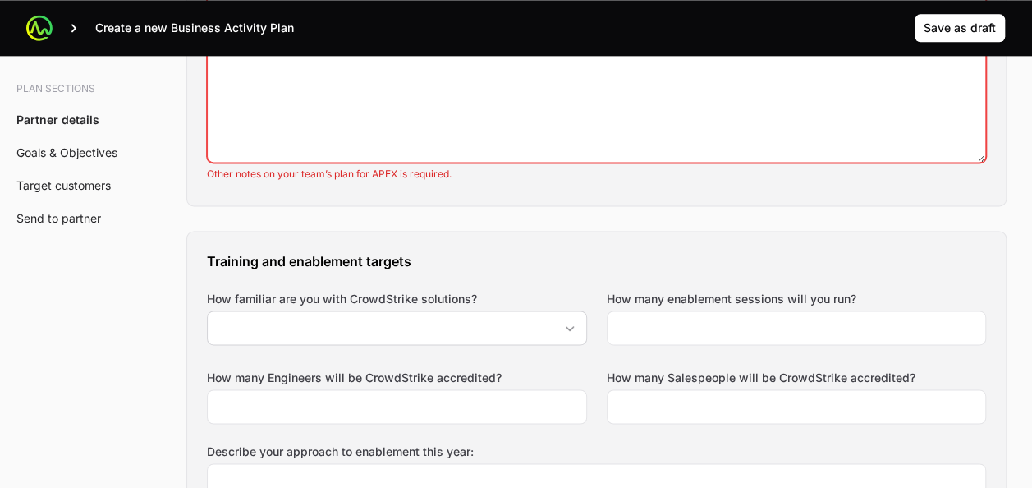
click at [382, 297] on label "How familiar are you with CrowdStrike solutions?" at bounding box center [397, 299] width 380 height 16
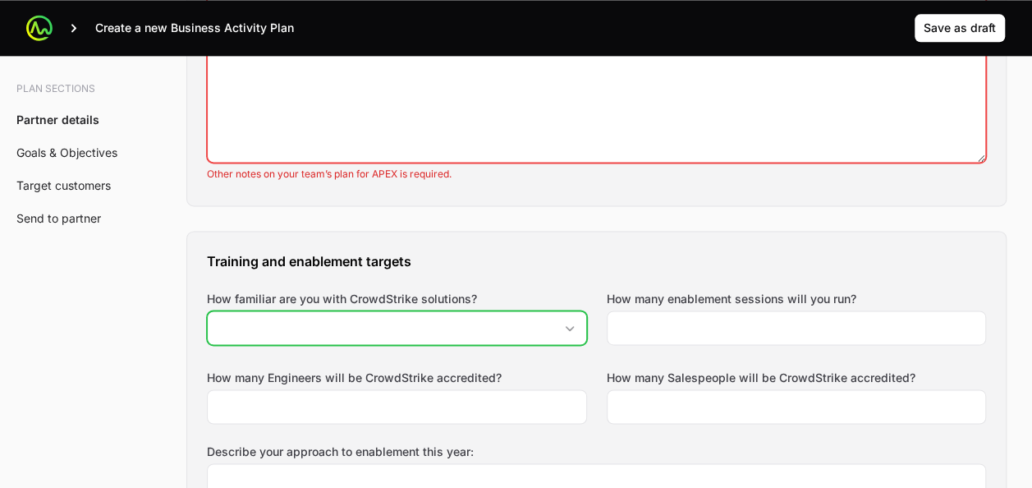
click at [382, 311] on input "How familiar are you with CrowdStrike solutions?" at bounding box center [381, 327] width 346 height 33
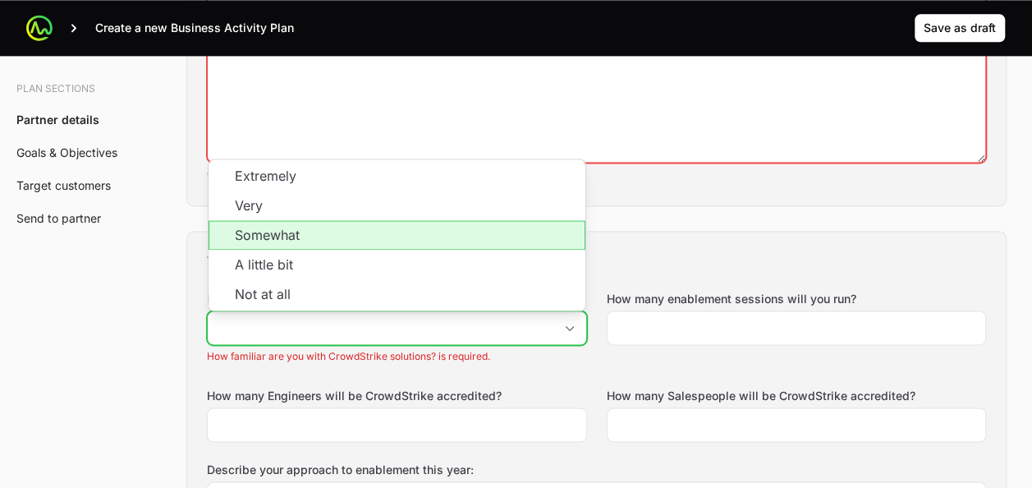
click at [333, 228] on li "Somewhat" at bounding box center [396, 235] width 377 height 30
type input "Somewhat"
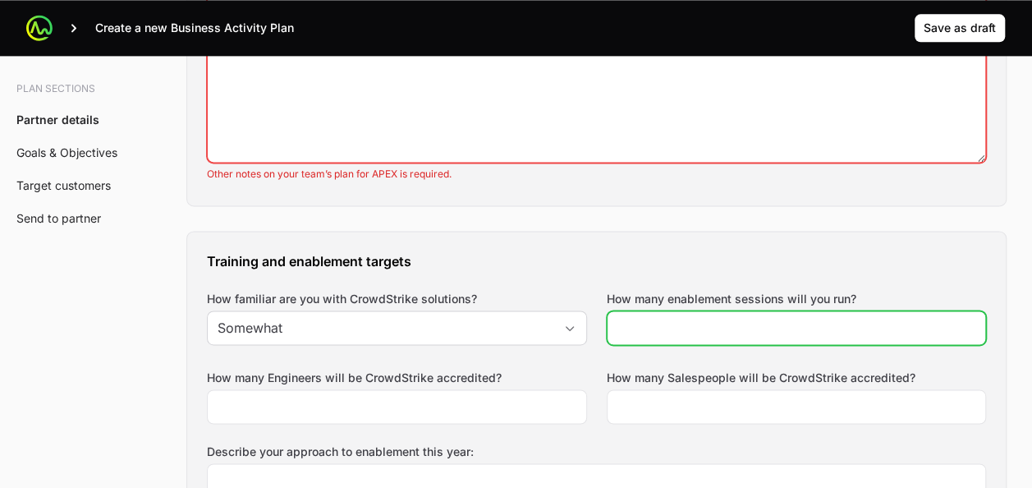
click at [648, 318] on input "How many enablement sessions will you run?" at bounding box center [796, 328] width 359 height 20
type input "4"
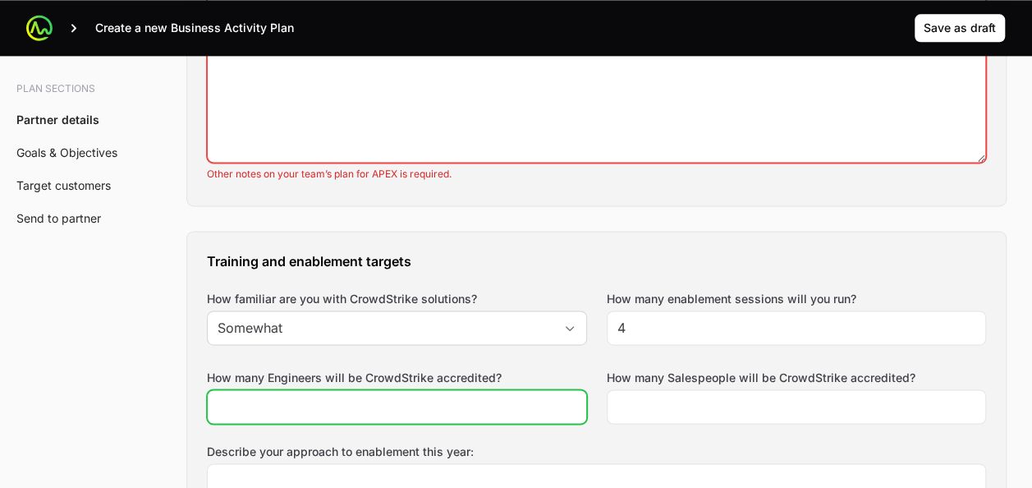
click at [438, 400] on input "How many Engineers will be CrowdStrike accredited?" at bounding box center [397, 406] width 359 height 20
type input "2"
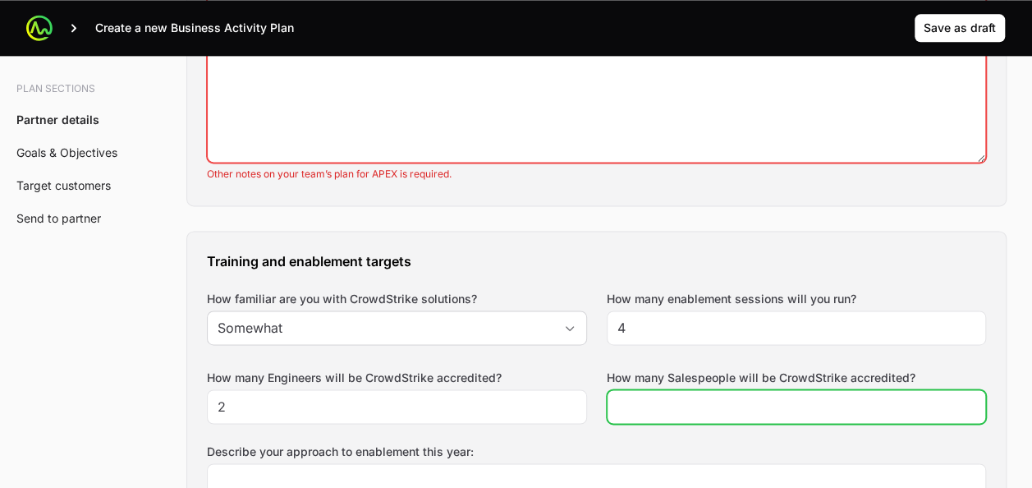
click at [648, 401] on input "How many Salespeople will be CrowdStrike accredited?" at bounding box center [796, 406] width 359 height 20
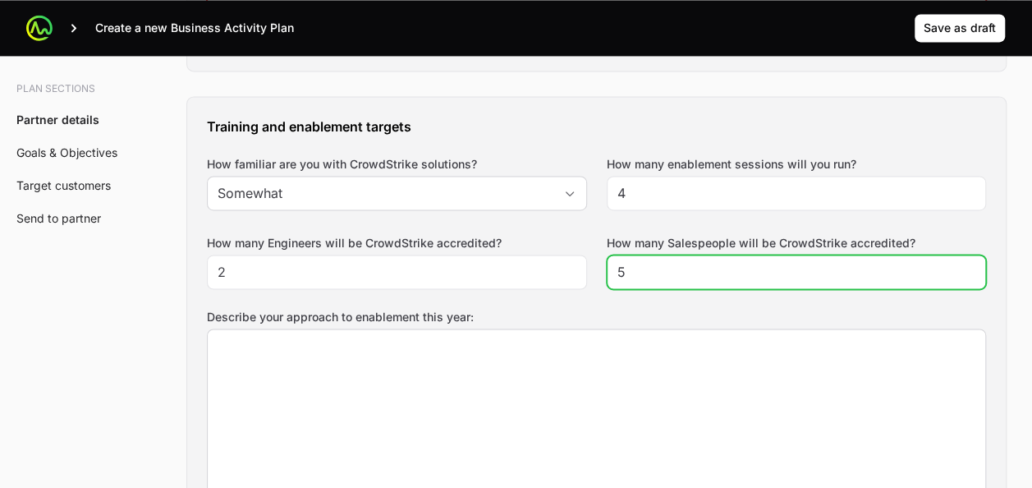
type input "5"
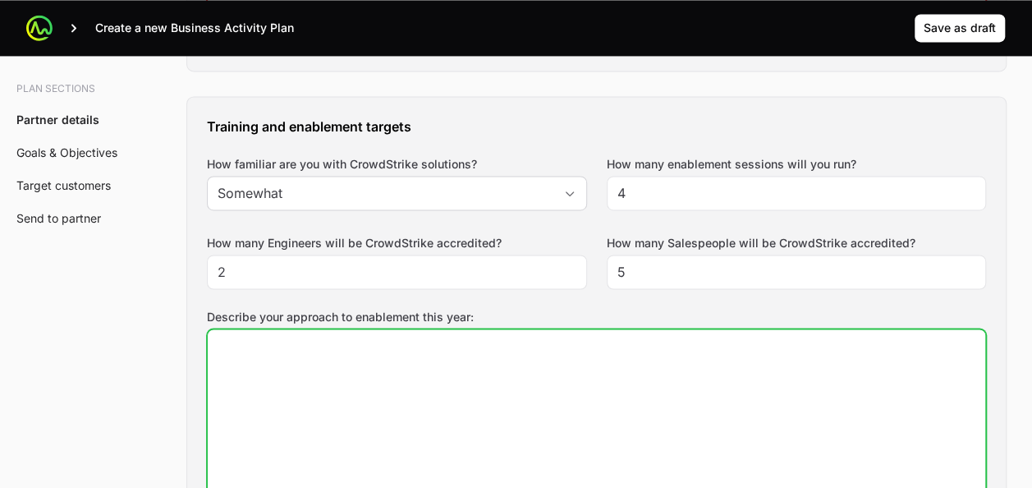
click at [641, 403] on textarea "Describe your approach to enablement this year:" at bounding box center [596, 414] width 777 height 171
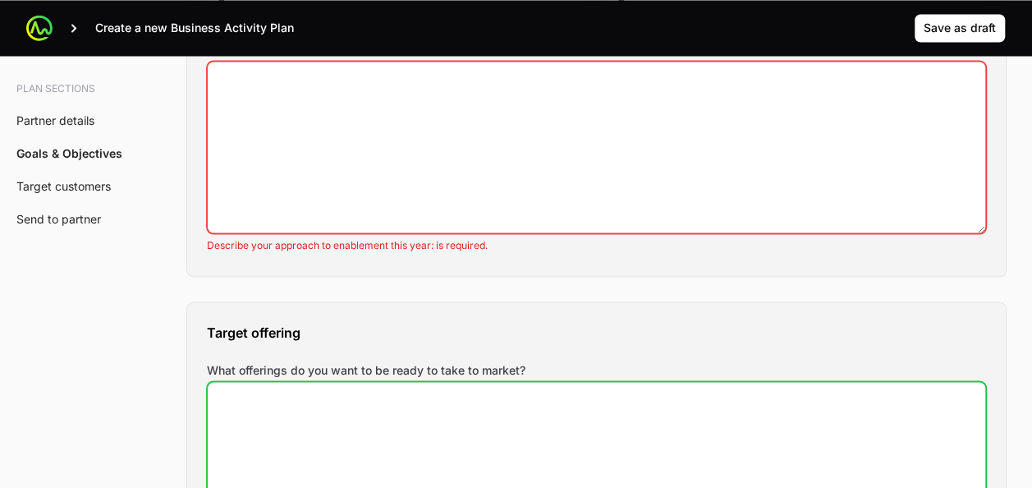
scroll to position [1477, 0]
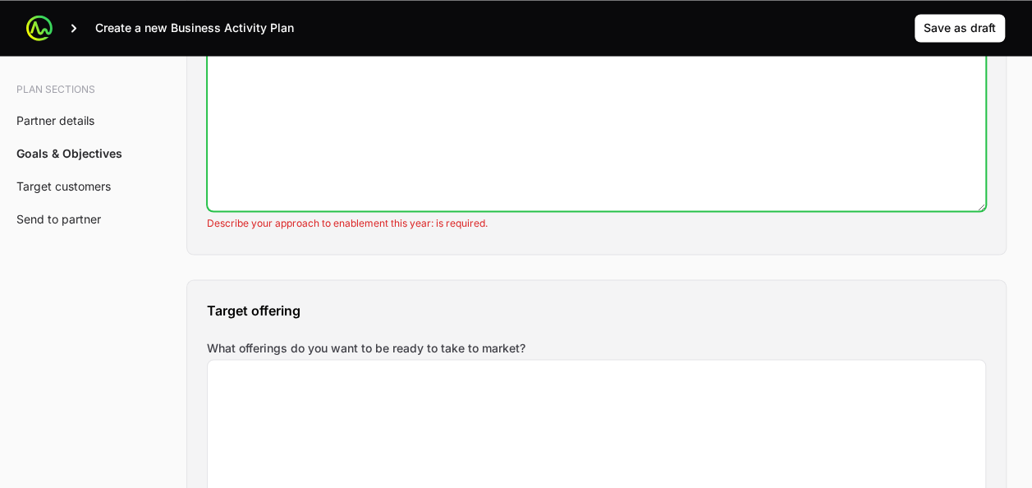
click at [359, 121] on textarea "Describe your approach to enablement this year:" at bounding box center [596, 124] width 777 height 171
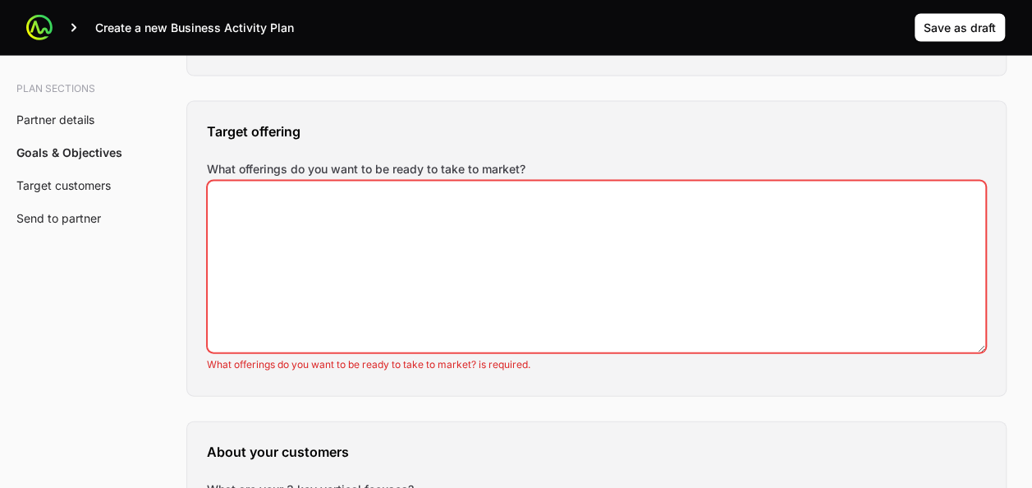
scroll to position [1637, 0]
type textarea "xxx"
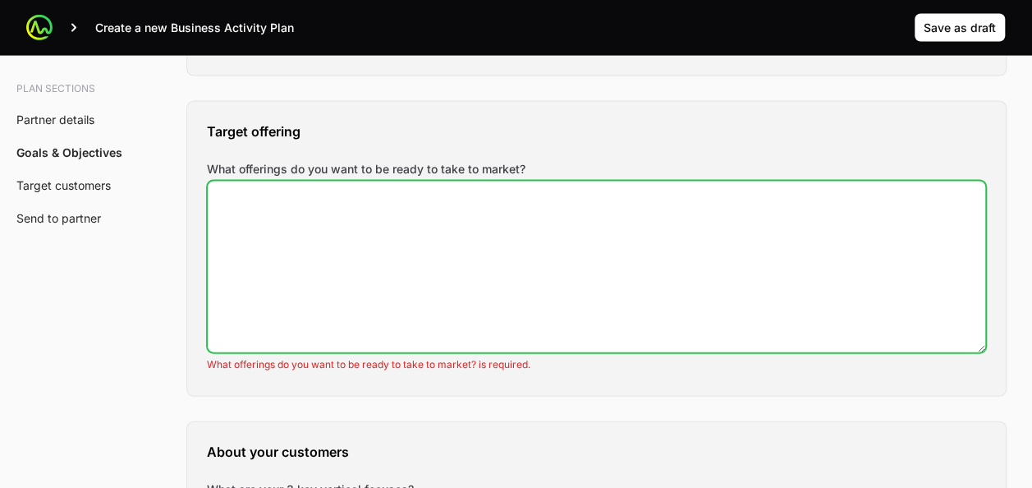
click at [333, 251] on textarea "What offerings do you want to be ready to take to market?" at bounding box center [596, 266] width 777 height 171
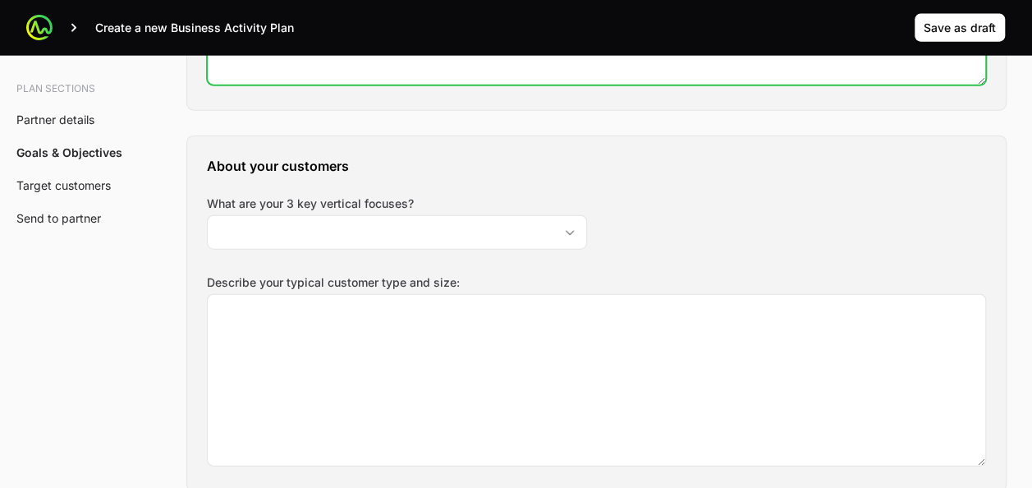
scroll to position [1906, 0]
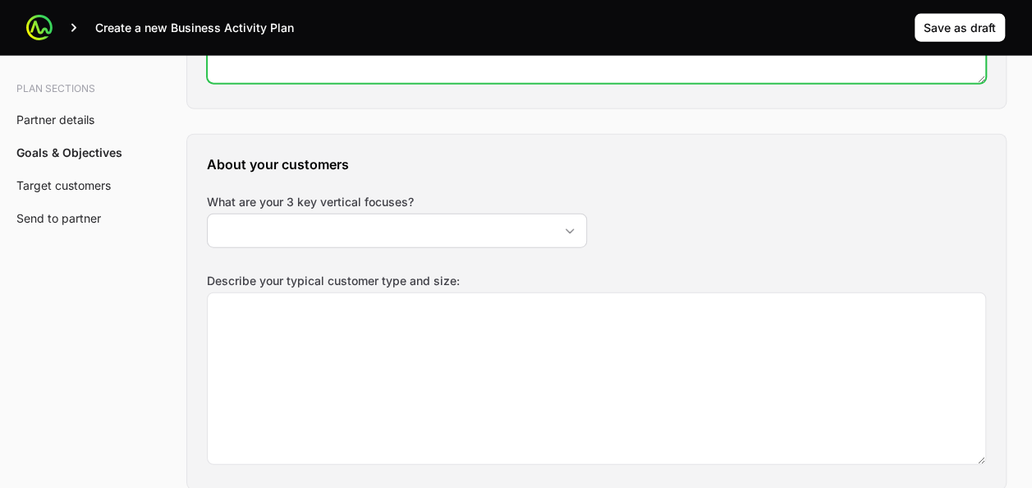
type textarea "Falcon Flex"
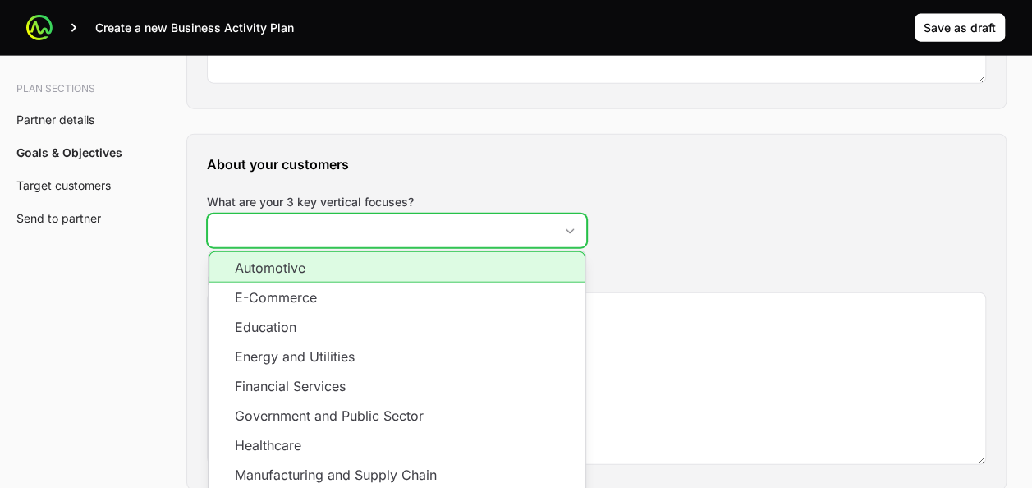
click at [356, 230] on input "What are your 3 key vertical focuses?" at bounding box center [381, 230] width 346 height 33
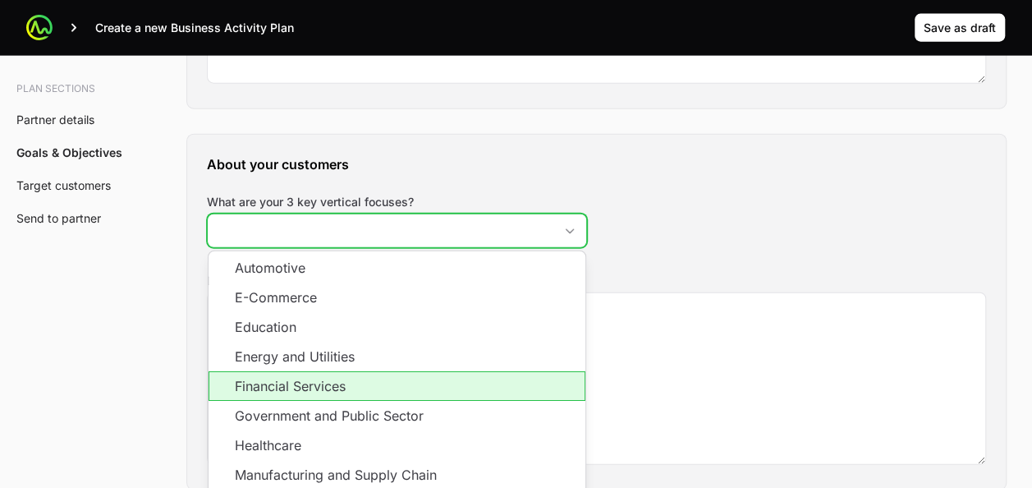
click at [346, 378] on li "Financial Services" at bounding box center [396, 386] width 377 height 30
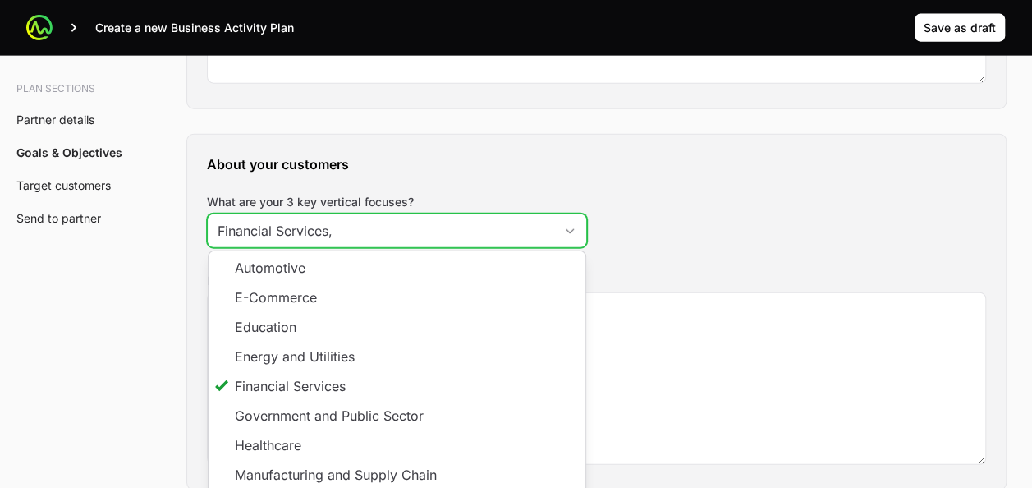
click at [342, 430] on li "Healthcare" at bounding box center [396, 445] width 377 height 30
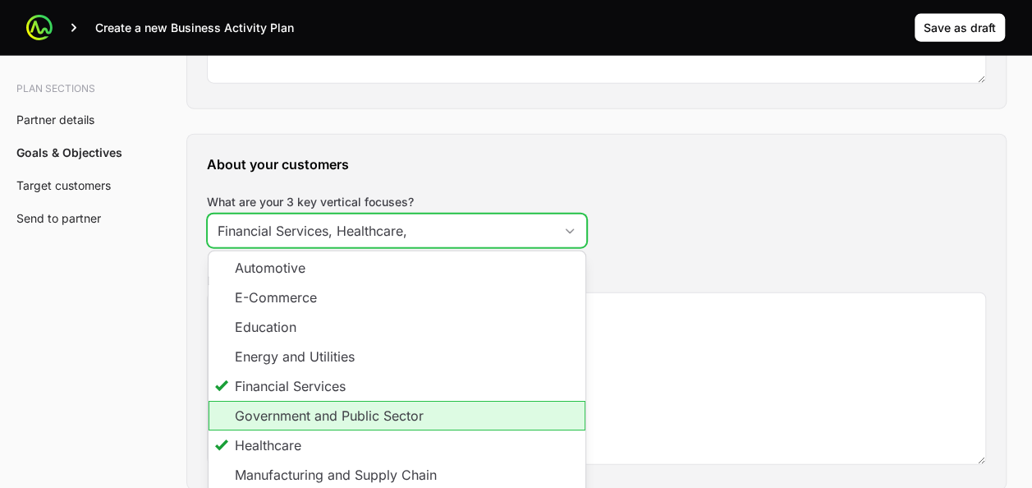
click at [339, 417] on li "Government and Public Sector" at bounding box center [396, 416] width 377 height 30
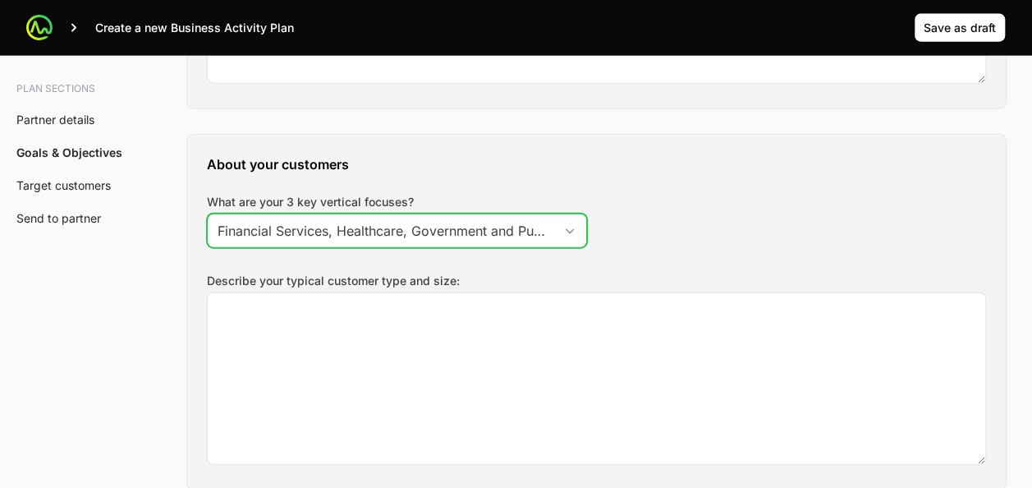
scroll to position [0, 53]
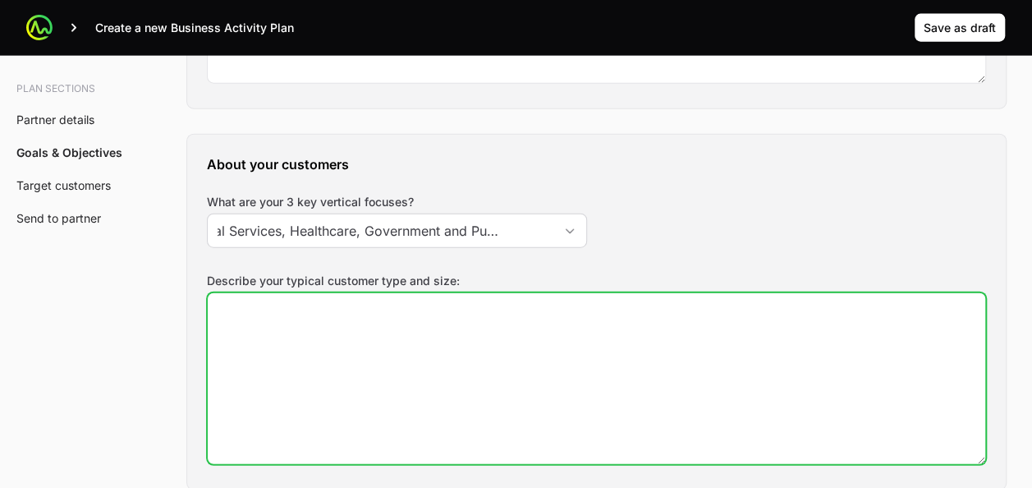
type input "Financial Services, Healthcare, Government and Public Sector"
click at [454, 377] on textarea "Describe your typical customer type and size:" at bounding box center [596, 378] width 777 height 171
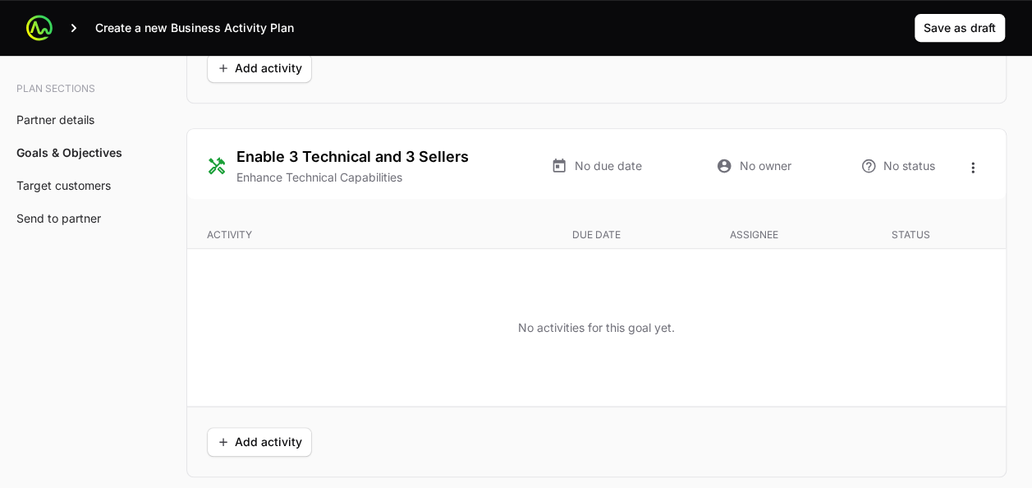
scroll to position [3416, 0]
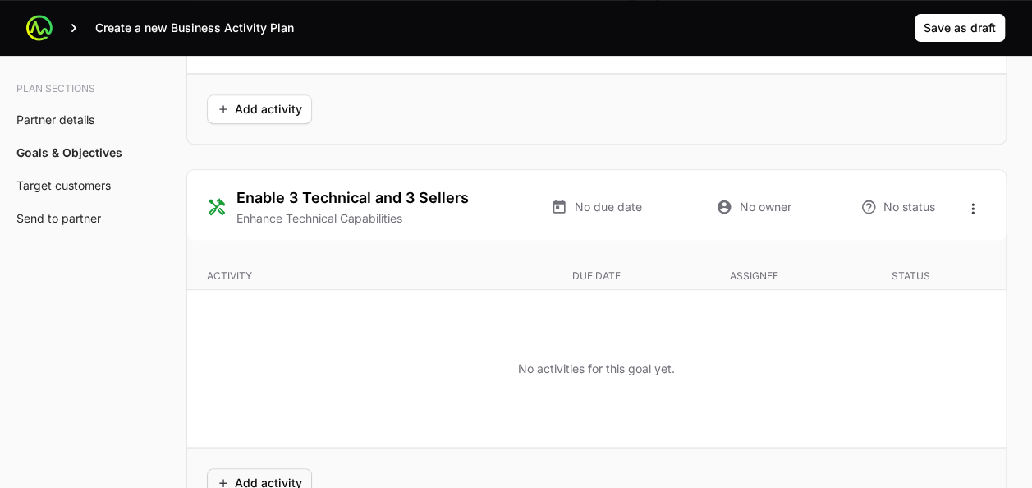
type textarea "xxxx"
click at [258, 473] on span "Add activity" at bounding box center [259, 483] width 85 height 20
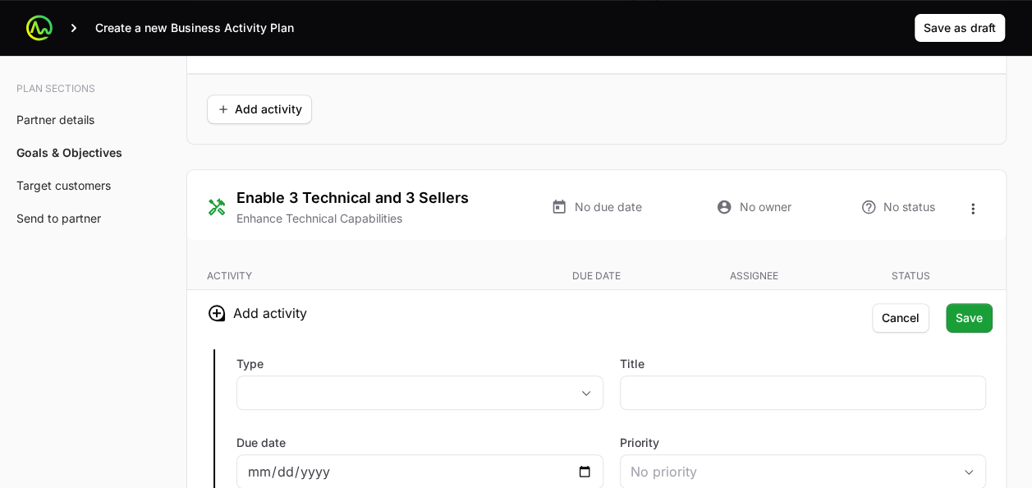
scroll to position [3473, 0]
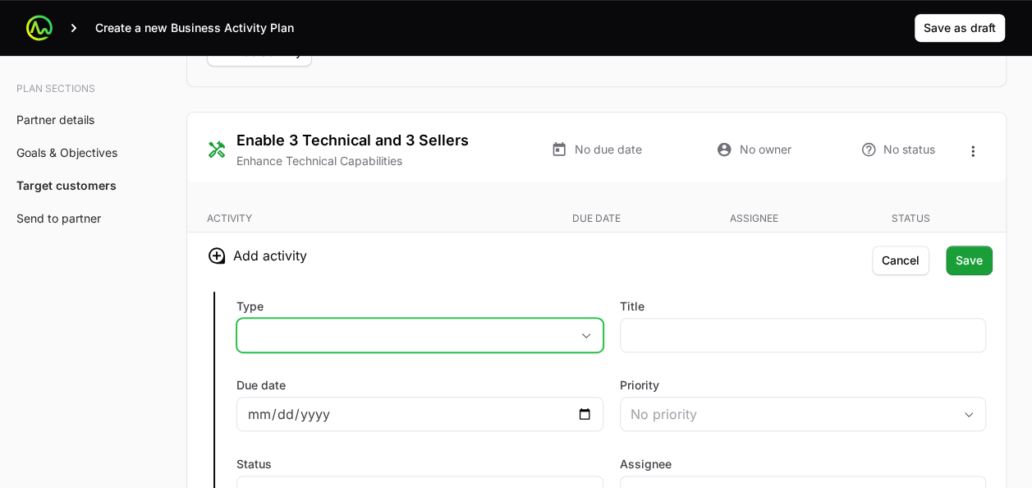
click at [363, 328] on button "placeholder" at bounding box center [419, 334] width 365 height 33
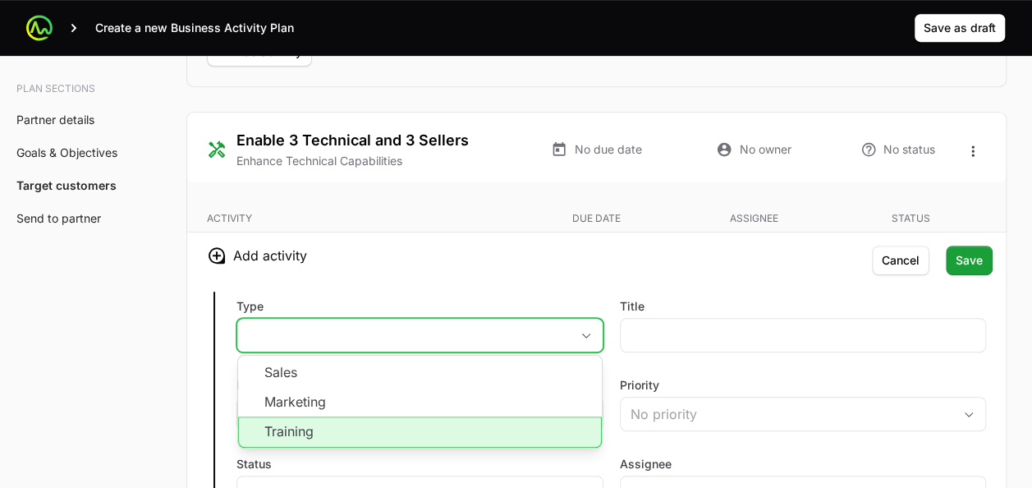
click at [350, 422] on li "Training" at bounding box center [420, 431] width 364 height 31
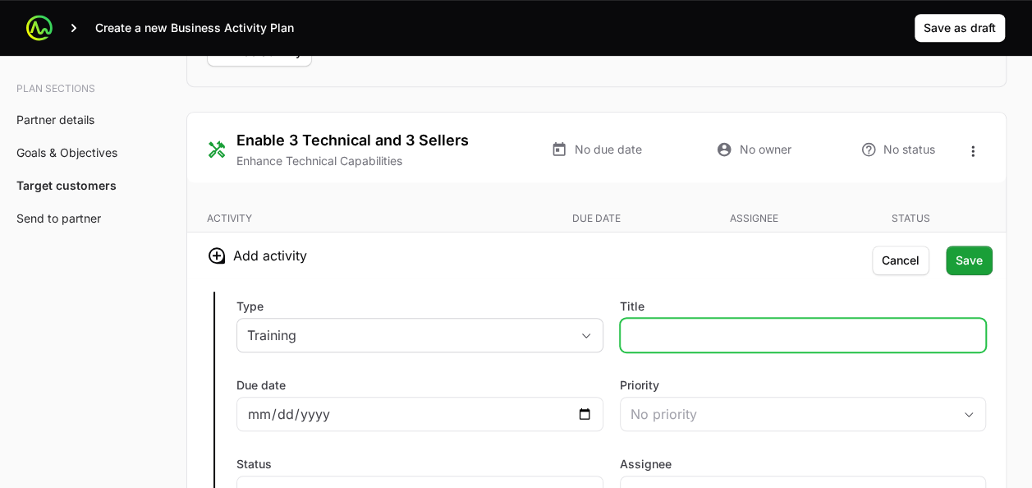
click at [647, 325] on input "Title" at bounding box center [803, 335] width 346 height 20
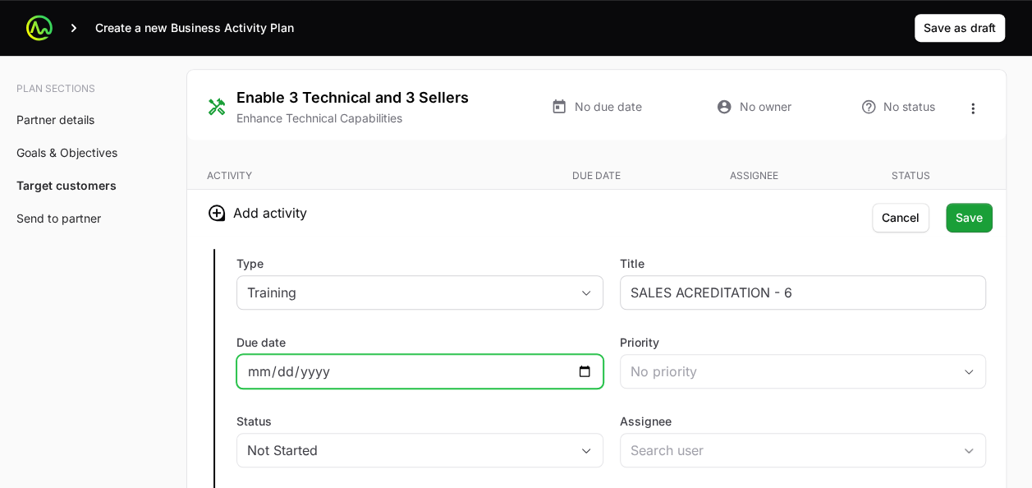
scroll to position [3518, 0]
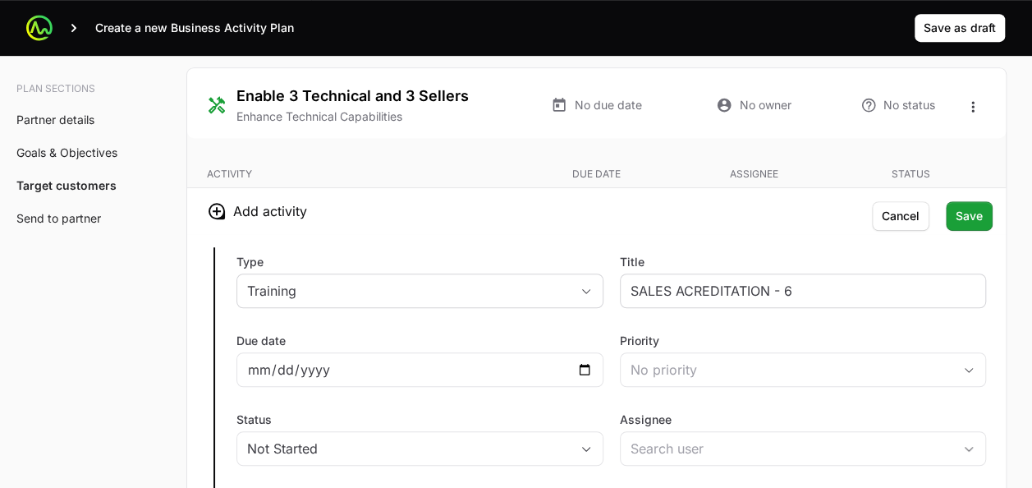
click at [822, 273] on div "SALES ACREDITATION - 6" at bounding box center [803, 290] width 367 height 34
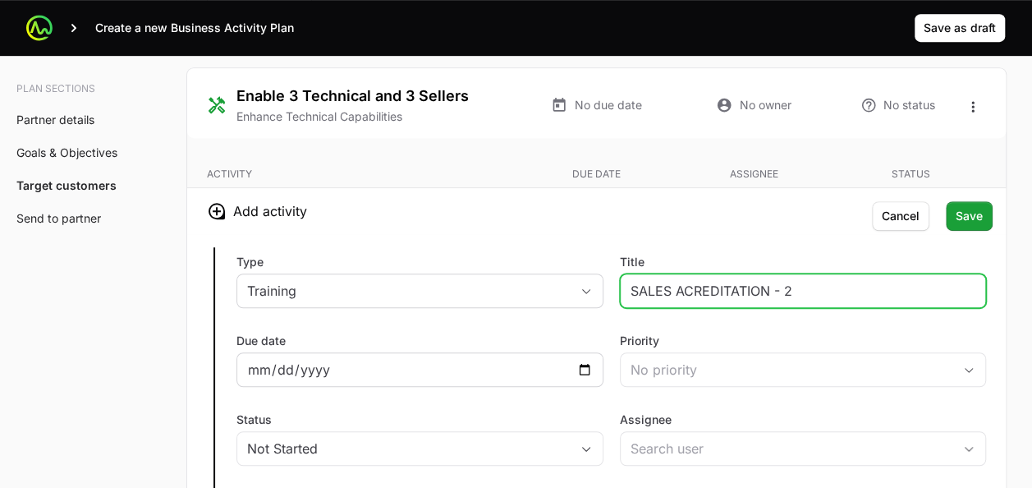
type input "SALES ACREDITATION - 2"
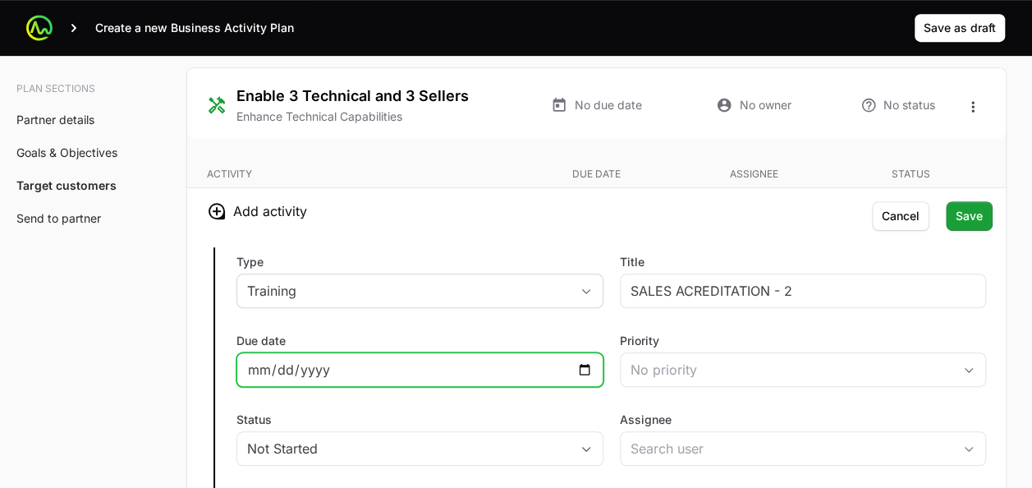
click at [588, 359] on input "Due date" at bounding box center [420, 369] width 346 height 20
type input "[DATE]"
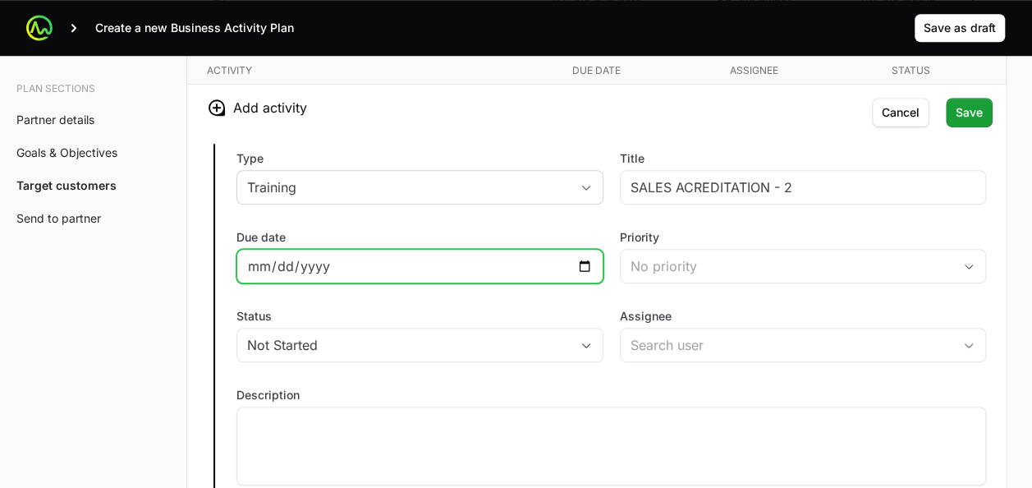
scroll to position [3624, 0]
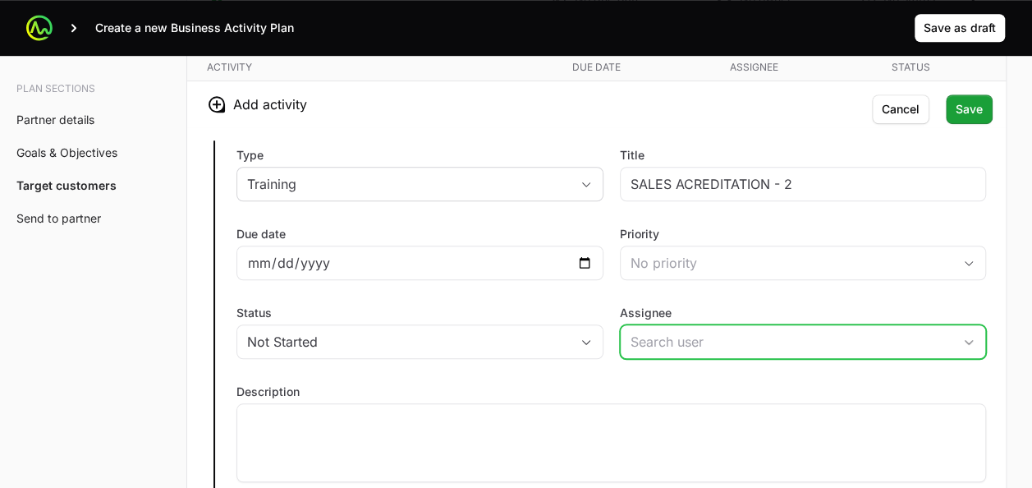
click at [653, 337] on input "Assignee" at bounding box center [786, 341] width 332 height 33
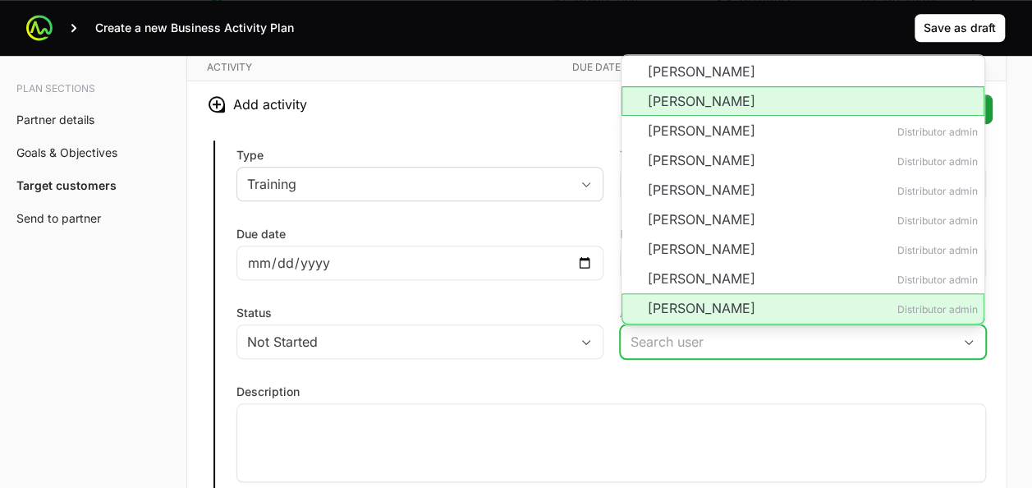
click at [712, 86] on li "[PERSON_NAME]" at bounding box center [803, 101] width 364 height 30
type input "[PERSON_NAME]"
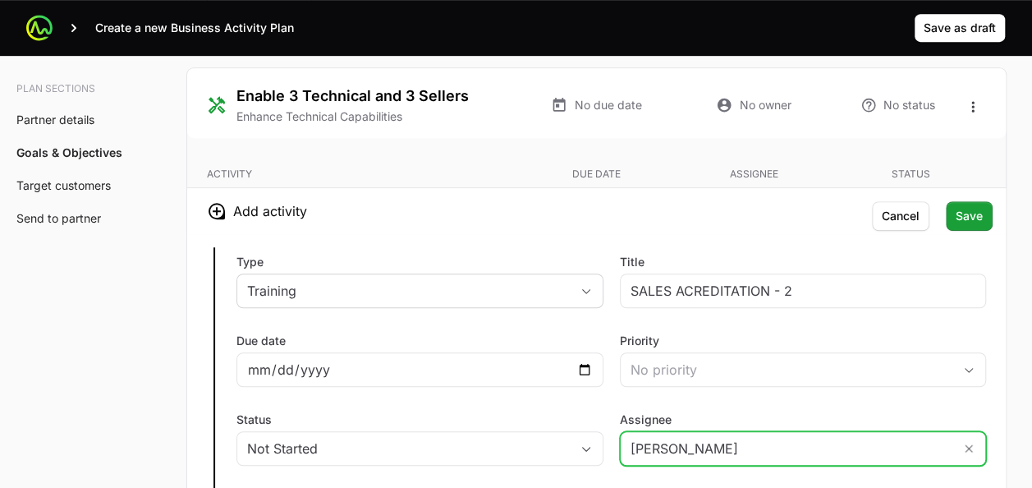
scroll to position [3516, 0]
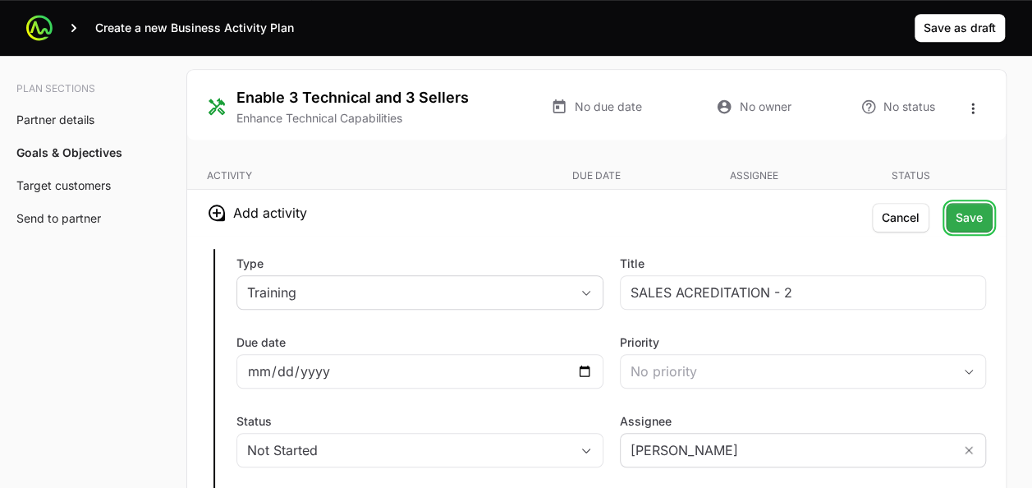
click at [963, 217] on span "Save" at bounding box center [968, 218] width 27 height 20
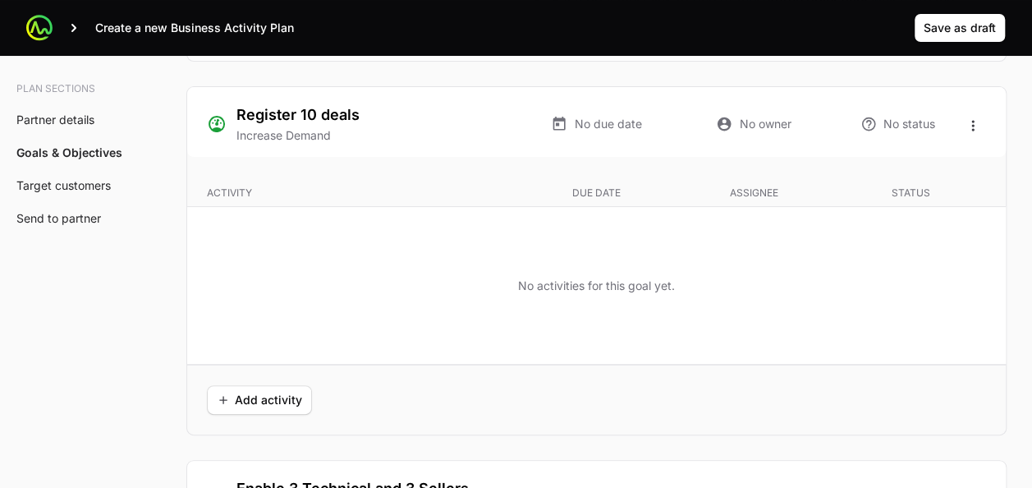
scroll to position [3121, 0]
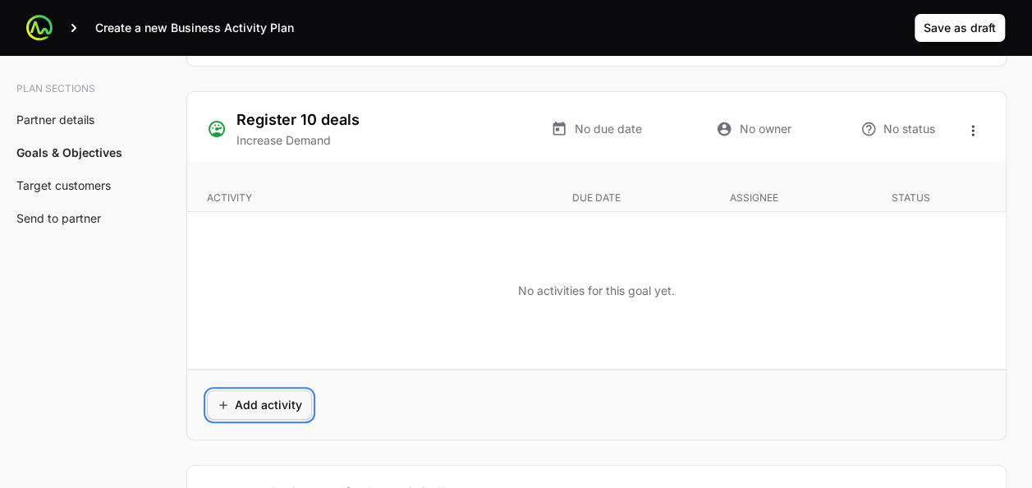
click at [228, 401] on span "Add activity" at bounding box center [259, 405] width 85 height 20
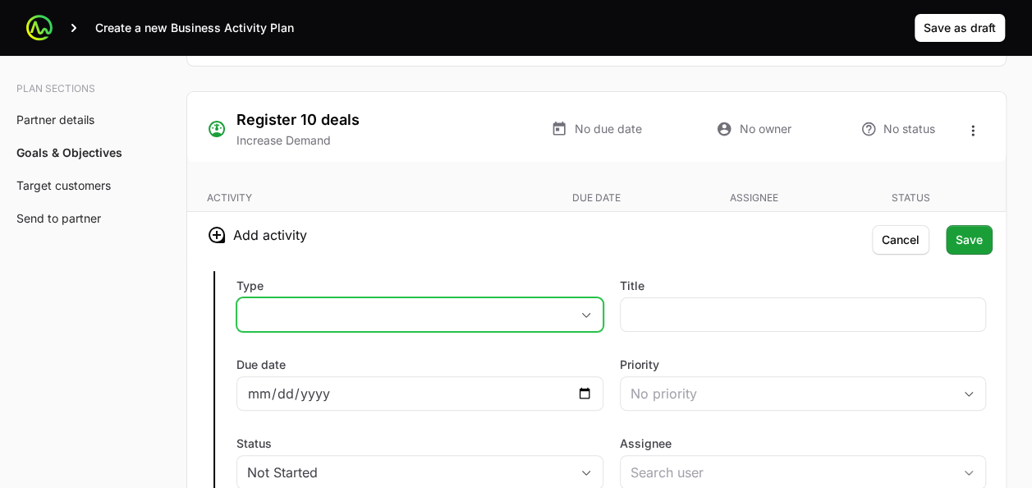
click at [407, 317] on button "placeholder" at bounding box center [419, 314] width 365 height 33
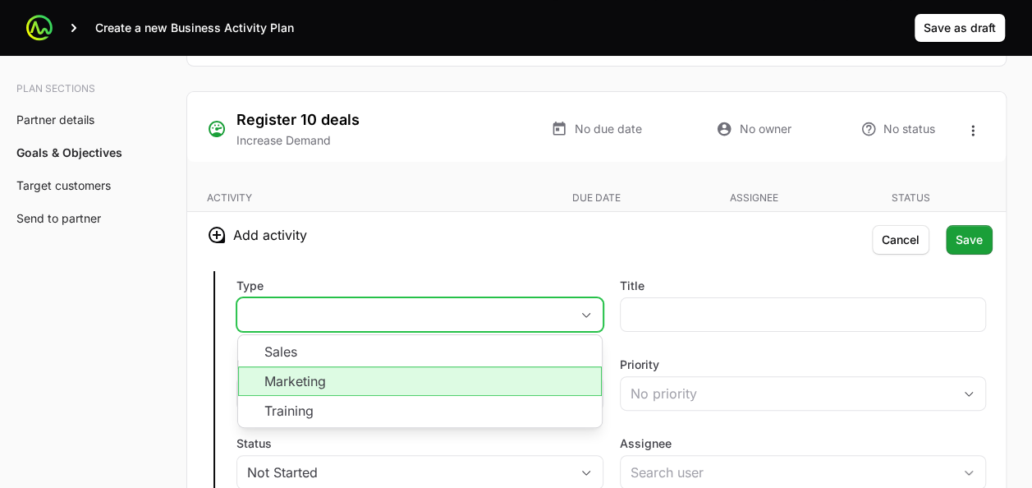
click at [379, 366] on li "Marketing" at bounding box center [420, 381] width 364 height 30
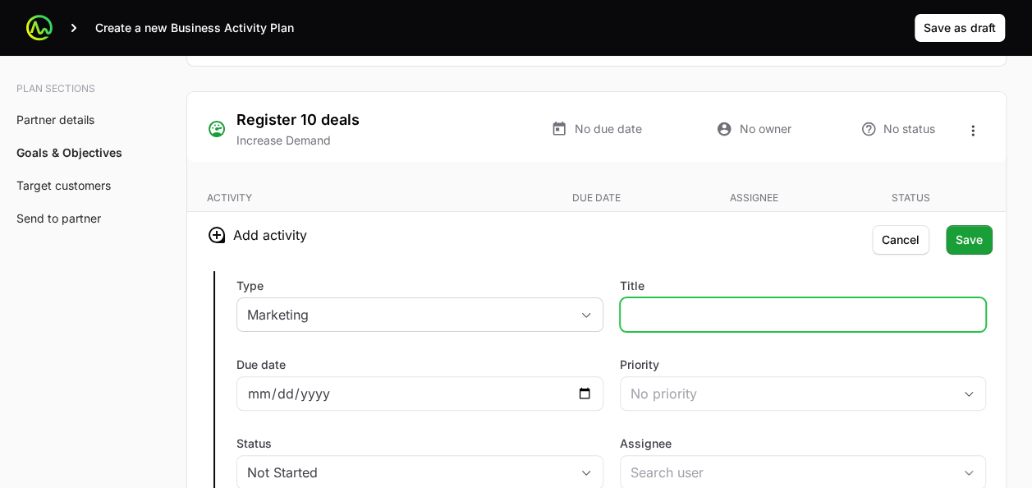
click at [638, 305] on input "Title" at bounding box center [803, 315] width 346 height 20
type input "Roundtable 5 Customers"
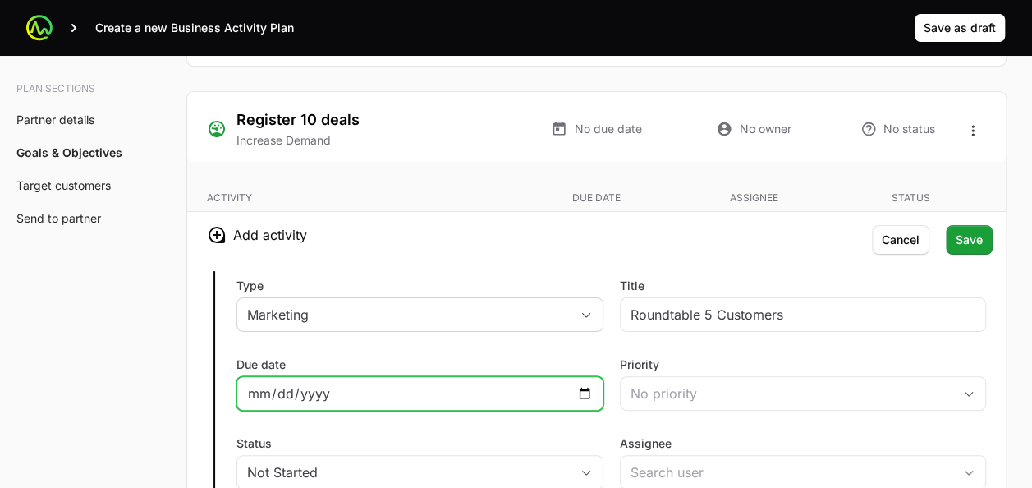
click at [584, 386] on input "Due date" at bounding box center [420, 393] width 346 height 20
type input "[DATE]"
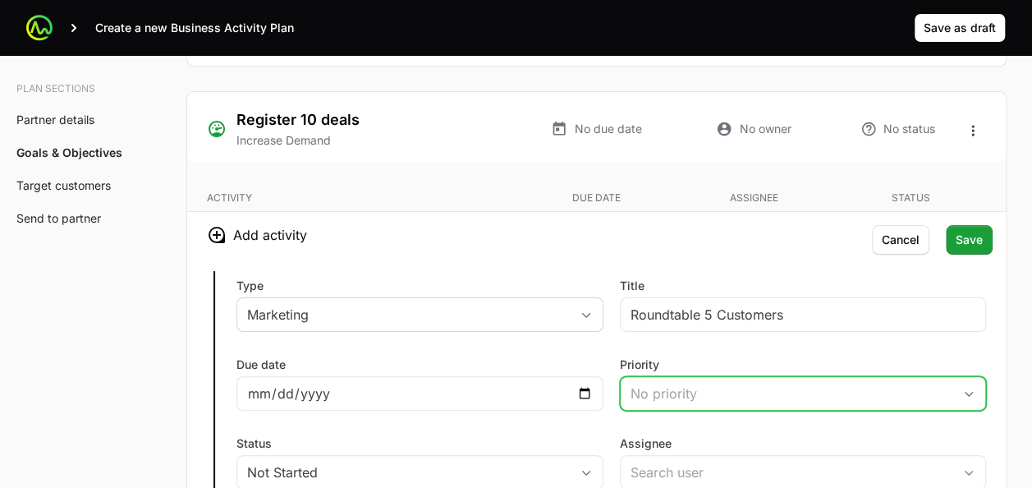
click at [685, 383] on div "No priority" at bounding box center [791, 393] width 323 height 20
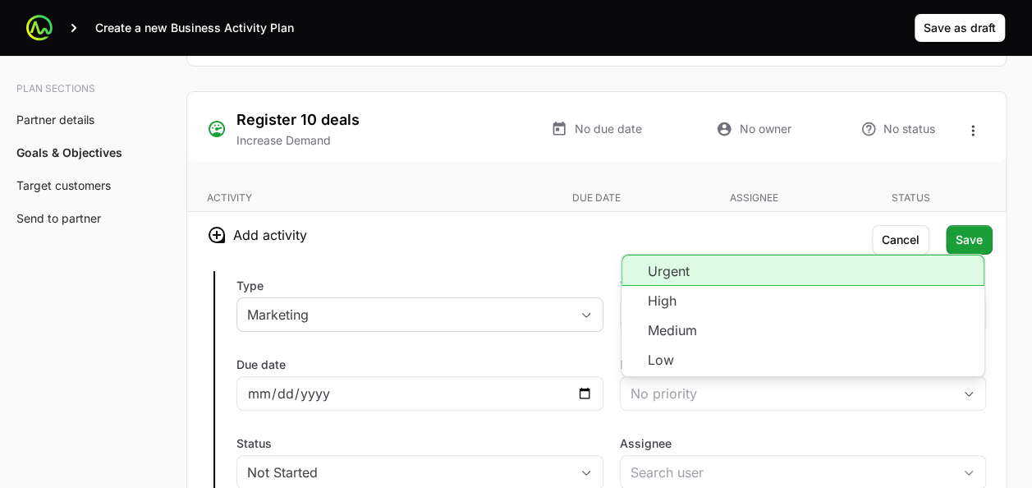
click at [595, 411] on div "Type Marketing Title Roundtable 5 Customers Due date [DATE] Priority No priorit…" at bounding box center [596, 450] width 818 height 384
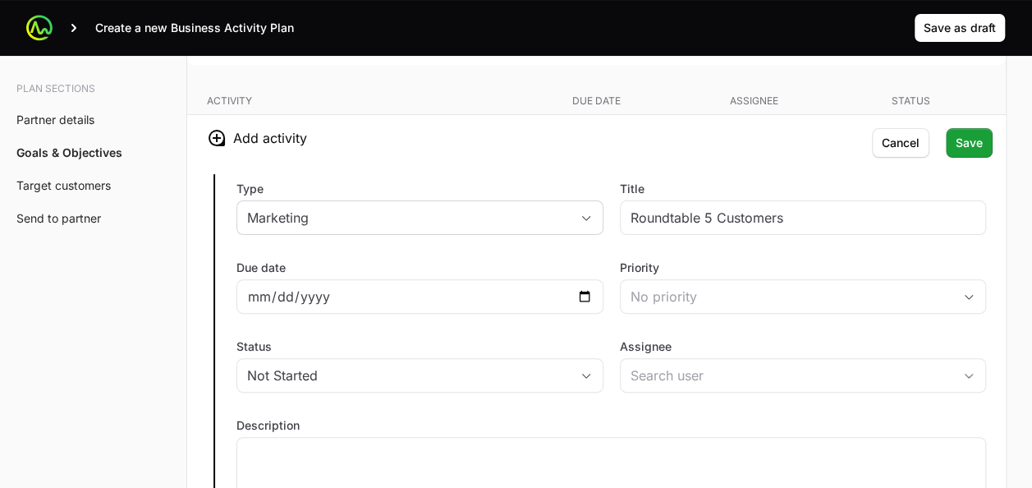
scroll to position [3227, 0]
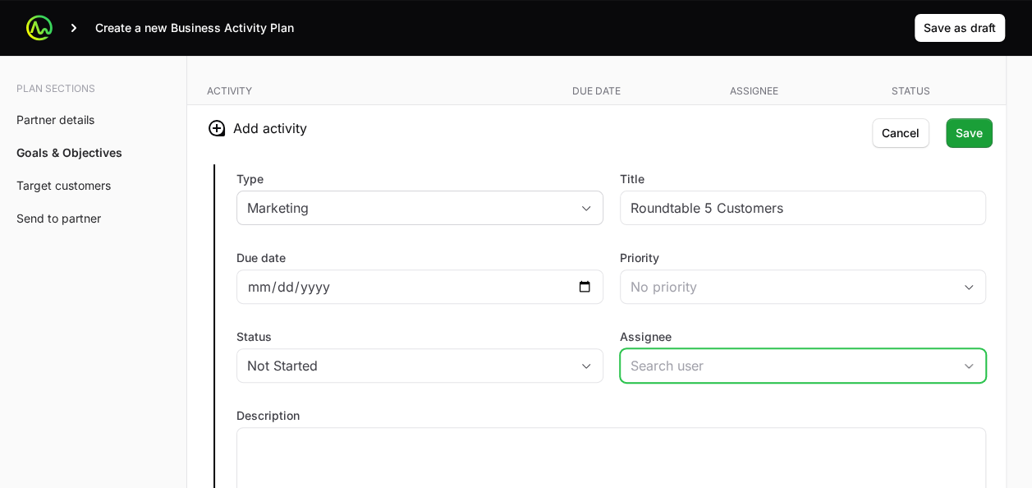
click at [686, 349] on input "Assignee" at bounding box center [786, 365] width 332 height 33
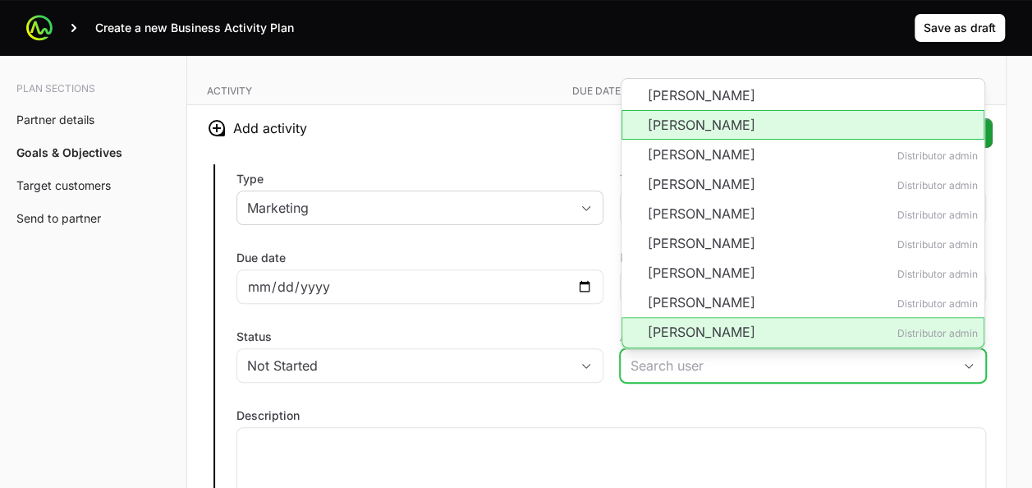
click at [717, 114] on li "[PERSON_NAME]" at bounding box center [803, 125] width 364 height 30
type input "[PERSON_NAME]"
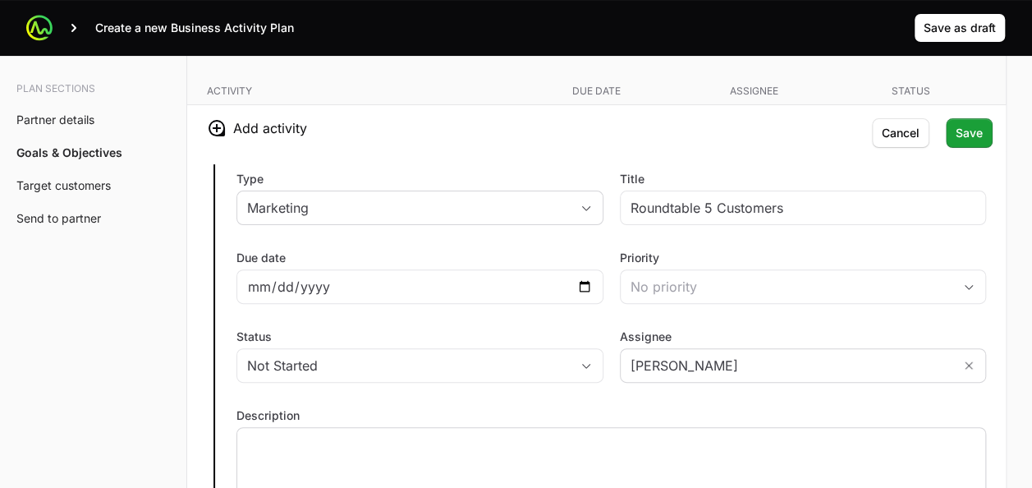
click at [568, 434] on p at bounding box center [611, 442] width 728 height 16
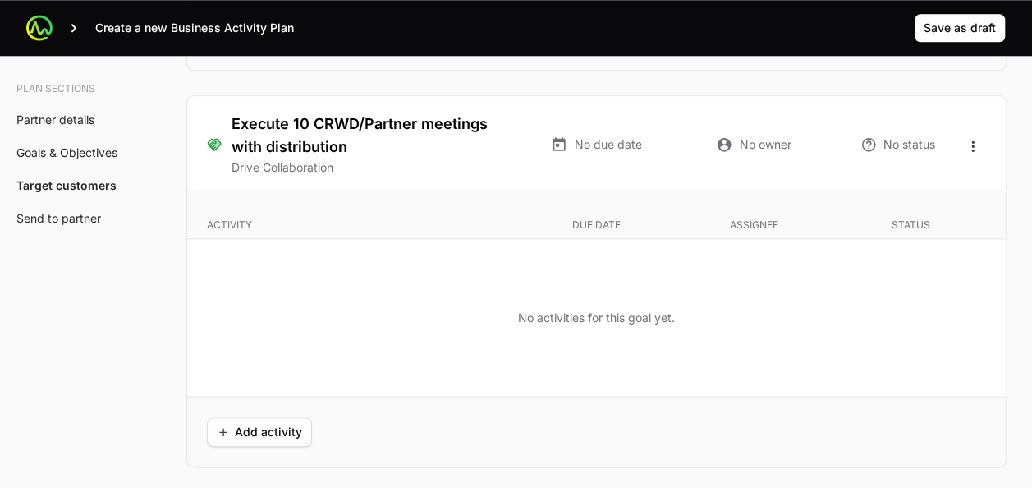
scroll to position [3956, 0]
click at [268, 422] on span "Add activity" at bounding box center [259, 432] width 85 height 20
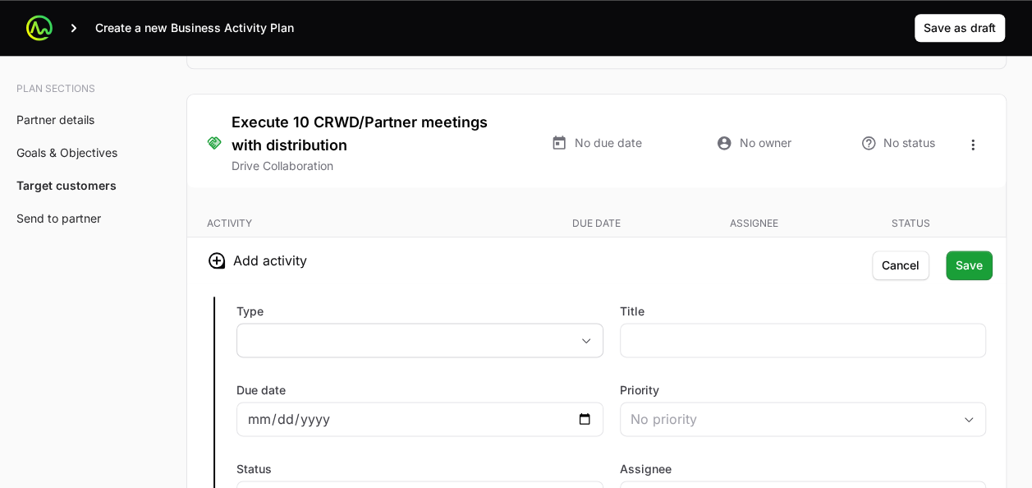
scroll to position [3959, 0]
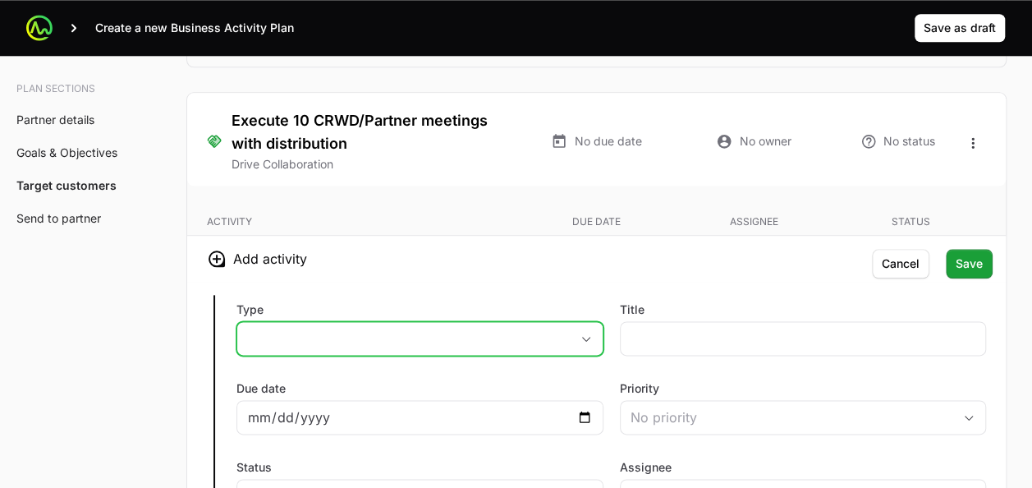
click at [323, 322] on button "placeholder" at bounding box center [419, 338] width 365 height 33
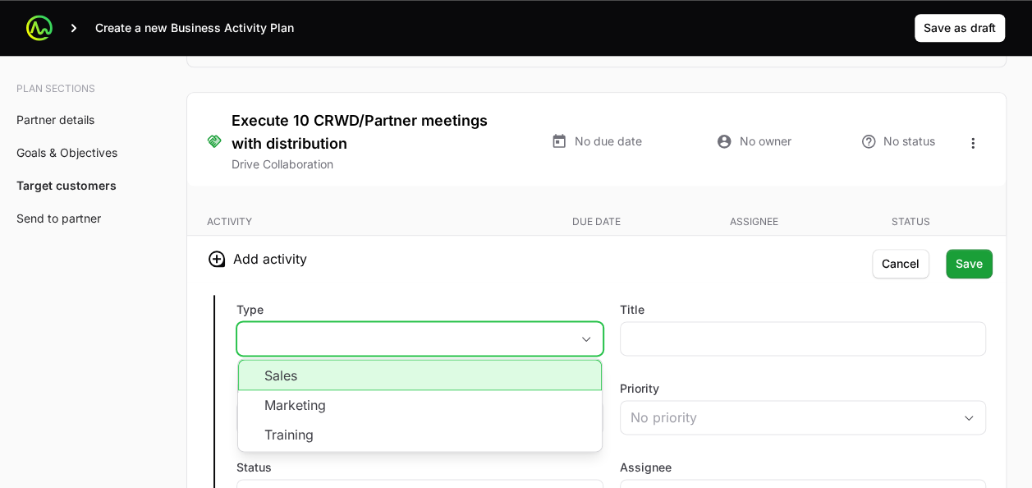
click at [311, 369] on li "Sales" at bounding box center [420, 374] width 364 height 31
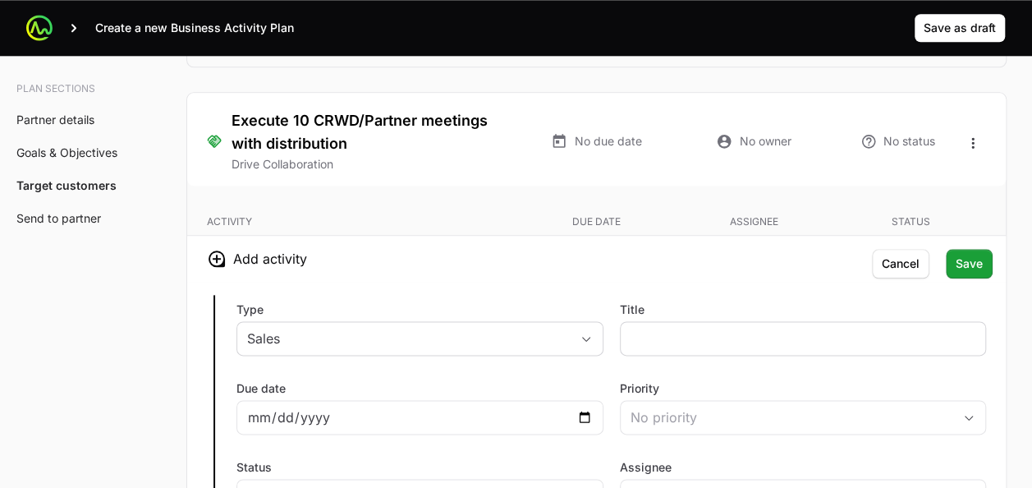
click at [649, 321] on div at bounding box center [803, 338] width 367 height 34
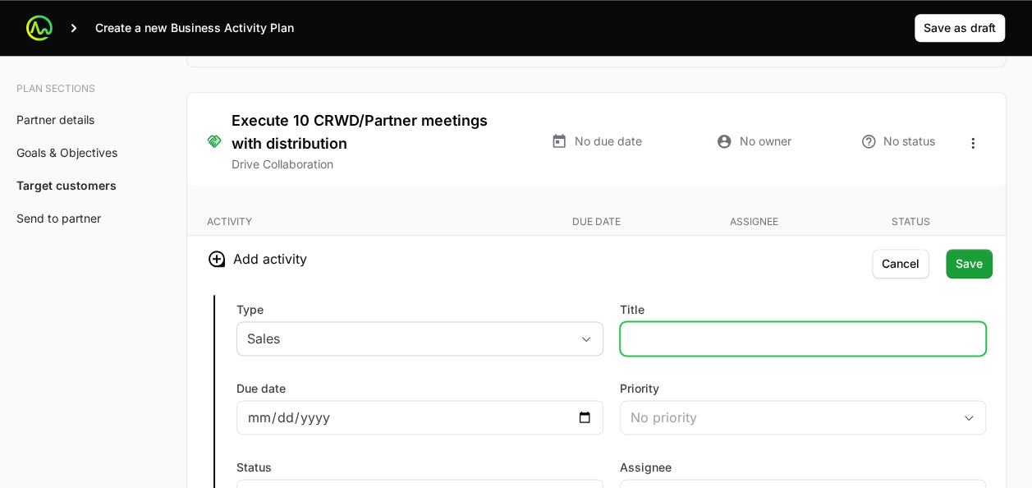
click at [647, 328] on input "Title" at bounding box center [803, 338] width 346 height 20
type input "Bi Weekly meeting - Corporate team Manager - Yully."
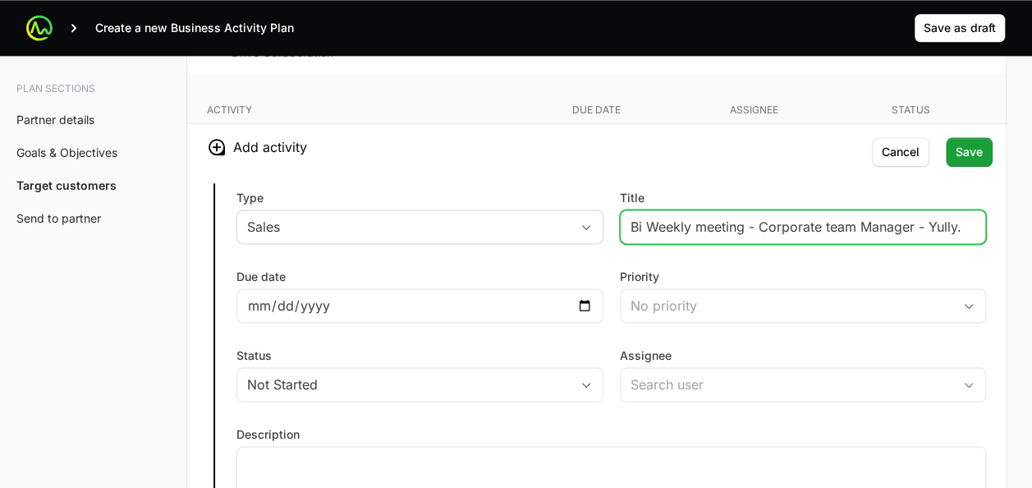
scroll to position [4071, 0]
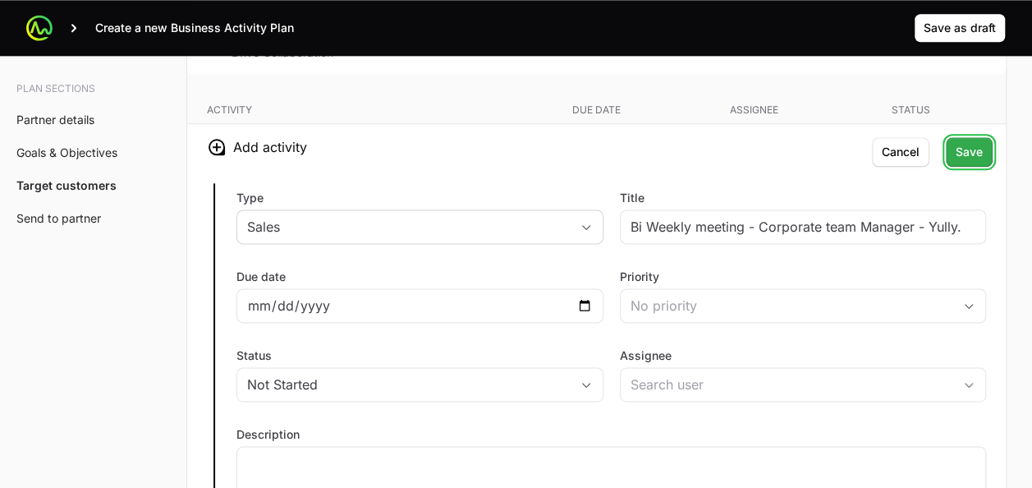
click at [968, 148] on span "Save" at bounding box center [968, 152] width 27 height 20
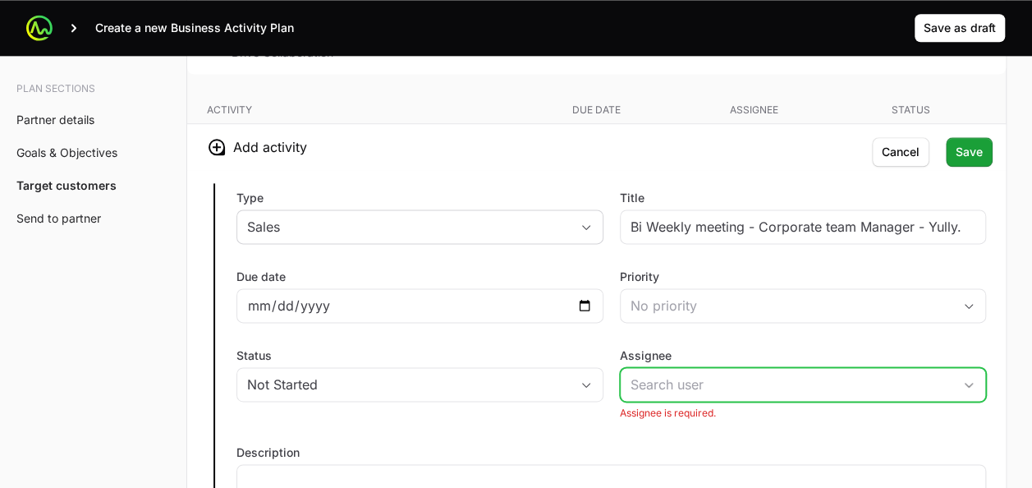
click at [703, 368] on input "Assignee" at bounding box center [786, 384] width 332 height 33
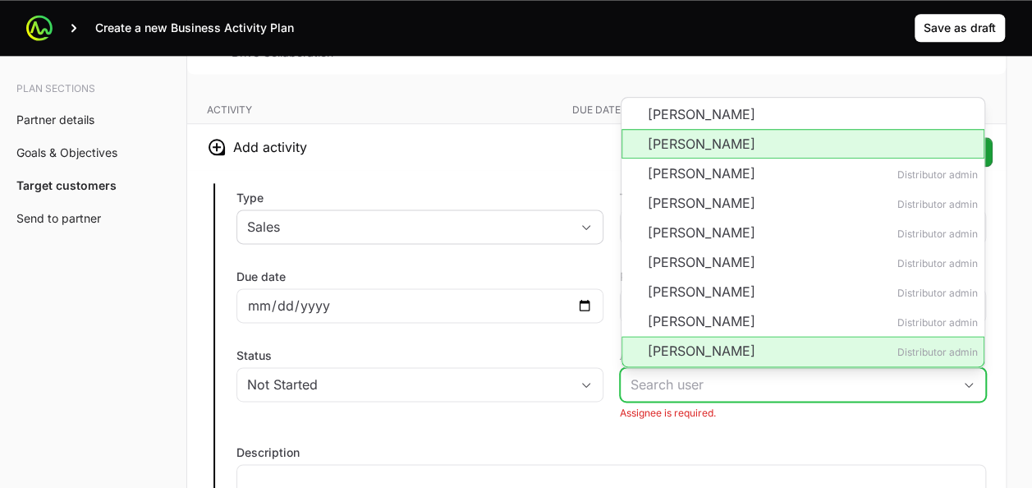
click at [714, 141] on li "[PERSON_NAME]" at bounding box center [803, 144] width 364 height 30
type input "[PERSON_NAME]"
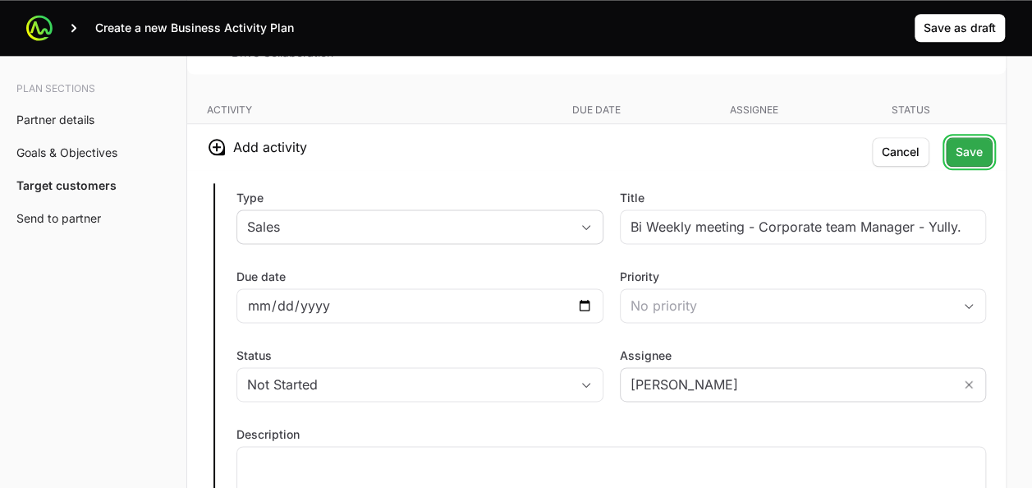
click at [968, 146] on span "Save" at bounding box center [968, 152] width 27 height 20
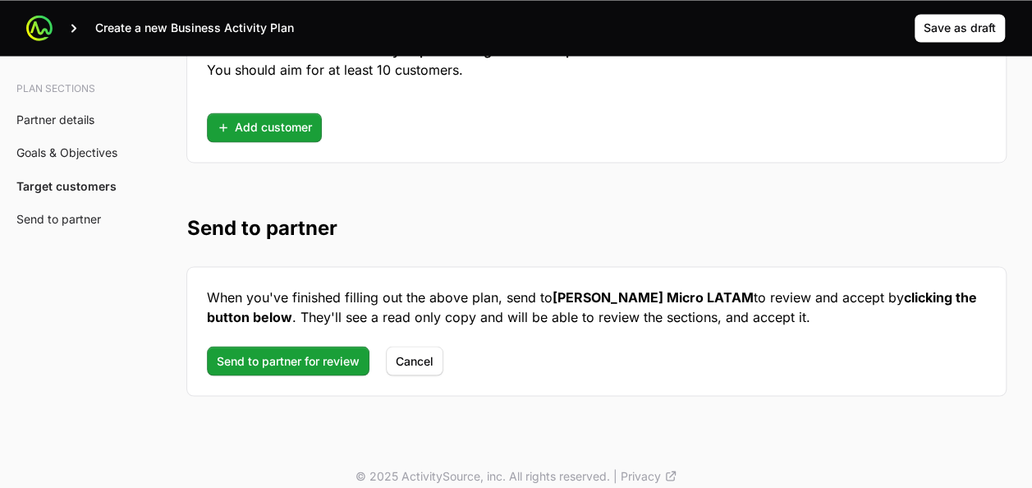
scroll to position [4473, 0]
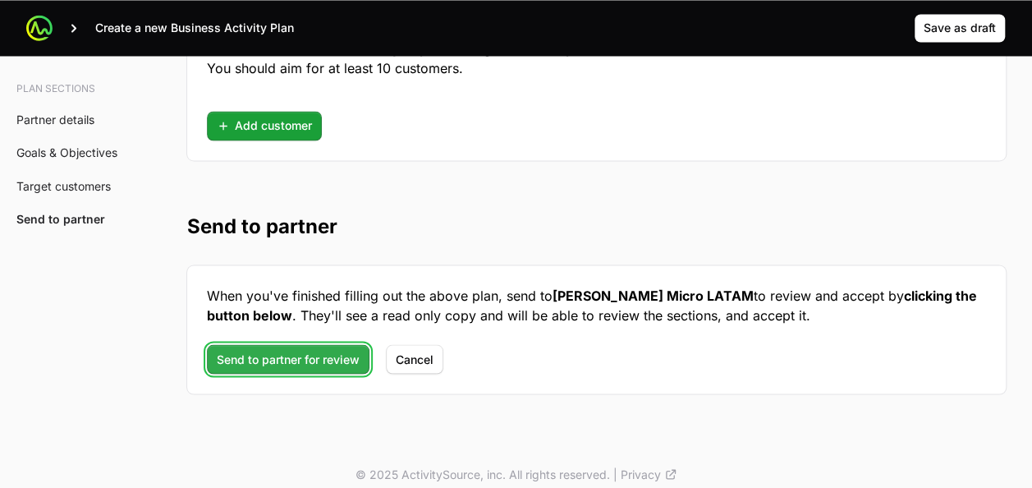
click at [287, 350] on span "Send to partner for review" at bounding box center [288, 359] width 143 height 20
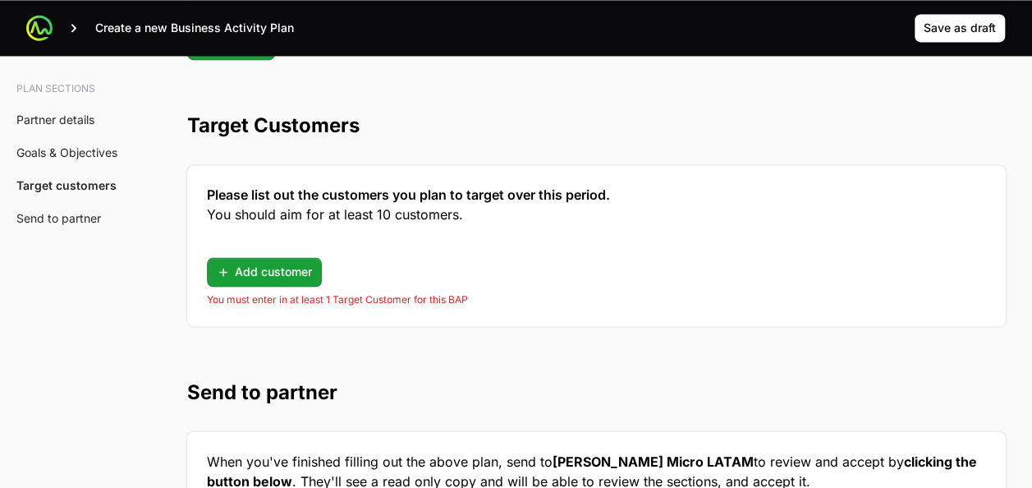
scroll to position [4326, 0]
click at [272, 263] on span "Add customer" at bounding box center [264, 273] width 95 height 20
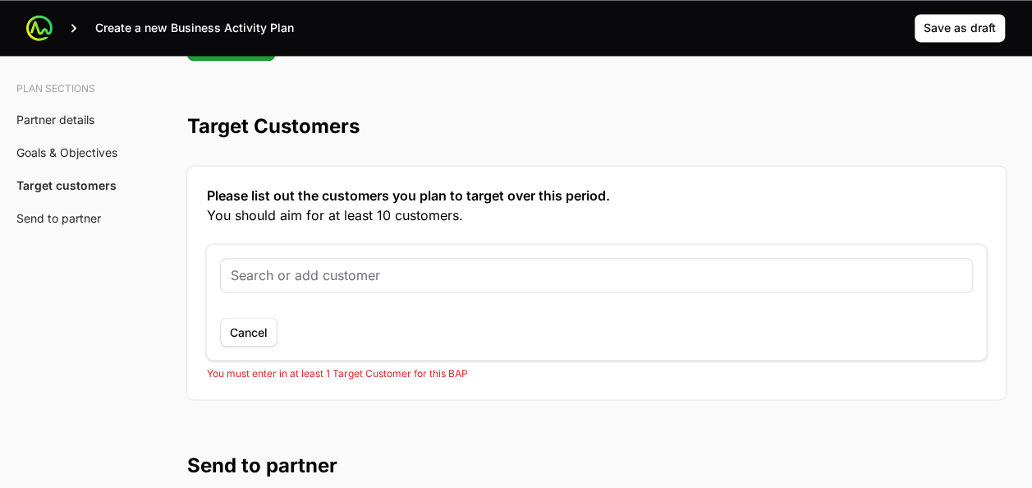
click at [277, 265] on input "text" at bounding box center [596, 275] width 731 height 20
type input "a"
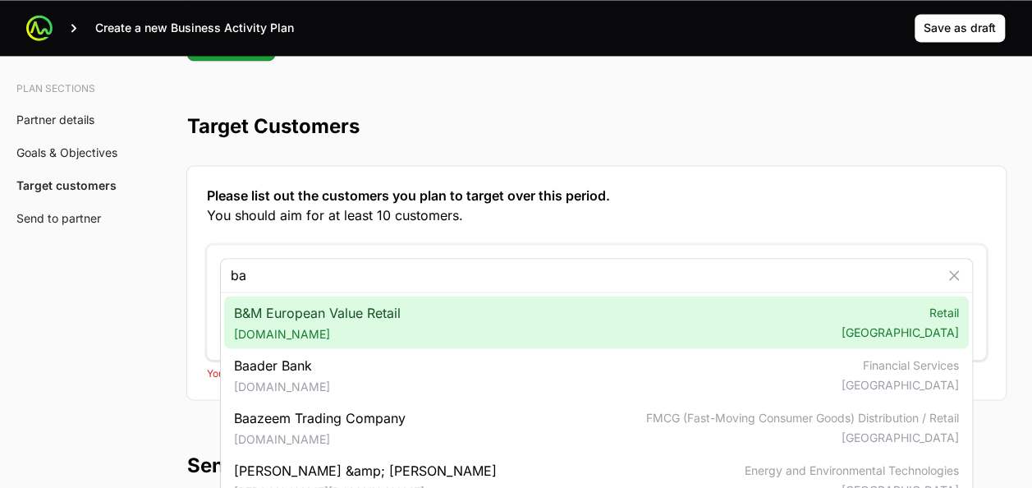
type input "b"
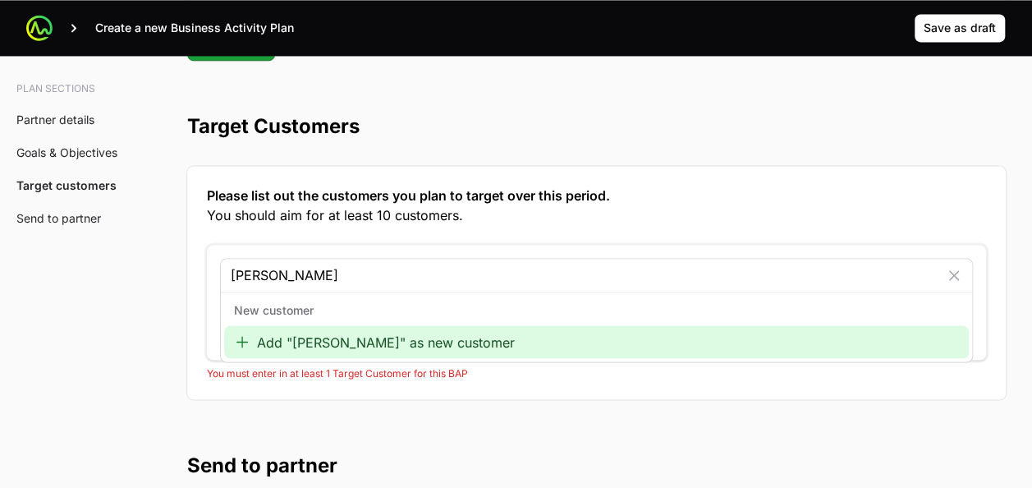
type input "[PERSON_NAME]"
click at [275, 295] on div "New customer" at bounding box center [596, 310] width 744 height 30
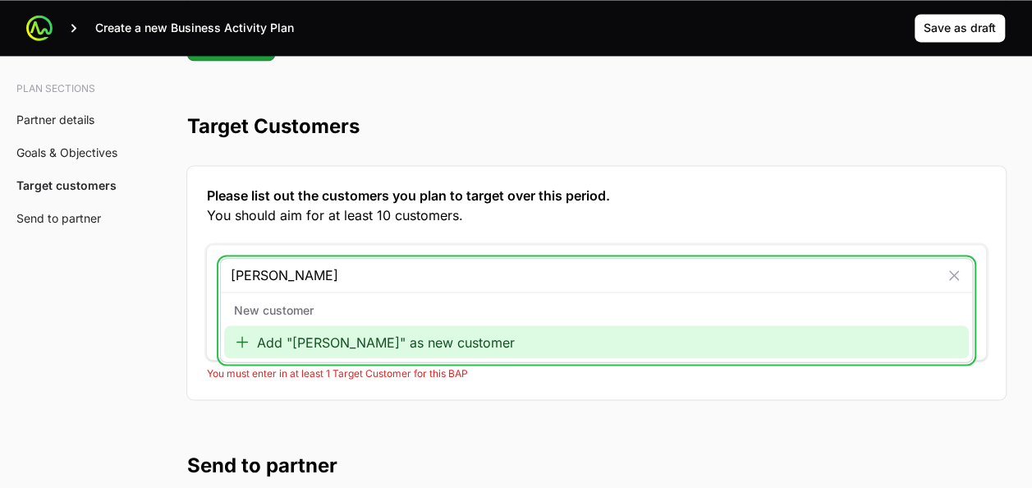
click at [272, 335] on div "Add "[PERSON_NAME]" as new customer" at bounding box center [596, 341] width 744 height 33
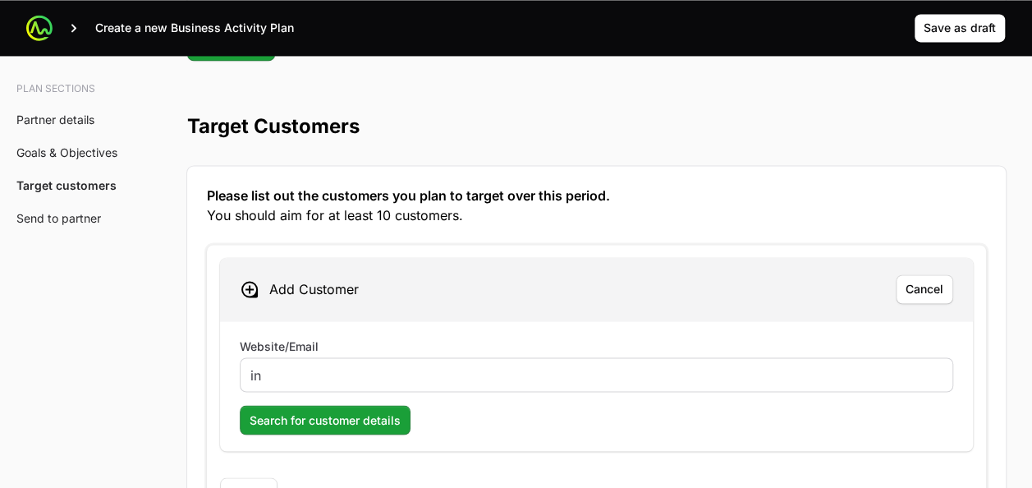
click at [274, 364] on input "in" at bounding box center [596, 374] width 692 height 20
type input "i"
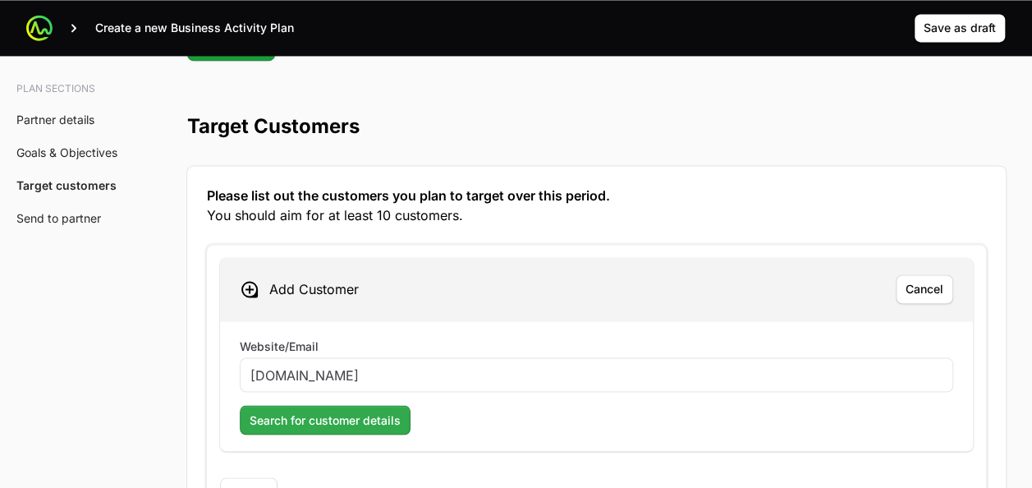
type input "[DOMAIN_NAME]"
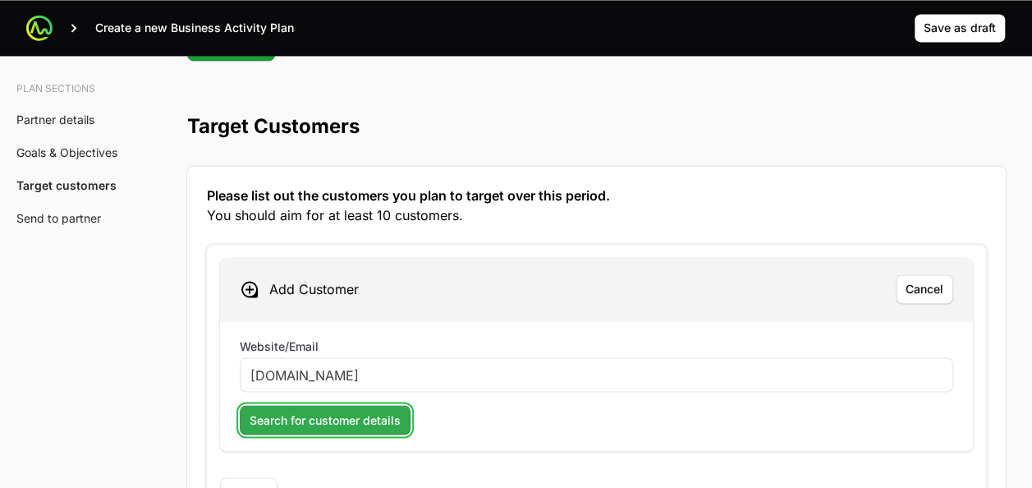
click at [299, 410] on span "Search for customer details" at bounding box center [325, 420] width 151 height 20
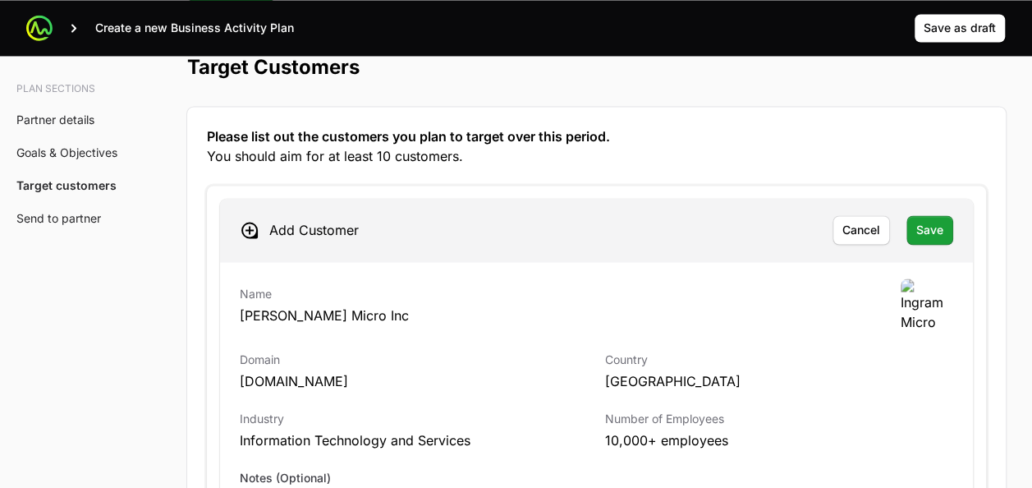
scroll to position [4384, 0]
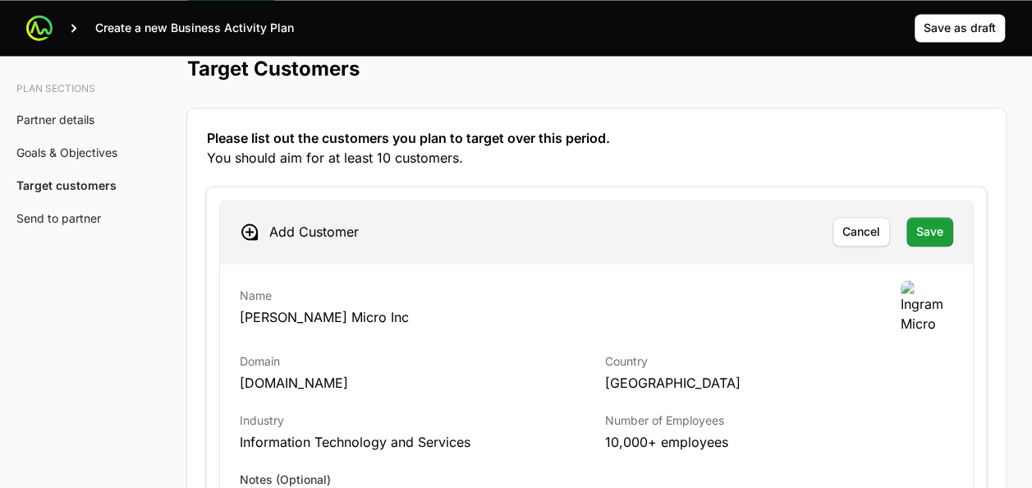
click at [965, 228] on div "Add Customer Cancel Save" at bounding box center [596, 231] width 753 height 62
click at [940, 222] on span "Save" at bounding box center [929, 232] width 27 height 20
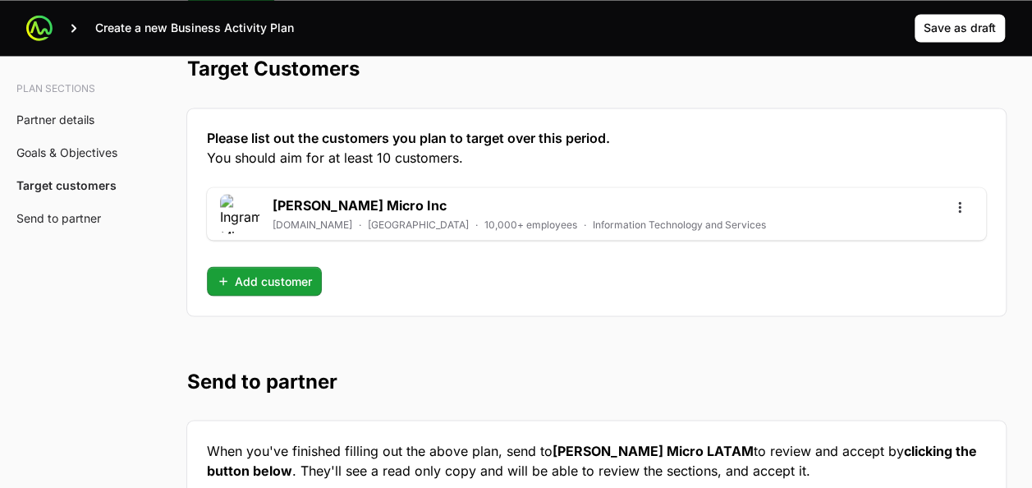
scroll to position [4577, 0]
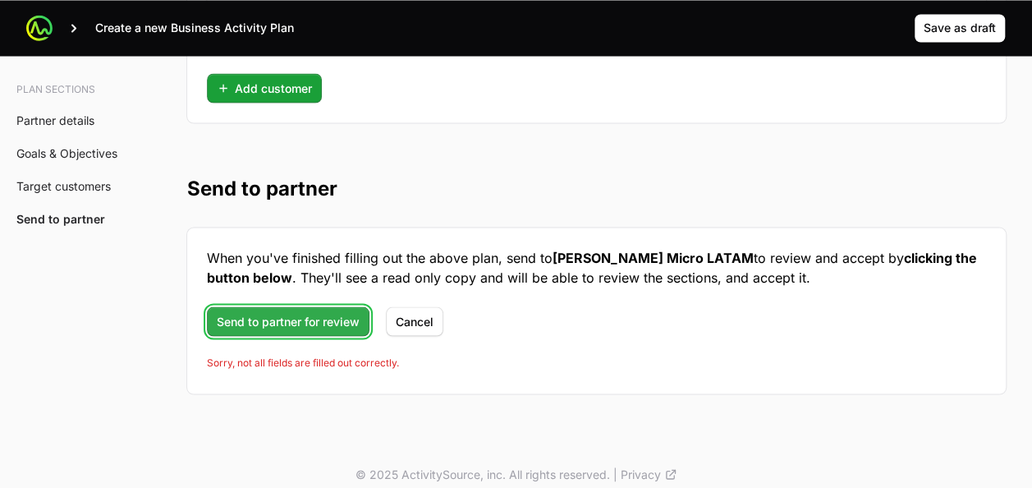
click at [307, 311] on span "Send to partner for review" at bounding box center [288, 321] width 143 height 20
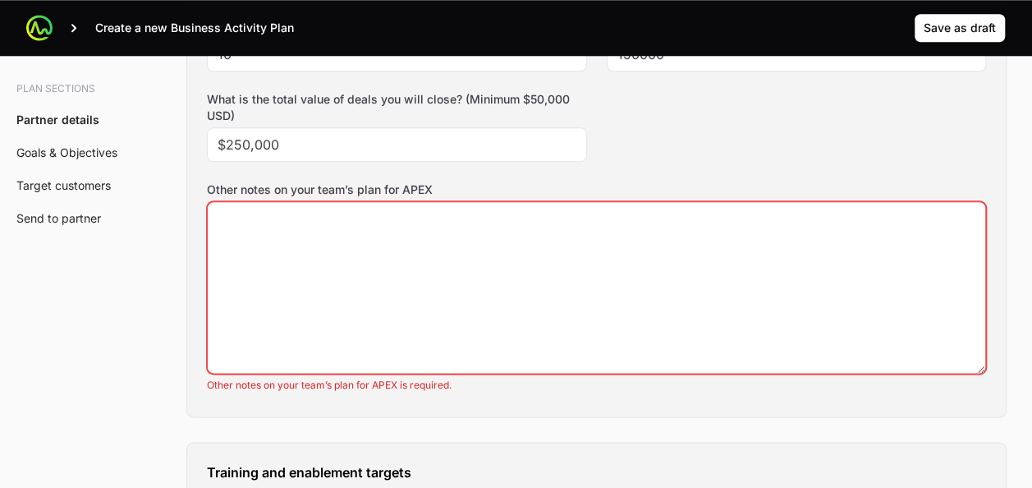
scroll to position [834, 0]
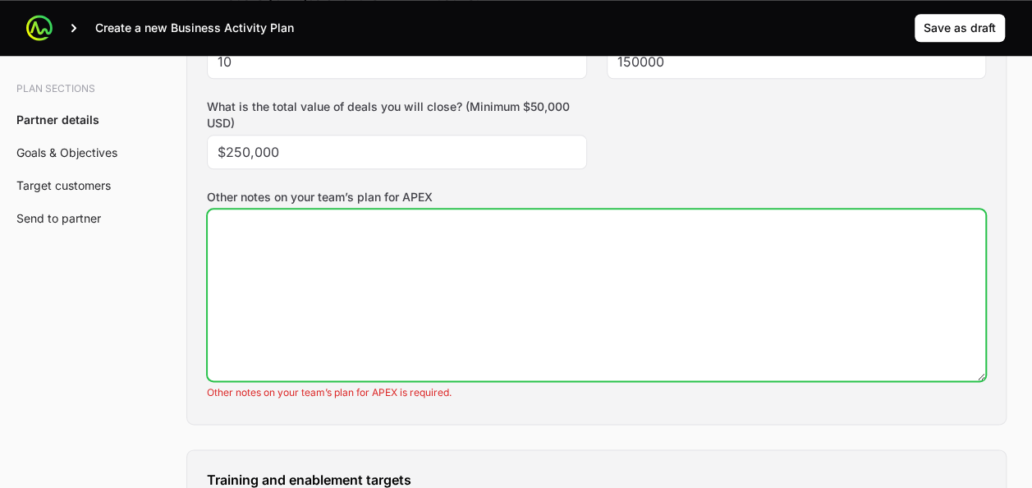
click at [515, 236] on textarea "Other notes on your team’s plan for APEX" at bounding box center [596, 294] width 777 height 171
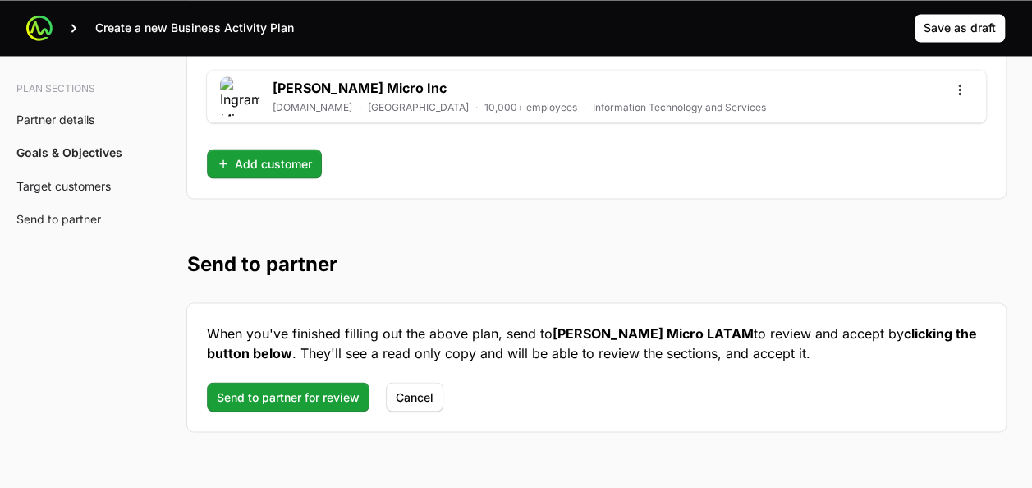
scroll to position [4521, 0]
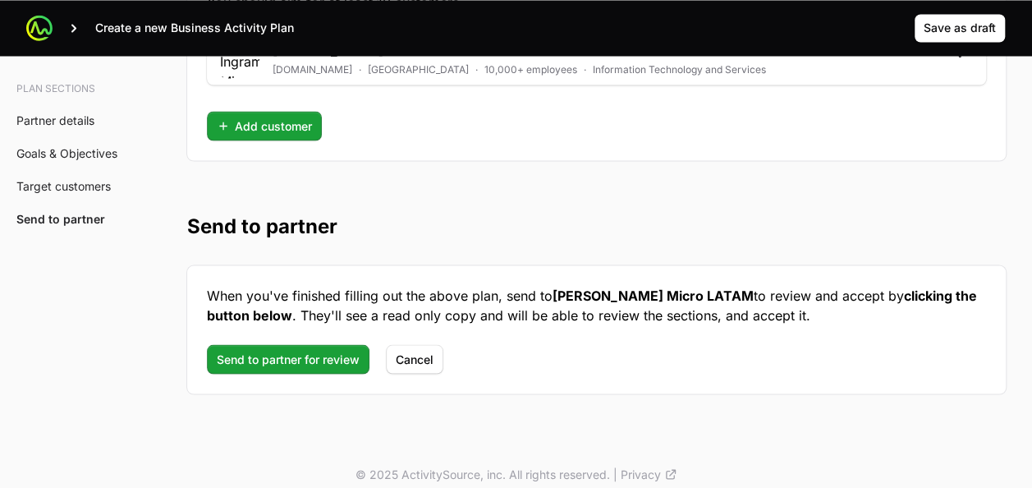
type textarea "xxx"
click at [268, 368] on div "When you've finished filling out the above plan, send to [PERSON_NAME] Micro LA…" at bounding box center [596, 329] width 818 height 128
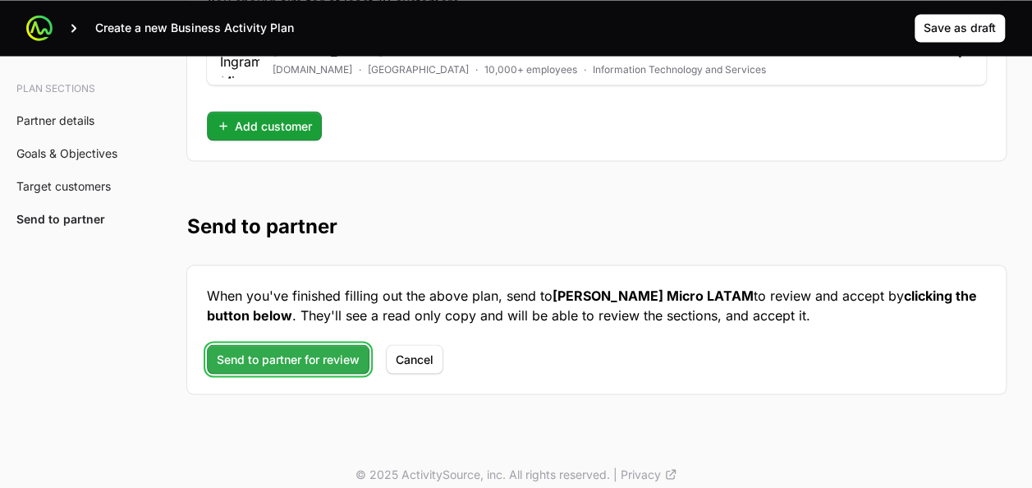
click at [280, 349] on span "Send to partner for review" at bounding box center [288, 359] width 143 height 20
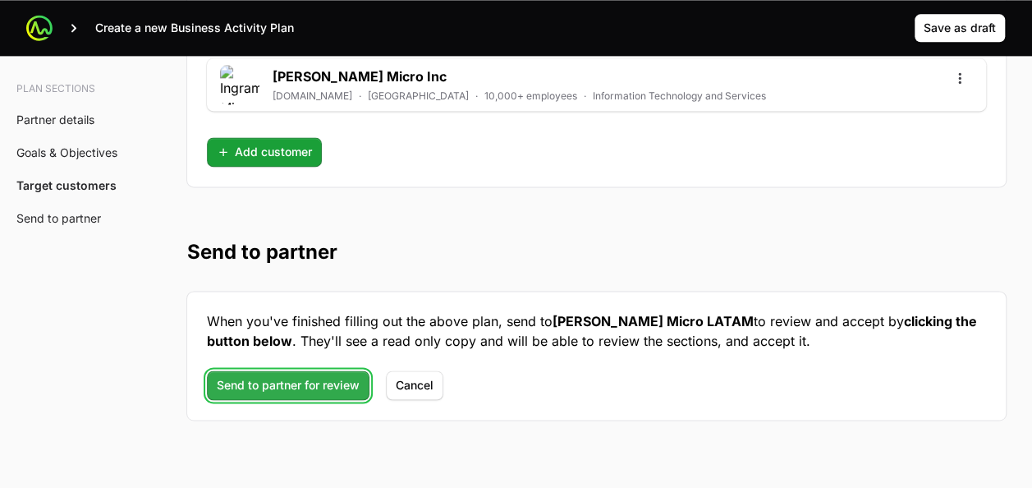
scroll to position [4207, 0]
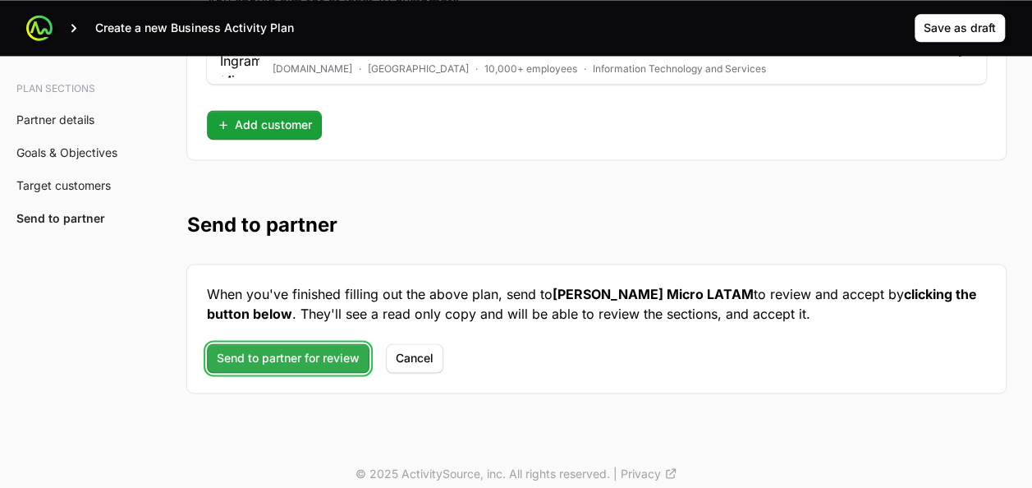
click at [302, 348] on span "Send to partner for review" at bounding box center [288, 358] width 143 height 20
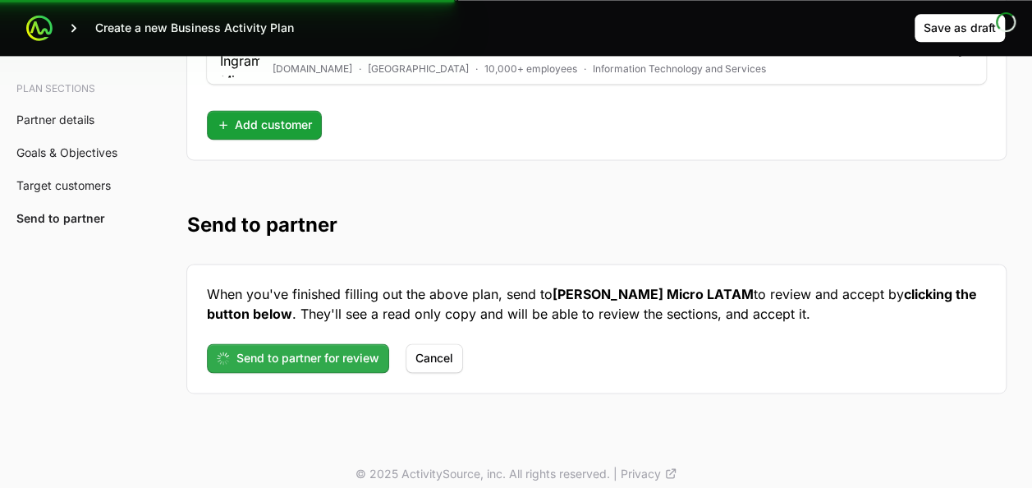
scroll to position [93, 0]
